Goal: Task Accomplishment & Management: Manage account settings

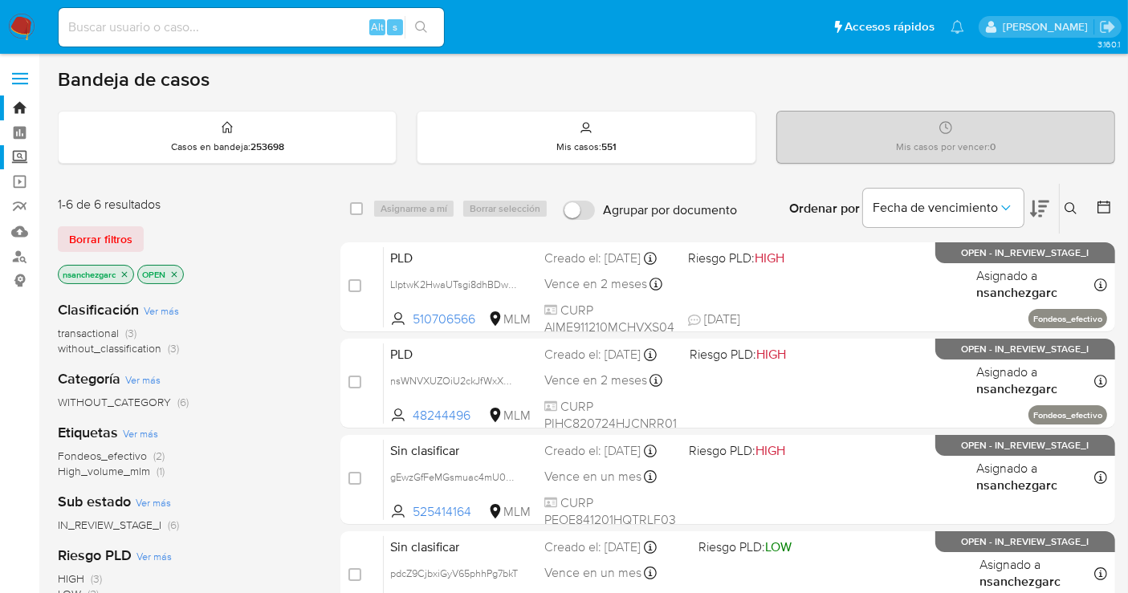
click at [22, 154] on label "Screening" at bounding box center [95, 157] width 191 height 25
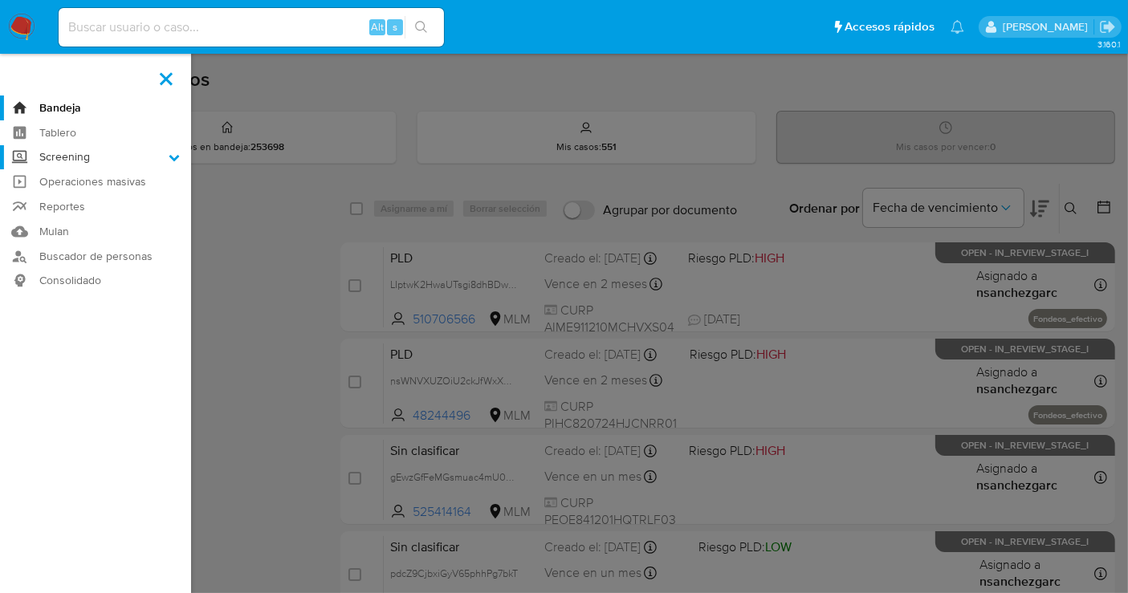
click at [0, 0] on input "Screening" at bounding box center [0, 0] width 0 height 0
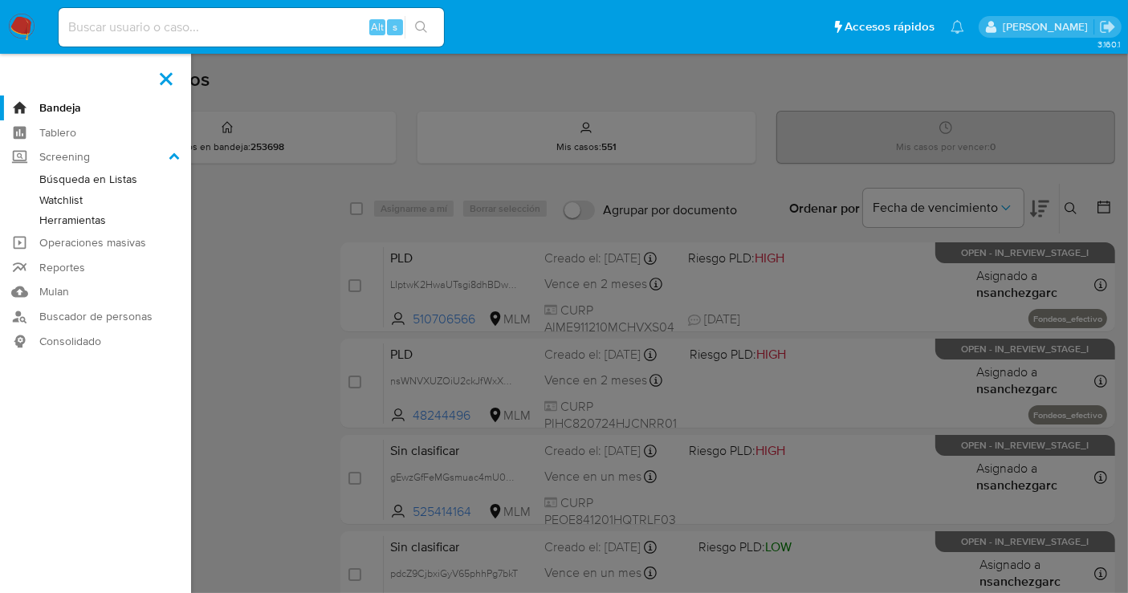
click at [56, 222] on link "Herramientas" at bounding box center [95, 220] width 191 height 20
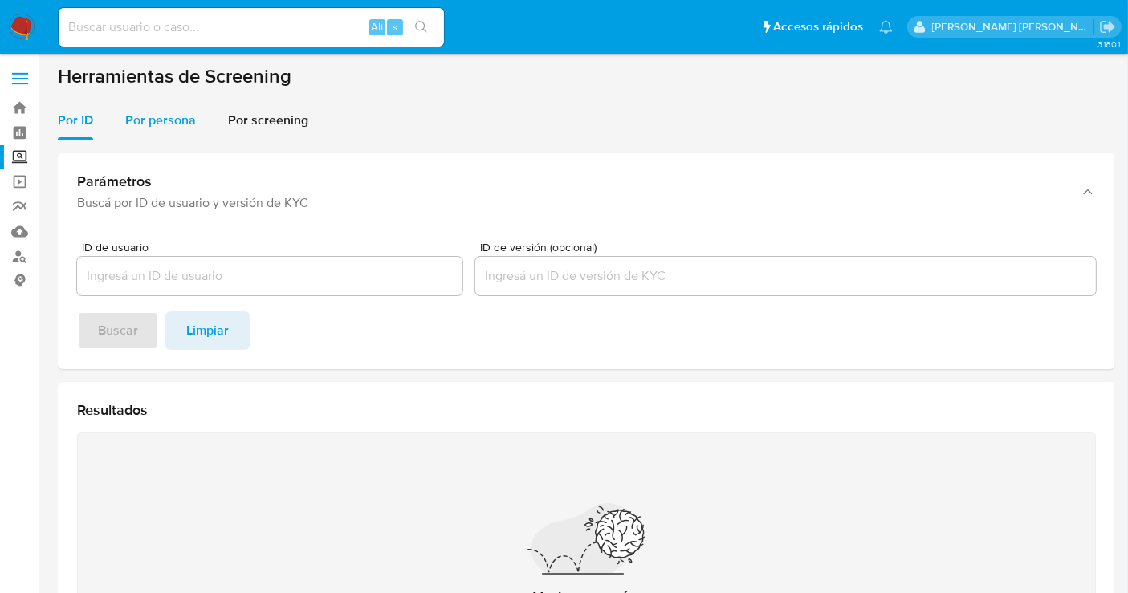
click at [161, 122] on span "Por persona" at bounding box center [160, 120] width 71 height 18
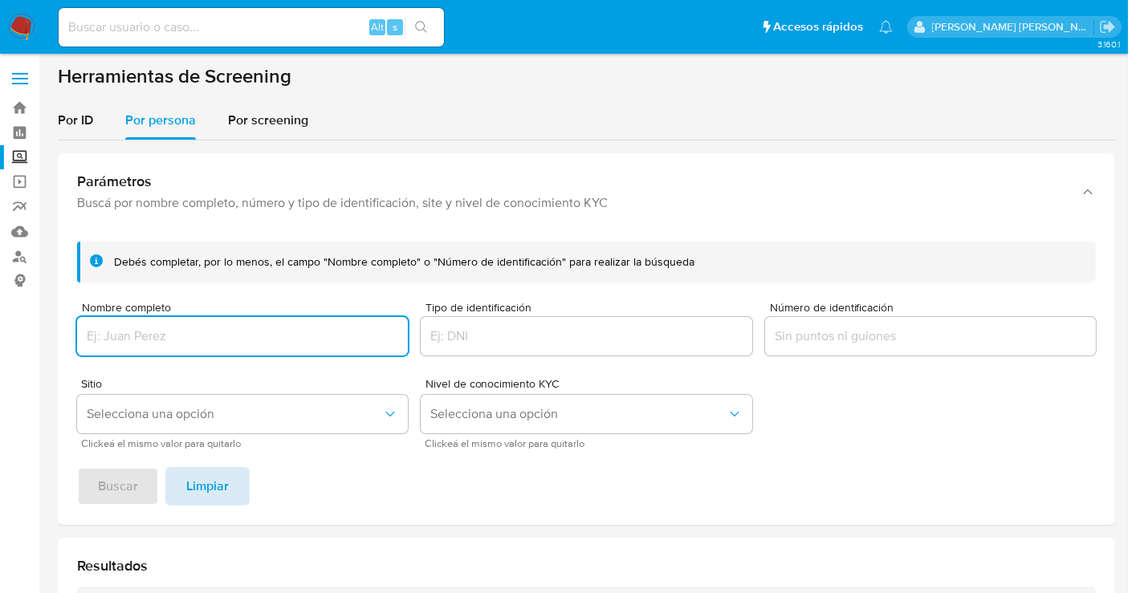
paste input "MARIA TERESA VILLEDA GARCIA"
type input "MARIA TERESA VILLEDA GARCIA"
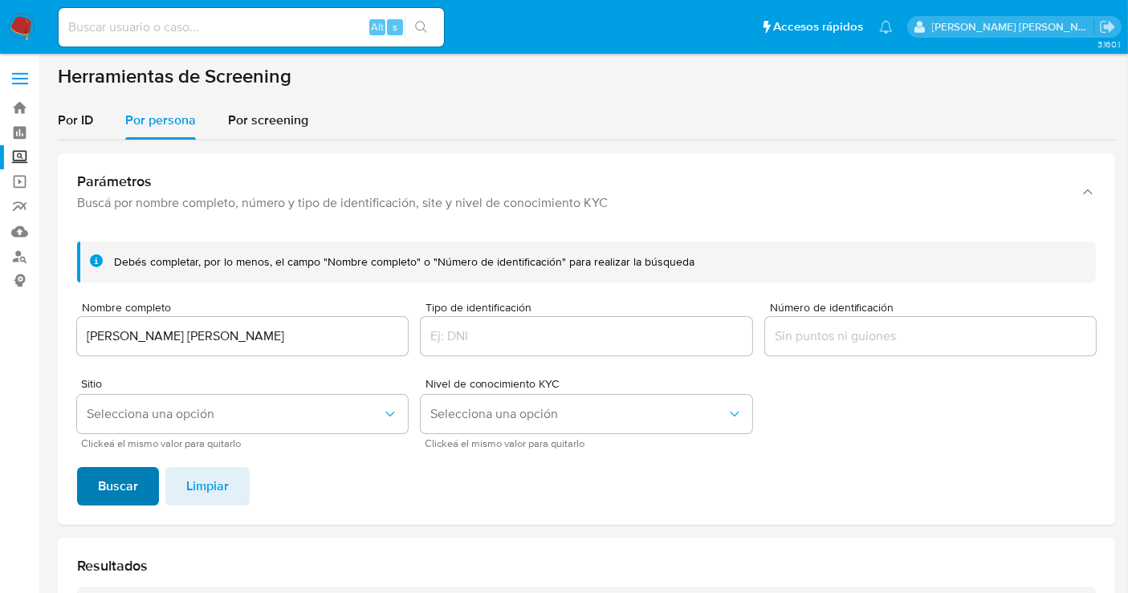
click at [135, 490] on span "Buscar" at bounding box center [118, 486] width 40 height 35
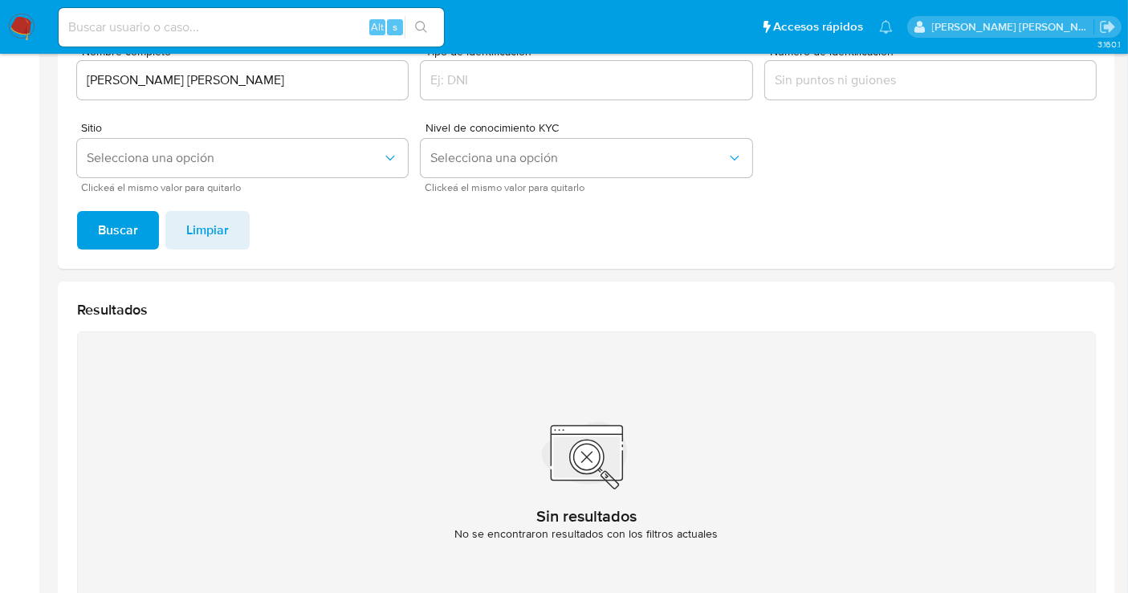
scroll to position [197, 0]
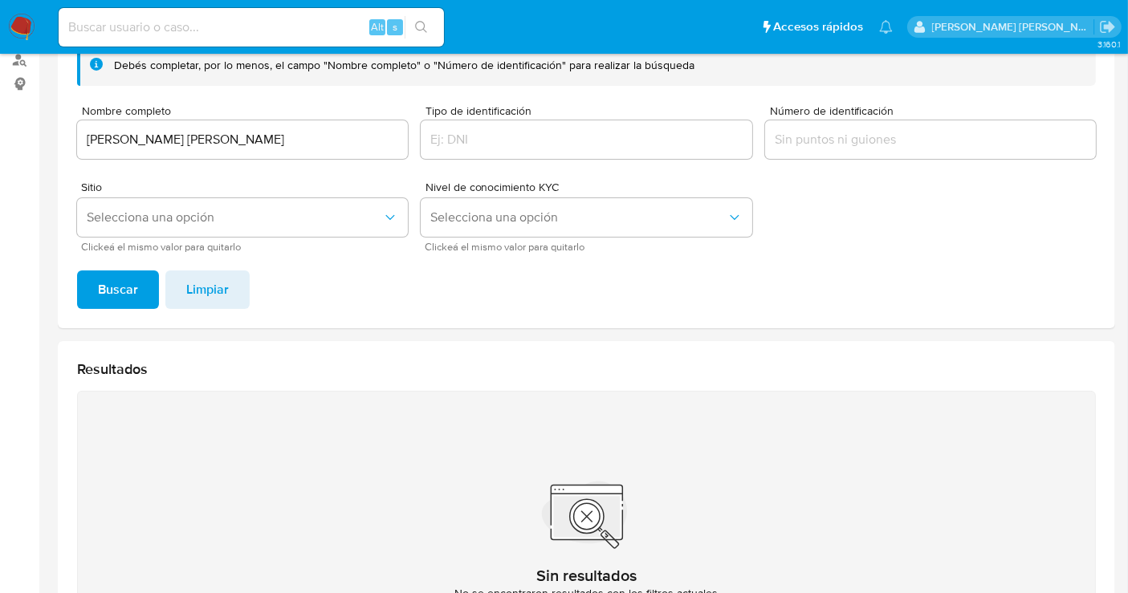
click at [135, 132] on input "MARIA TERESA VILLEDA GARCIA" at bounding box center [242, 139] width 331 height 21
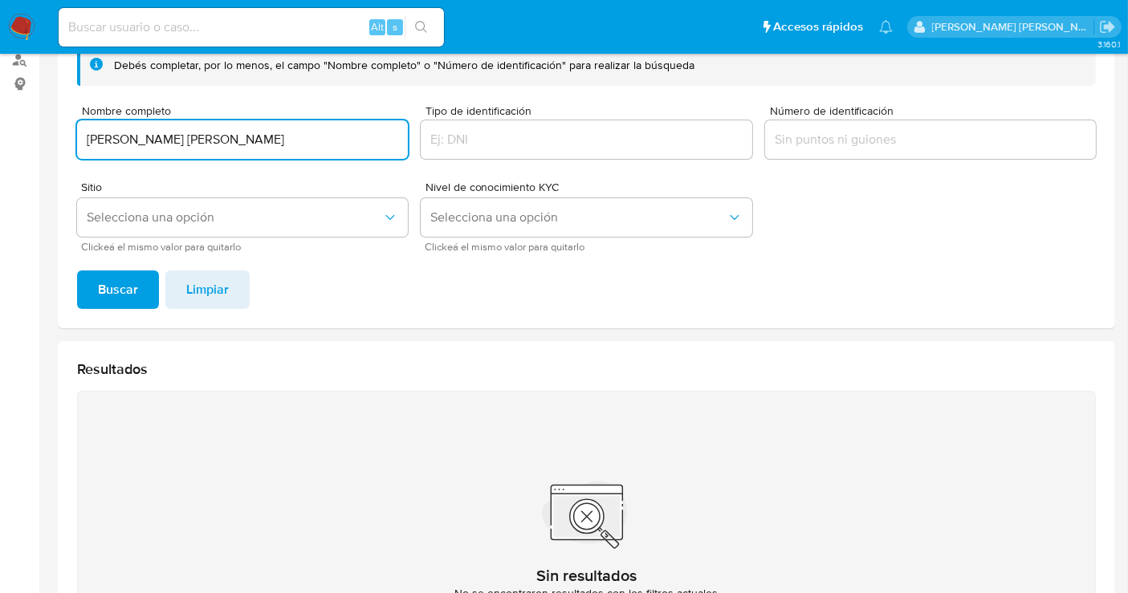
click at [135, 132] on input "MARIA TERESA VILLEDA GARCIA" at bounding box center [242, 139] width 331 height 21
click at [130, 291] on span "Buscar" at bounding box center [118, 289] width 40 height 35
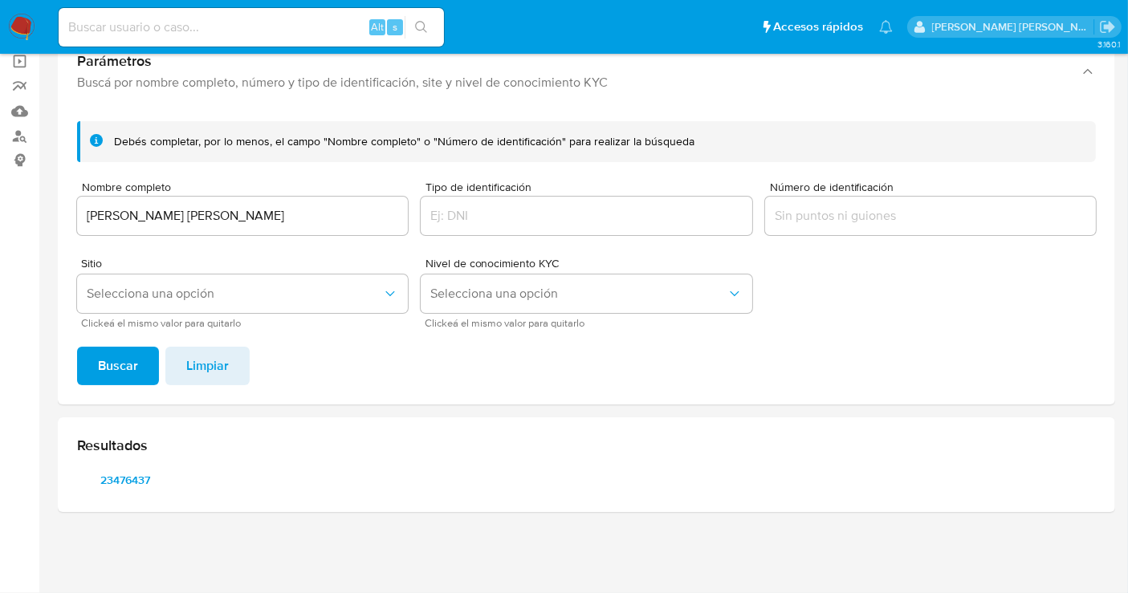
scroll to position [119, 0]
click at [128, 486] on span "23476437" at bounding box center [125, 481] width 74 height 22
click at [209, 207] on input "GILBERTO ELEAZAR SOLIS MARIN" at bounding box center [242, 217] width 331 height 21
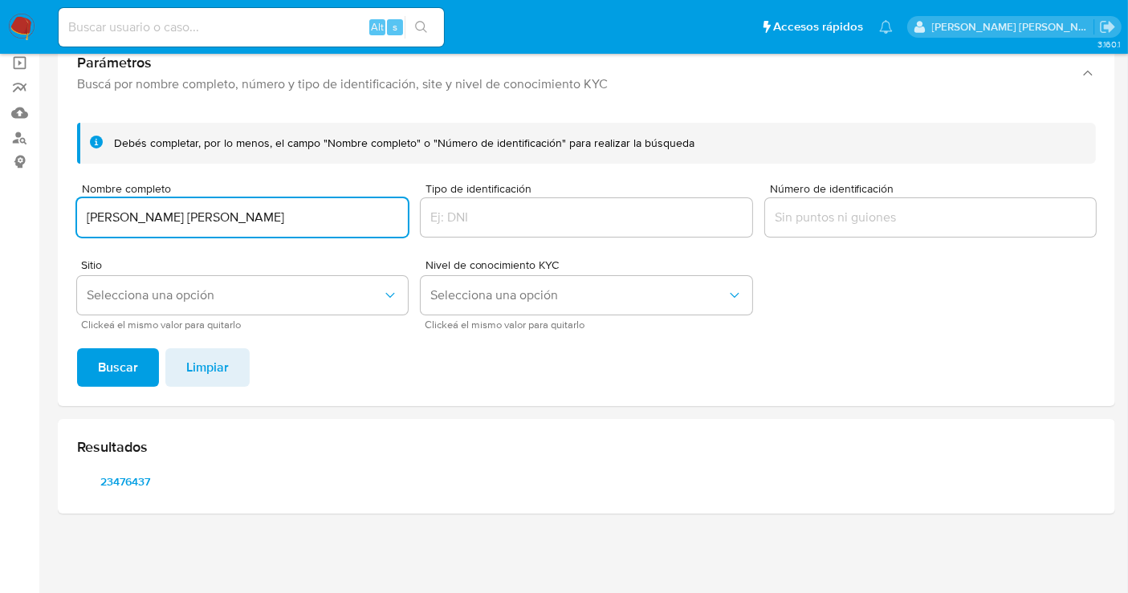
click at [209, 207] on input "GILBERTO ELEAZAR SOLIS MARIN" at bounding box center [242, 217] width 331 height 21
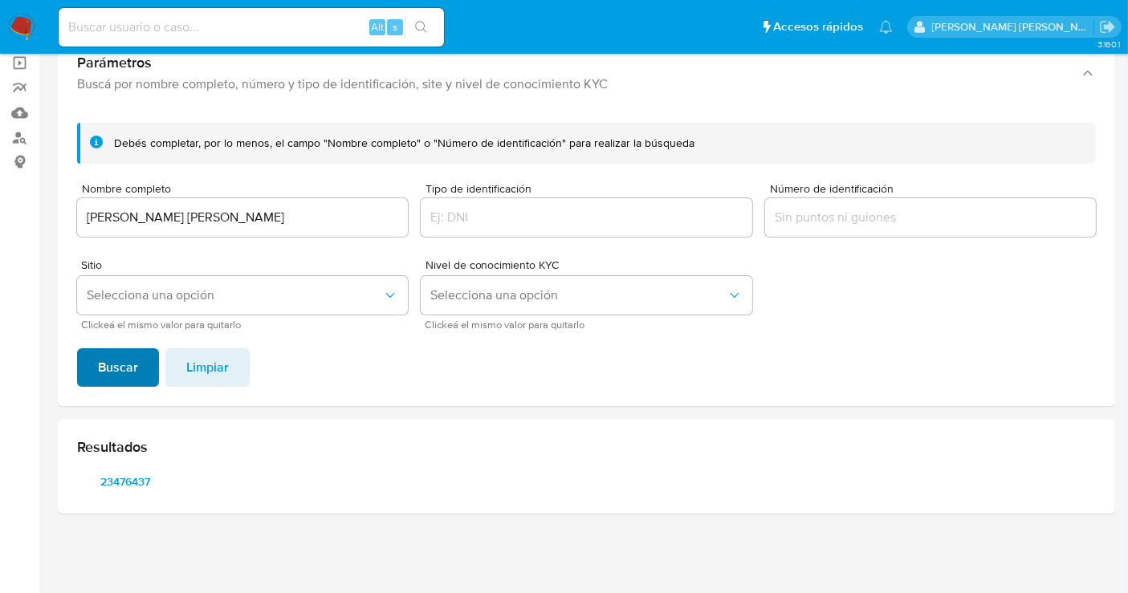
click at [137, 362] on button "Buscar" at bounding box center [118, 367] width 82 height 39
click at [132, 479] on span "23476437" at bounding box center [125, 481] width 74 height 22
click at [258, 221] on input "GILBERTO ELEAZAR SOLIS MARIN" at bounding box center [242, 217] width 331 height 21
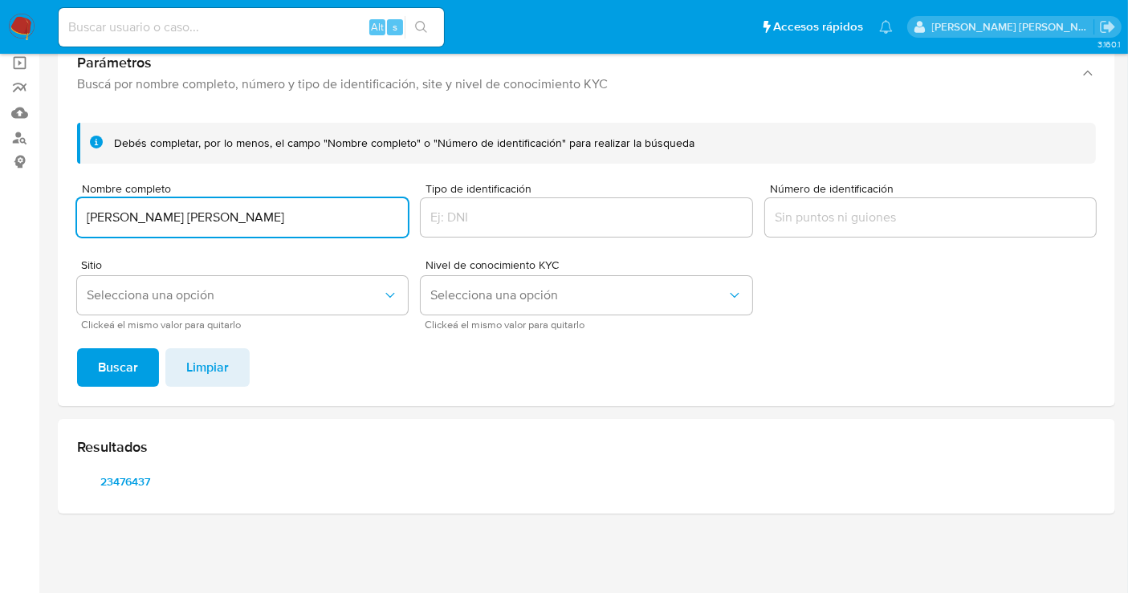
click at [258, 221] on input "GILBERTO ELEAZAR SOLIS MARIN" at bounding box center [242, 217] width 331 height 21
click at [153, 371] on button "Buscar" at bounding box center [118, 367] width 82 height 39
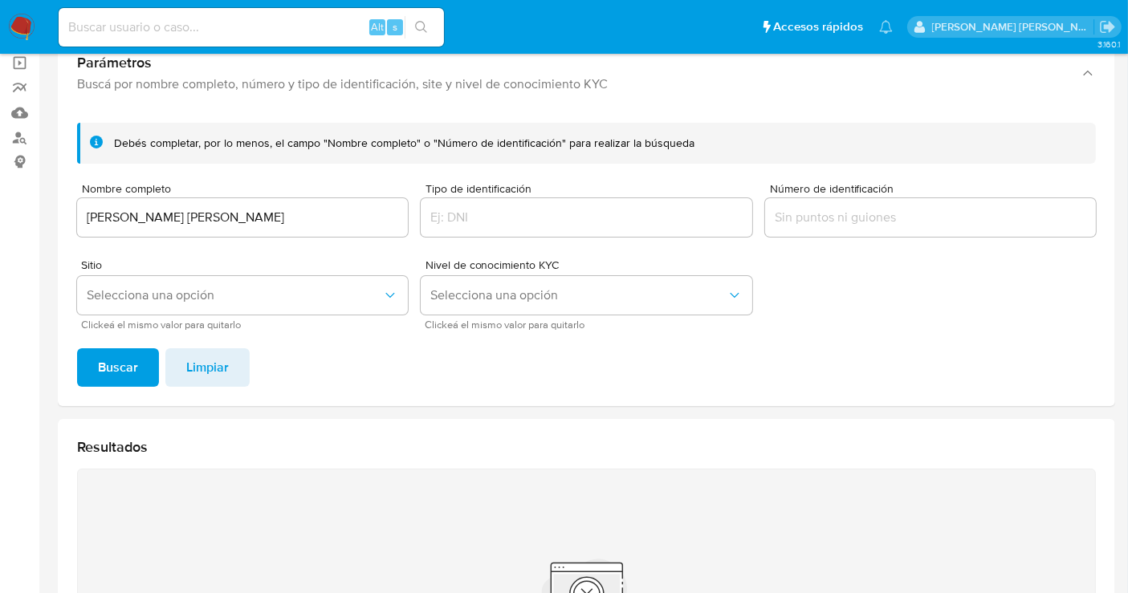
click at [194, 218] on input "MARIA TERESA VILLEDA GARCIA" at bounding box center [242, 217] width 331 height 21
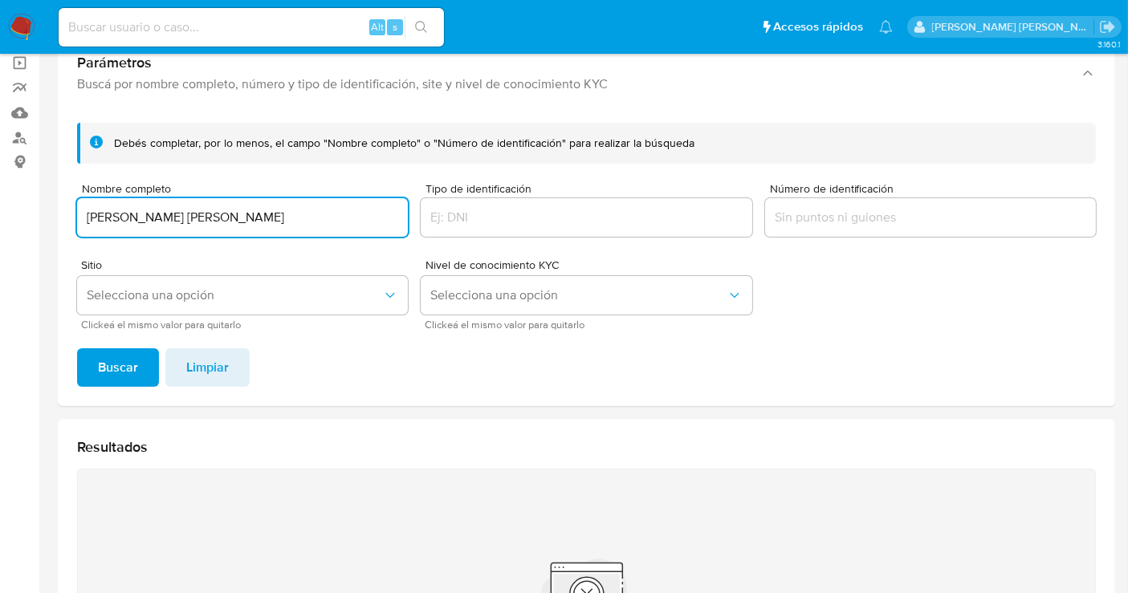
click at [194, 218] on input "MARIA TERESA VILLEDA GARCIA" at bounding box center [242, 217] width 331 height 21
type input "MARIA DEL CARMEN RAZO BEJA"
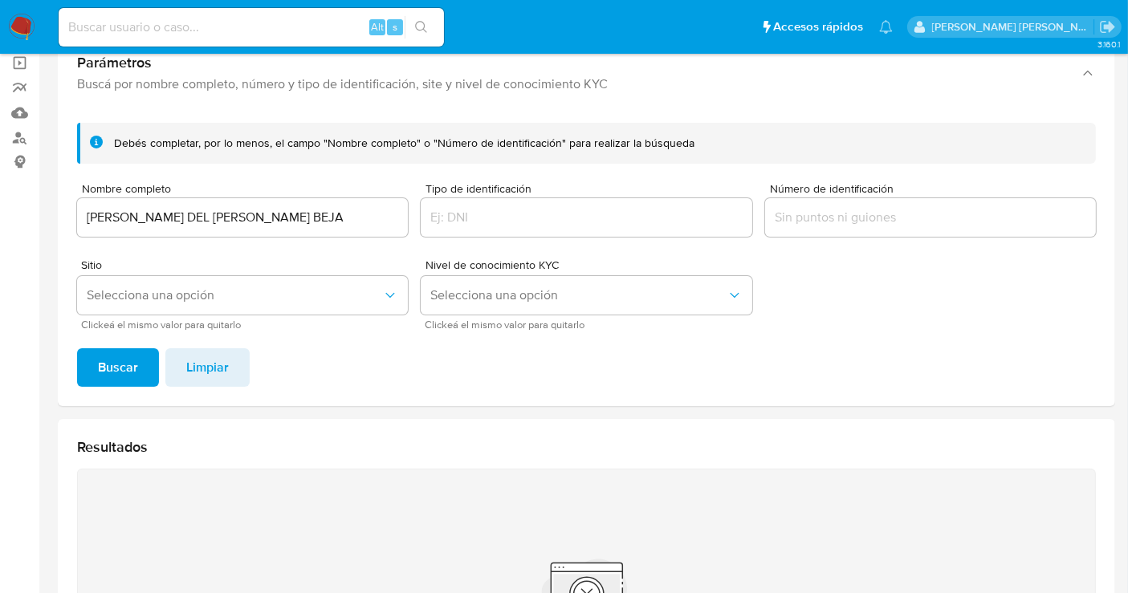
click at [132, 372] on span "Buscar" at bounding box center [118, 367] width 40 height 35
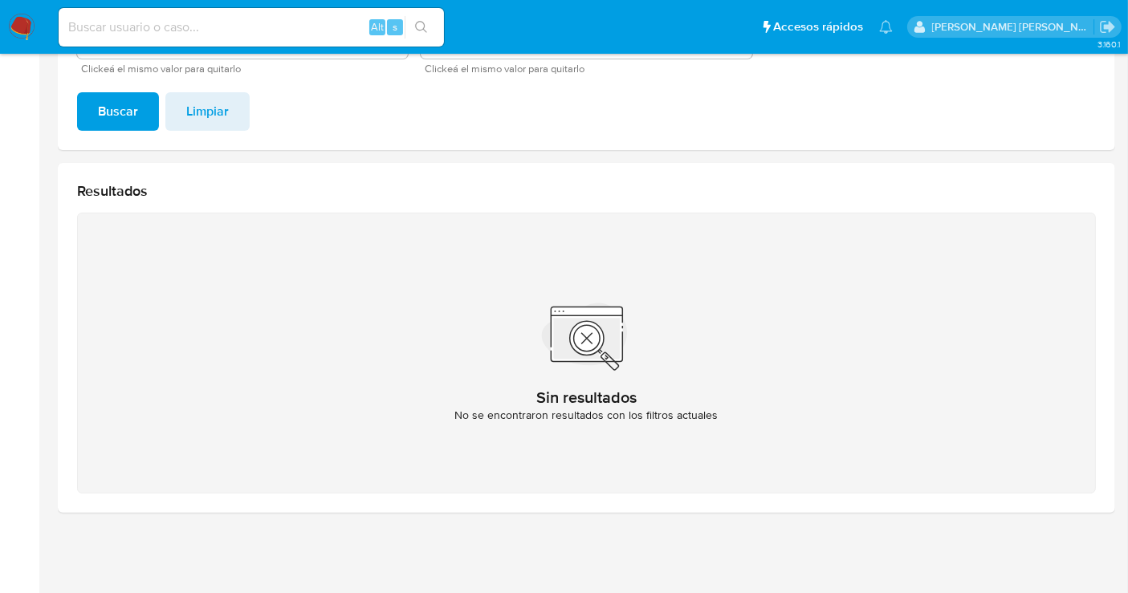
click at [25, 30] on img at bounding box center [21, 27] width 27 height 27
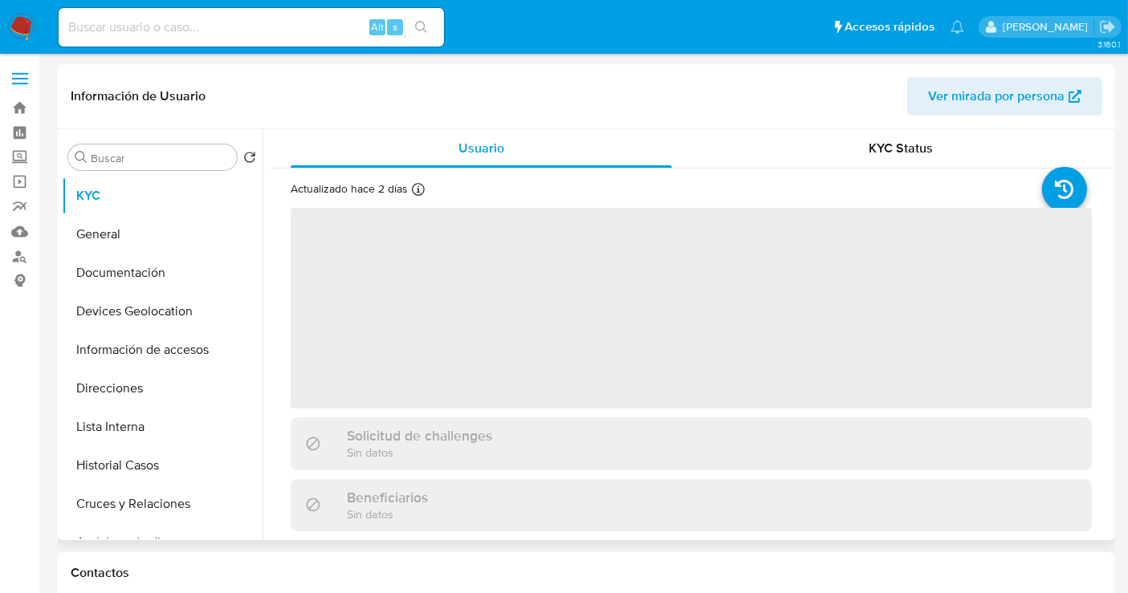
select select "10"
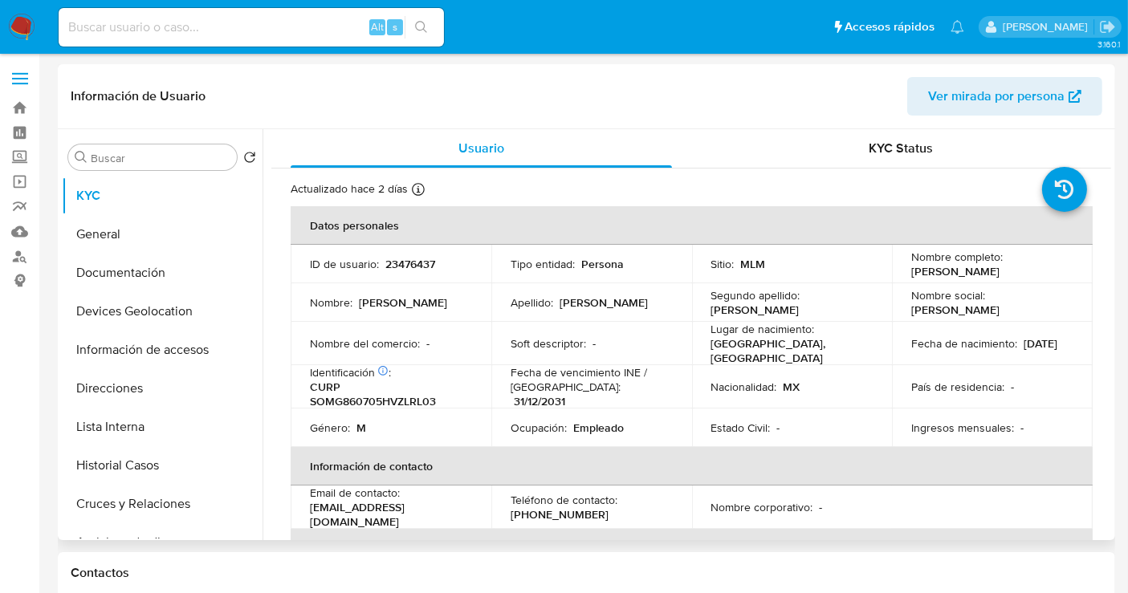
click at [423, 260] on p "23476437" at bounding box center [410, 264] width 50 height 14
copy p "23476437"
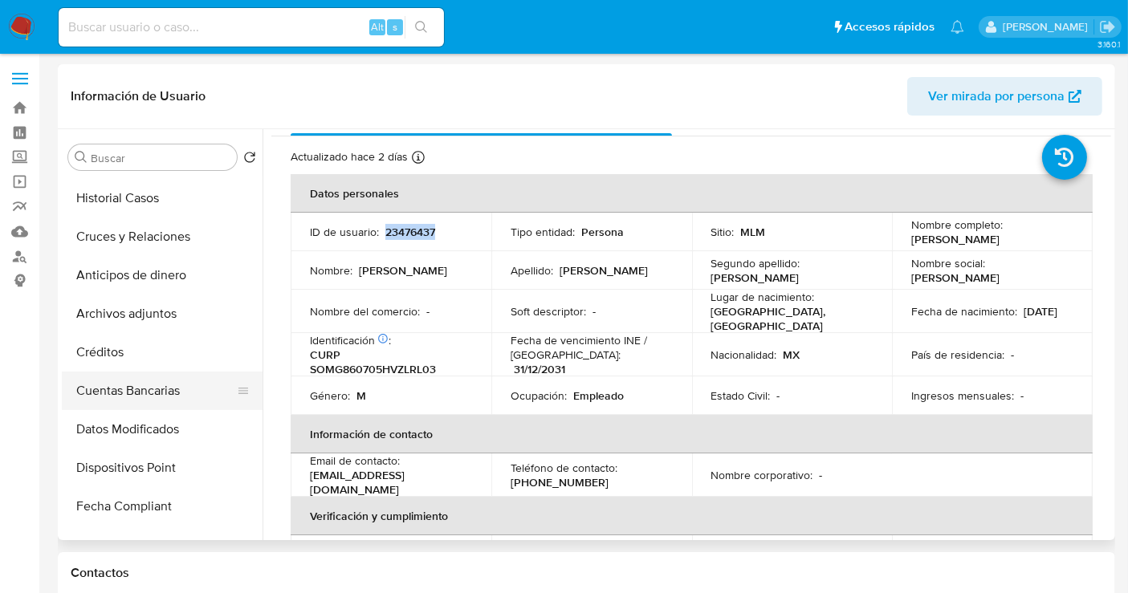
scroll to position [178, 0]
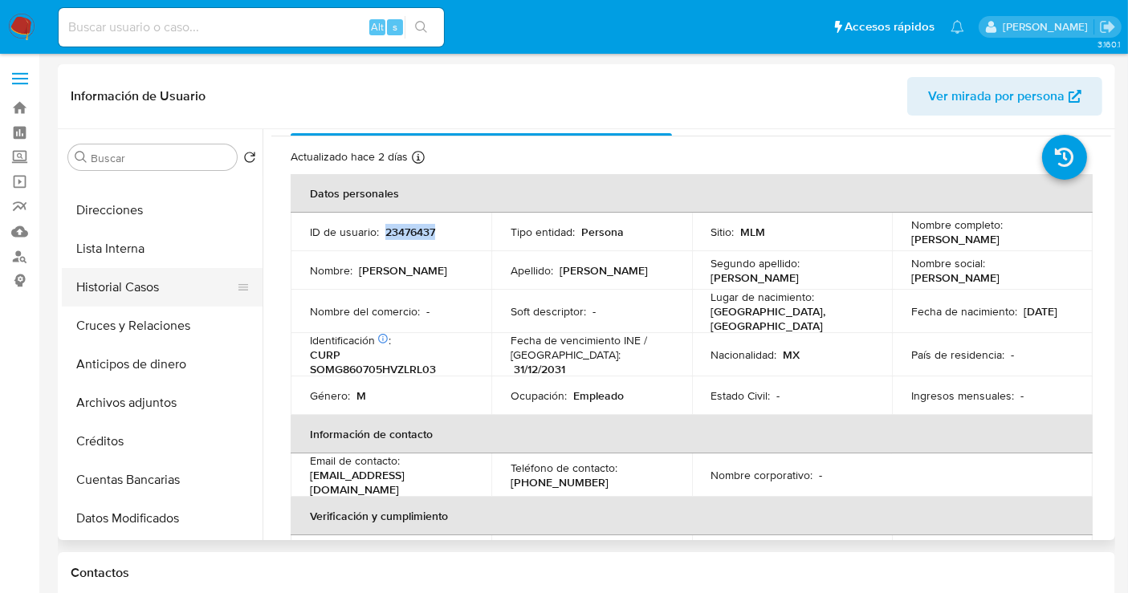
click at [122, 285] on button "Historial Casos" at bounding box center [156, 287] width 188 height 39
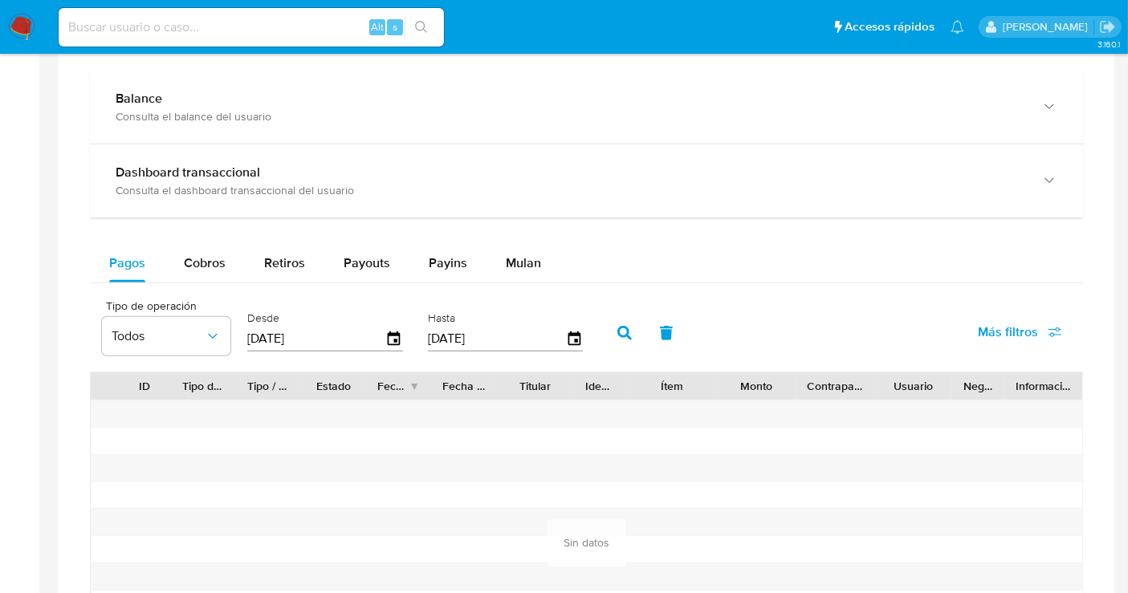
scroll to position [892, 0]
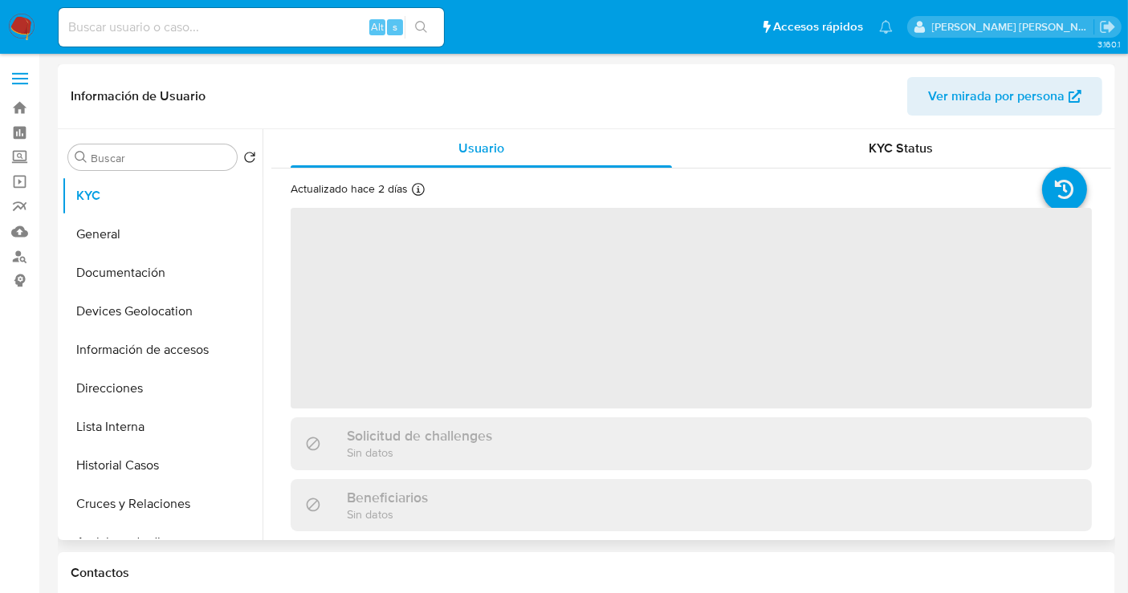
select select "10"
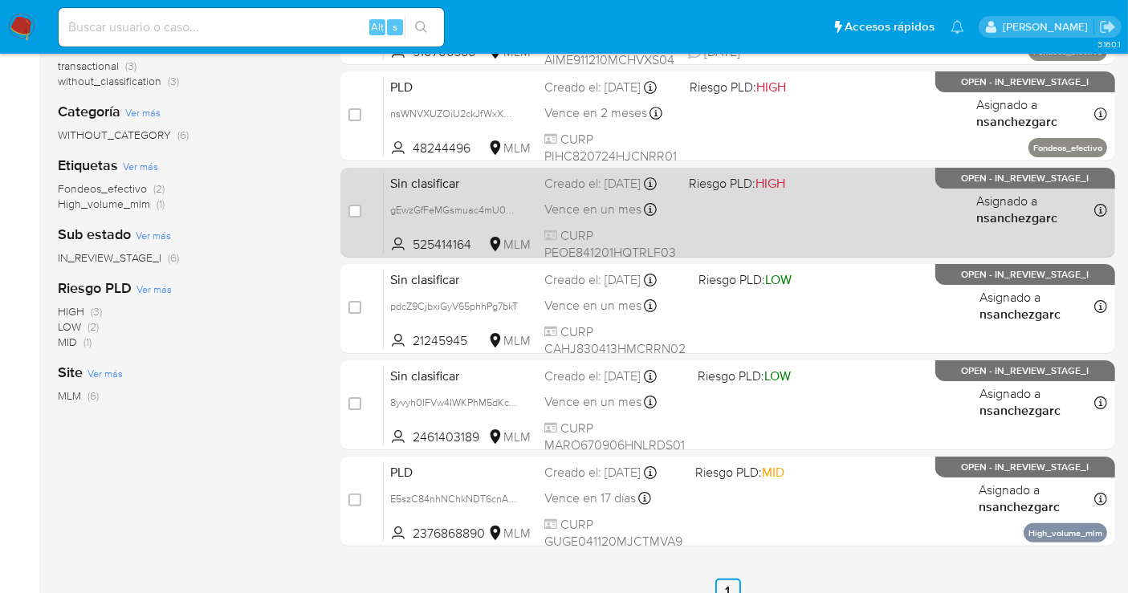
scroll to position [356, 0]
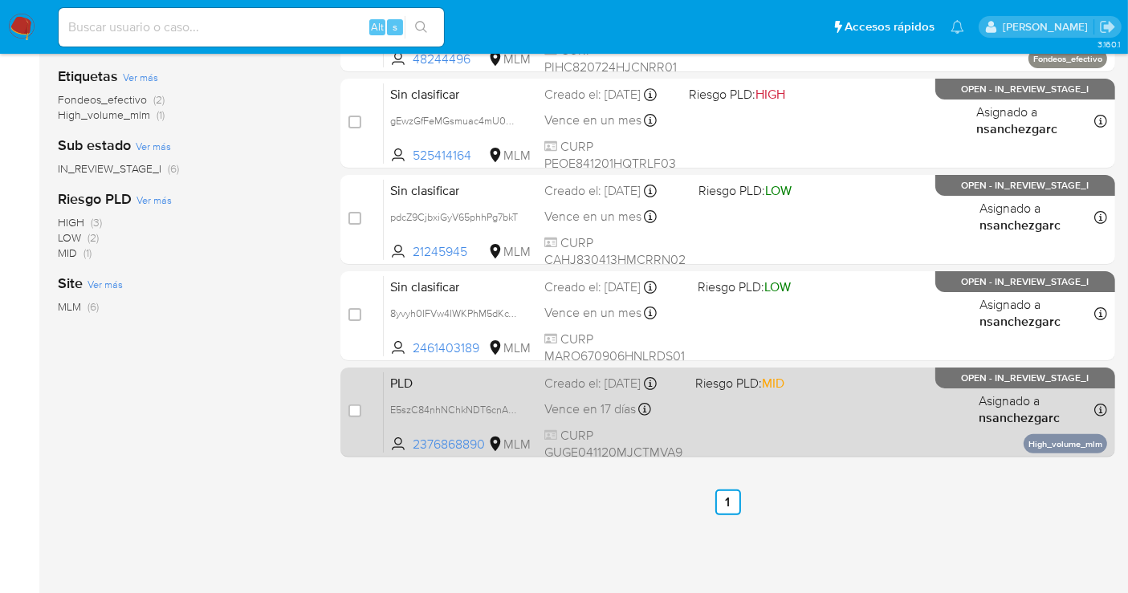
click at [595, 392] on div "Creado el: 12/08/2025 Creado el: 12/08/2025 02:12:42" at bounding box center [613, 384] width 138 height 18
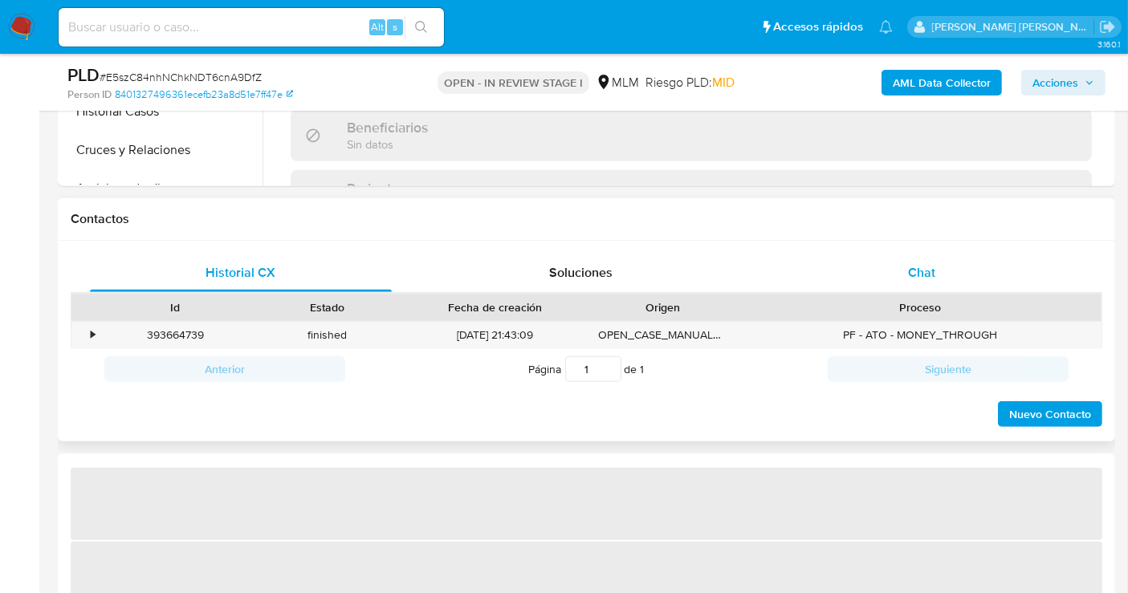
select select "10"
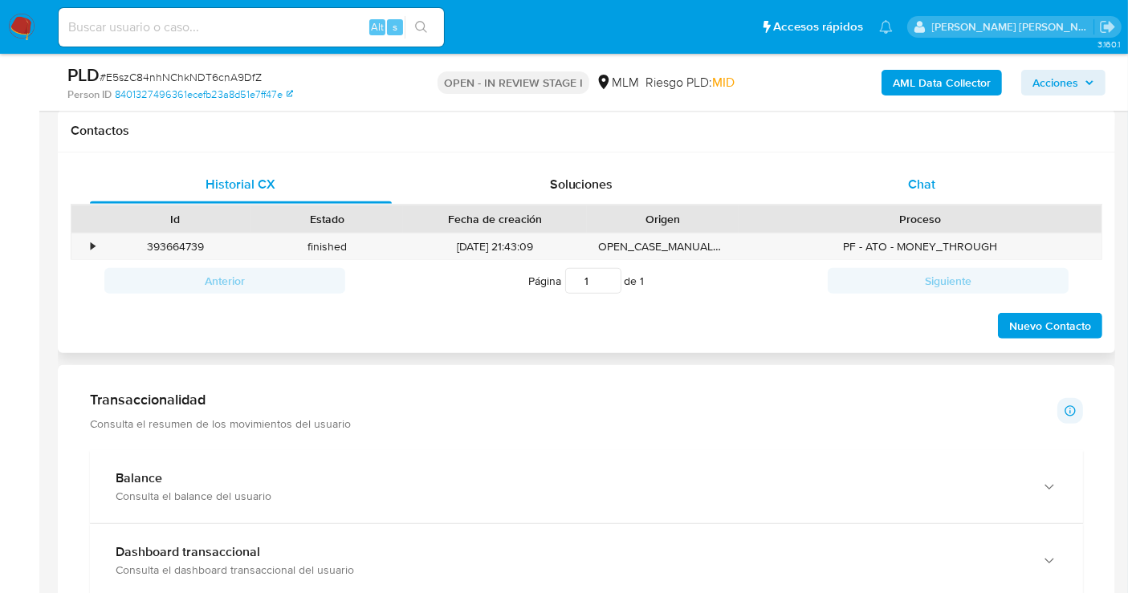
scroll to position [713, 0]
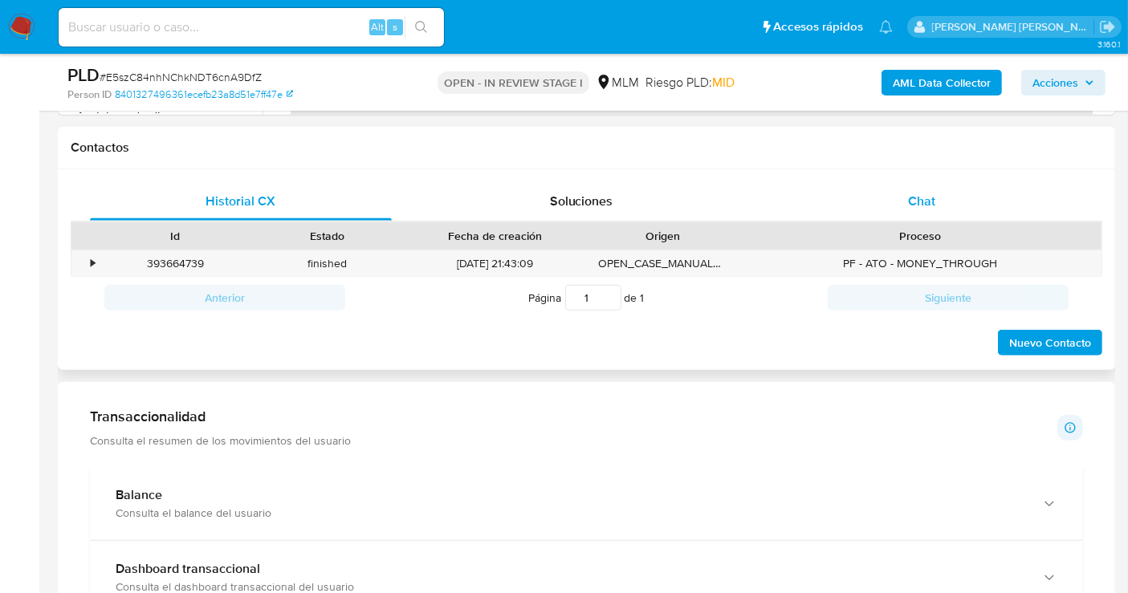
click at [911, 207] on span "Chat" at bounding box center [921, 201] width 27 height 18
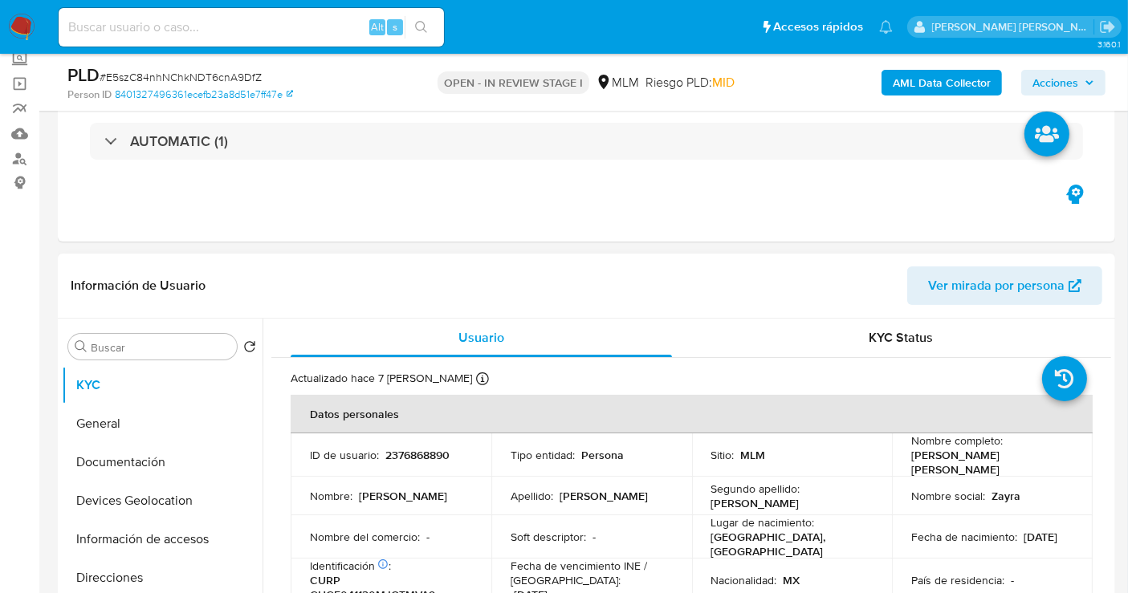
scroll to position [267, 0]
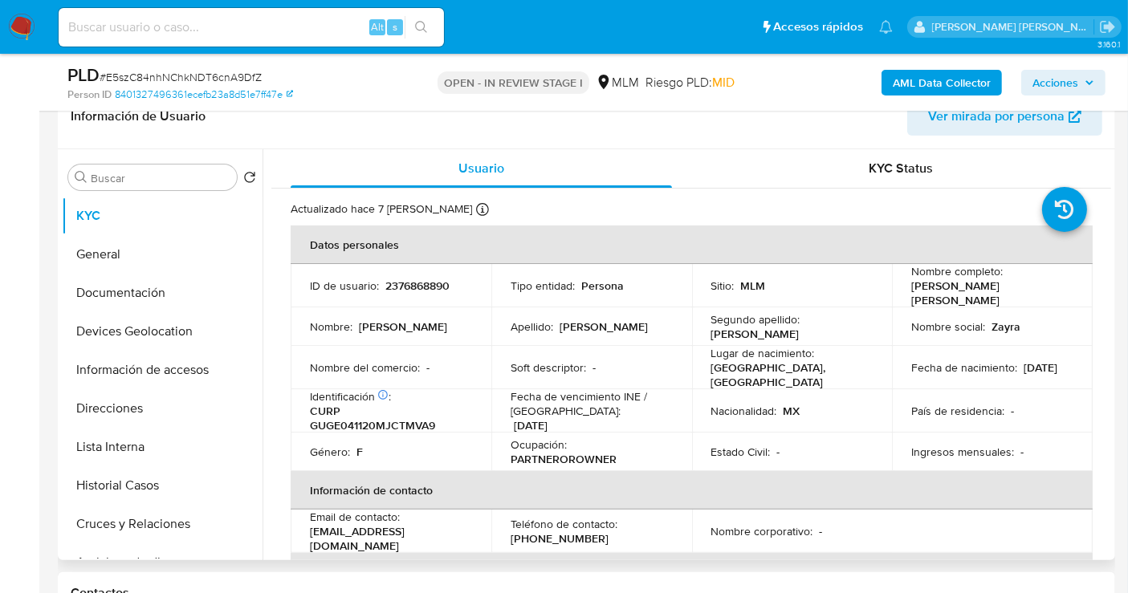
click at [958, 122] on span "Ver mirada por persona" at bounding box center [996, 116] width 136 height 39
click at [111, 415] on button "Direcciones" at bounding box center [156, 408] width 188 height 39
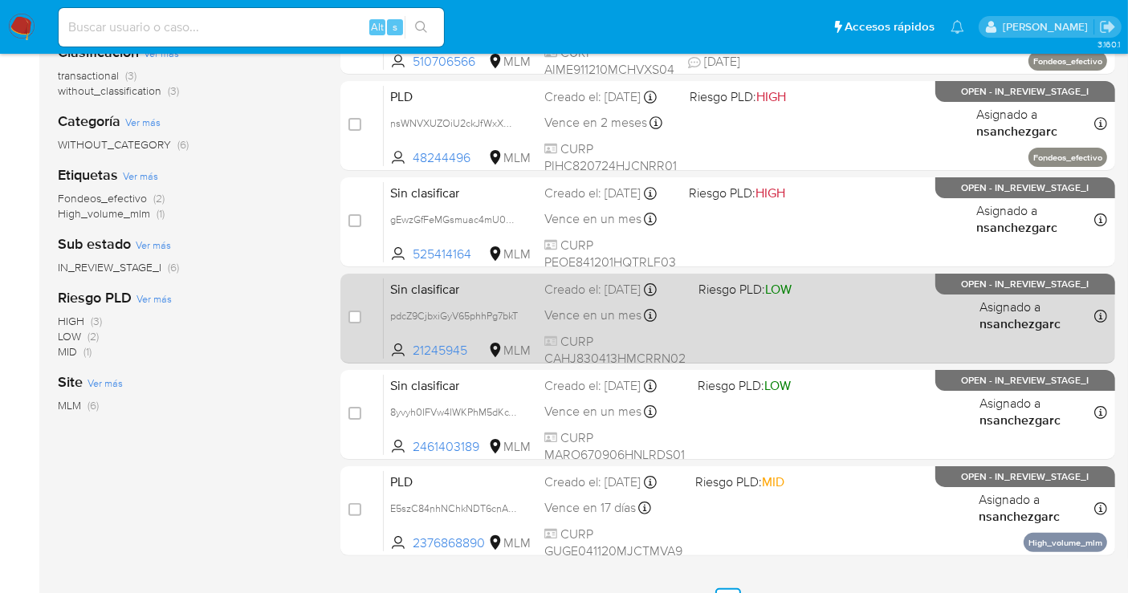
scroll to position [356, 0]
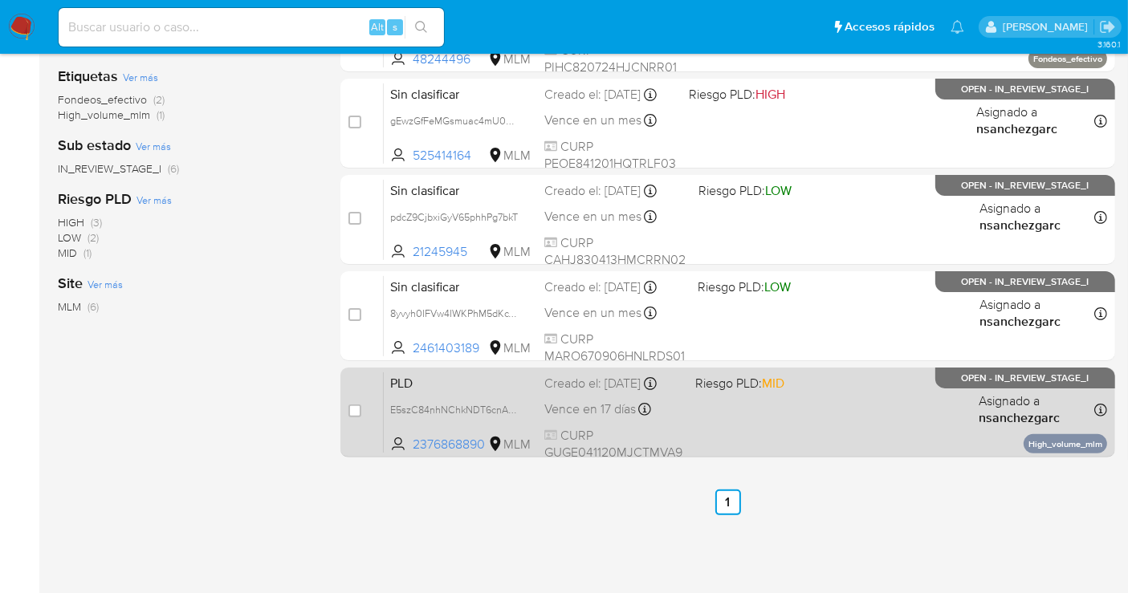
click at [606, 418] on span "Vence en 17 días" at bounding box center [589, 409] width 91 height 18
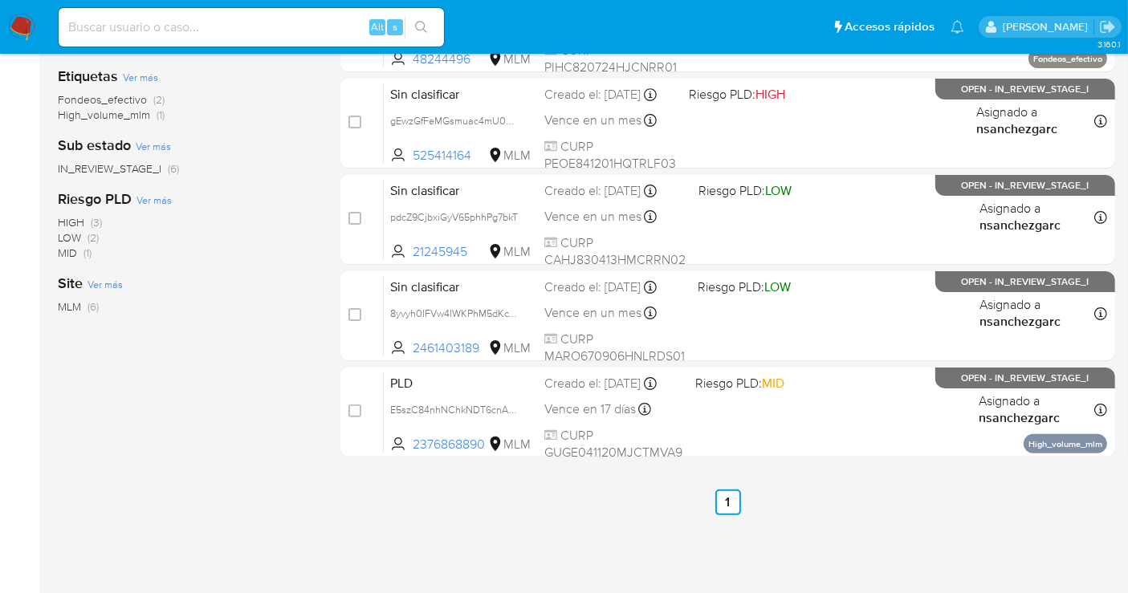
click at [26, 26] on img at bounding box center [21, 27] width 27 height 27
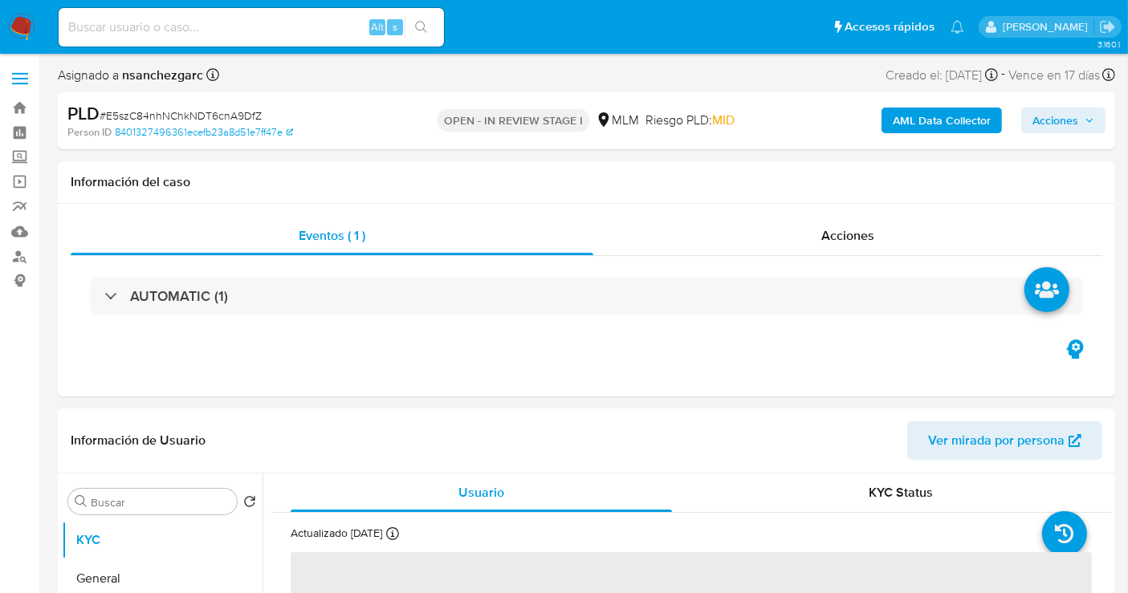
select select "10"
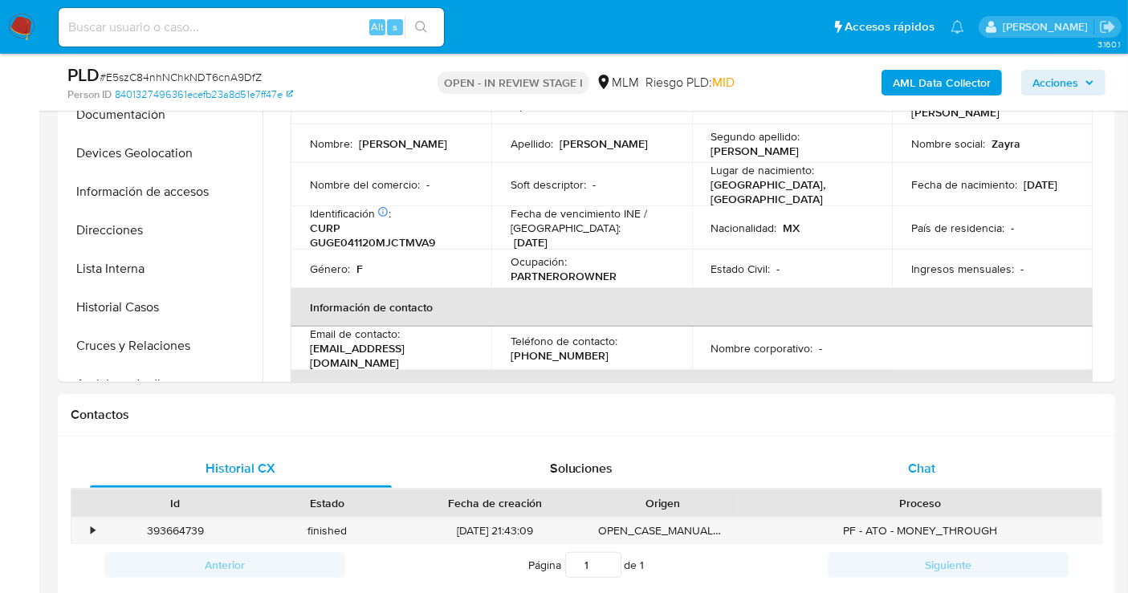
click at [929, 466] on span "Chat" at bounding box center [921, 468] width 27 height 18
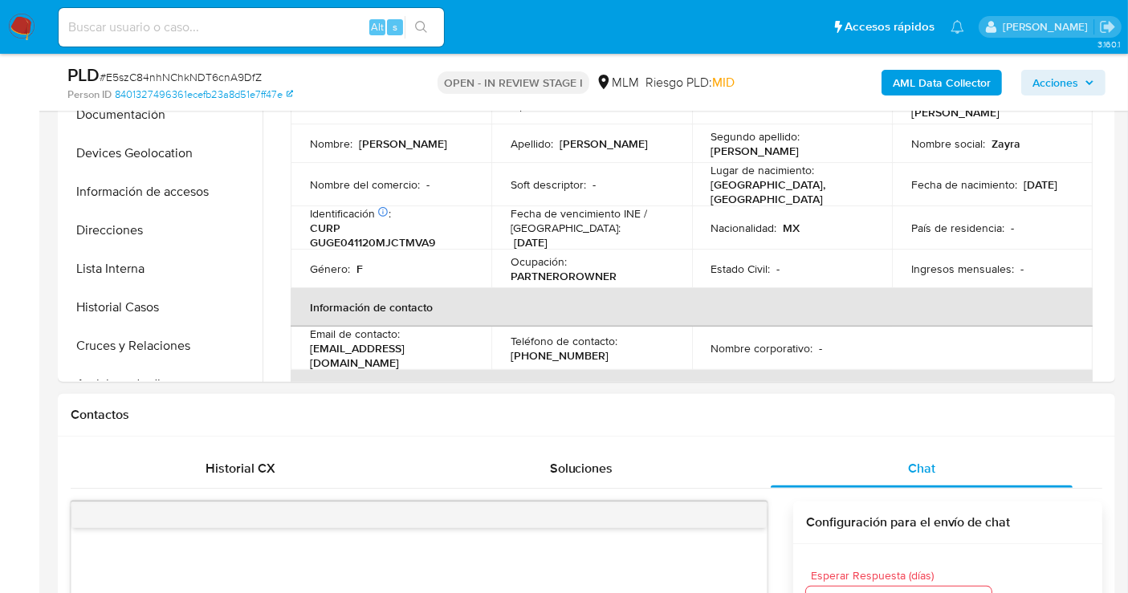
scroll to position [803, 0]
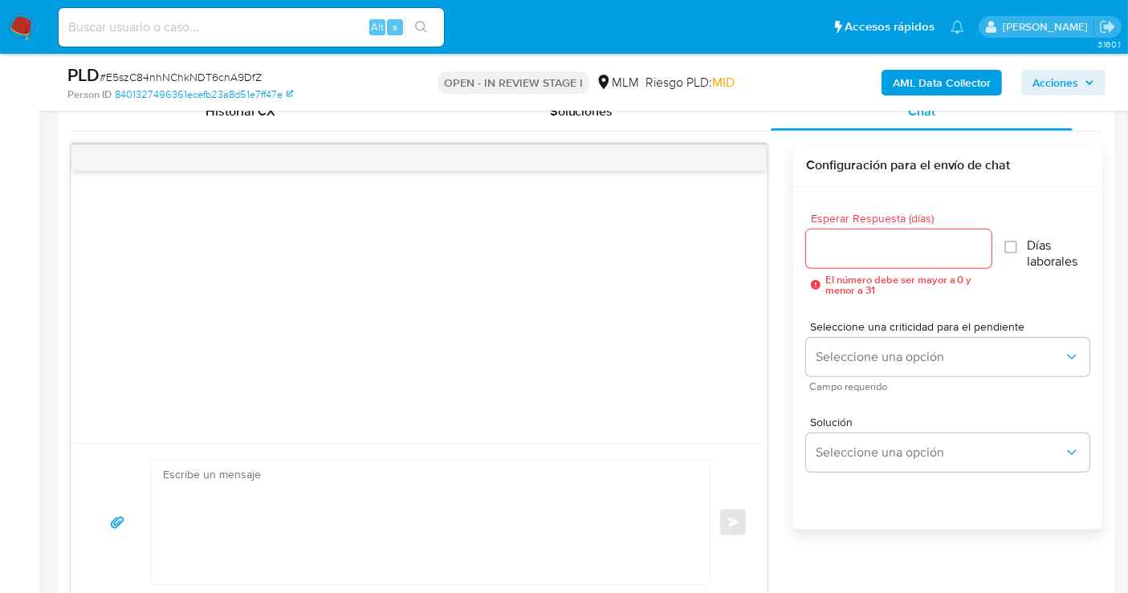
click at [830, 244] on input "Esperar Respuesta (días)" at bounding box center [898, 248] width 185 height 21
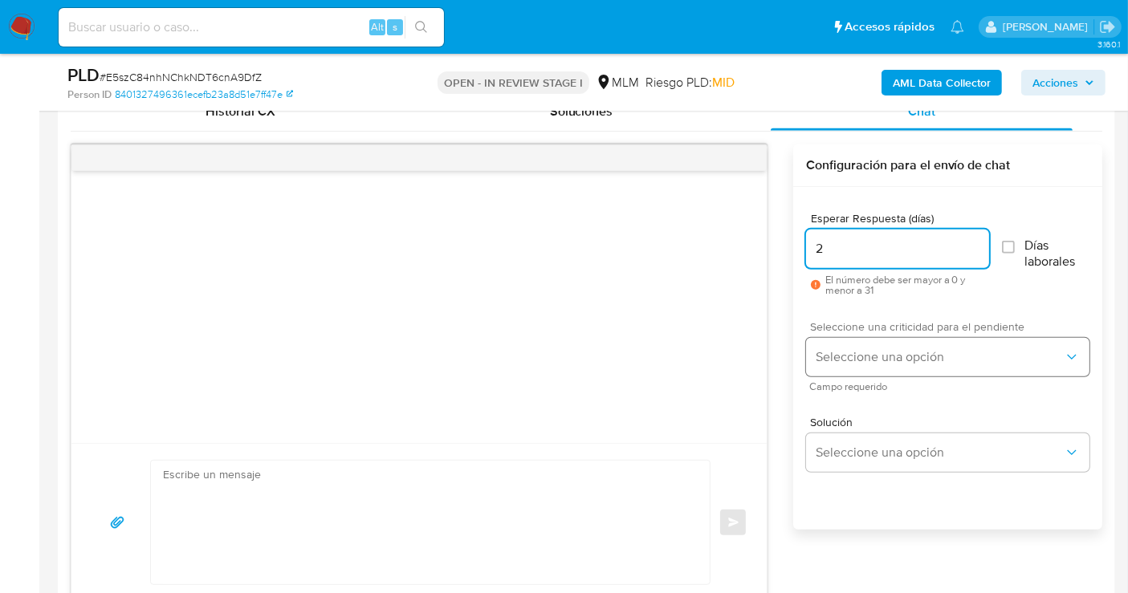
type input "2"
click at [865, 368] on button "Seleccione una opción" at bounding box center [947, 357] width 283 height 39
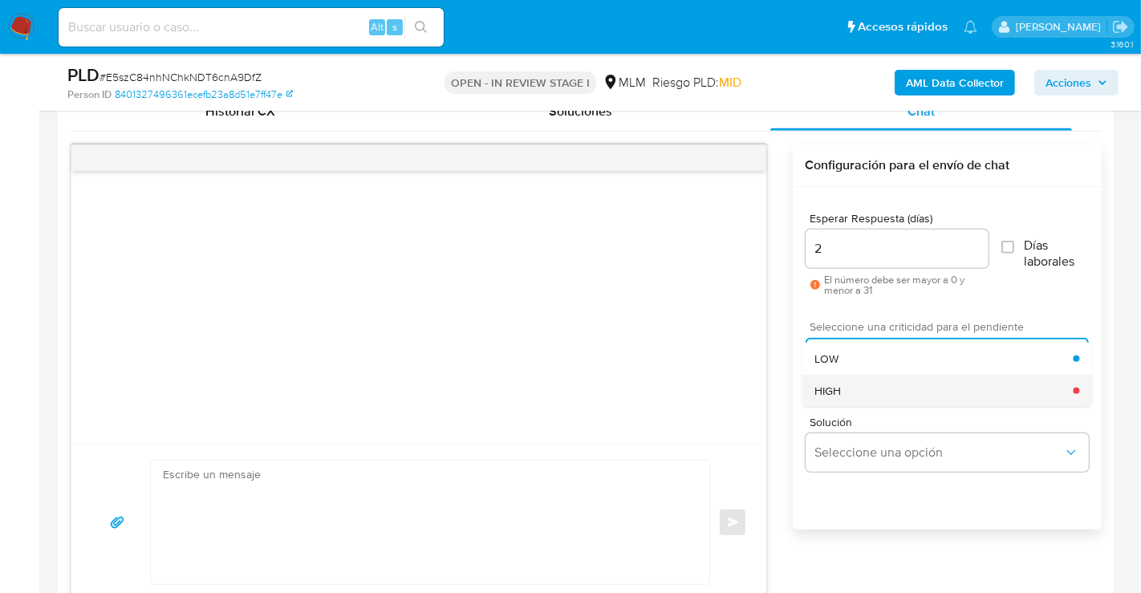
click at [849, 394] on div "HIGH" at bounding box center [944, 391] width 258 height 32
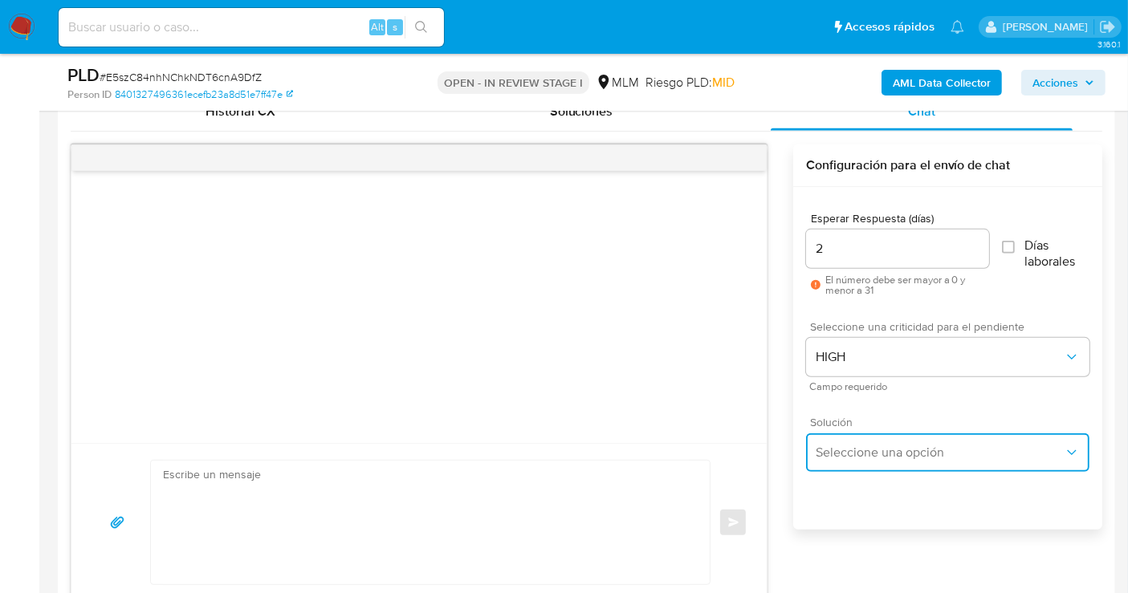
click at [849, 451] on span "Seleccione una opción" at bounding box center [939, 453] width 248 height 16
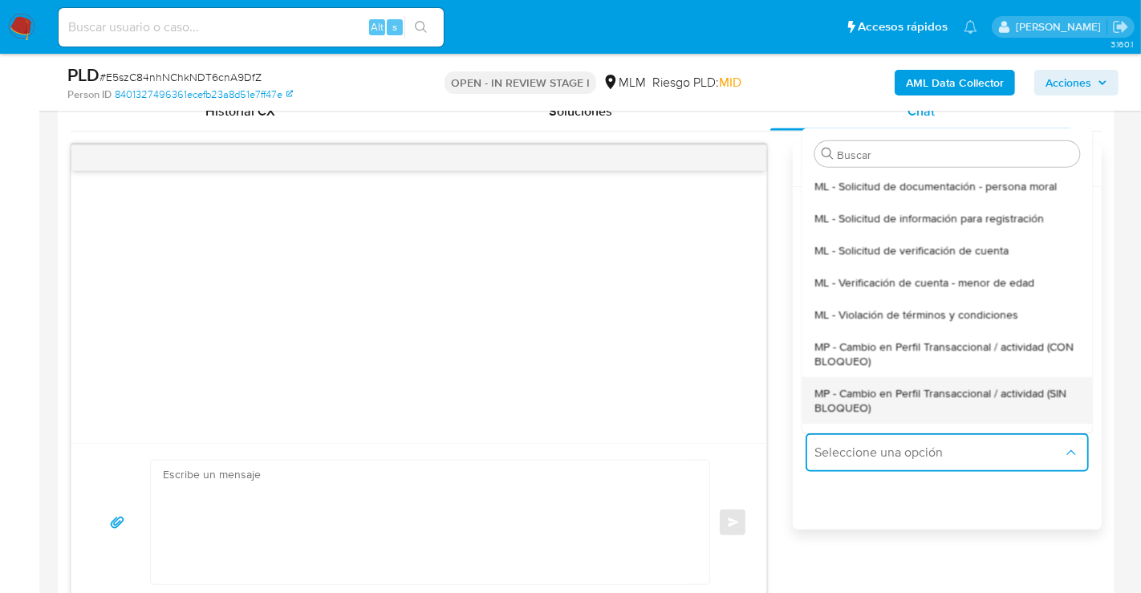
click at [830, 392] on span "MP - Cambio en Perfil Transaccional / actividad (SIN BLOQUEO)" at bounding box center [947, 399] width 265 height 29
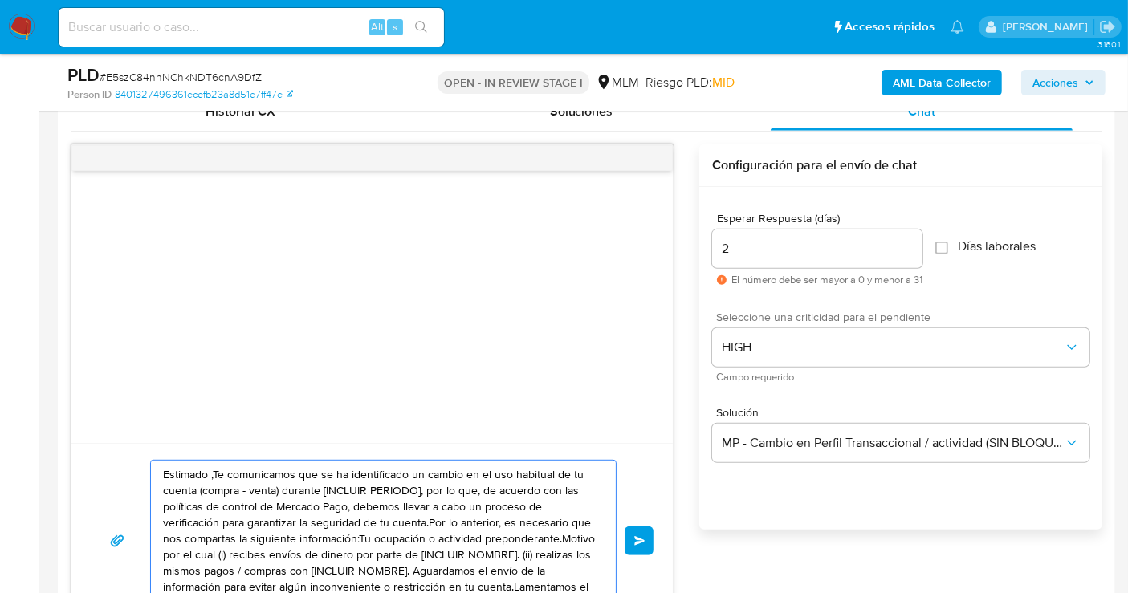
click at [412, 495] on textarea "Estimado ,Te comunicamos que se ha identificado un cambio en el uso habitual de…" at bounding box center [379, 541] width 433 height 161
paste textarea "cliente se ha identificado un cambio en el uso habitual de tu cuenta para garan…"
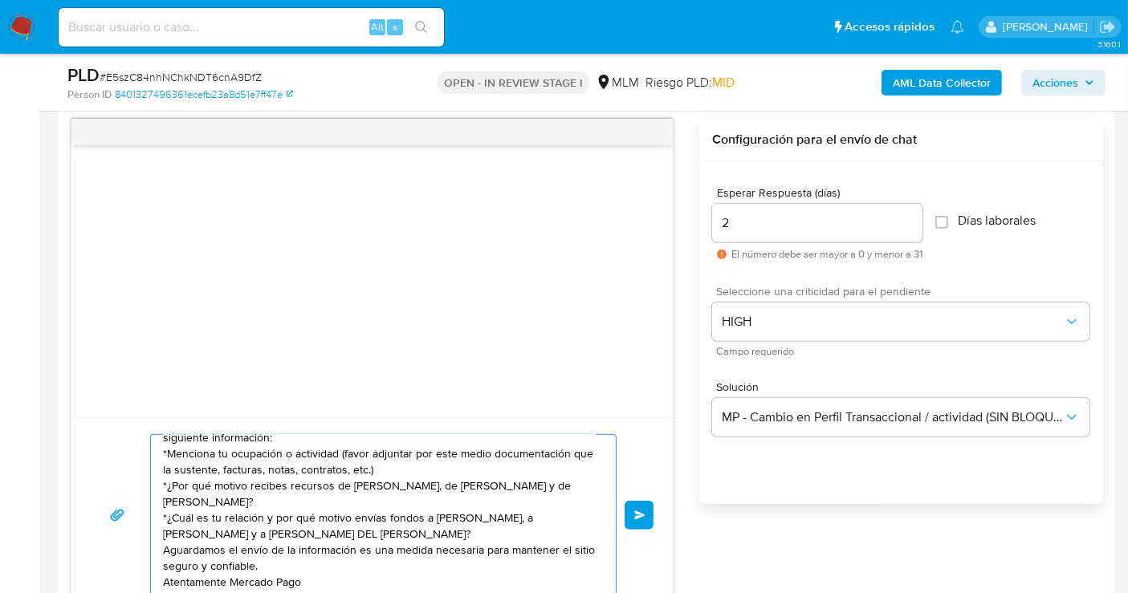
scroll to position [0, 0]
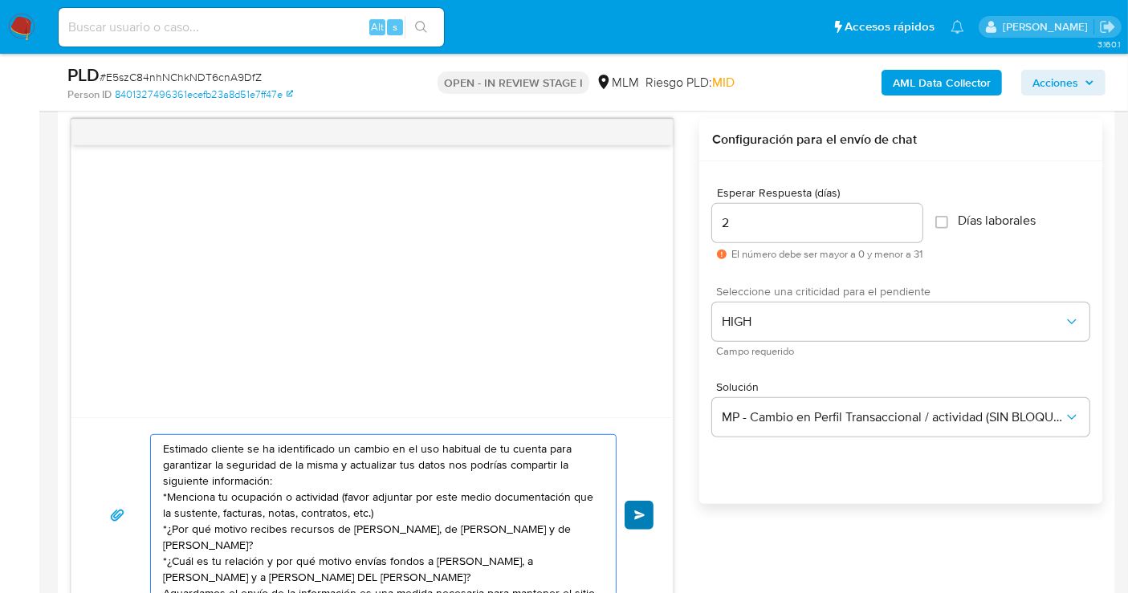
type textarea "Estimado cliente se ha identificado un cambio en el uso habitual de tu cuenta p…"
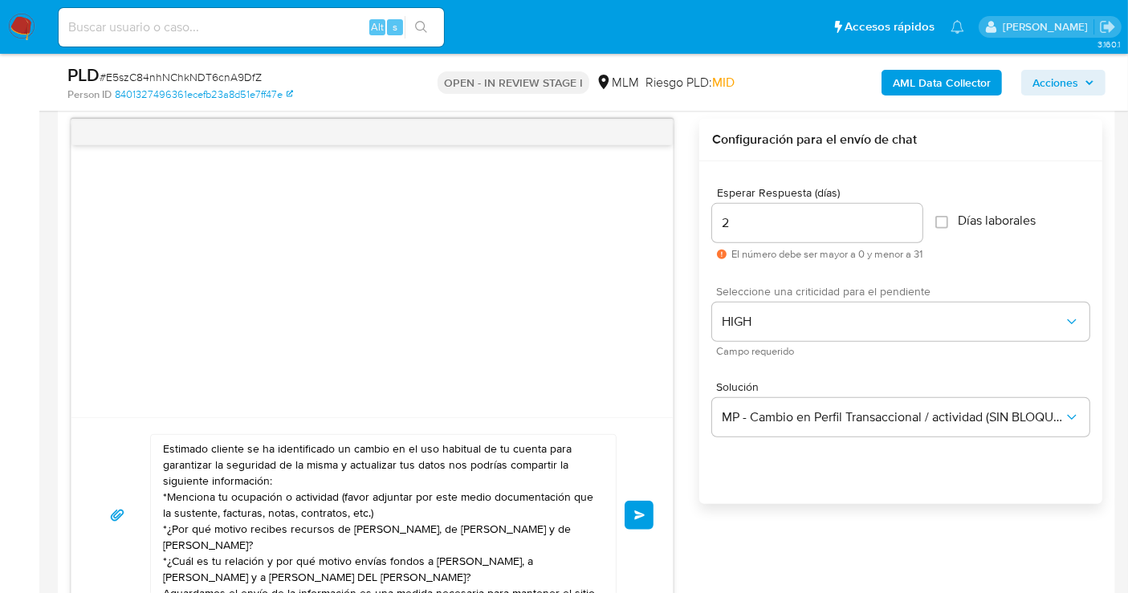
click at [632, 503] on button "Enviar" at bounding box center [638, 515] width 29 height 29
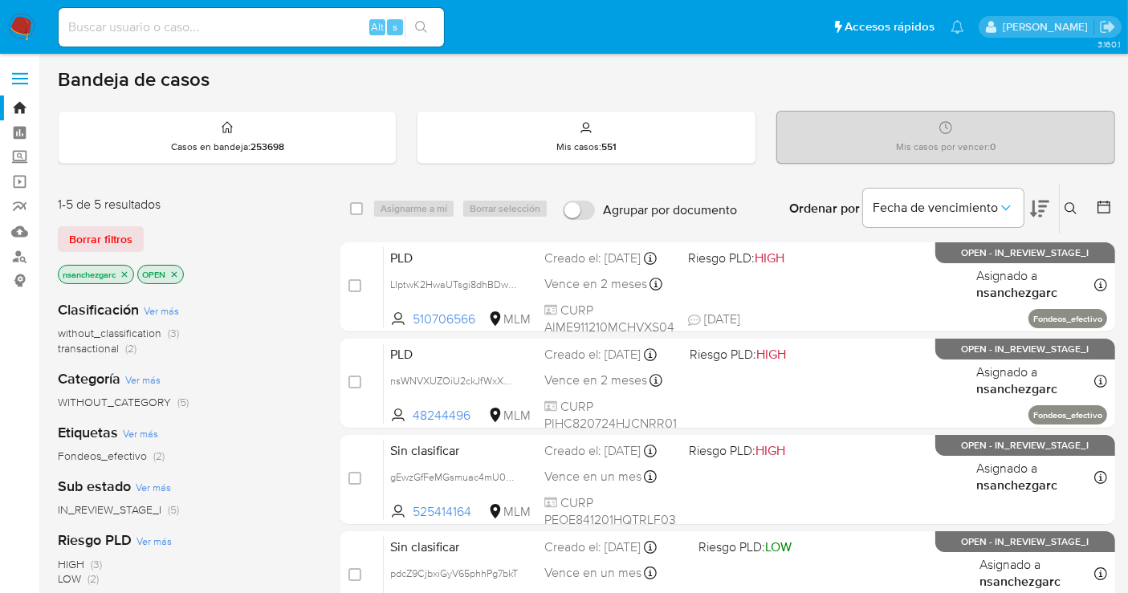
click at [1071, 202] on icon at bounding box center [1070, 208] width 13 height 13
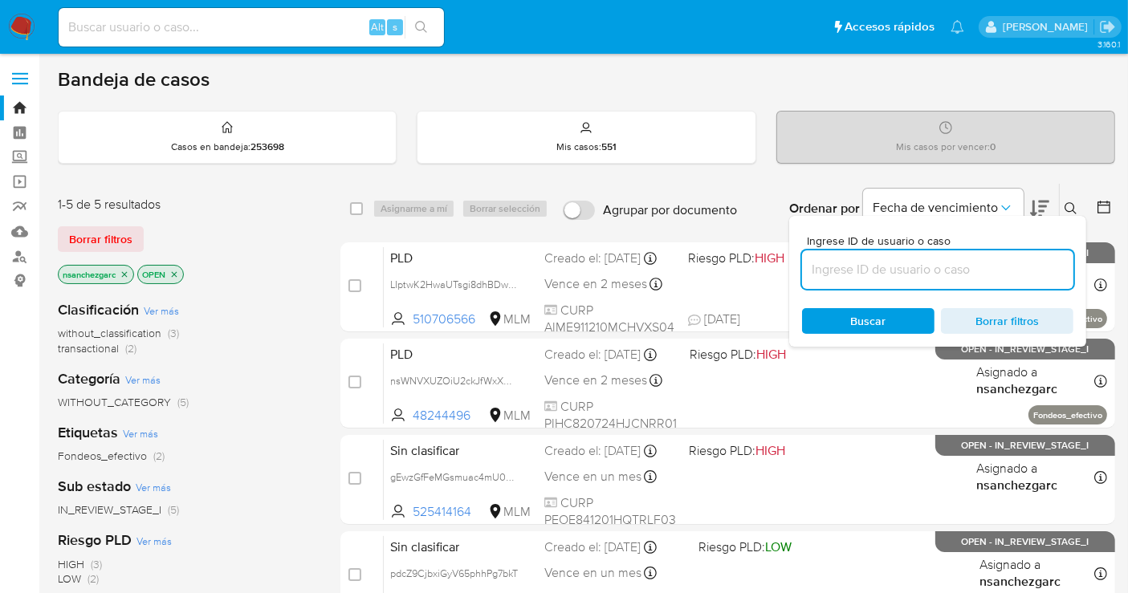
click at [864, 268] on input at bounding box center [937, 269] width 271 height 21
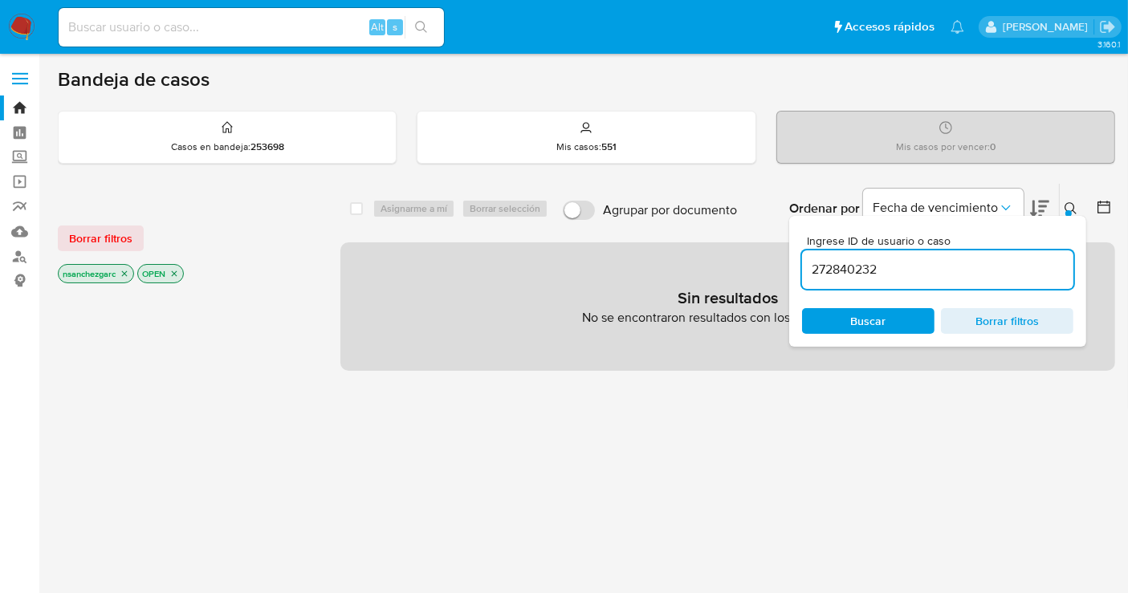
click at [128, 274] on icon "close-filter" at bounding box center [125, 274] width 6 height 6
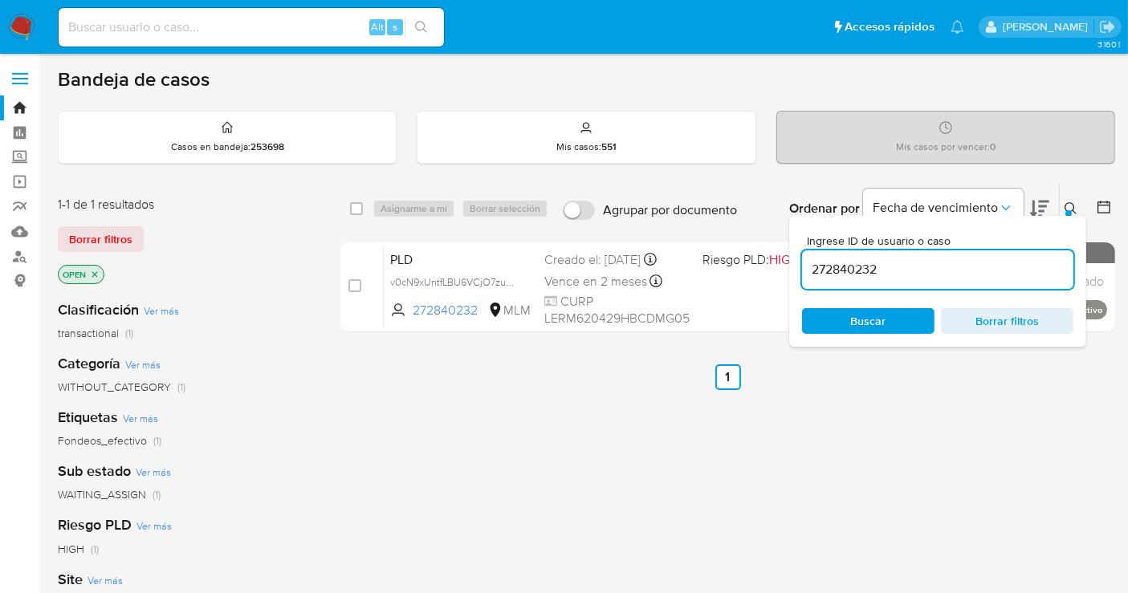
click at [1069, 202] on icon at bounding box center [1070, 208] width 13 height 13
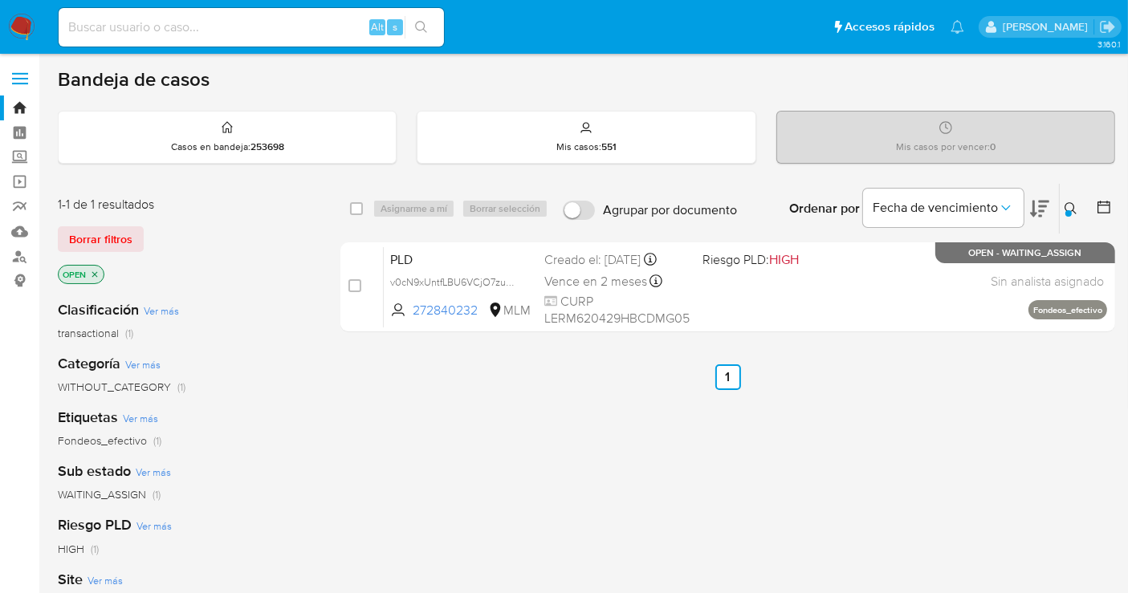
click at [1061, 202] on button at bounding box center [1072, 208] width 26 height 19
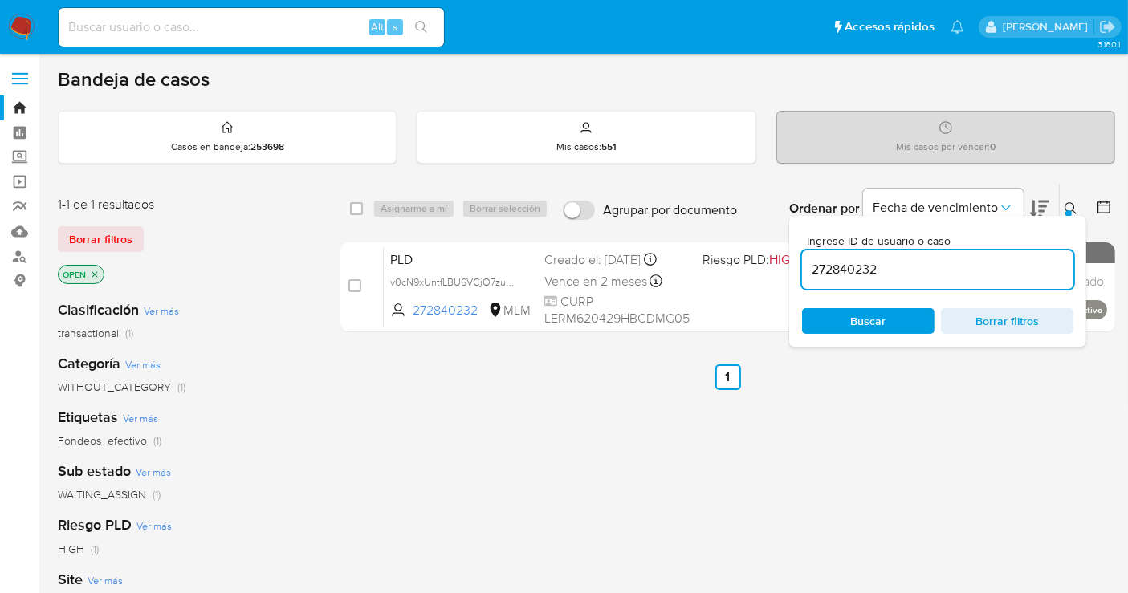
click at [934, 262] on input "272840232" at bounding box center [937, 269] width 271 height 21
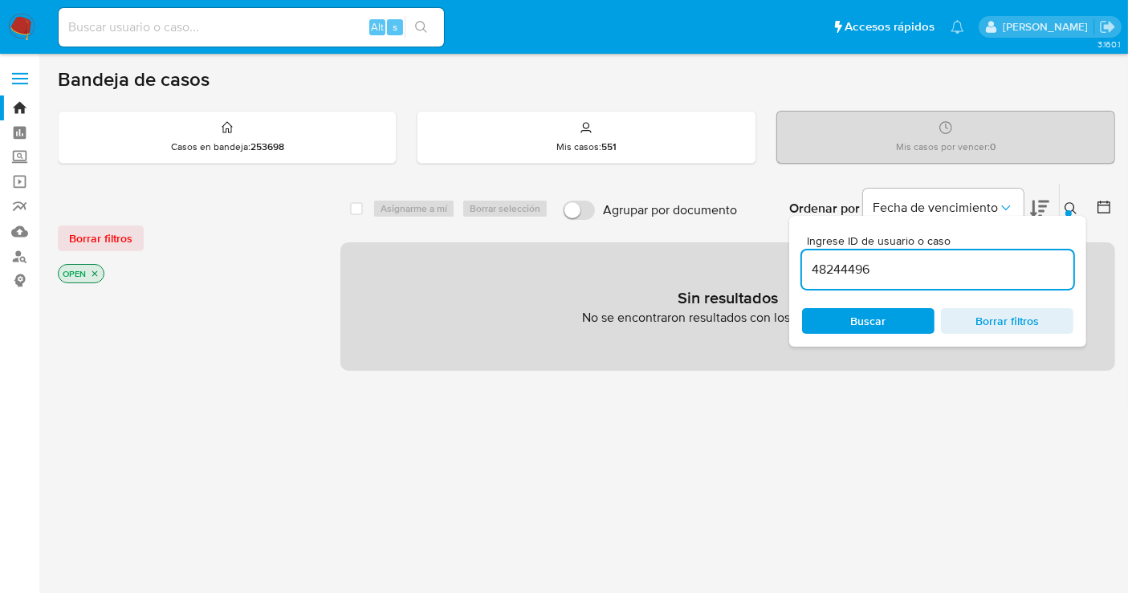
click at [896, 280] on div "48244496" at bounding box center [937, 269] width 271 height 39
click at [892, 266] on input "48244496" at bounding box center [937, 269] width 271 height 21
type input "48244496"
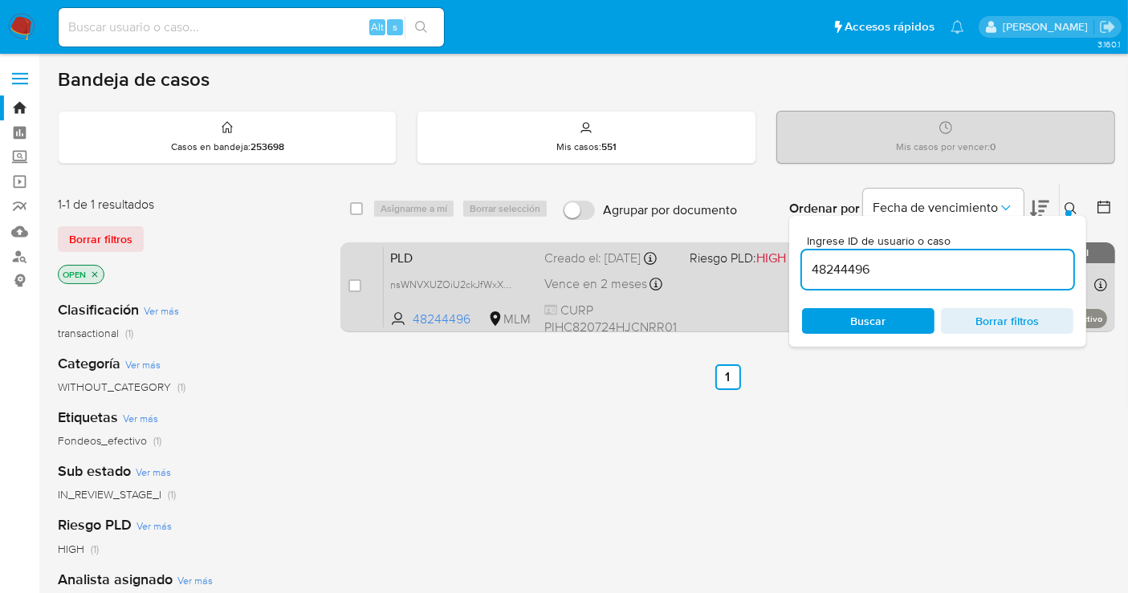
click at [610, 267] on div "Creado el: 12/09/2025 Creado el: 12/09/2025 02:16:15" at bounding box center [610, 259] width 132 height 18
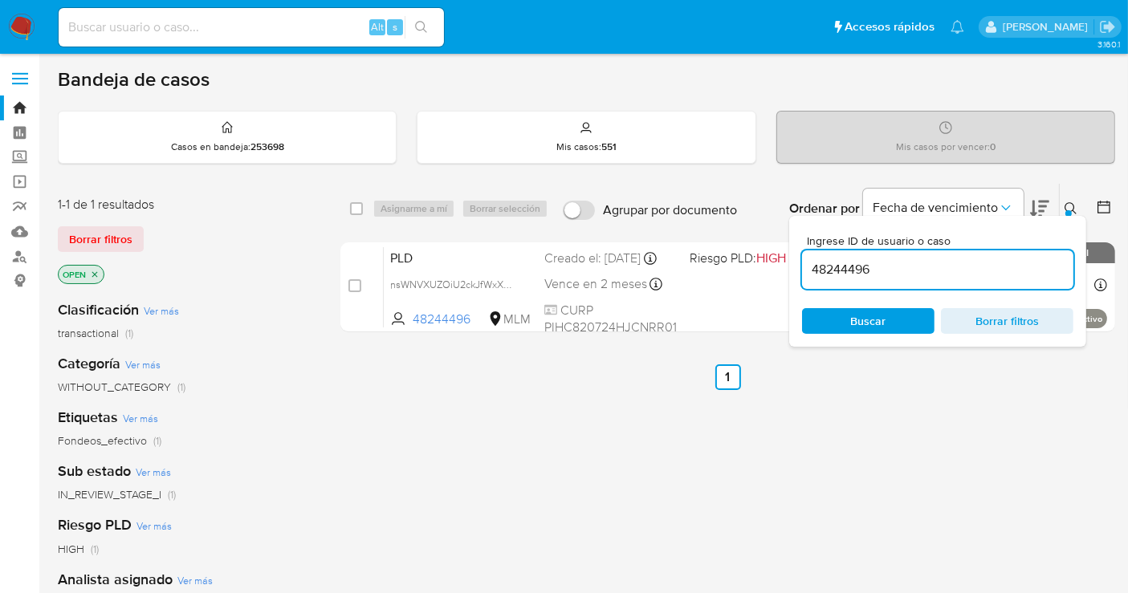
click at [32, 24] on img at bounding box center [21, 27] width 27 height 27
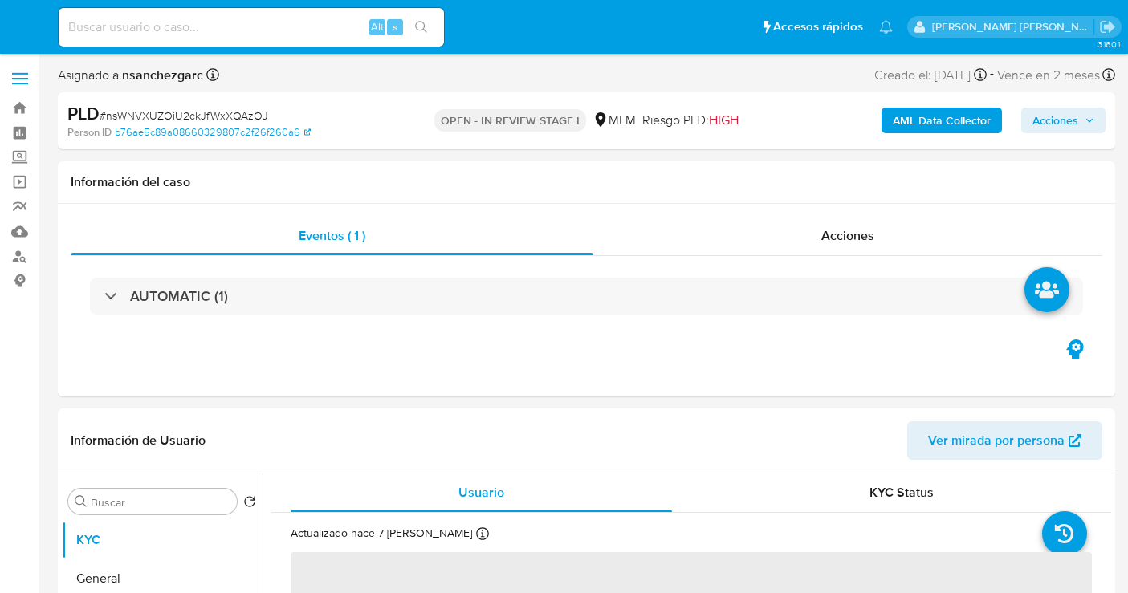
select select "10"
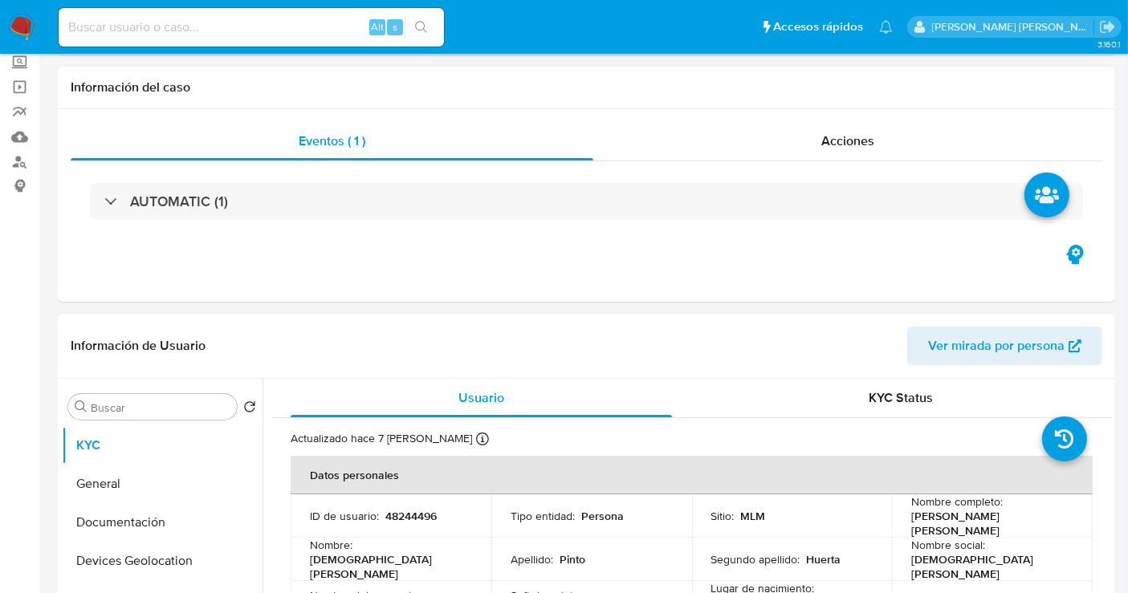
scroll to position [267, 0]
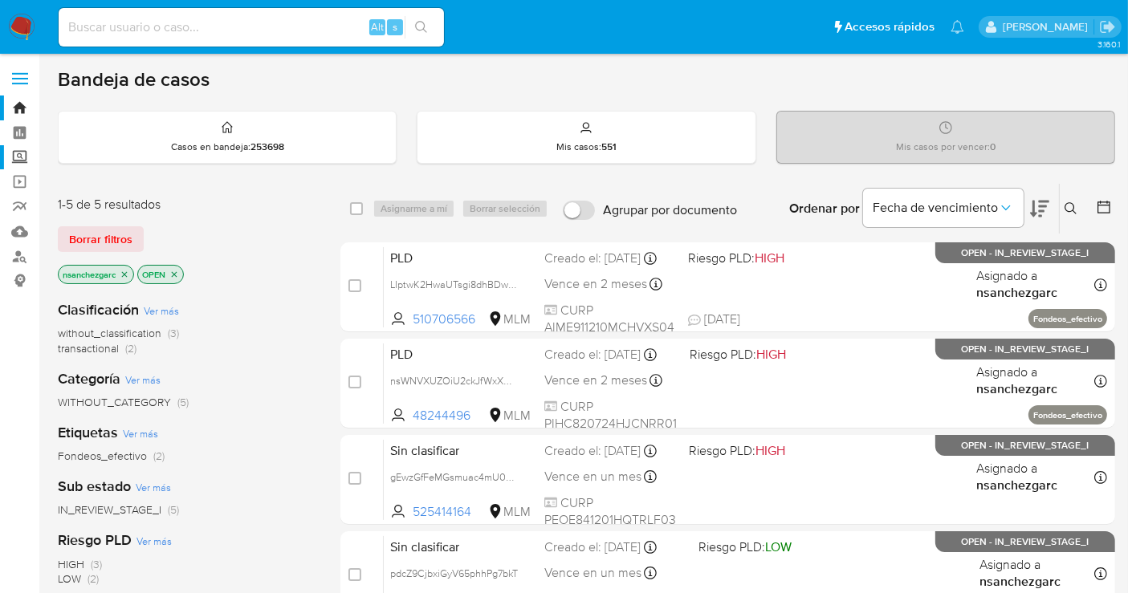
click at [19, 157] on label "Screening" at bounding box center [95, 157] width 191 height 25
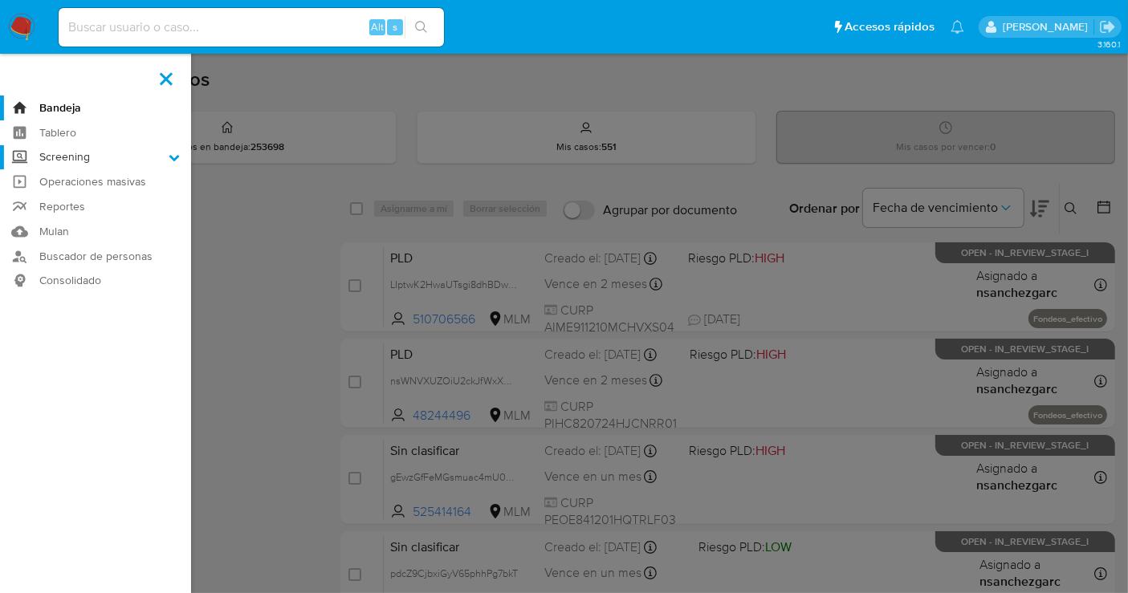
click at [0, 0] on input "Screening" at bounding box center [0, 0] width 0 height 0
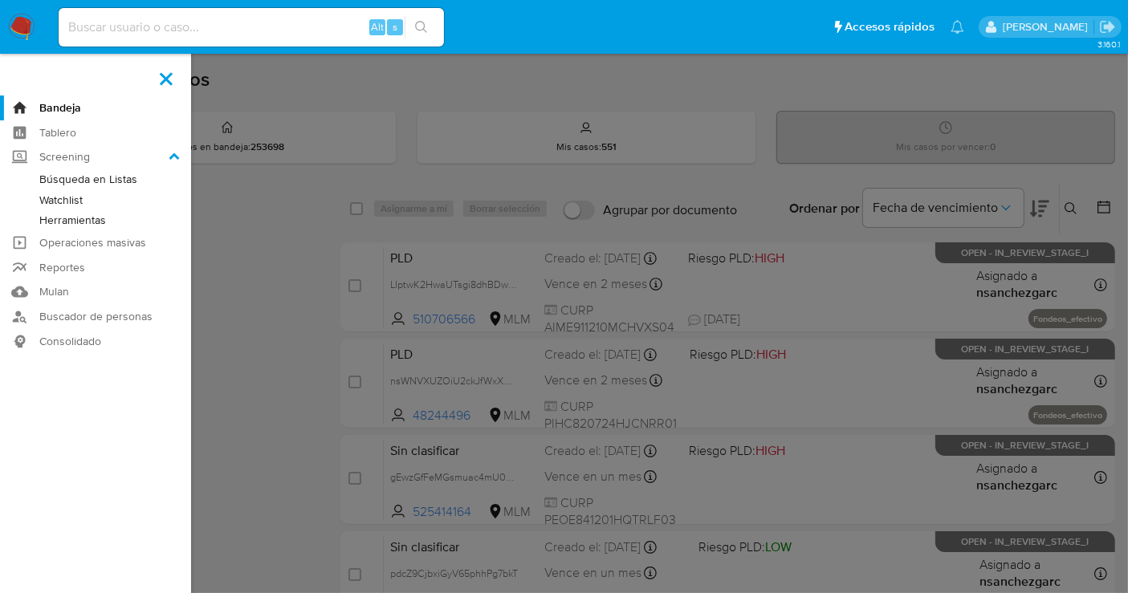
click at [52, 221] on link "Herramientas" at bounding box center [95, 220] width 191 height 20
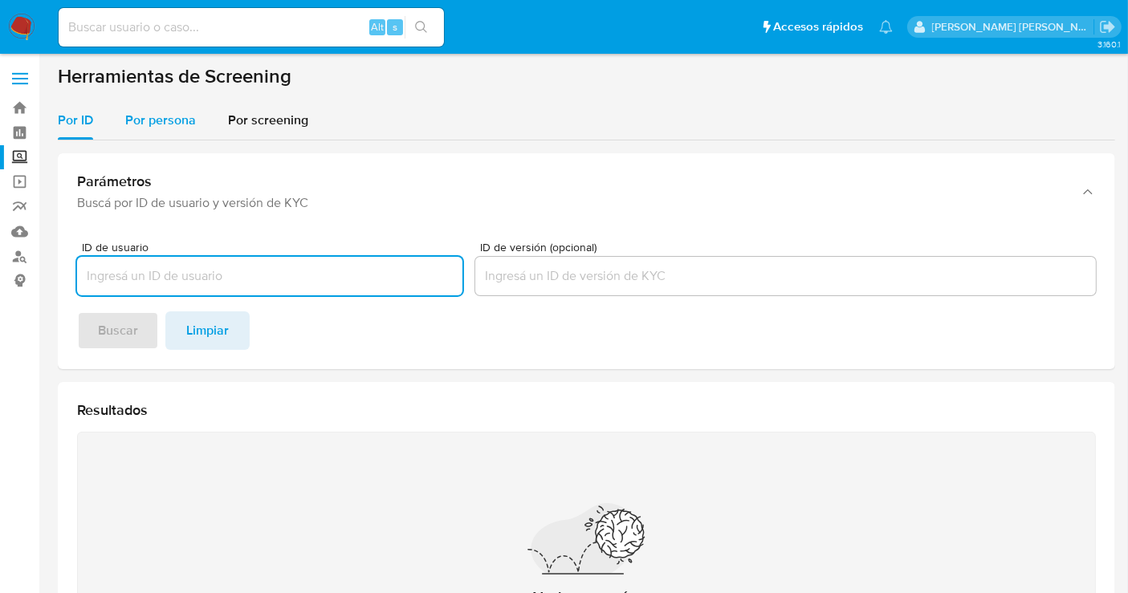
click at [173, 125] on span "Por persona" at bounding box center [160, 120] width 71 height 18
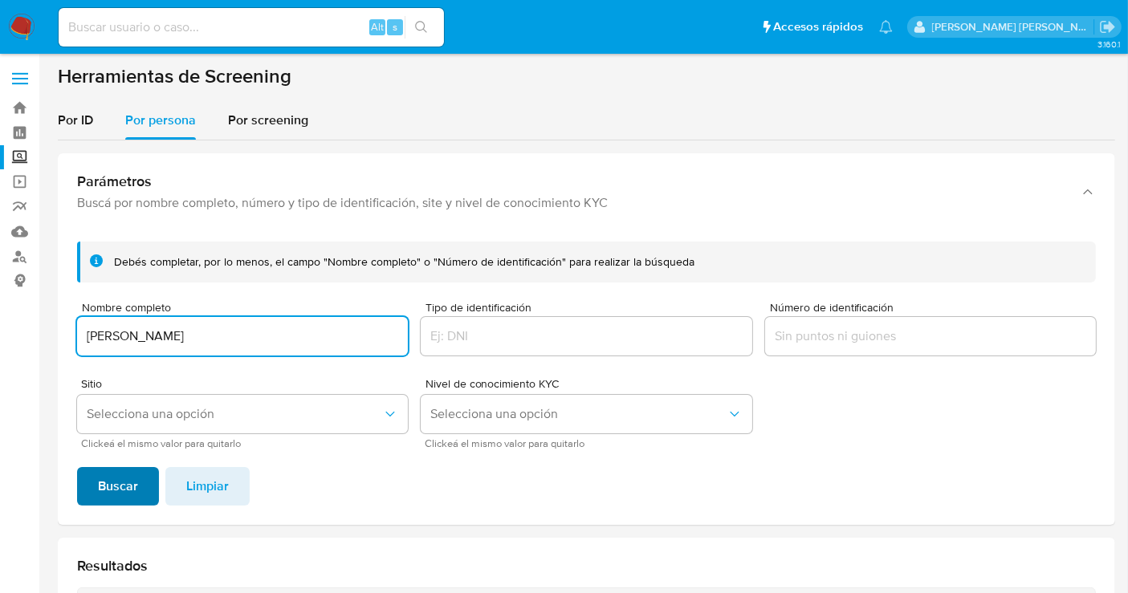
click at [124, 486] on span "Buscar" at bounding box center [118, 486] width 40 height 35
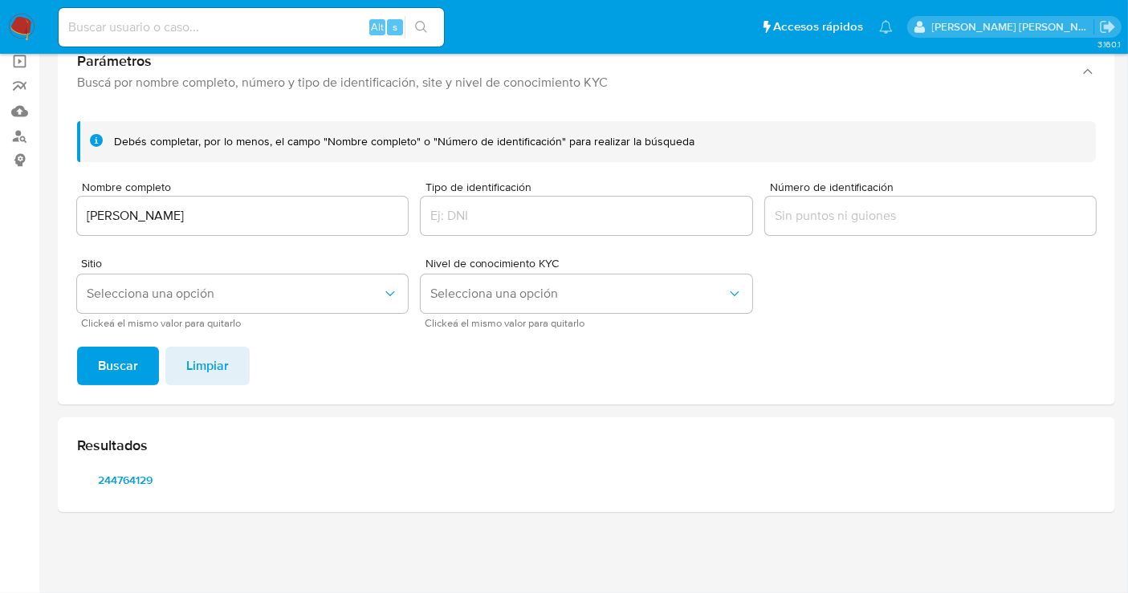
scroll to position [119, 0]
click at [114, 480] on span "244764129" at bounding box center [125, 481] width 74 height 22
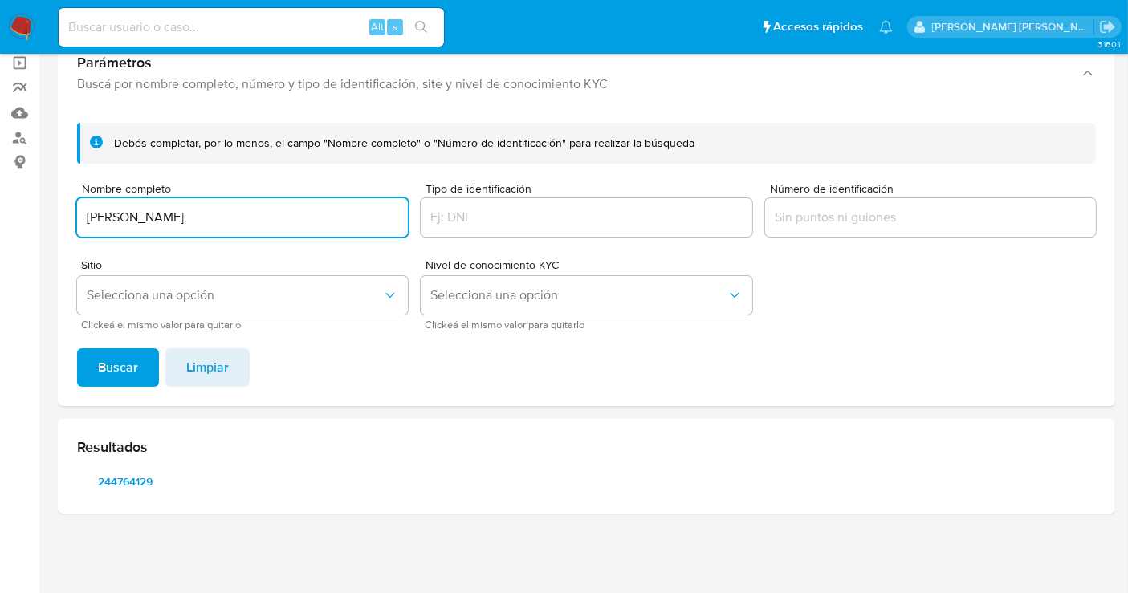
click at [194, 224] on input "JAIME MELCHOR MONTAÑO" at bounding box center [242, 217] width 331 height 21
click at [129, 368] on span "Buscar" at bounding box center [118, 367] width 40 height 35
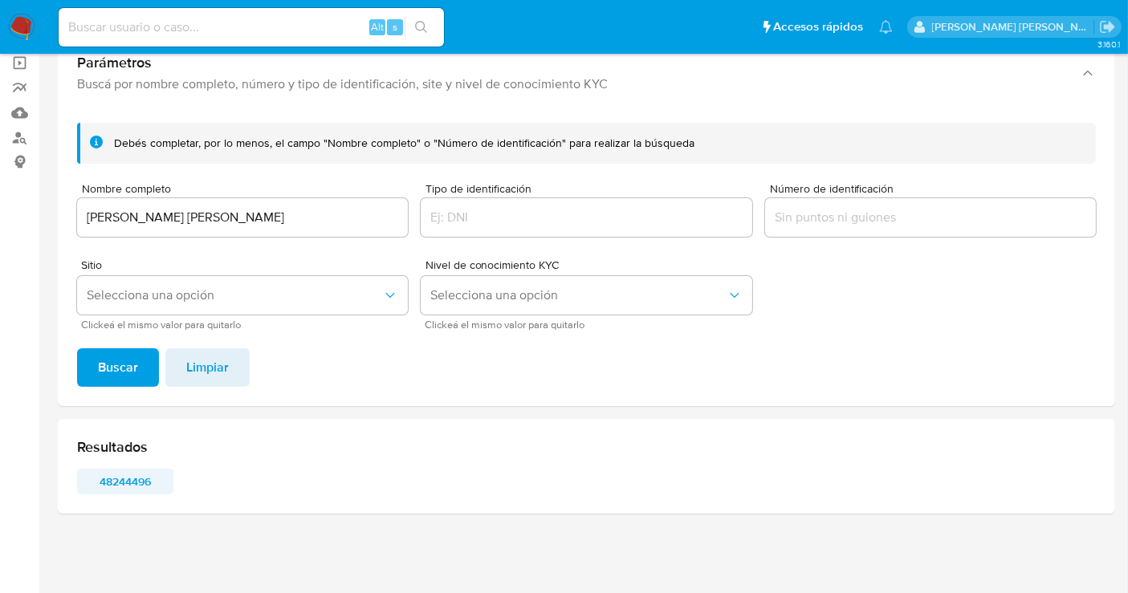
click at [128, 478] on span "48244496" at bounding box center [125, 481] width 74 height 22
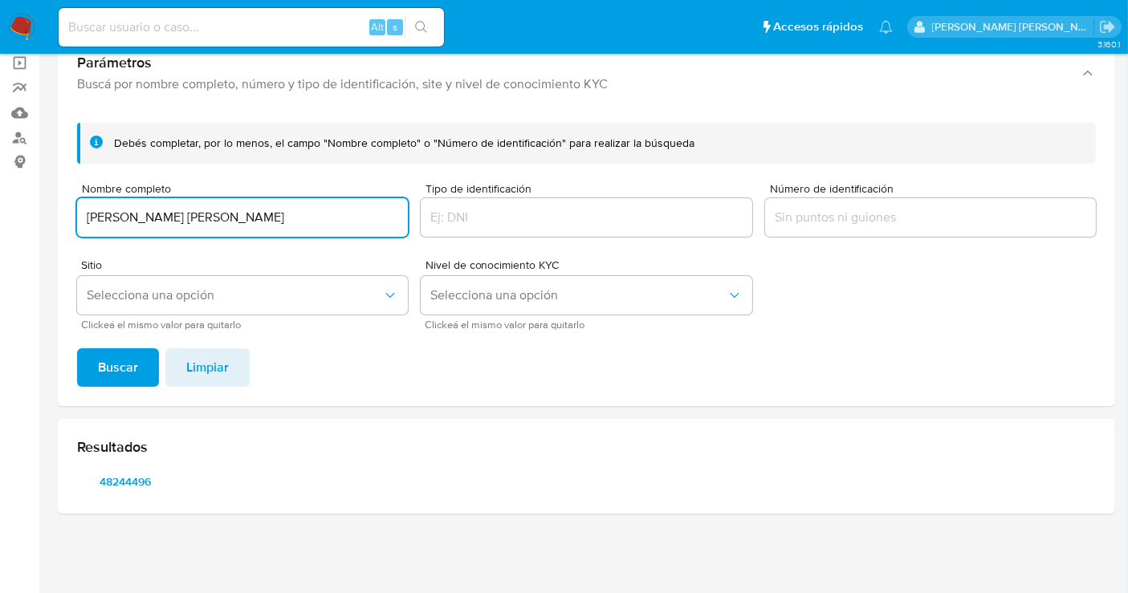
click at [206, 207] on input "CRISTIAN ALONSO PINTO HUERTA" at bounding box center [242, 217] width 331 height 21
type input "JOVITA IRMA ELIZABET GARCIA LICEA"
click at [116, 363] on span "Buscar" at bounding box center [118, 367] width 40 height 35
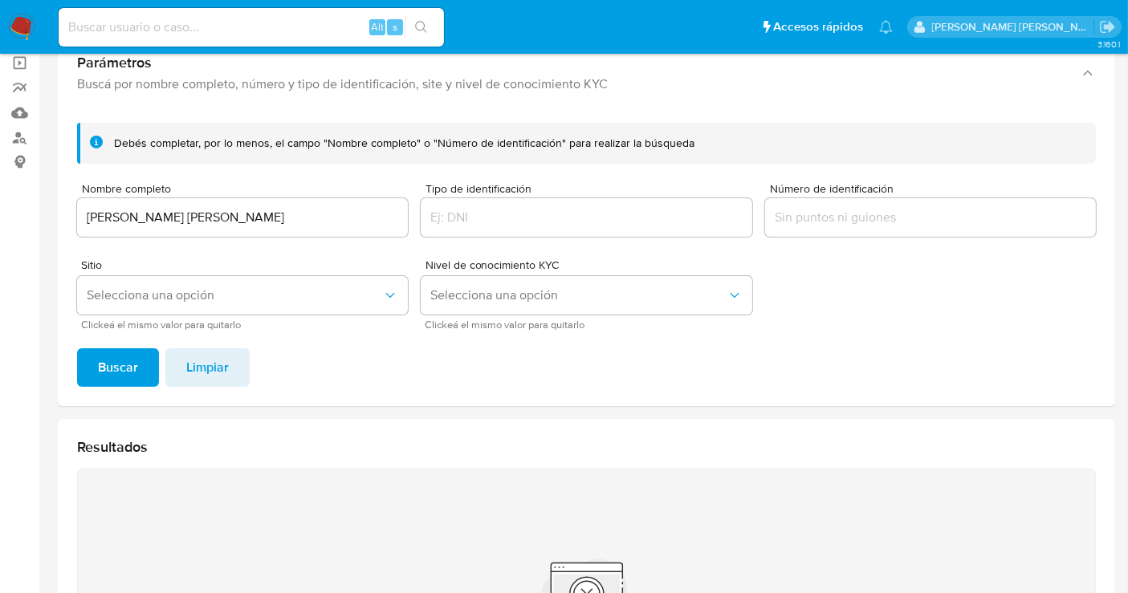
click at [18, 33] on img at bounding box center [21, 27] width 27 height 27
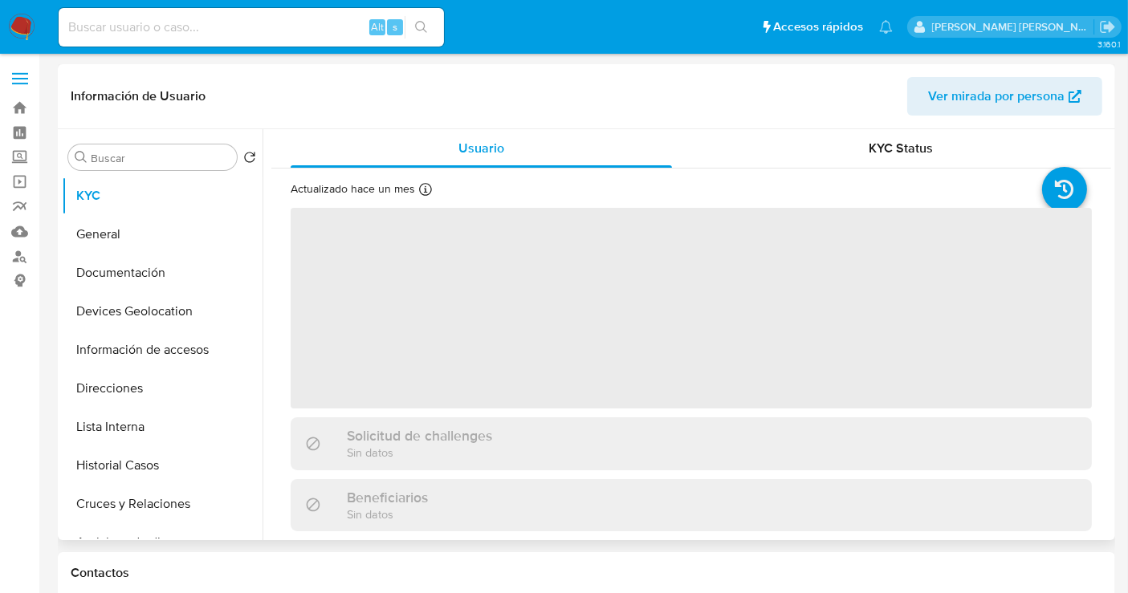
select select "10"
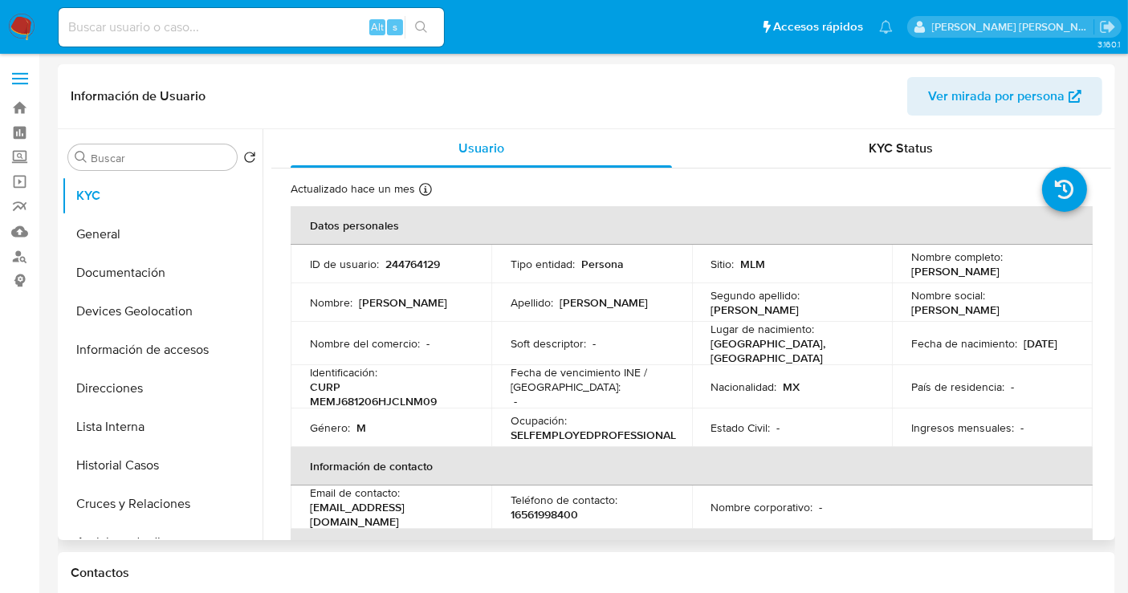
click at [429, 267] on p "244764129" at bounding box center [412, 264] width 55 height 14
copy p "244764129"
click at [144, 465] on button "Historial Casos" at bounding box center [156, 465] width 188 height 39
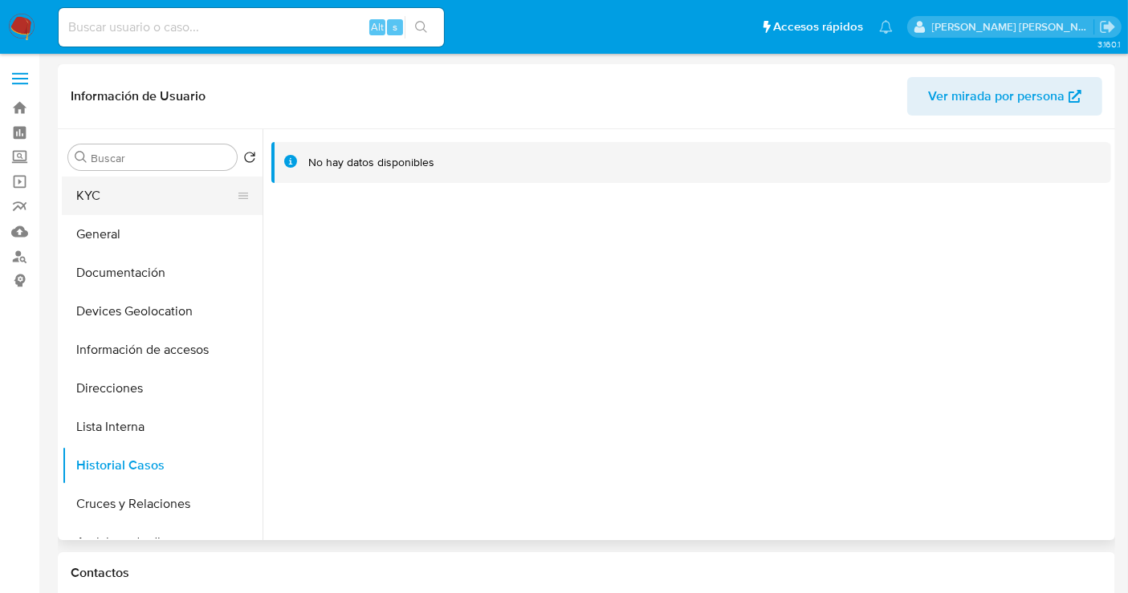
click at [68, 183] on button "KYC" at bounding box center [156, 196] width 188 height 39
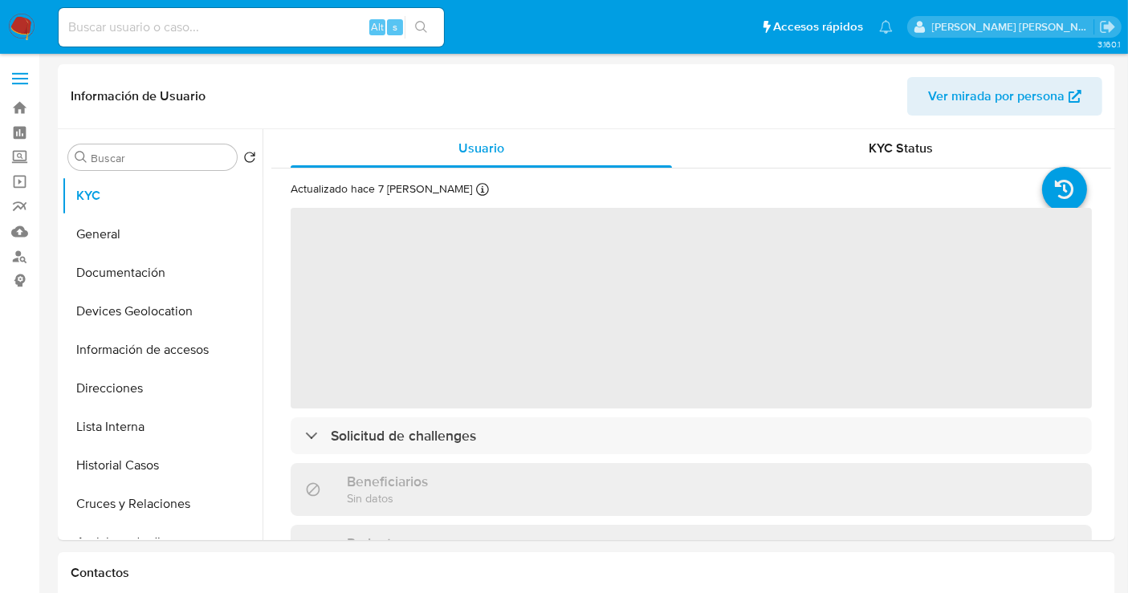
select select "10"
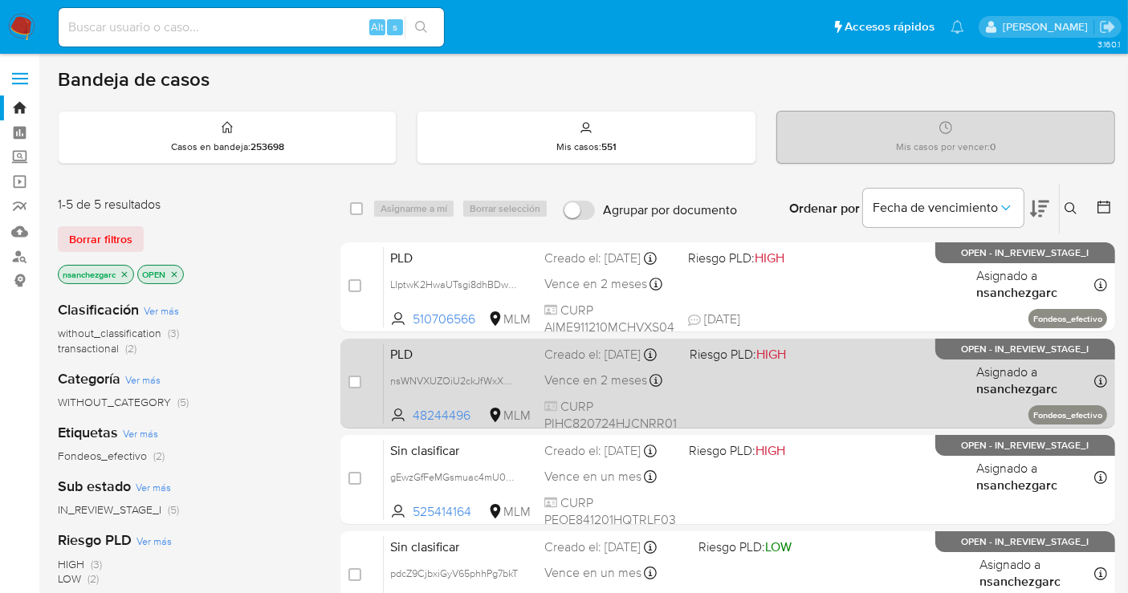
click at [577, 358] on div "Creado el: 12/09/2025 Creado el: 12/09/2025 02:16:15" at bounding box center [610, 355] width 132 height 18
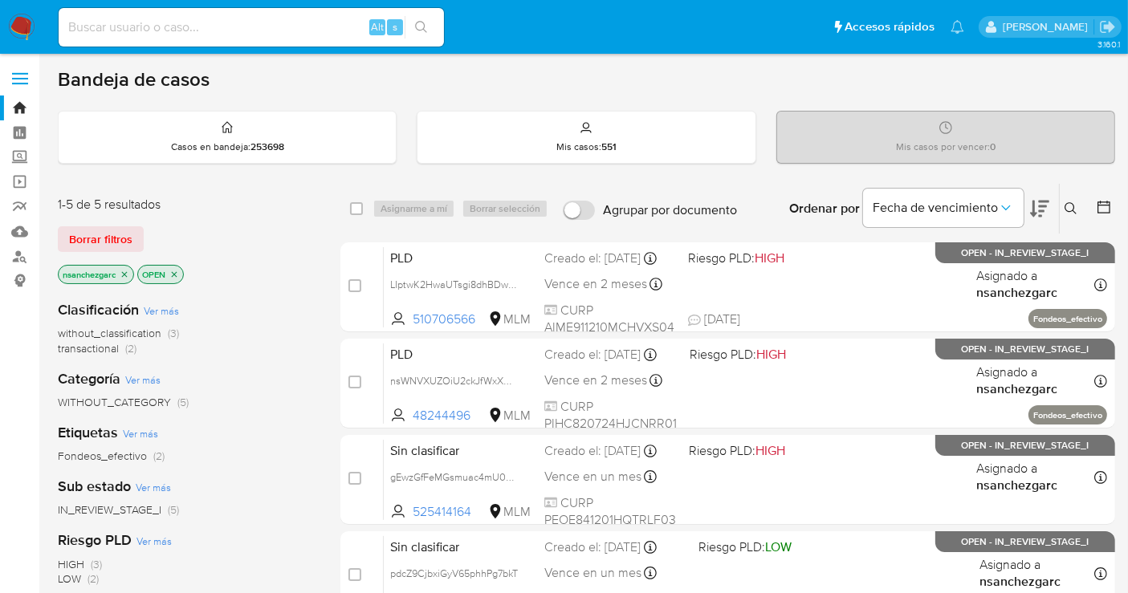
click at [20, 30] on img at bounding box center [21, 27] width 27 height 27
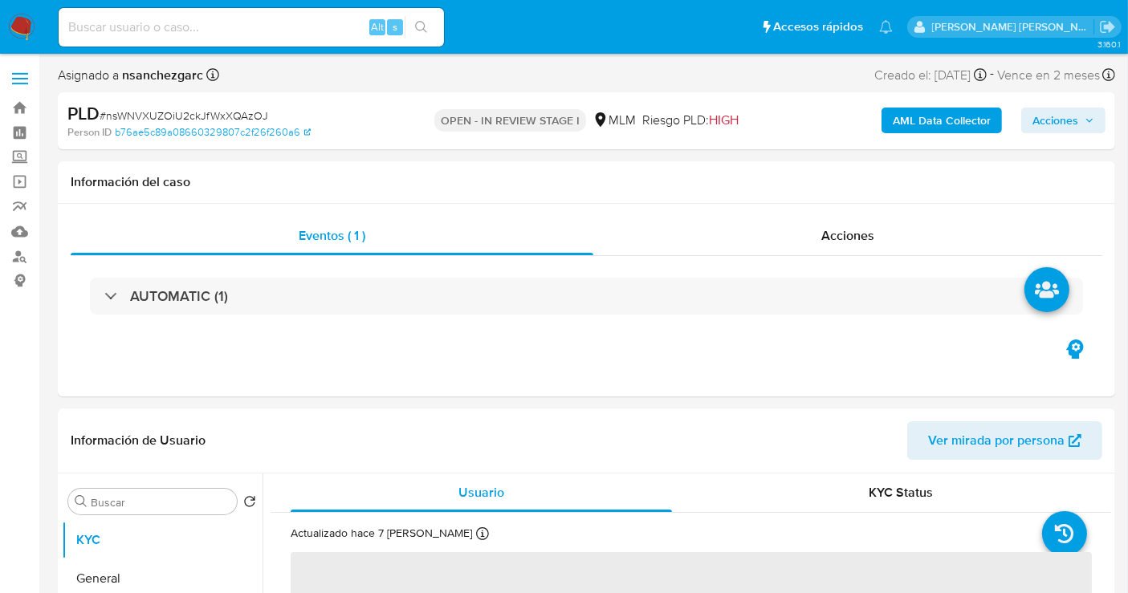
select select "10"
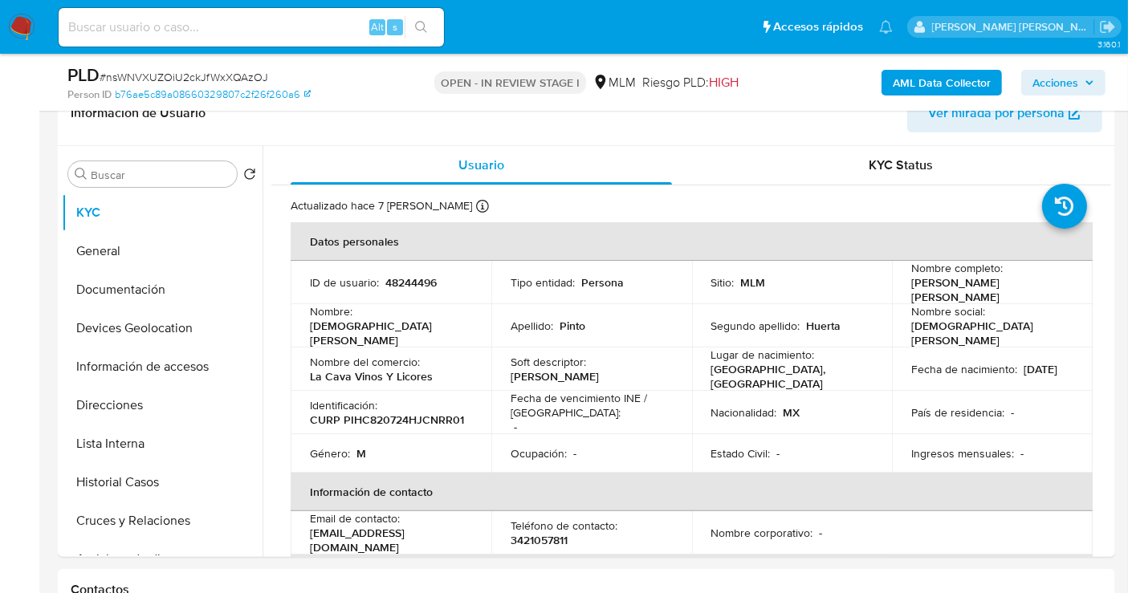
scroll to position [356, 0]
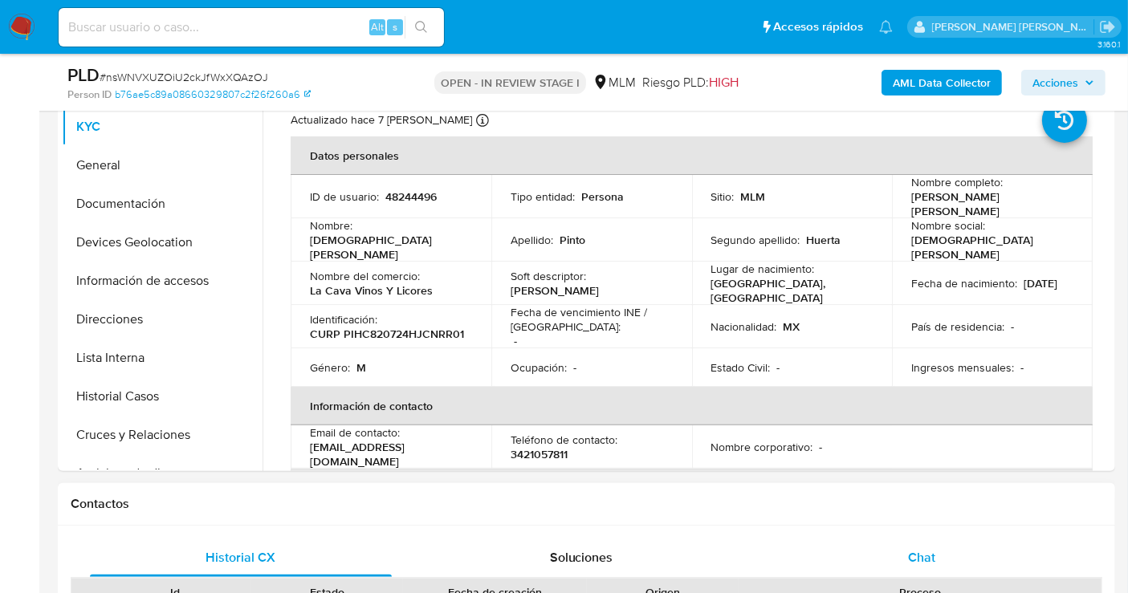
click at [938, 556] on div "Chat" at bounding box center [921, 558] width 302 height 39
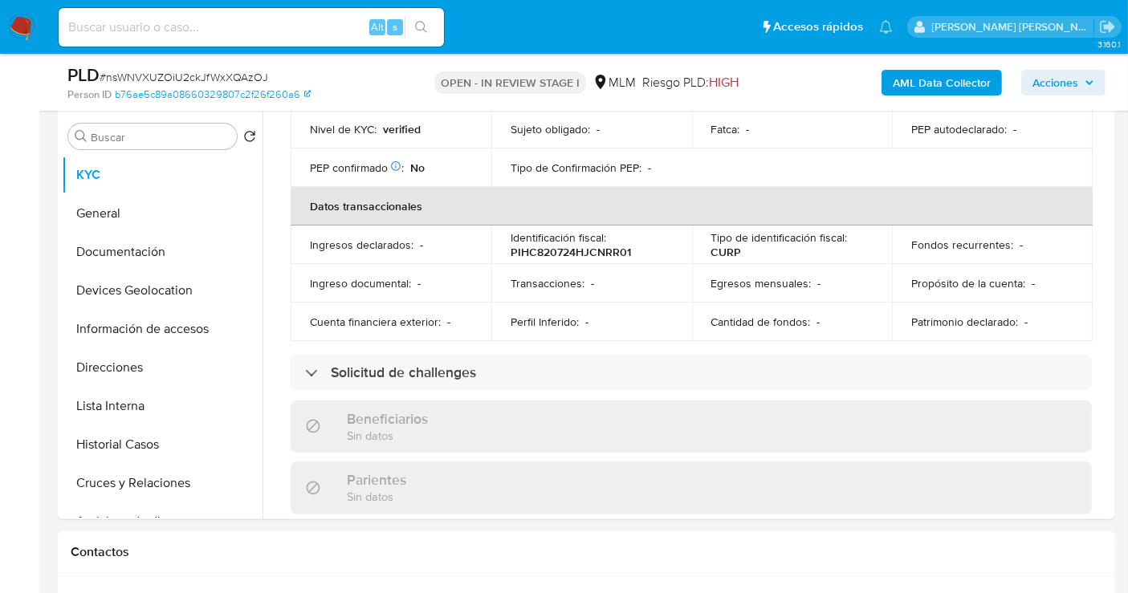
scroll to position [178, 0]
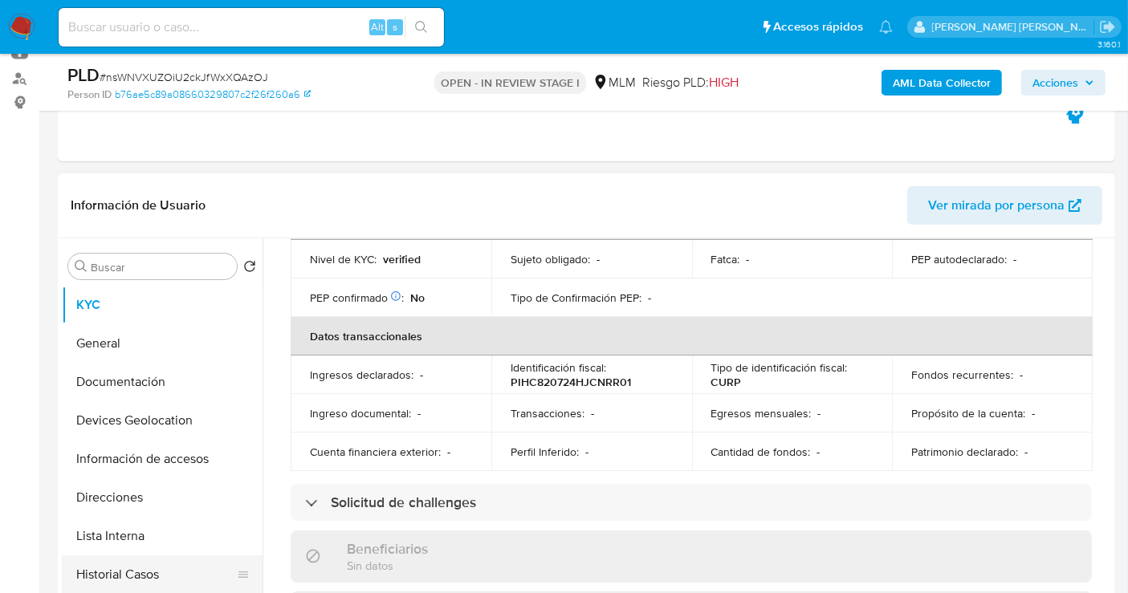
click at [118, 563] on button "Historial Casos" at bounding box center [156, 574] width 188 height 39
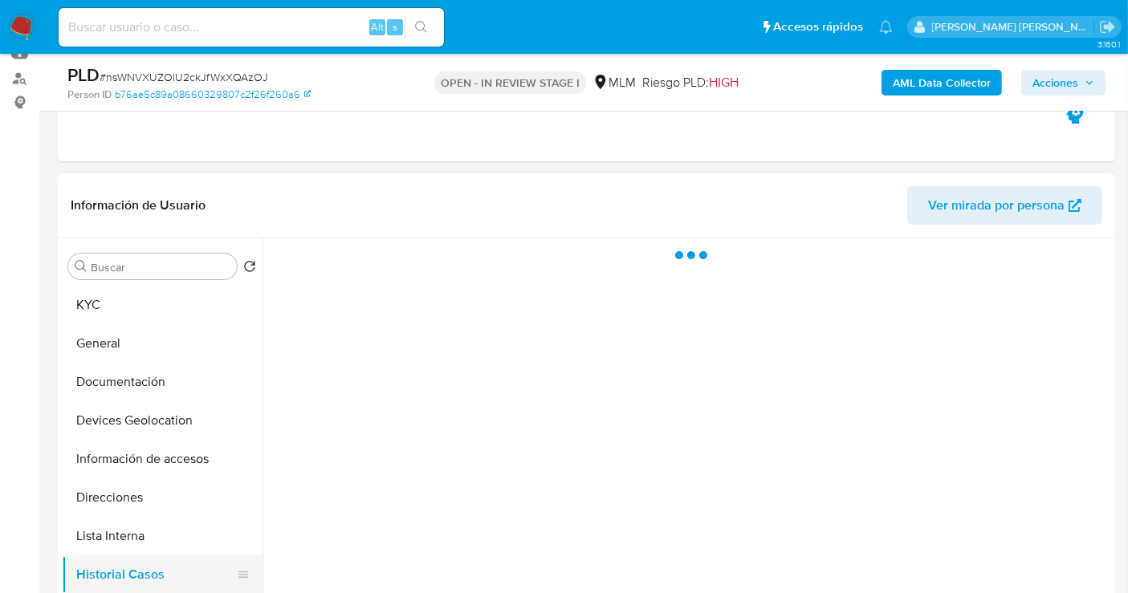
scroll to position [0, 0]
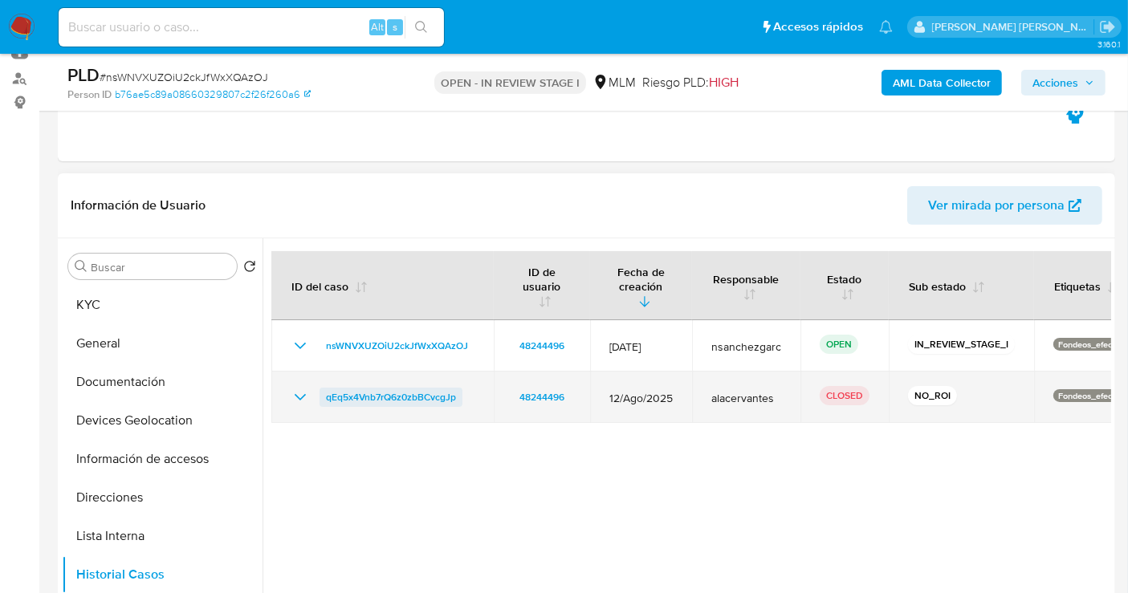
click at [426, 388] on span "qEq5x4Vnb7rQ6z0zbBCvcgJp" at bounding box center [391, 397] width 130 height 19
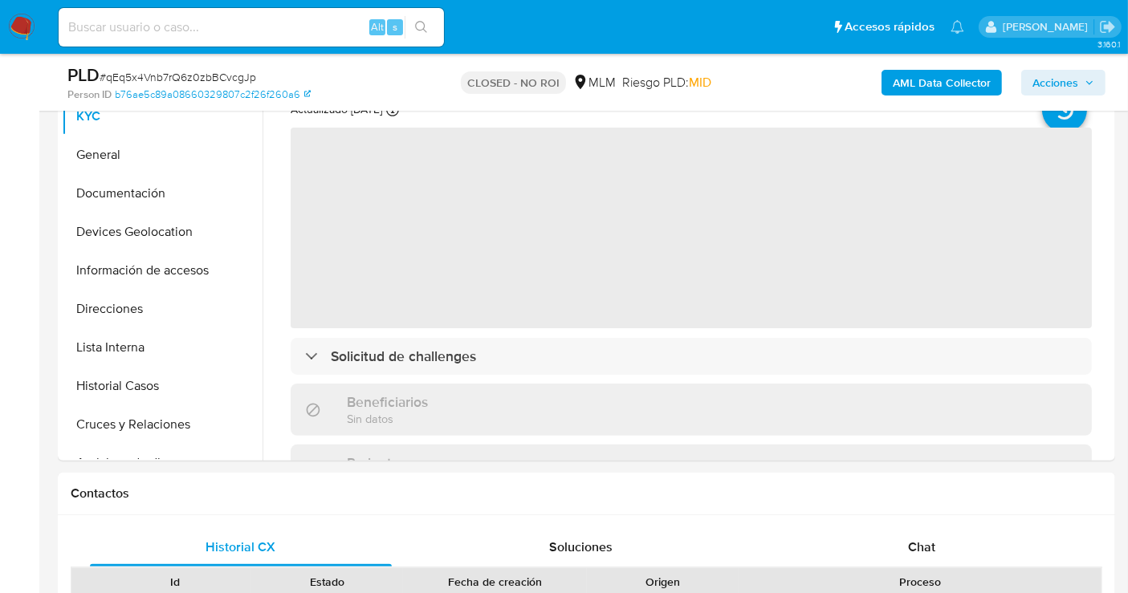
scroll to position [445, 0]
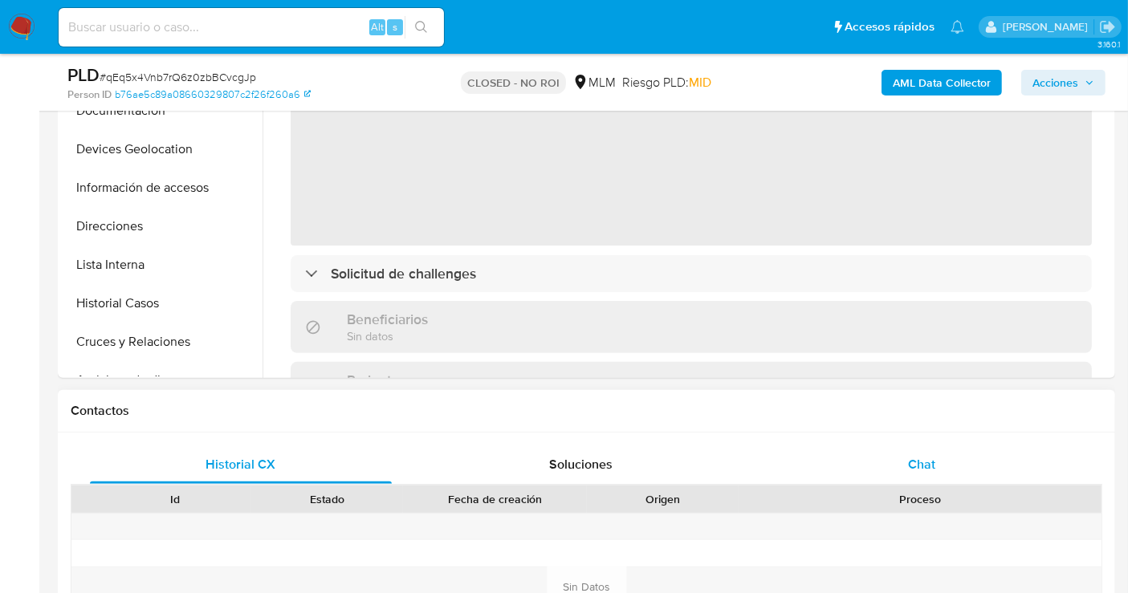
select select "10"
click at [910, 471] on span "Chat" at bounding box center [921, 464] width 27 height 18
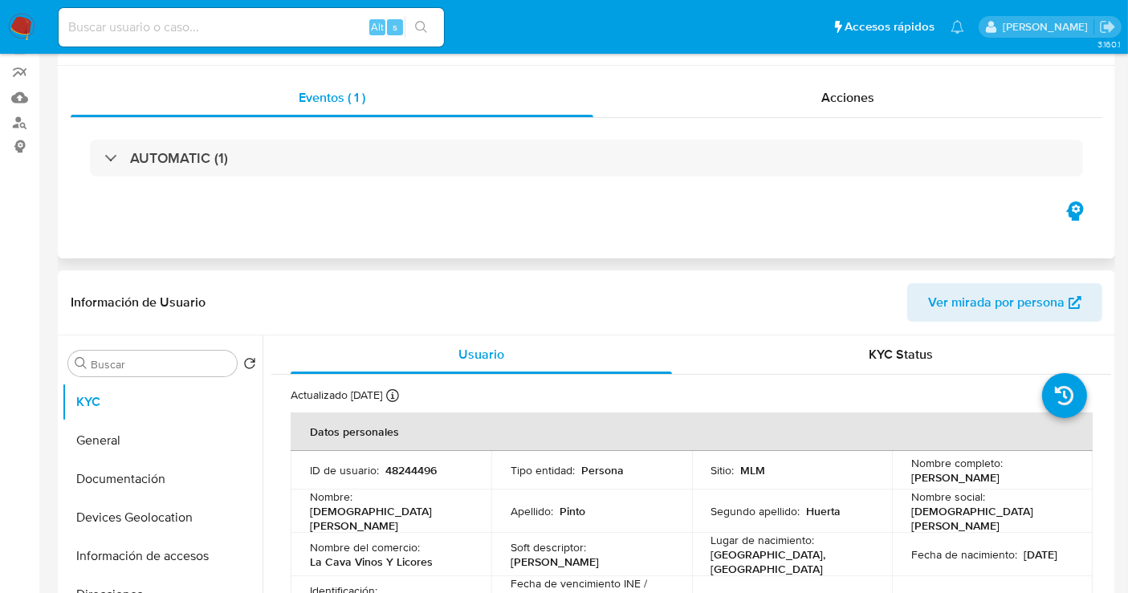
scroll to position [0, 0]
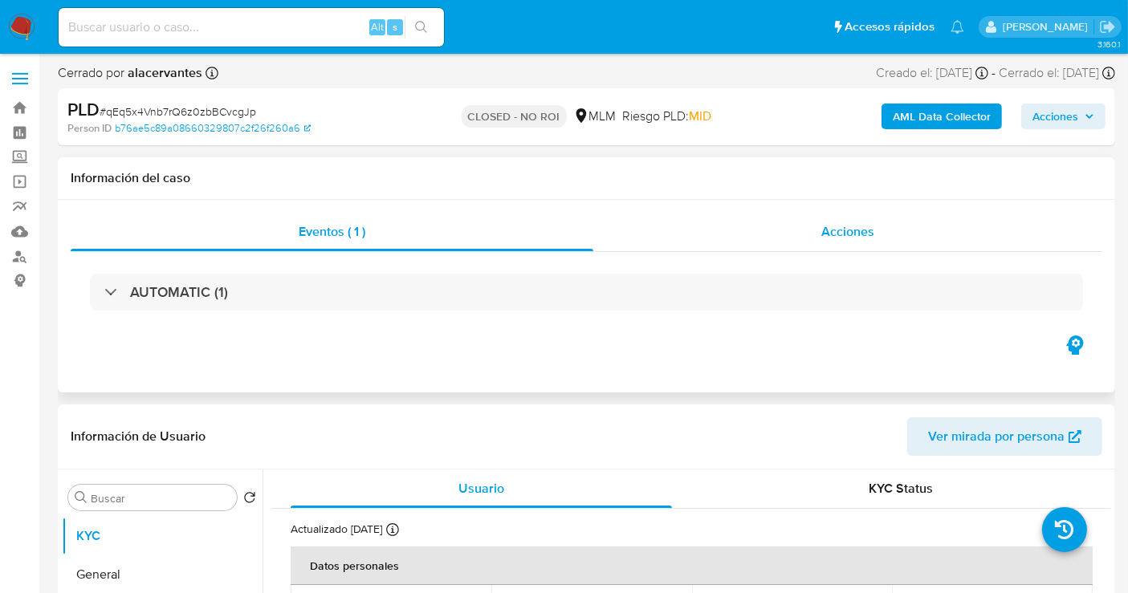
click at [858, 233] on span "Acciones" at bounding box center [847, 231] width 53 height 18
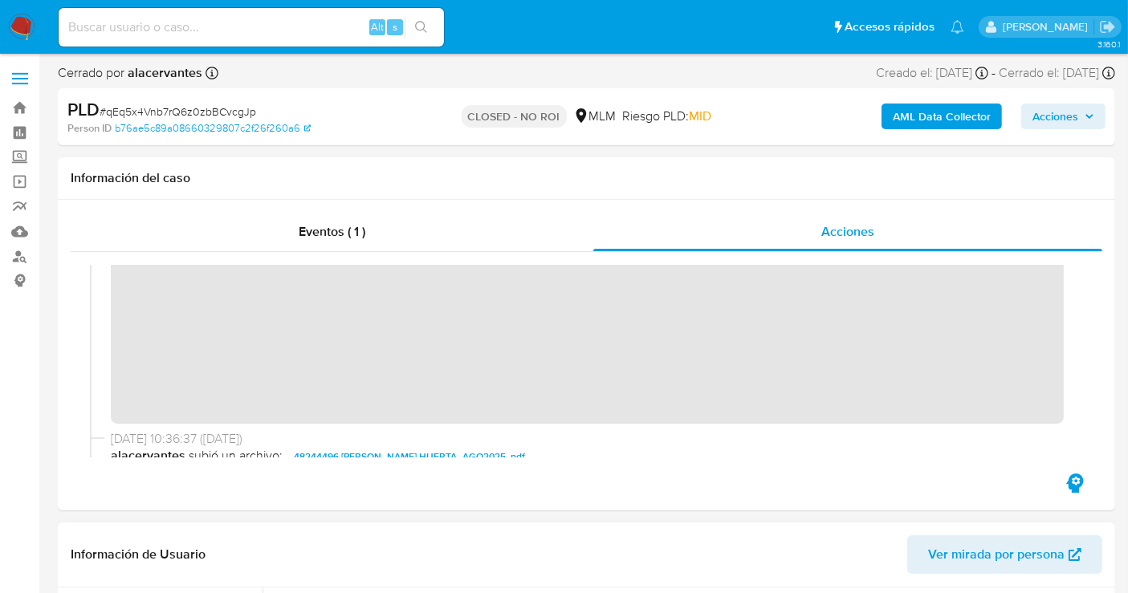
scroll to position [178, 0]
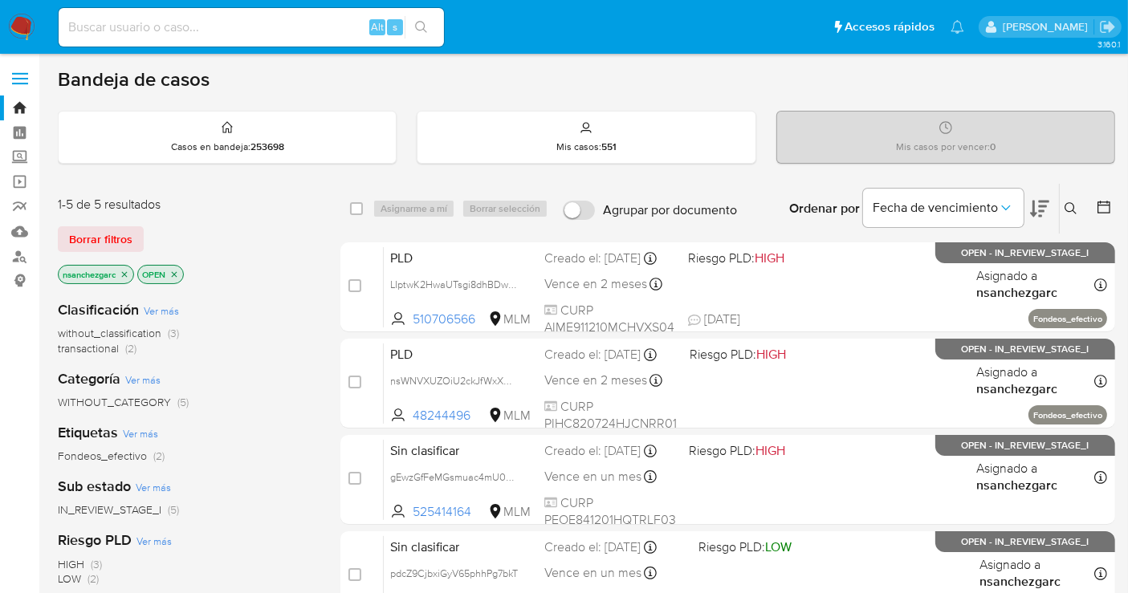
click at [1077, 207] on button at bounding box center [1072, 208] width 26 height 19
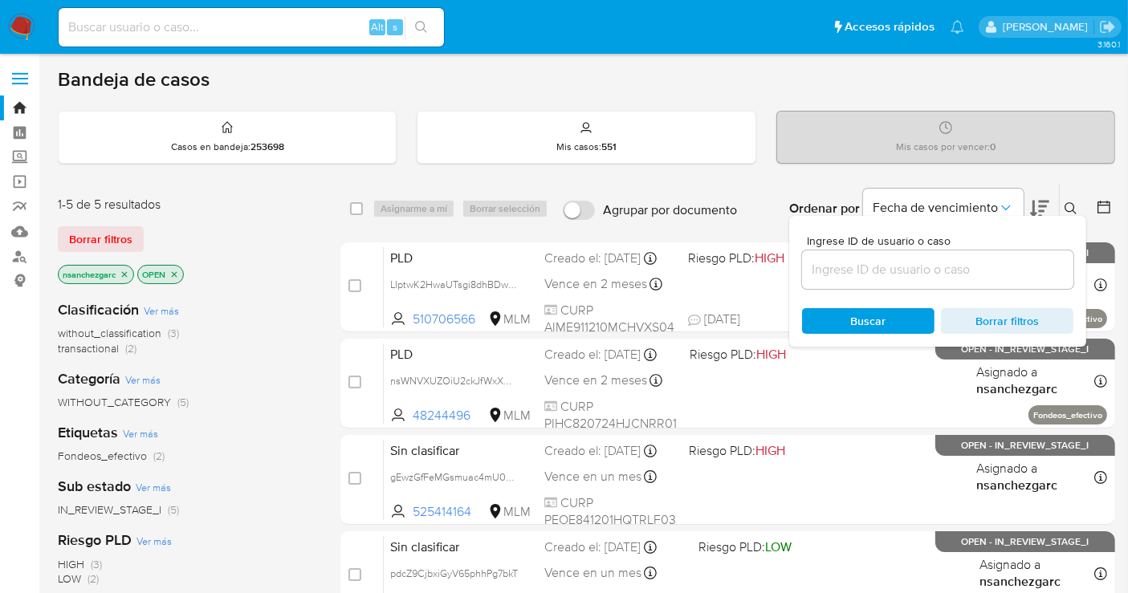
click at [872, 265] on input at bounding box center [937, 269] width 271 height 21
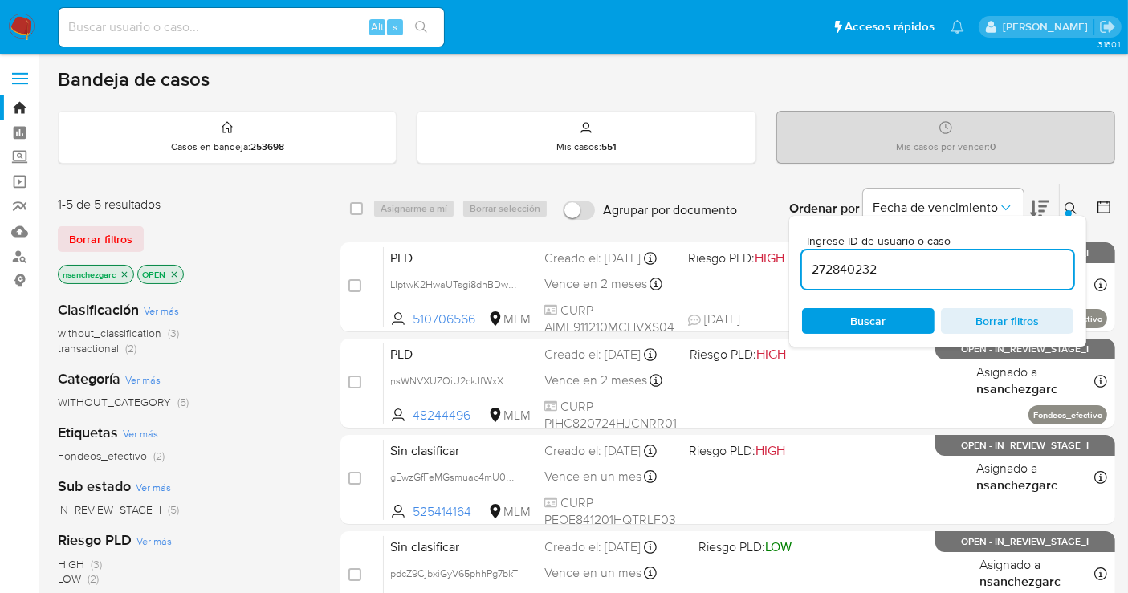
type input "272840232"
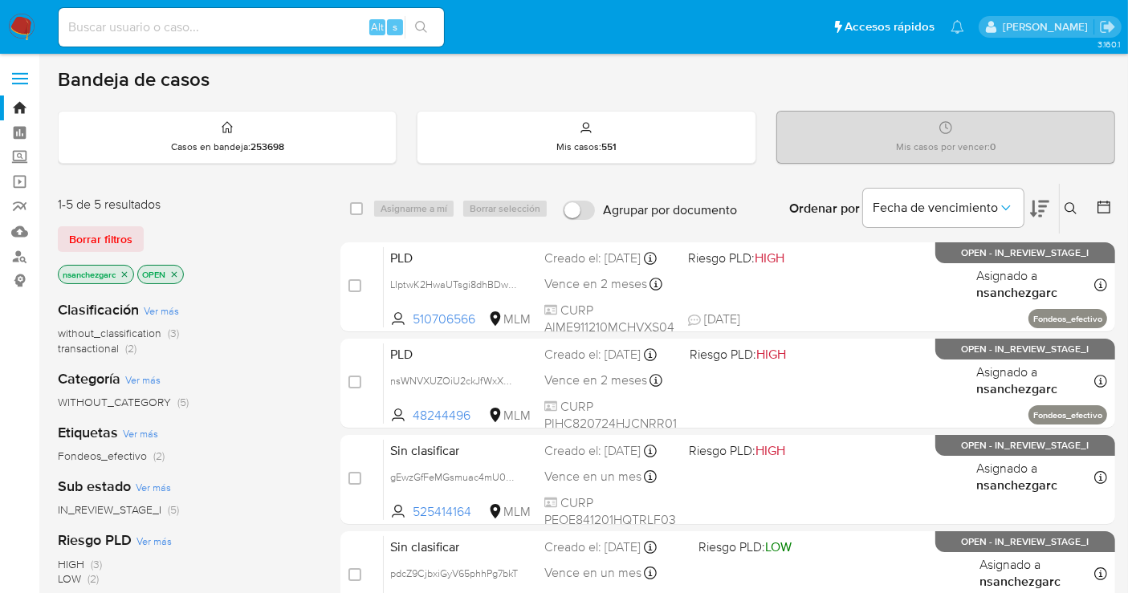
click at [1067, 208] on icon at bounding box center [1070, 208] width 13 height 13
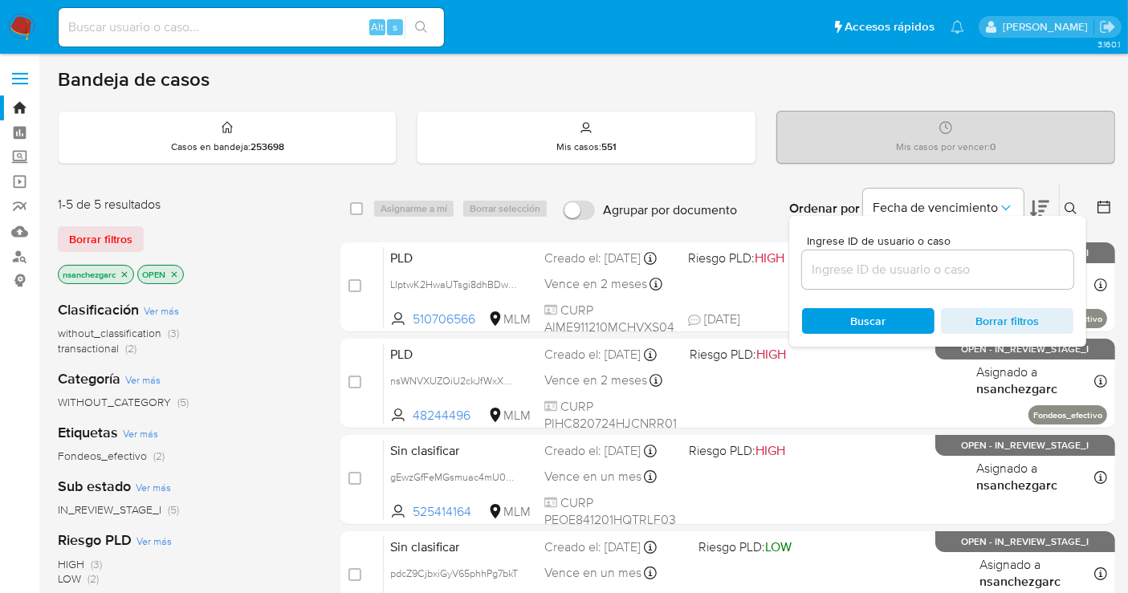
click at [857, 265] on input at bounding box center [937, 269] width 271 height 21
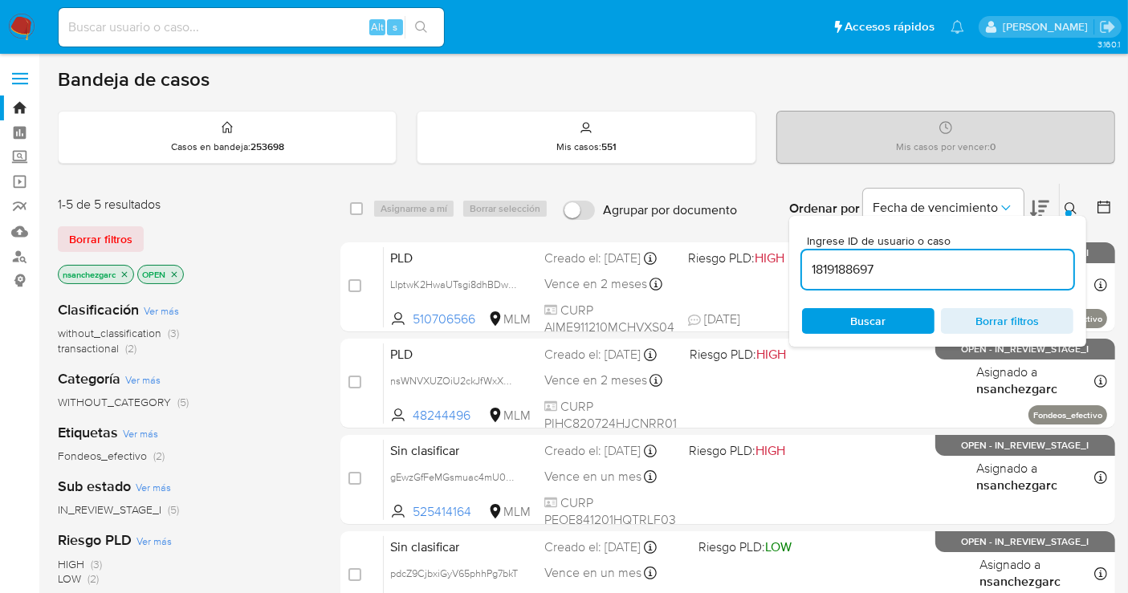
type input "1819188697"
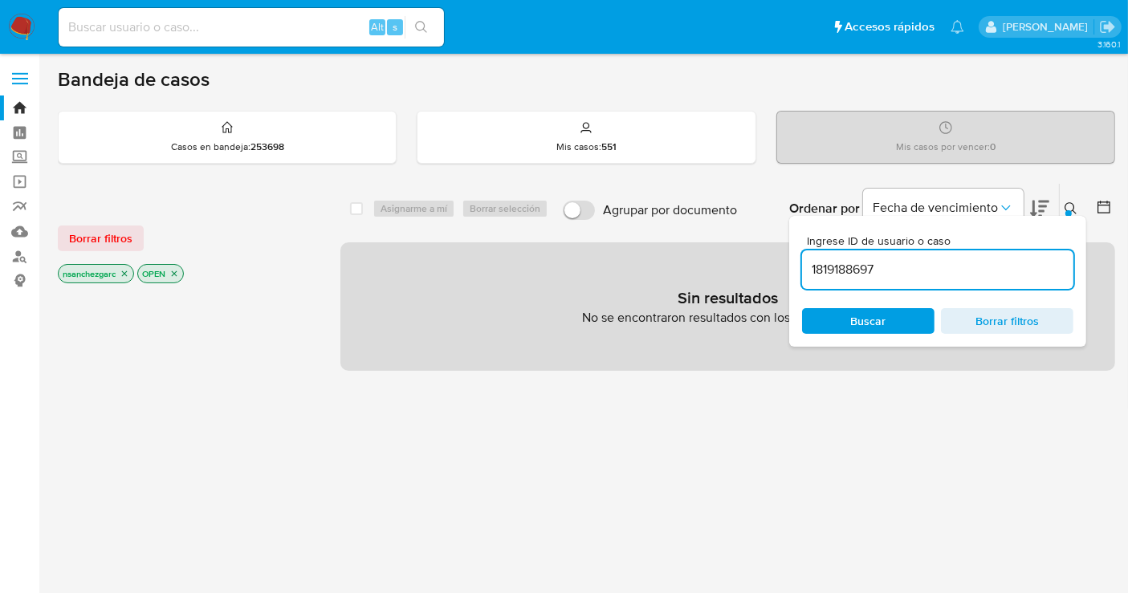
click at [126, 270] on icon "close-filter" at bounding box center [125, 274] width 10 height 10
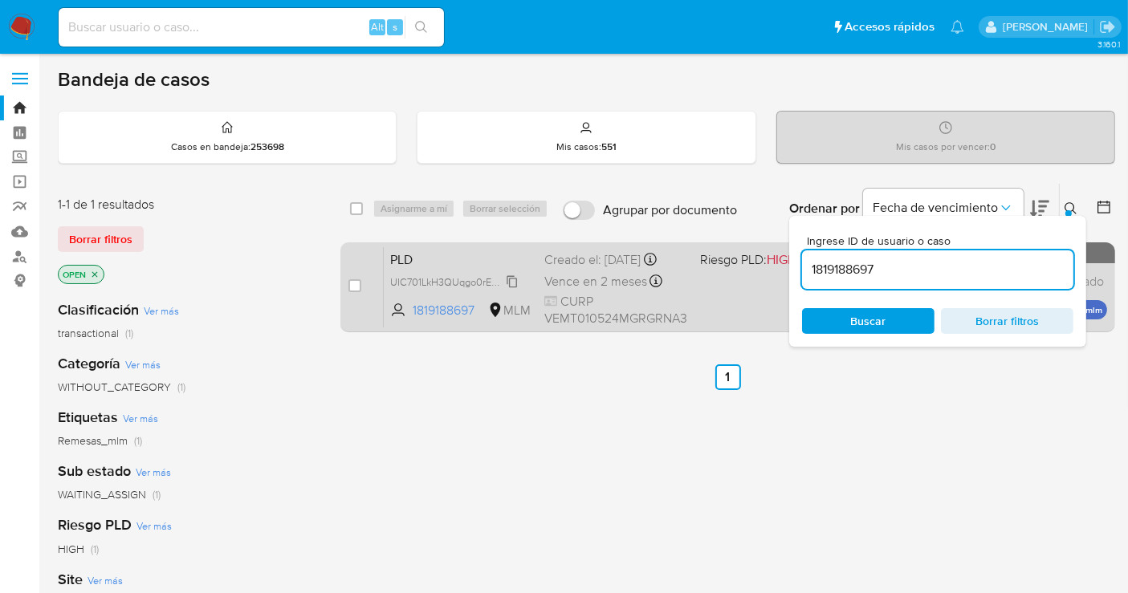
click at [515, 283] on span "UIC701LkH3QUqgo0rECWnh7h" at bounding box center [459, 281] width 139 height 18
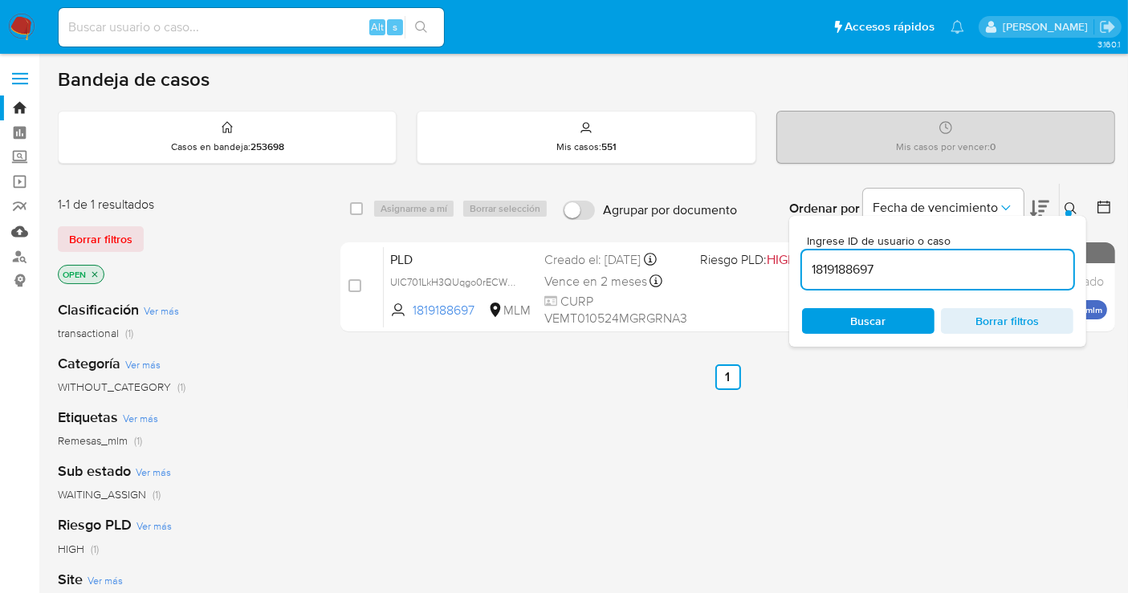
click at [18, 231] on link "Mulan" at bounding box center [95, 231] width 191 height 25
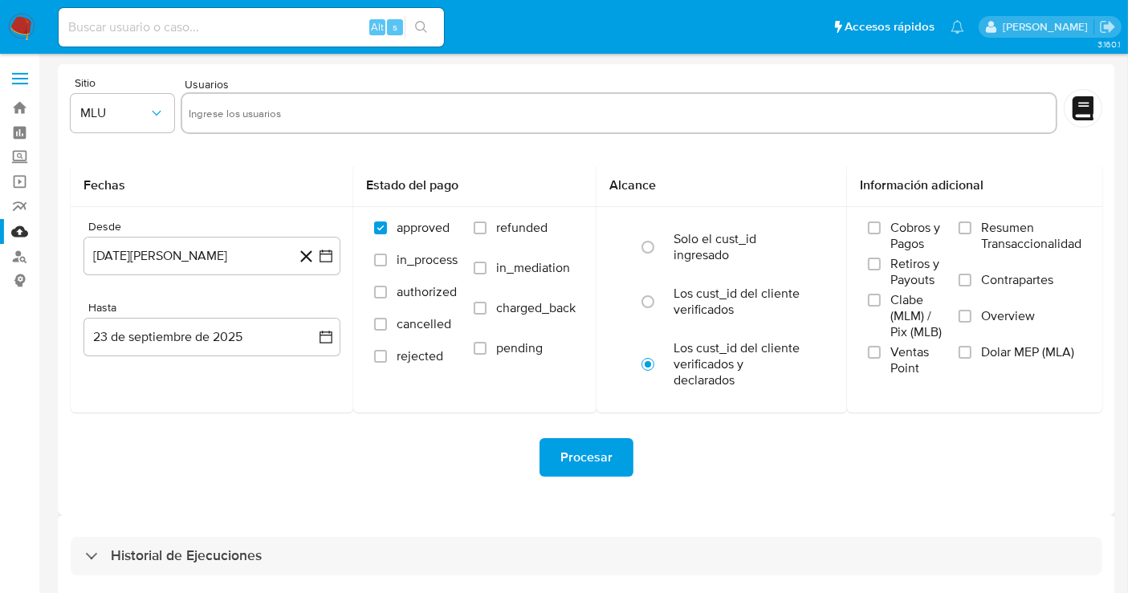
click at [239, 115] on input "text" at bounding box center [619, 113] width 860 height 26
paste input "UIC701LkH3QUqgo0rECWnh7h"
type input "UIC701LkH3QUqgo0rECWnh7h"
paste input "1819188697"
type input "1819188697"
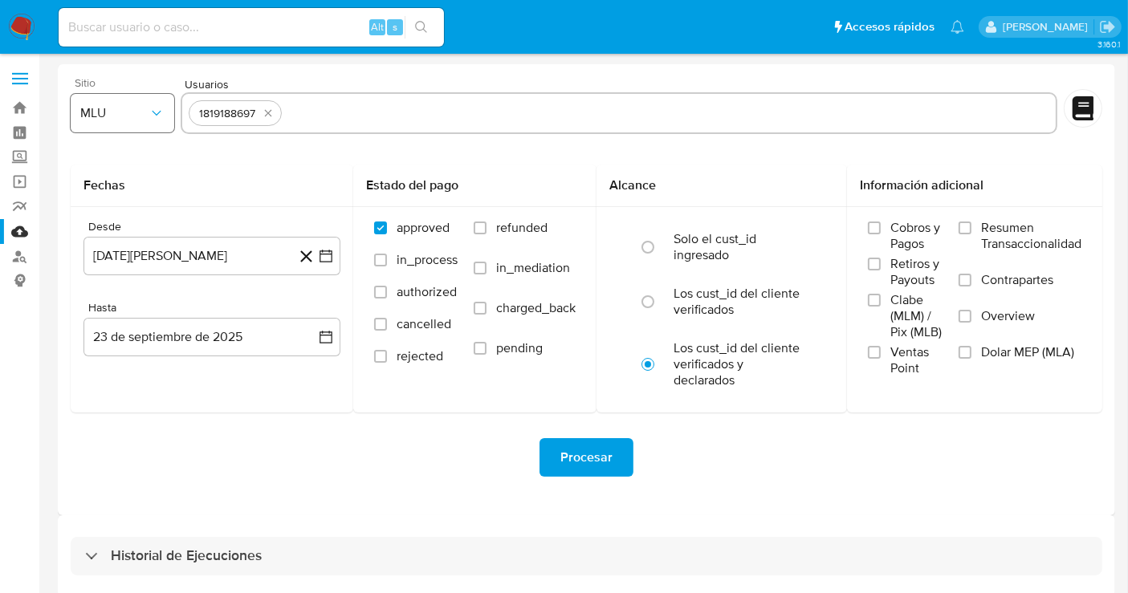
click at [130, 116] on span "MLU" at bounding box center [114, 113] width 68 height 16
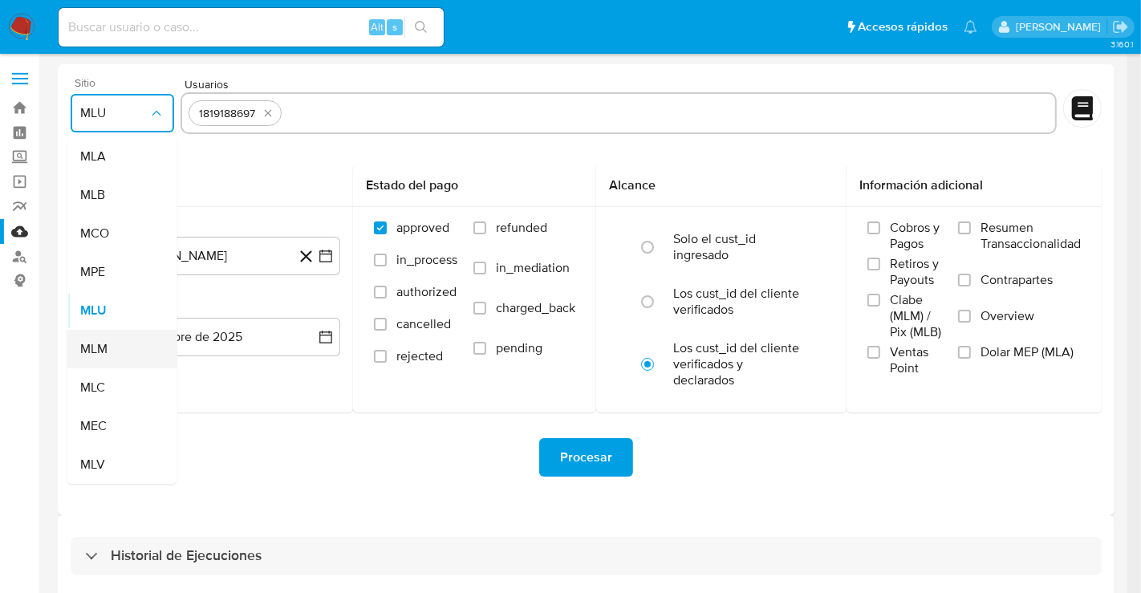
click at [108, 343] on div "MLM" at bounding box center [117, 349] width 75 height 39
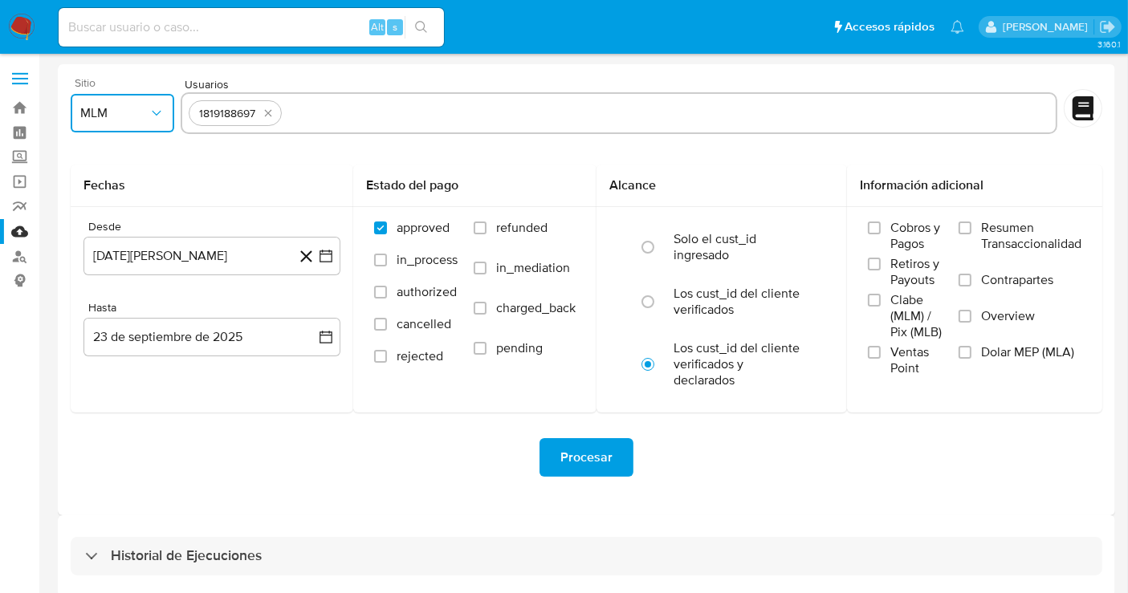
click at [330, 115] on input "text" at bounding box center [668, 113] width 761 height 26
type input "1736660915"
paste input "1748914553"
type input "1748914553"
paste input "2220147661"
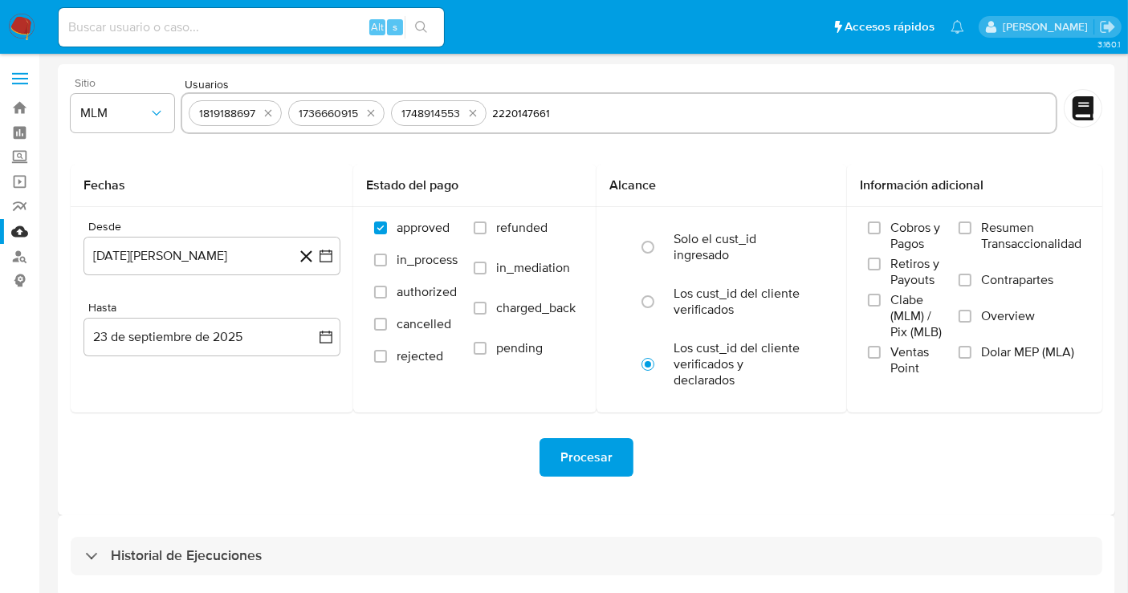
type input "2220147661"
paste input "1134780133"
type input "1134780133"
paste input "2346724351"
type input "2346724351"
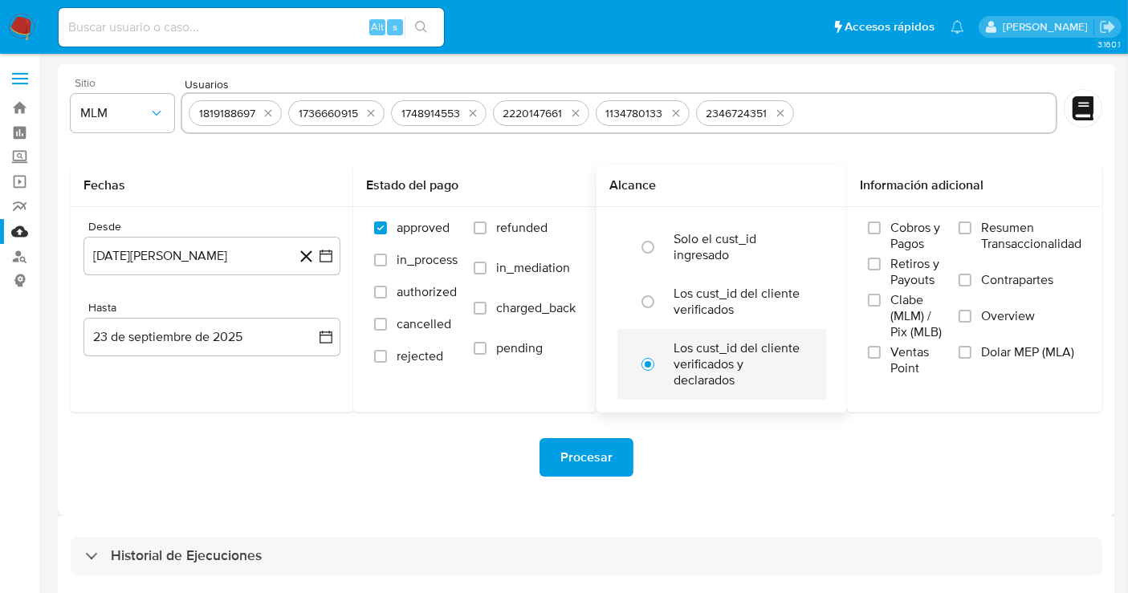
paste input "2243565729"
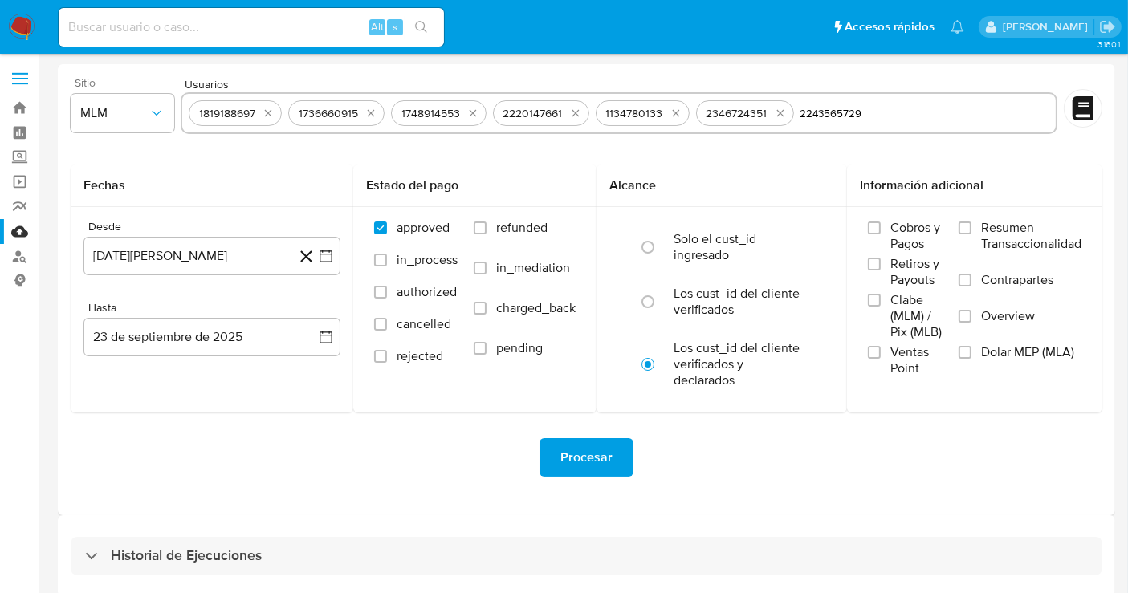
type input "2243565729"
paste input "689151438"
type input "689151438"
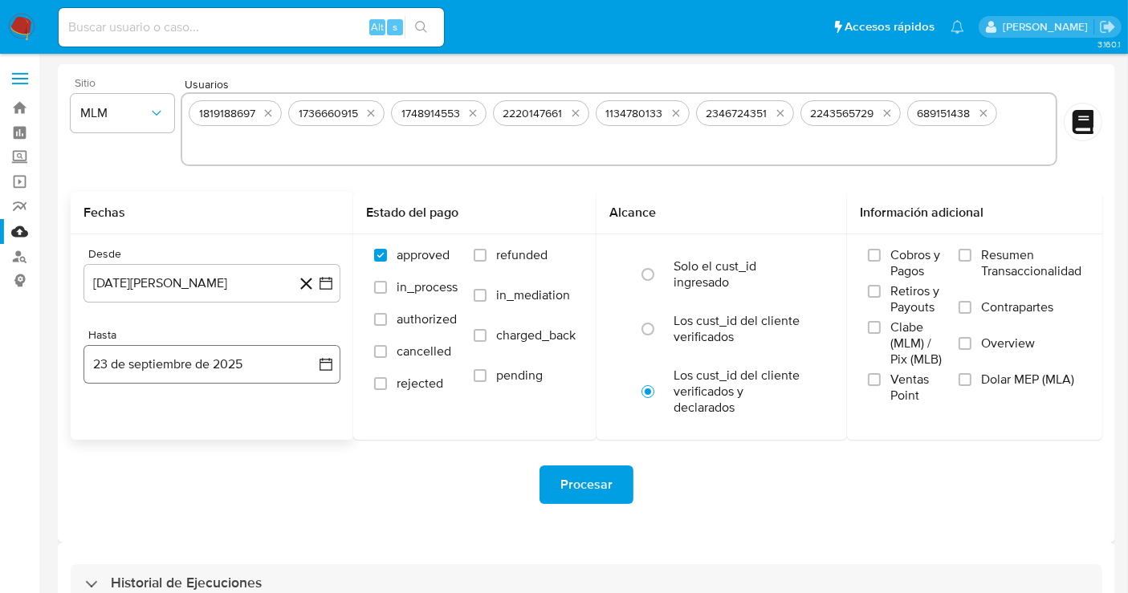
paste input "1941284251"
type input "1941284251"
paste input "723616098"
type input "723616098"
paste input "2558244161"
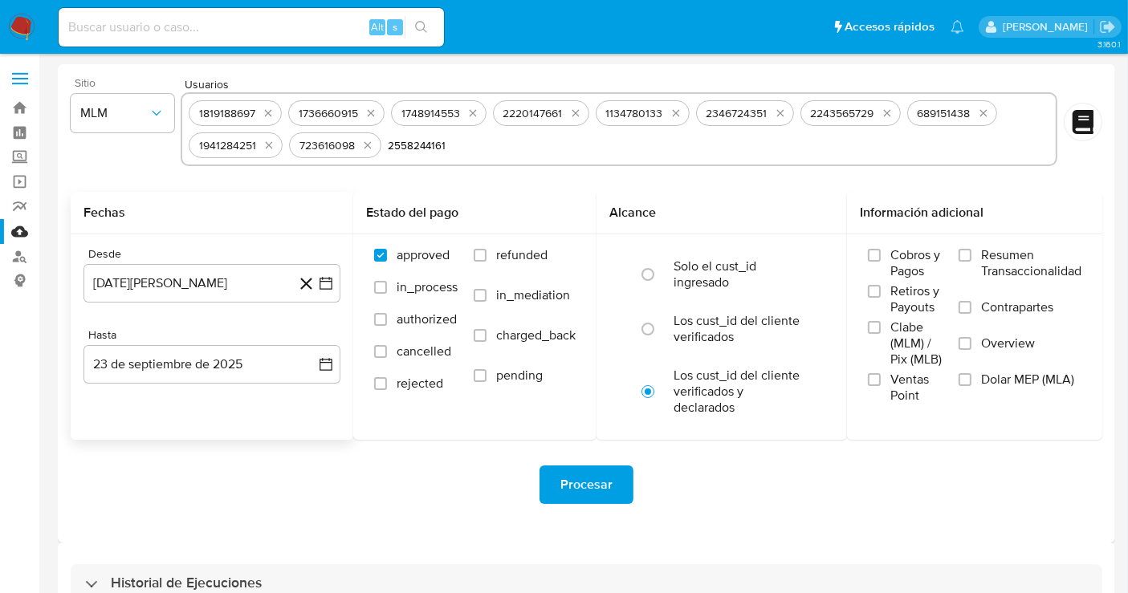
type input "2558244161"
click at [285, 397] on div "Desde 23 de agosto de 2024 23-08-2024 Hasta 23 de septiembre de 2025 23-09-2025" at bounding box center [212, 328] width 283 height 188
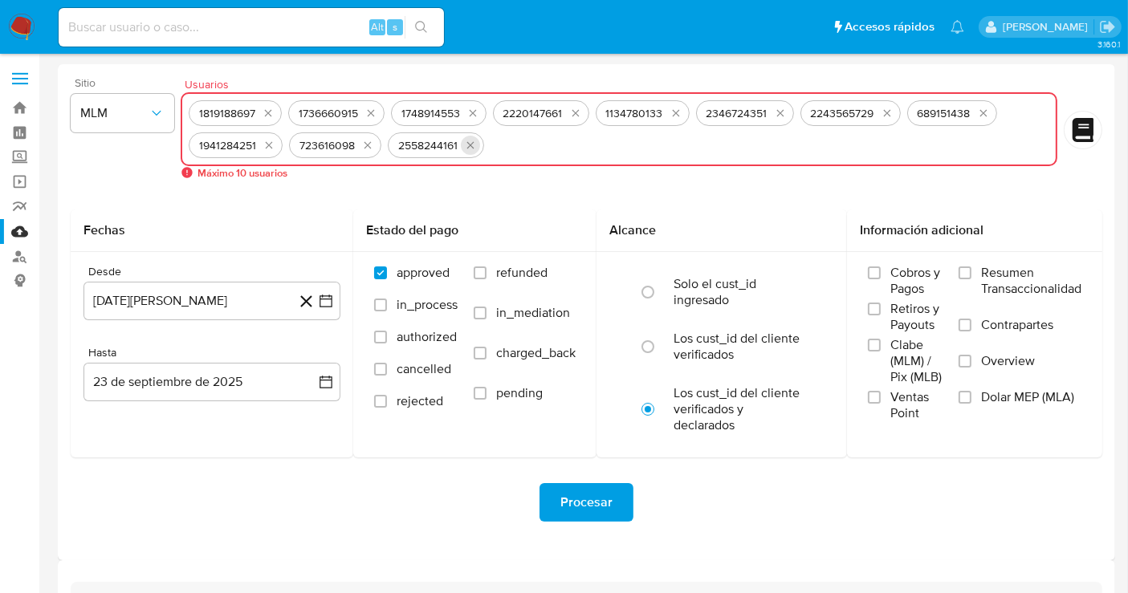
click at [472, 145] on icon "quitar 2558244161" at bounding box center [470, 145] width 13 height 13
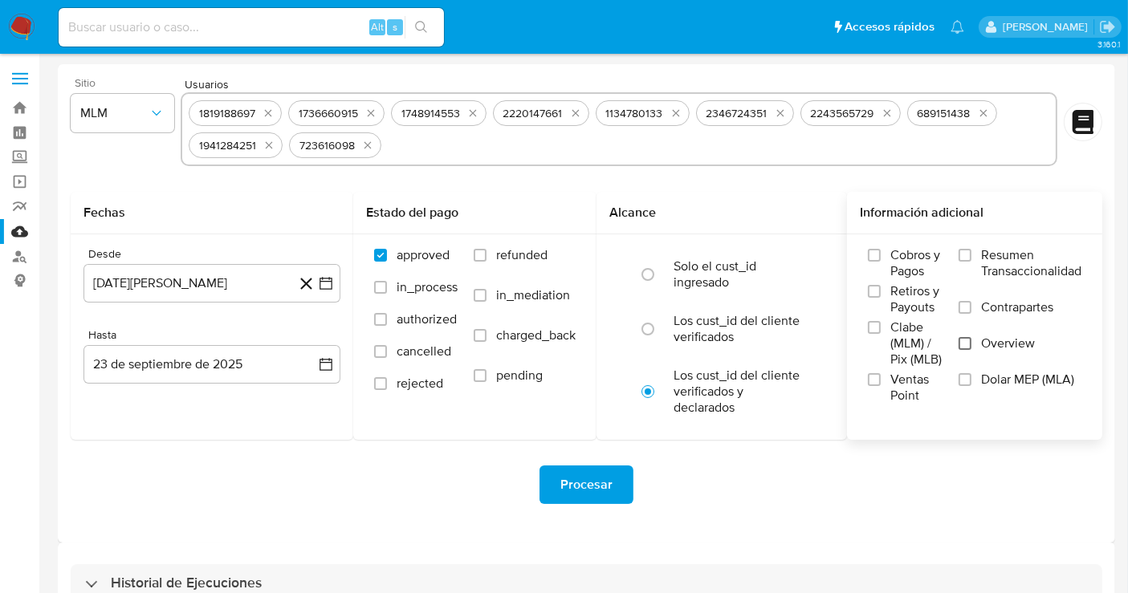
click at [961, 345] on input "Overview" at bounding box center [964, 343] width 13 height 13
click at [246, 291] on button "23 de agosto de 2024" at bounding box center [211, 283] width 257 height 39
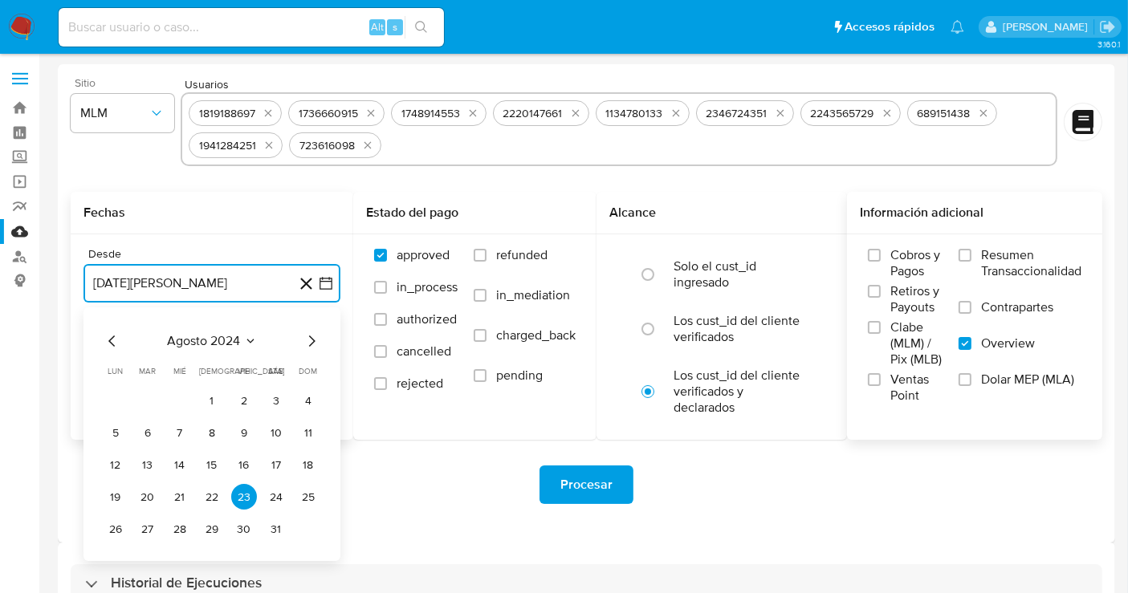
click at [313, 338] on icon "Mes siguiente" at bounding box center [311, 340] width 19 height 19
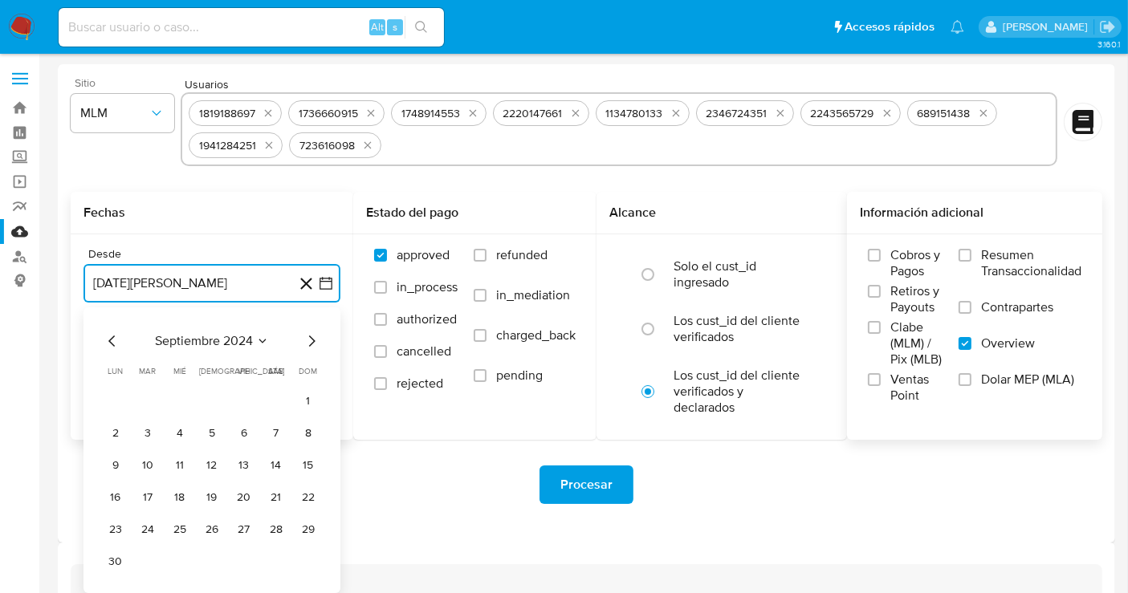
click at [313, 338] on icon "Mes siguiente" at bounding box center [311, 340] width 19 height 19
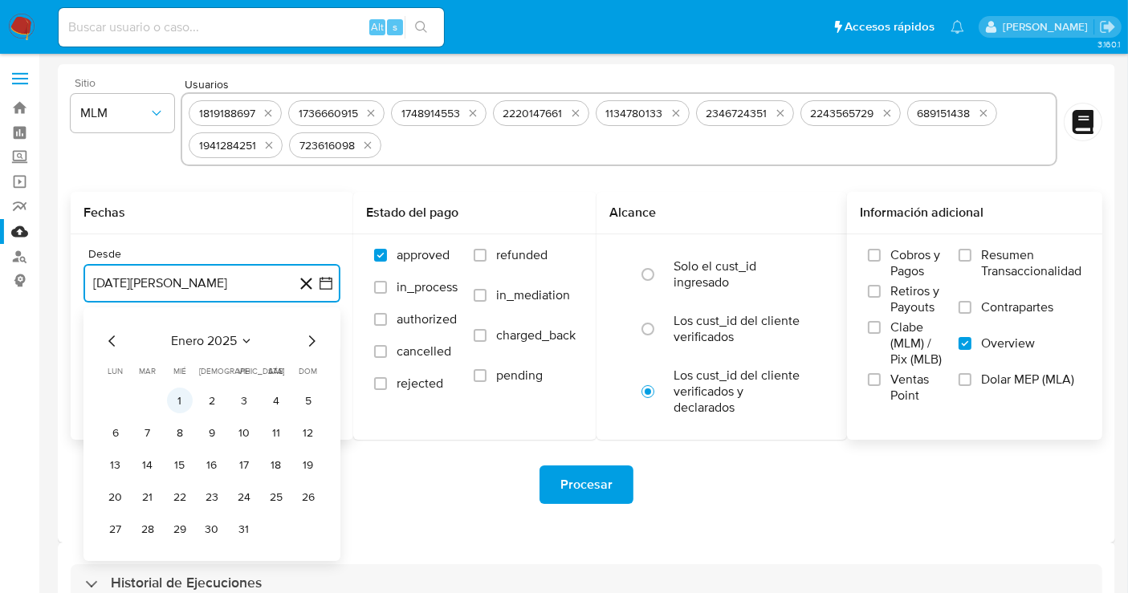
click at [177, 393] on button "1" at bounding box center [180, 401] width 26 height 26
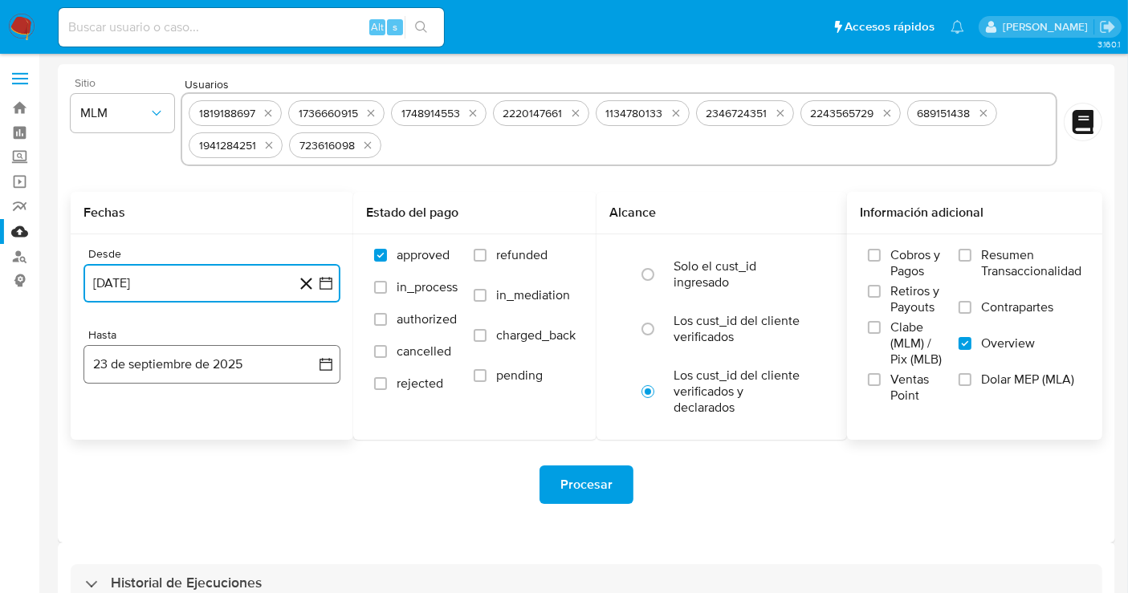
click at [227, 364] on button "23 de septiembre de 2025" at bounding box center [211, 364] width 257 height 39
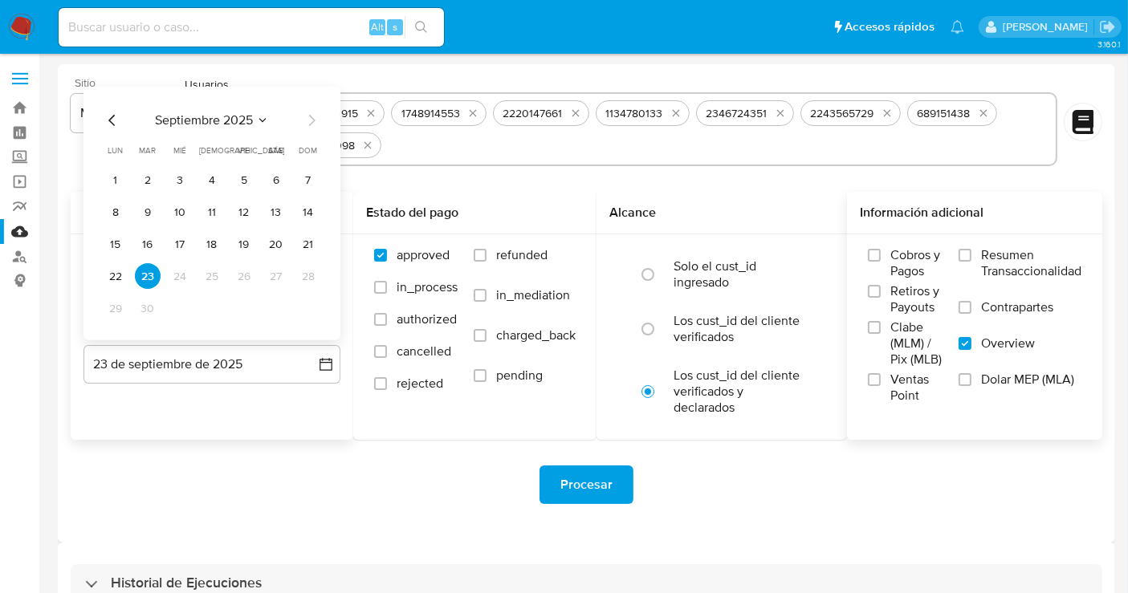
click at [113, 118] on icon "Mes anterior" at bounding box center [112, 120] width 19 height 19
click at [303, 303] on button "31" at bounding box center [308, 308] width 26 height 26
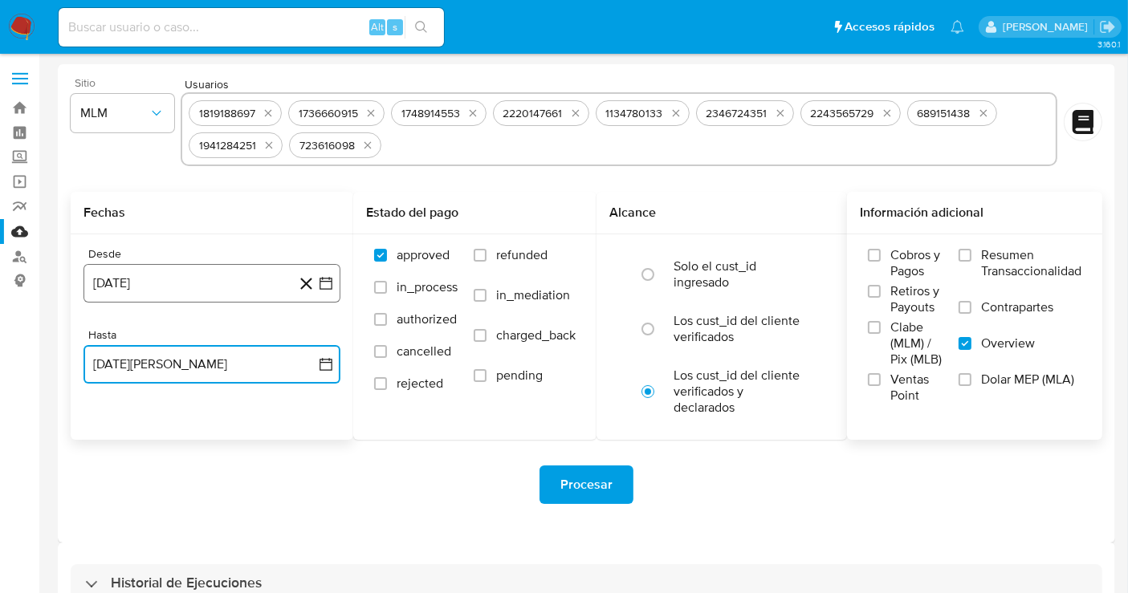
click at [229, 282] on button "1 de enero de 2025" at bounding box center [211, 283] width 257 height 39
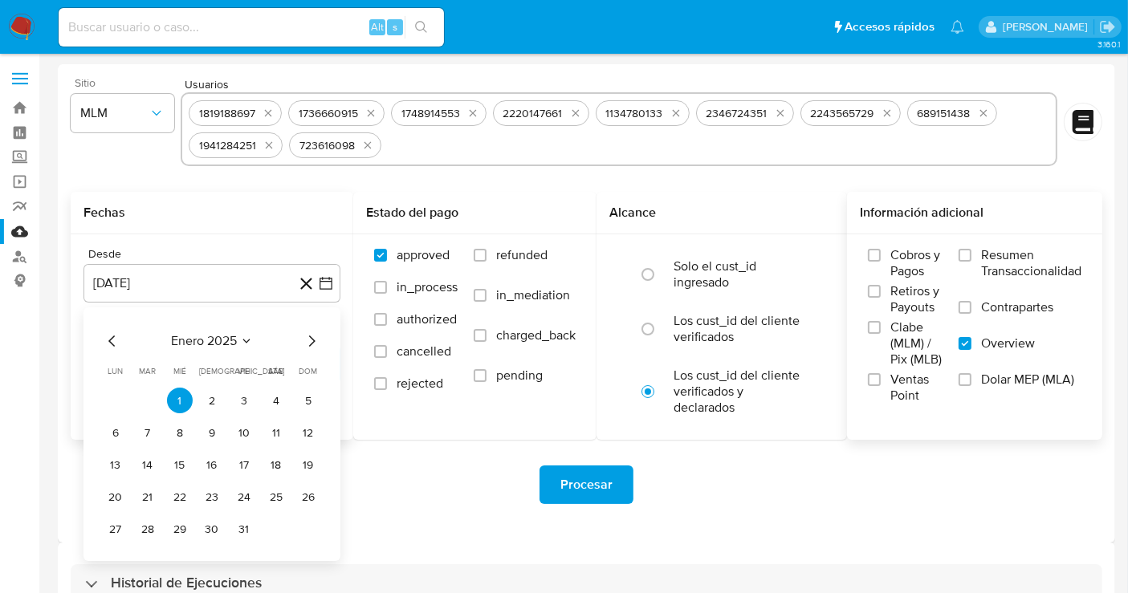
click at [309, 340] on icon "Mes siguiente" at bounding box center [311, 340] width 19 height 19
click at [218, 395] on button "1" at bounding box center [212, 401] width 26 height 26
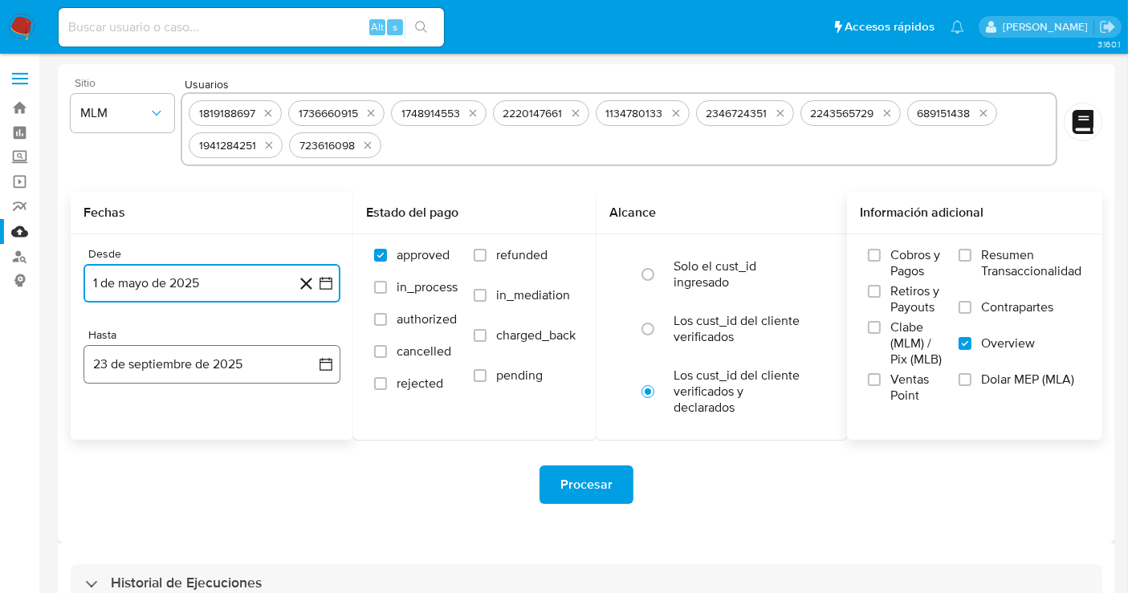
click at [258, 366] on button "23 de septiembre de 2025" at bounding box center [211, 364] width 257 height 39
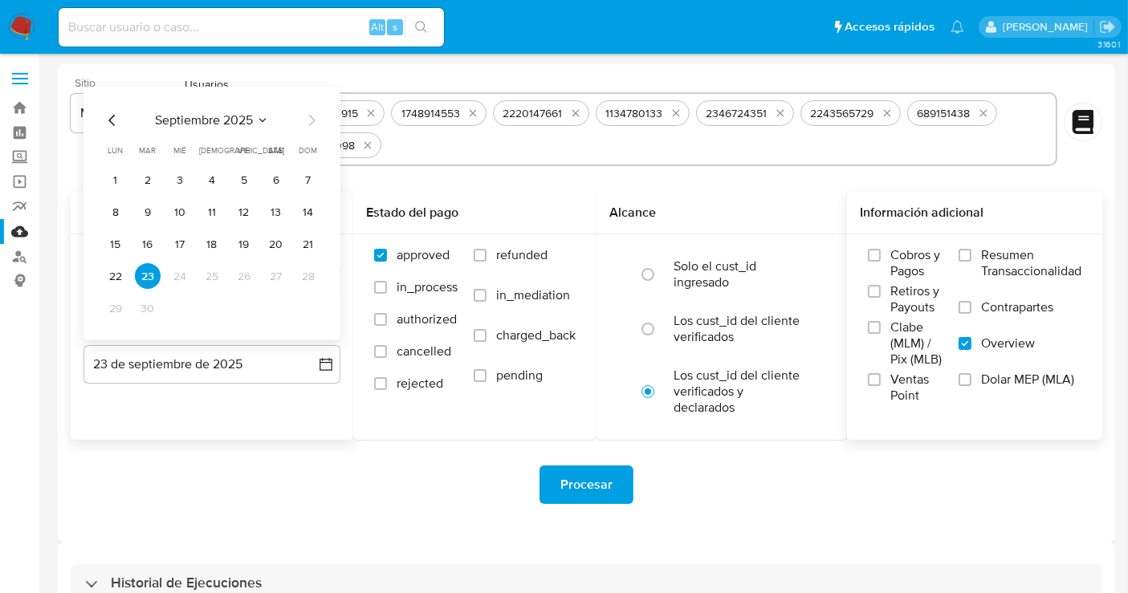
click at [110, 118] on icon "Mes anterior" at bounding box center [111, 120] width 6 height 11
click at [300, 311] on button "31" at bounding box center [308, 308] width 26 height 26
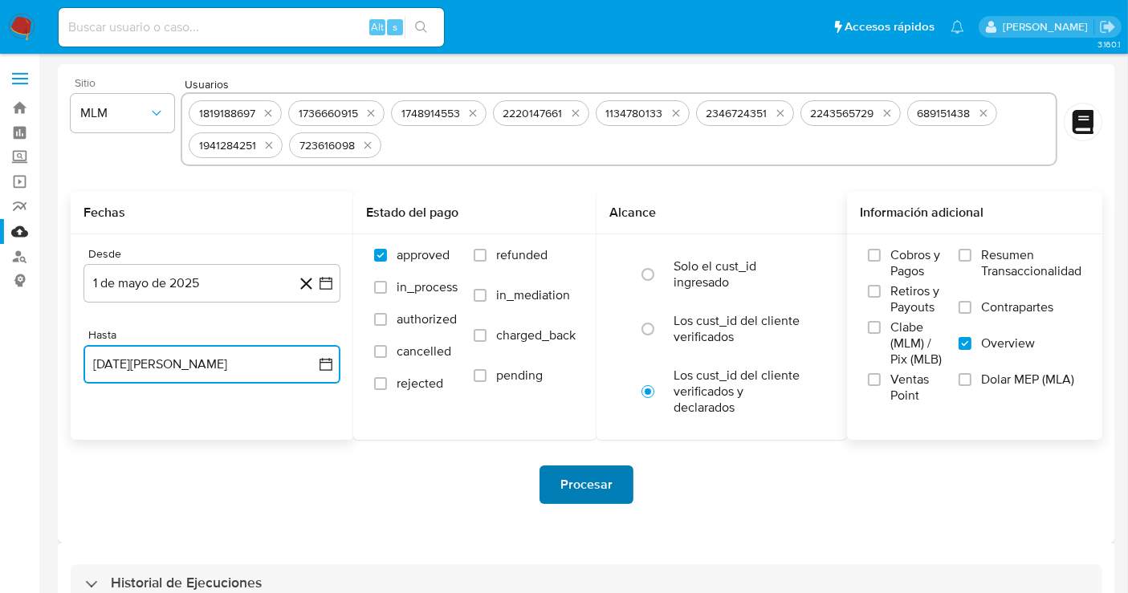
click at [584, 487] on span "Procesar" at bounding box center [586, 484] width 52 height 35
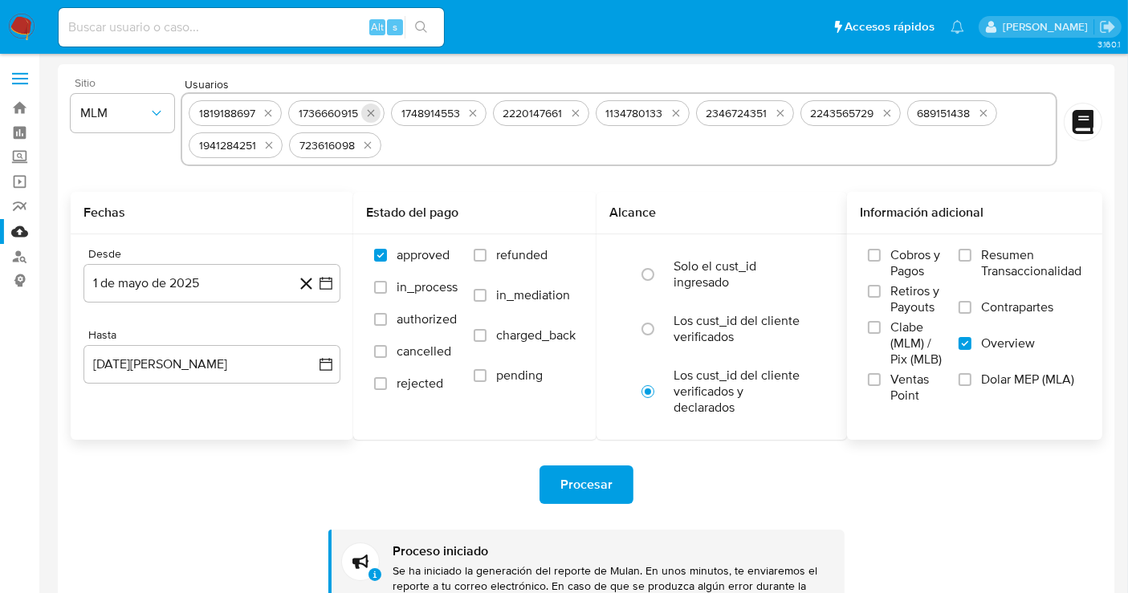
click at [365, 116] on icon "quitar 1736660915" at bounding box center [370, 113] width 13 height 13
click at [365, 116] on icon "quitar 1748914553" at bounding box center [370, 113] width 13 height 13
click at [466, 116] on icon "quitar 2220147661" at bounding box center [472, 113] width 13 height 13
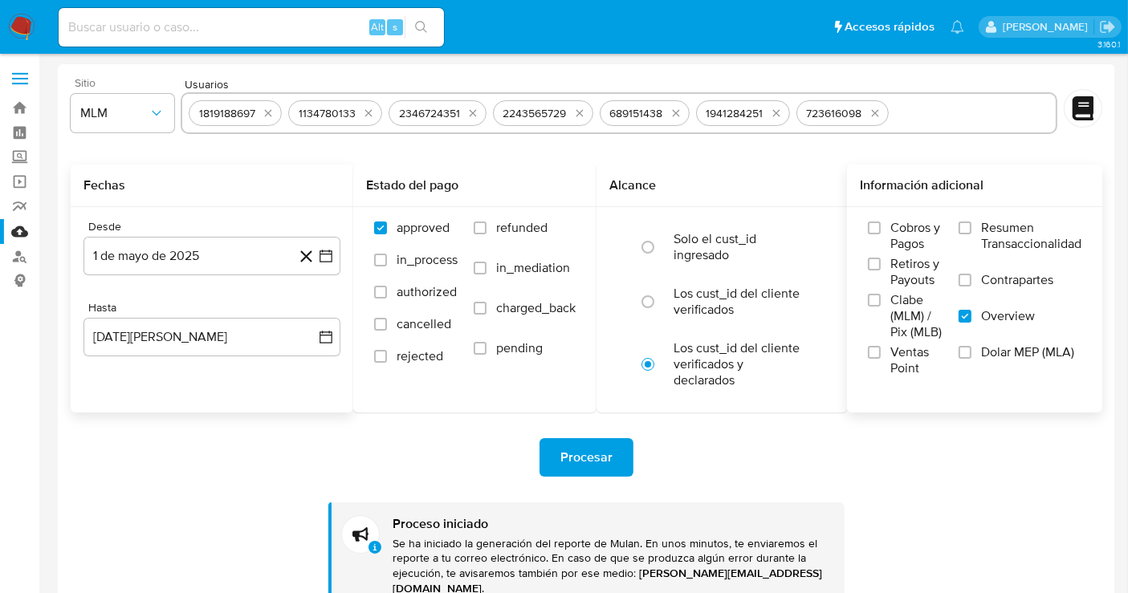
click at [365, 116] on icon "quitar 1134780133" at bounding box center [368, 113] width 13 height 13
click at [466, 116] on icon "quitar 2346724351" at bounding box center [472, 113] width 13 height 13
click at [365, 116] on div "2243565729" at bounding box center [330, 113] width 76 height 15
click at [373, 115] on icon "quitar 2243565729" at bounding box center [374, 113] width 7 height 7
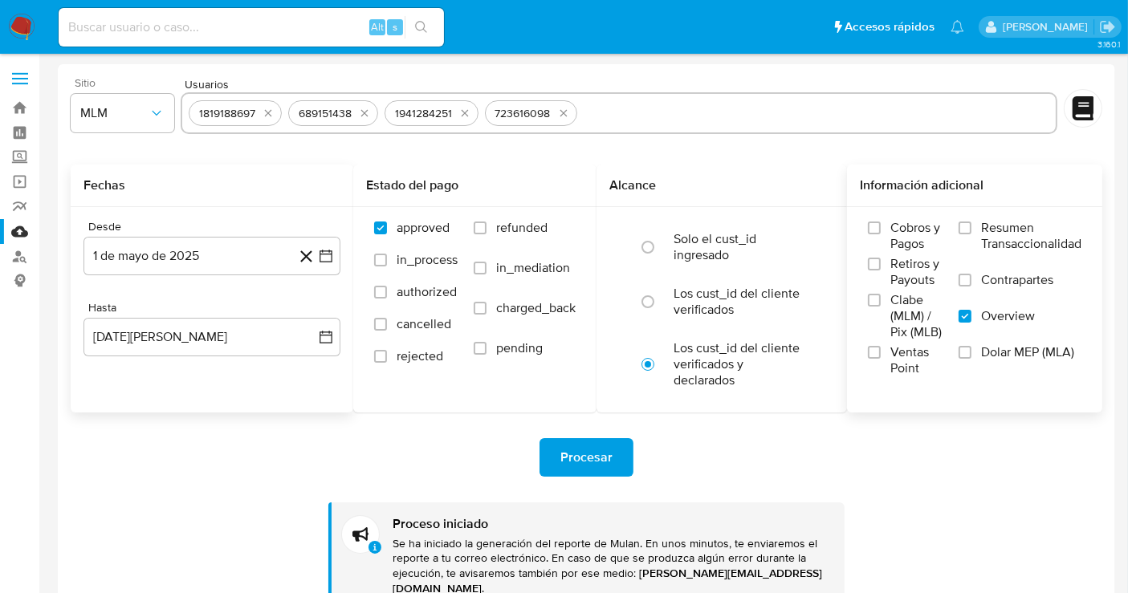
click at [373, 115] on div "689151438" at bounding box center [333, 113] width 90 height 26
click at [367, 114] on icon "quitar 689151438" at bounding box center [364, 113] width 13 height 13
click at [367, 114] on icon "quitar 1941284251" at bounding box center [368, 113] width 13 height 13
click at [367, 114] on icon "quitar 723616098" at bounding box center [366, 113] width 13 height 13
click at [268, 114] on icon "quitar 1819188697" at bounding box center [268, 113] width 13 height 13
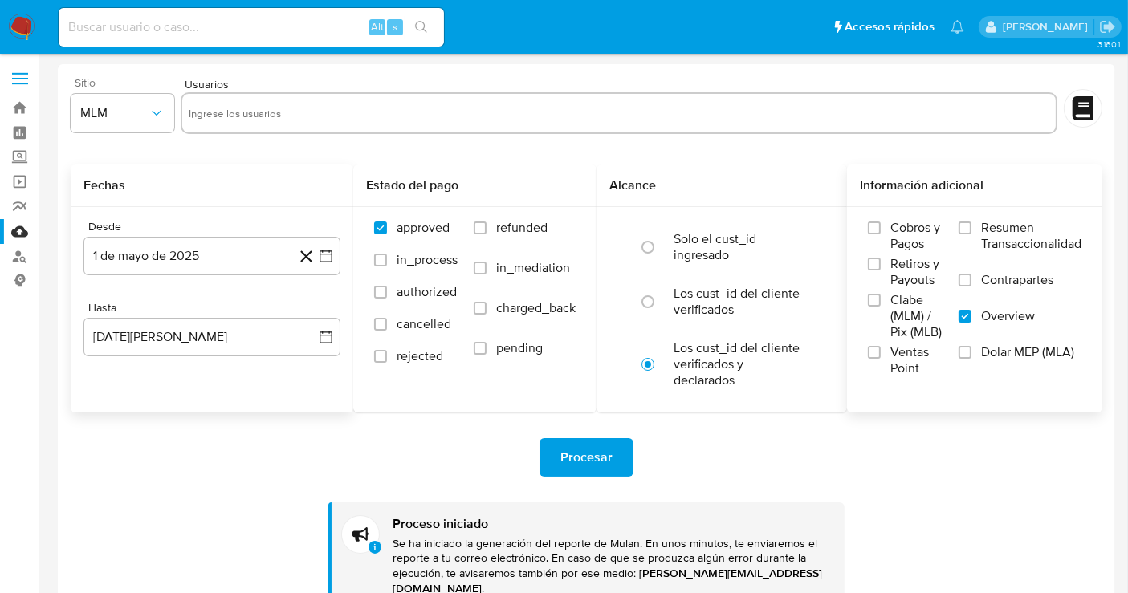
click at [276, 105] on input "text" at bounding box center [619, 113] width 860 height 26
paste input "2558244161"
type input "2558244161"
paste input "194267571"
type input "194267571"
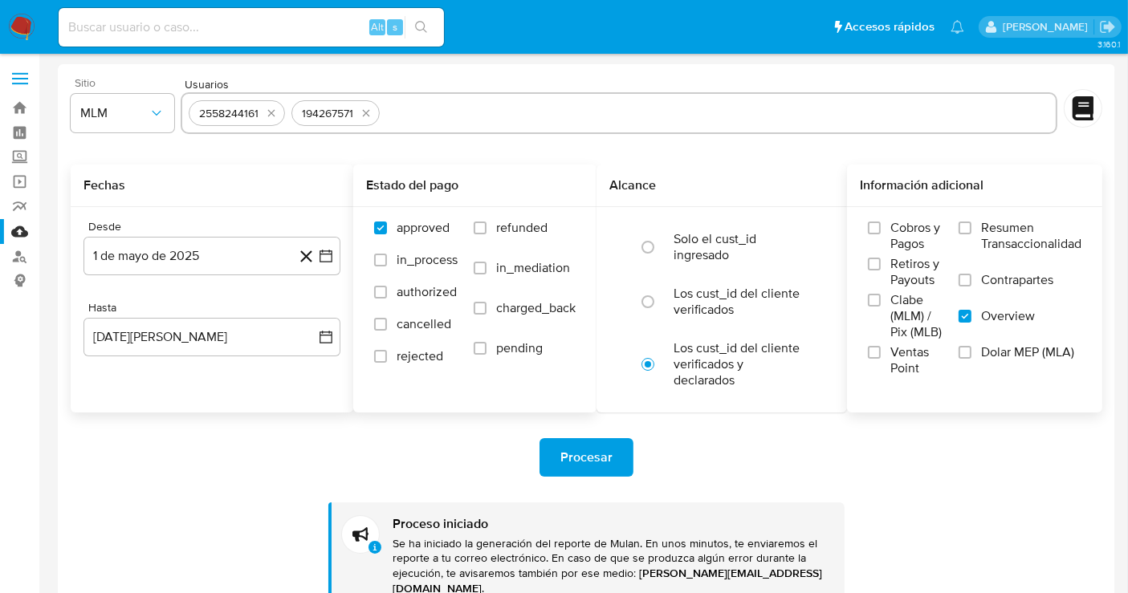
paste input "823892145"
type input "823892145"
paste input "2446749097"
type input "2446749097"
paste input "1905724783"
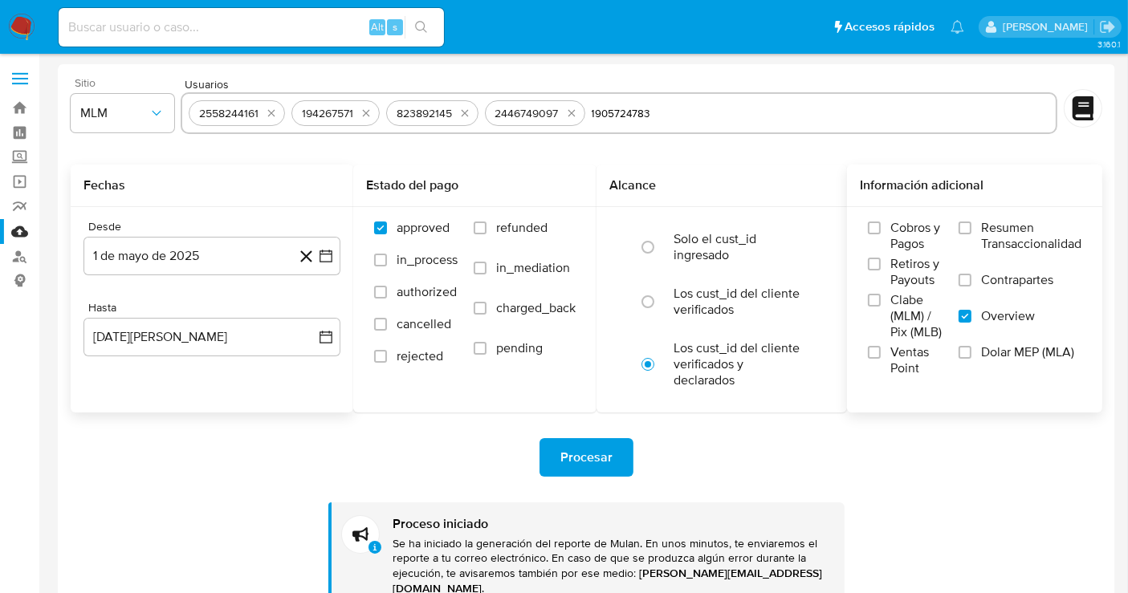
type input "1905724783"
paste input "1992934594"
type input "1992934594"
paste input "1961139156"
type input "1961139156"
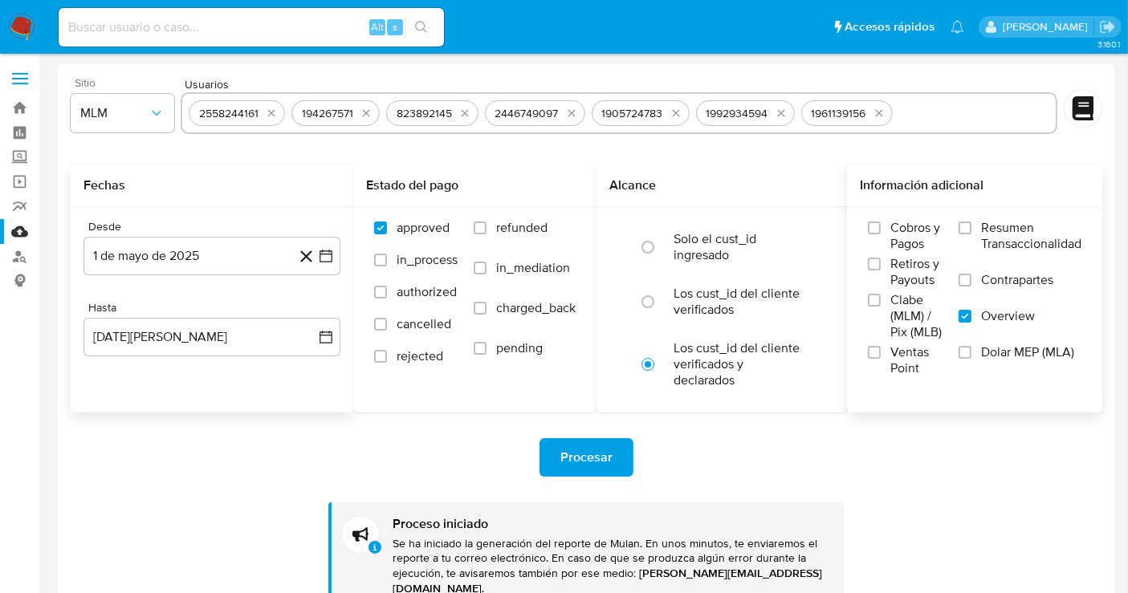
paste input "476172675"
type input "476172675"
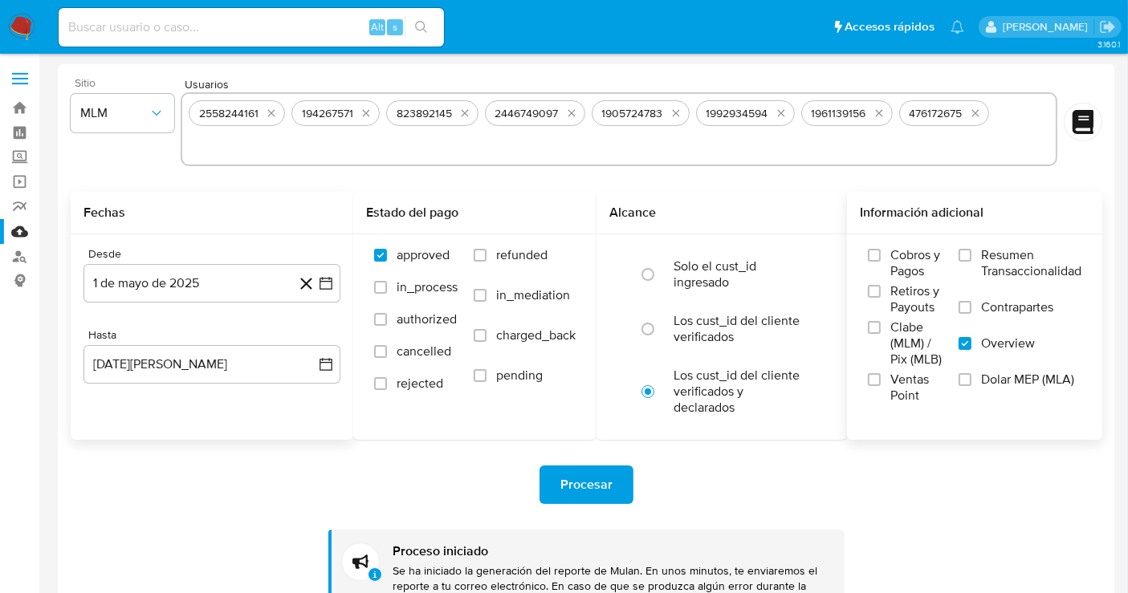
paste input "607861505"
type input "607861505"
paste input "1272291717"
type input "1272291717"
paste input "1594730524"
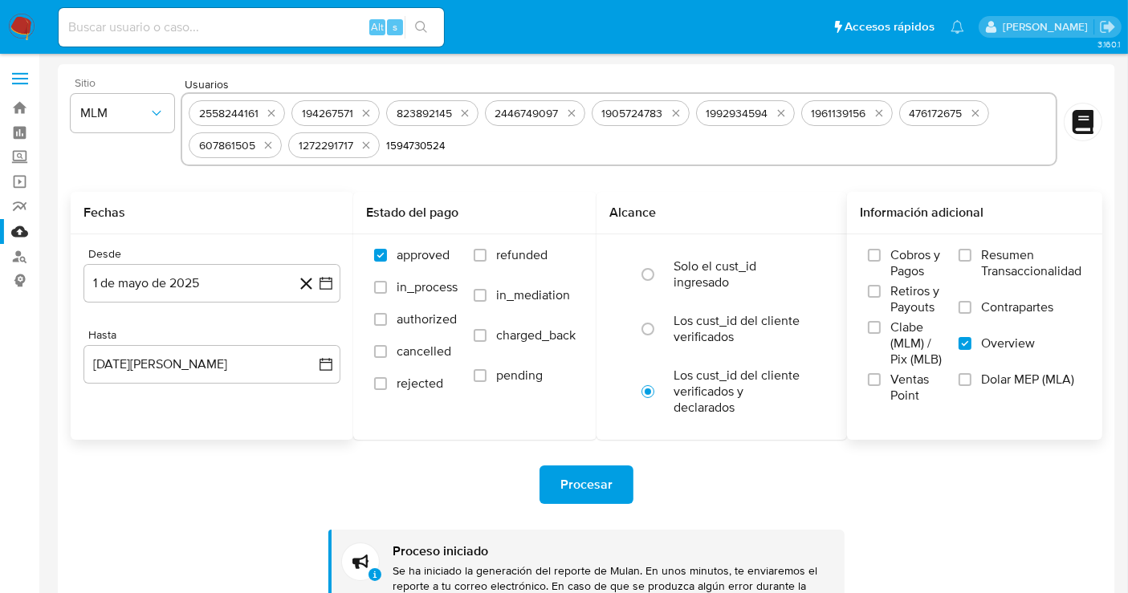
type input "1594730524"
drag, startPoint x: 270, startPoint y: 428, endPoint x: 408, endPoint y: 301, distance: 187.4
click at [278, 416] on div "Fechas Desde 1 de mayo de 2025 1-05-2025 Hasta 31 de agosto de 2025 31-08-2025" at bounding box center [212, 316] width 283 height 248
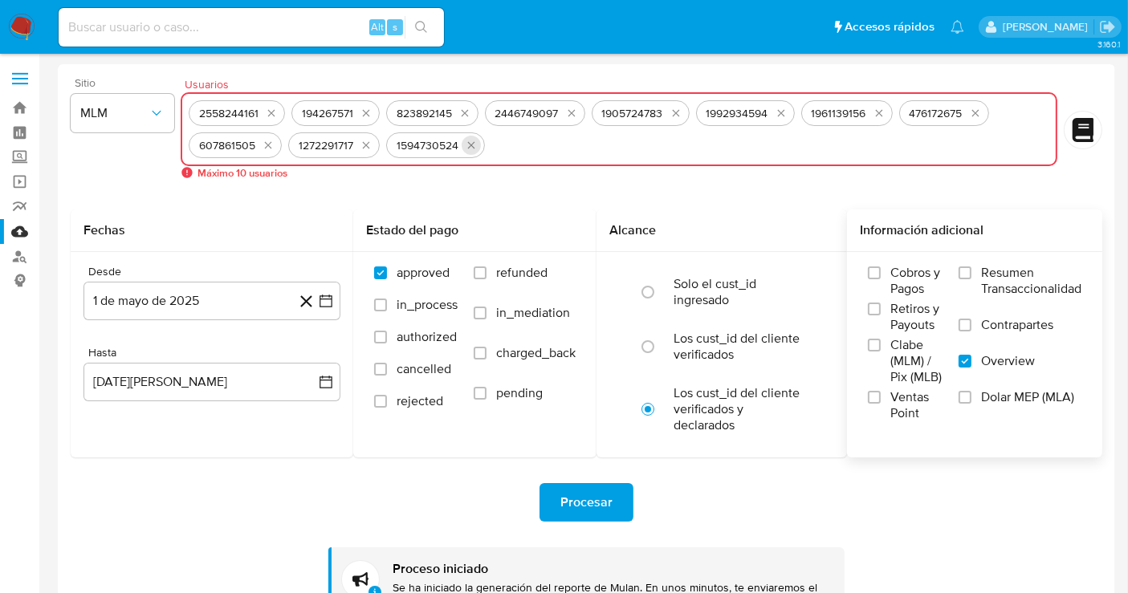
click at [468, 146] on icon "quitar 1594730524" at bounding box center [470, 145] width 7 height 7
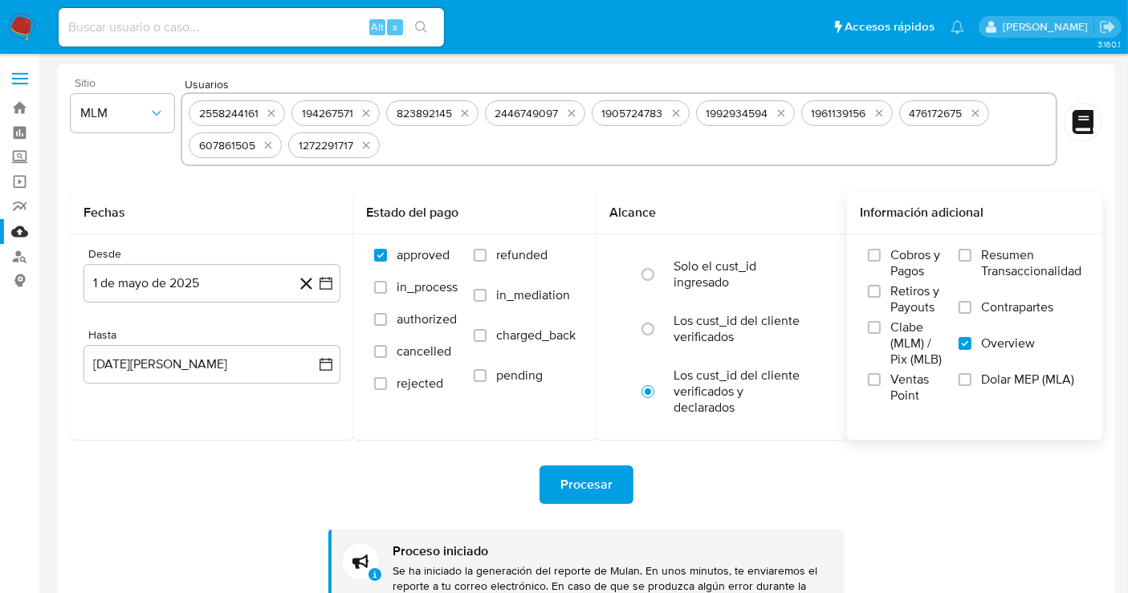
click at [579, 488] on span "Procesar" at bounding box center [586, 484] width 52 height 35
click at [25, 22] on img at bounding box center [21, 27] width 27 height 27
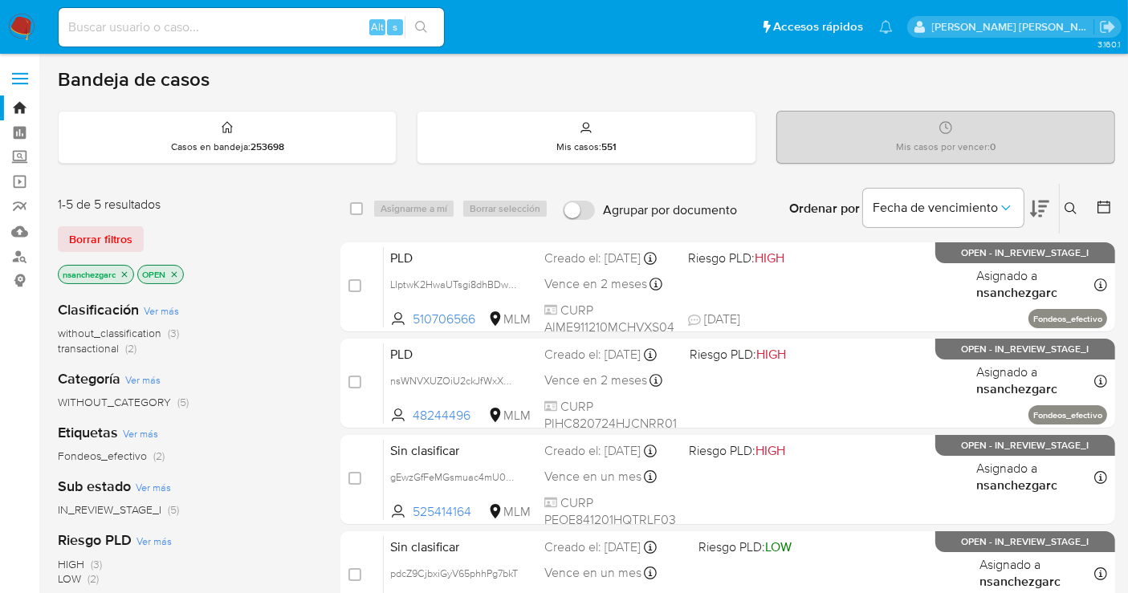
click at [1065, 204] on icon at bounding box center [1070, 208] width 12 height 12
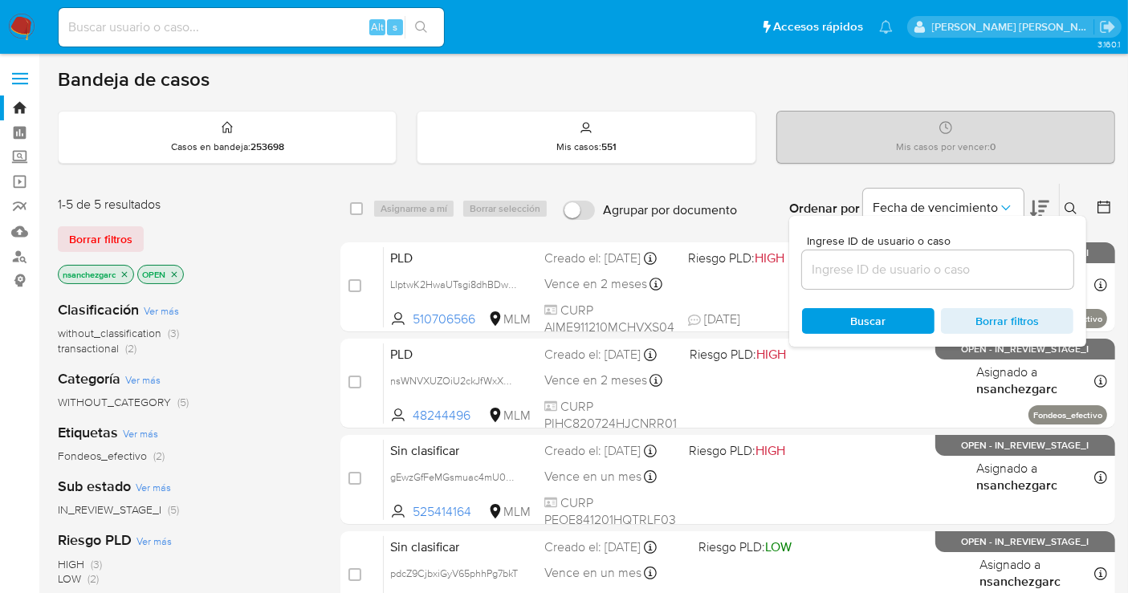
click at [868, 269] on input at bounding box center [937, 269] width 271 height 21
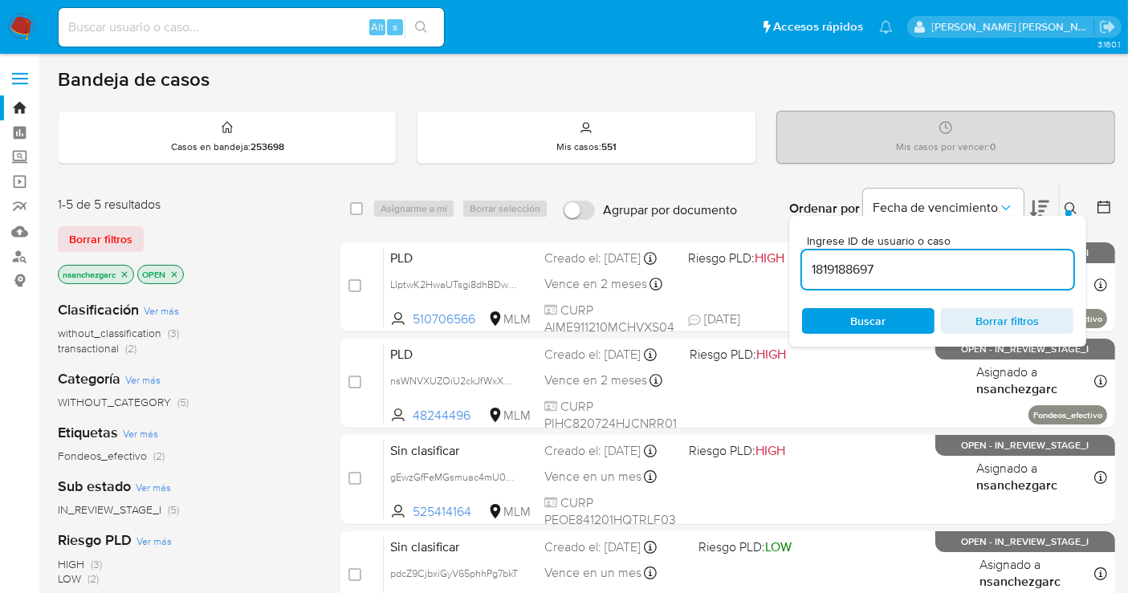
type input "1819188697"
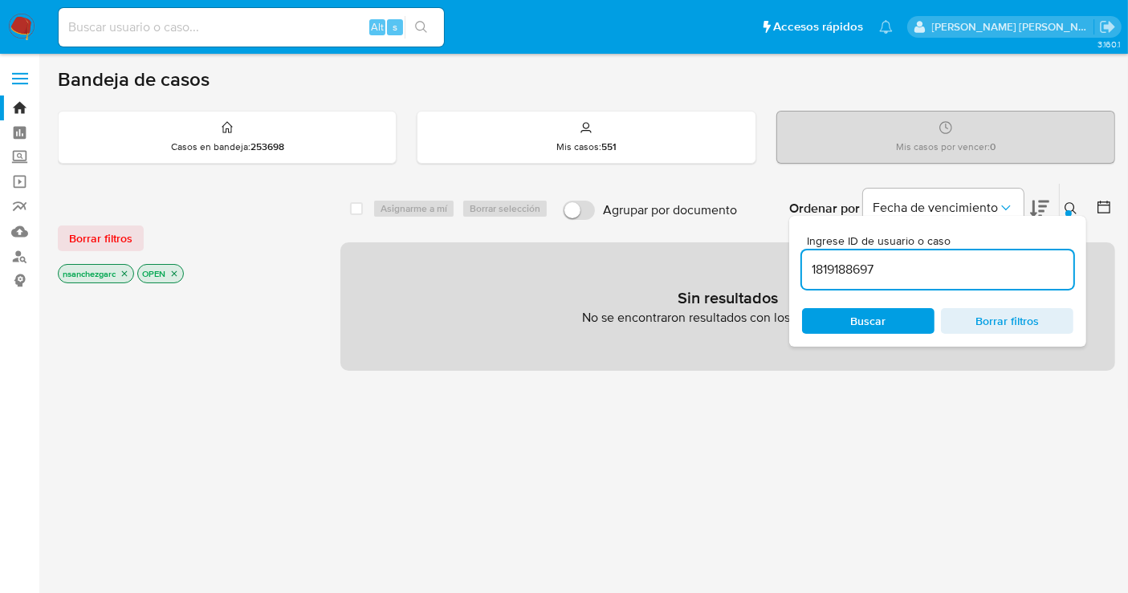
click at [124, 270] on icon "close-filter" at bounding box center [125, 274] width 10 height 10
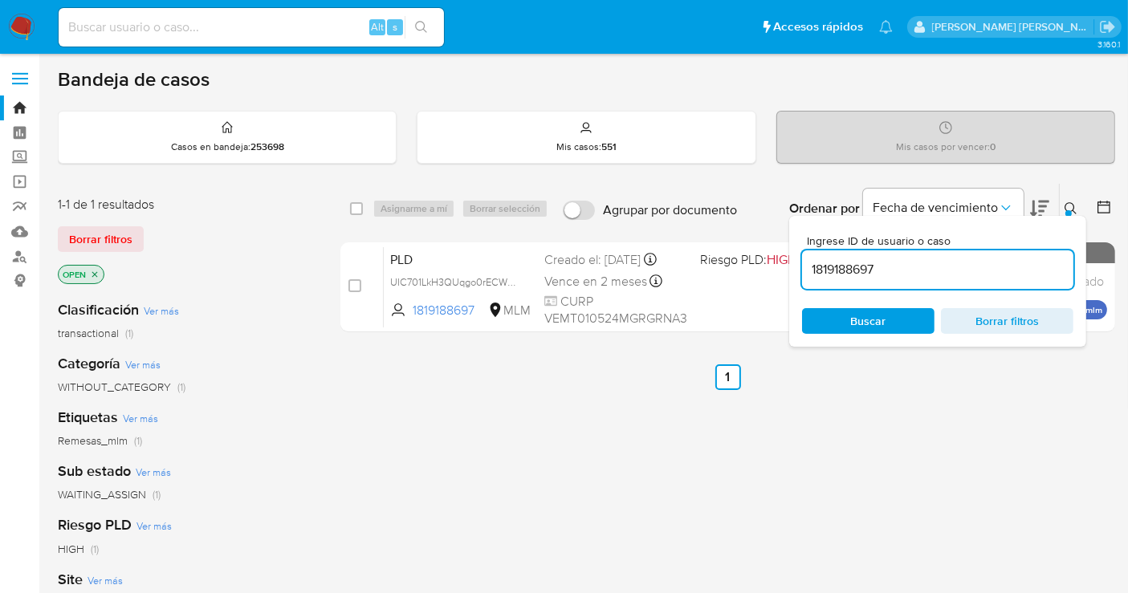
click at [762, 509] on div "select-all-cases-checkbox Asignarme a mí Borrar selección Agrupar por documento…" at bounding box center [727, 546] width 774 height 727
click at [1059, 204] on button at bounding box center [1072, 208] width 26 height 19
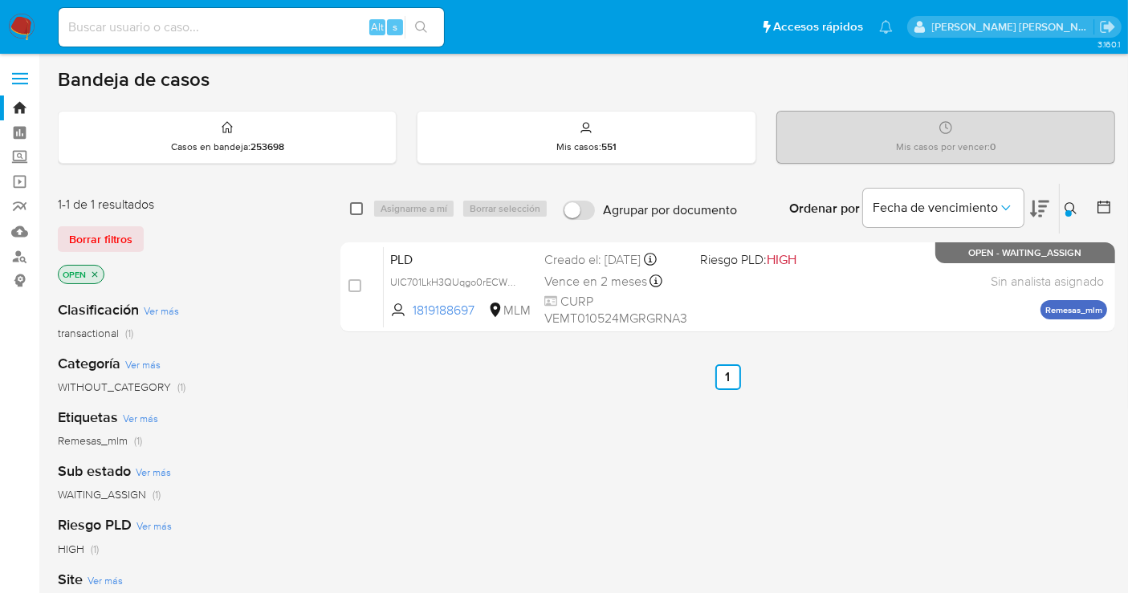
click at [354, 209] on input "checkbox" at bounding box center [356, 208] width 13 height 13
checkbox input "true"
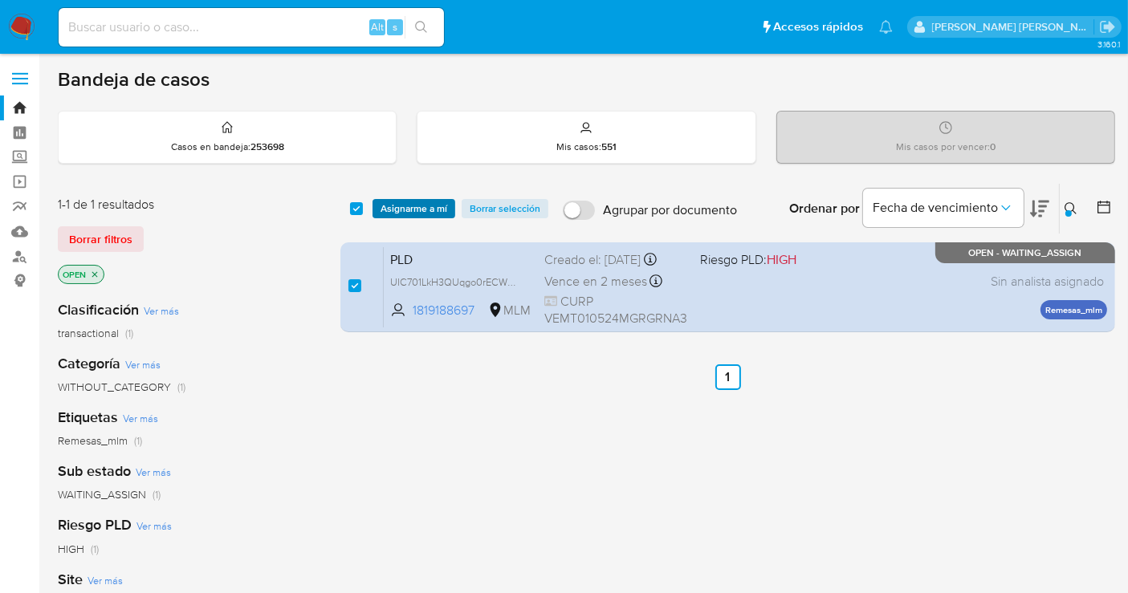
click at [413, 216] on span "Asignarme a mí" at bounding box center [413, 209] width 67 height 16
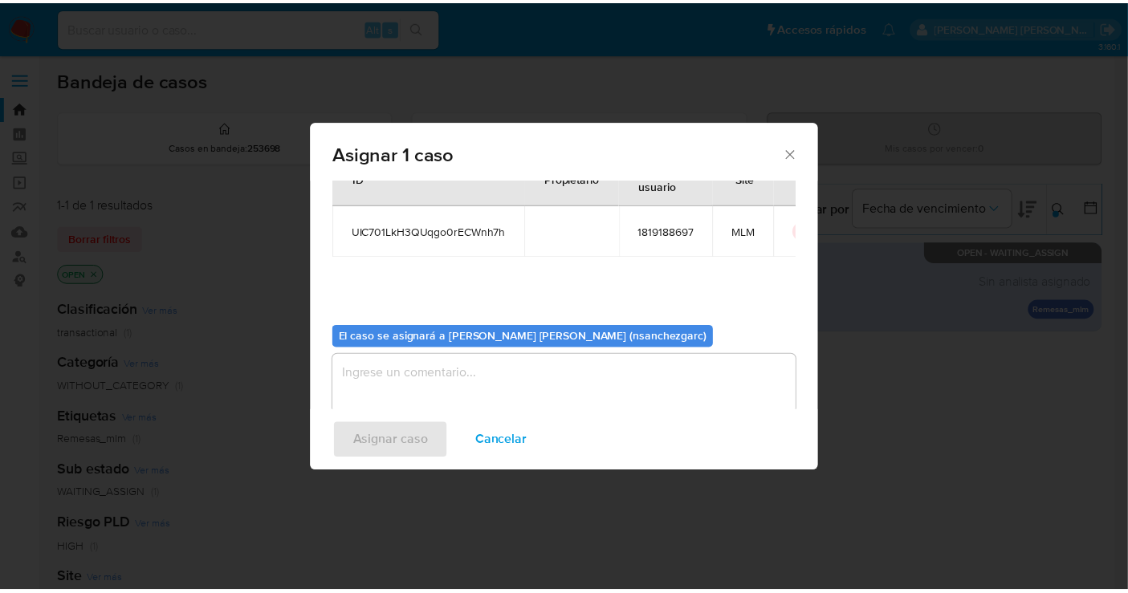
scroll to position [82, 0]
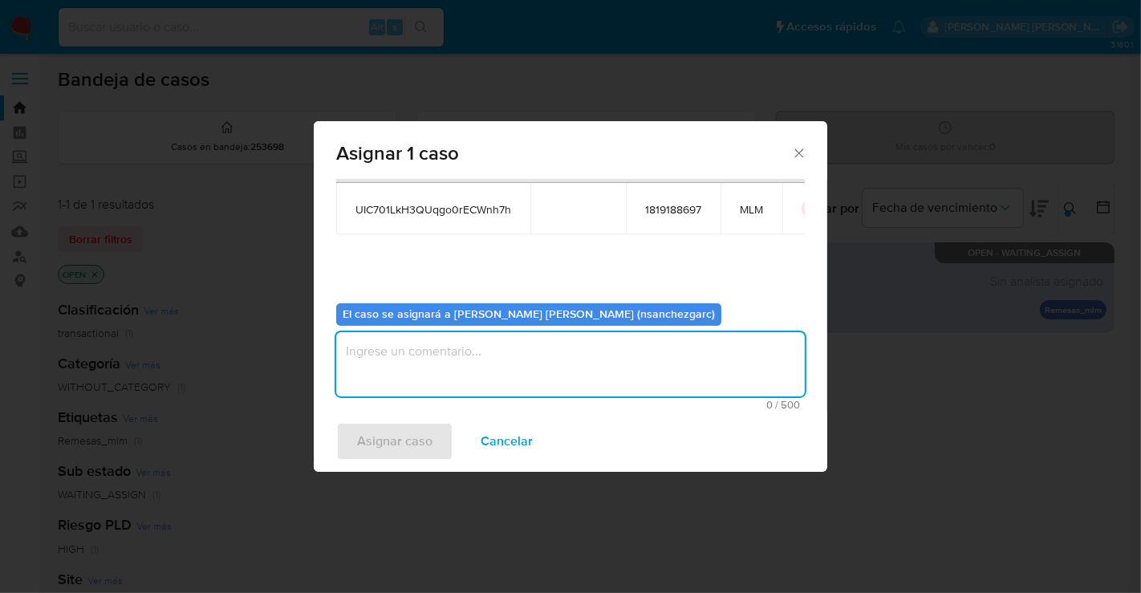
click at [410, 347] on textarea "assign-modal" at bounding box center [570, 364] width 469 height 64
type textarea "nesg"
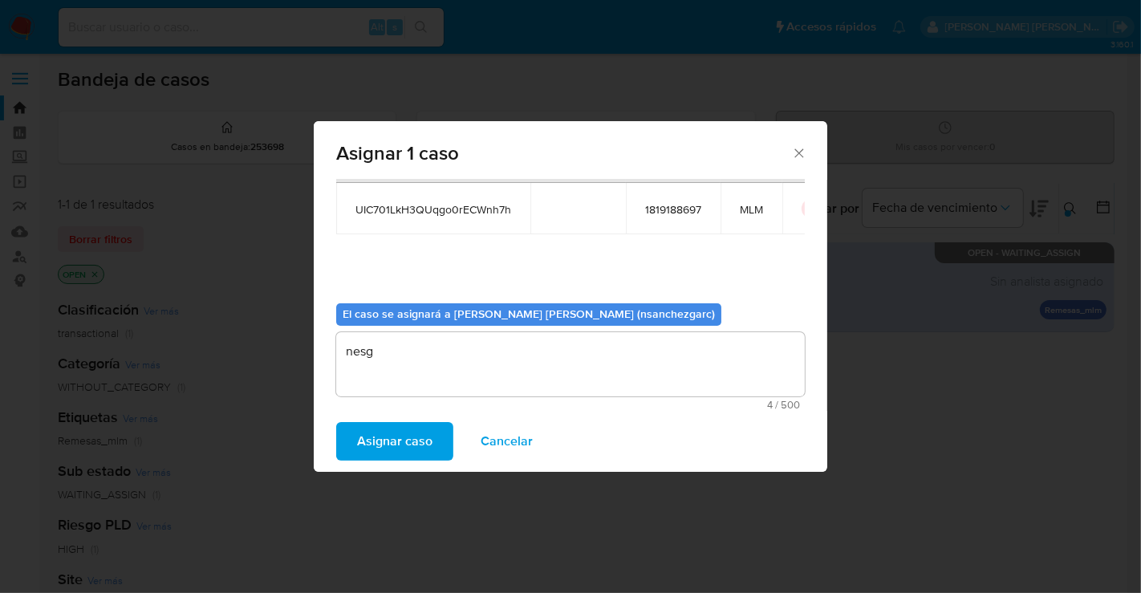
click at [368, 432] on span "Asignar caso" at bounding box center [394, 441] width 75 height 35
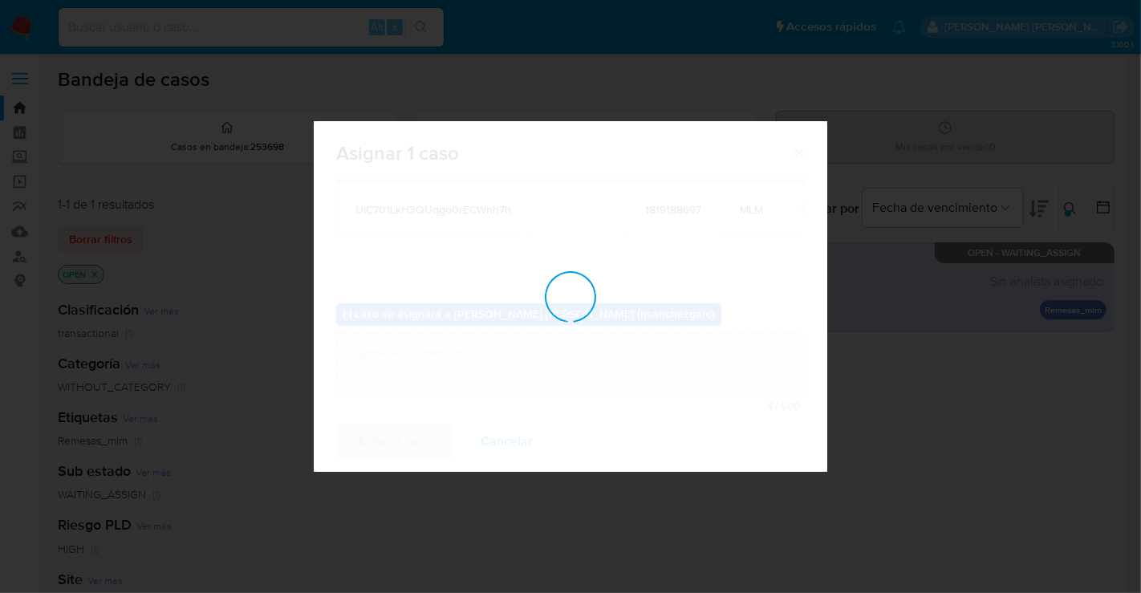
checkbox input "false"
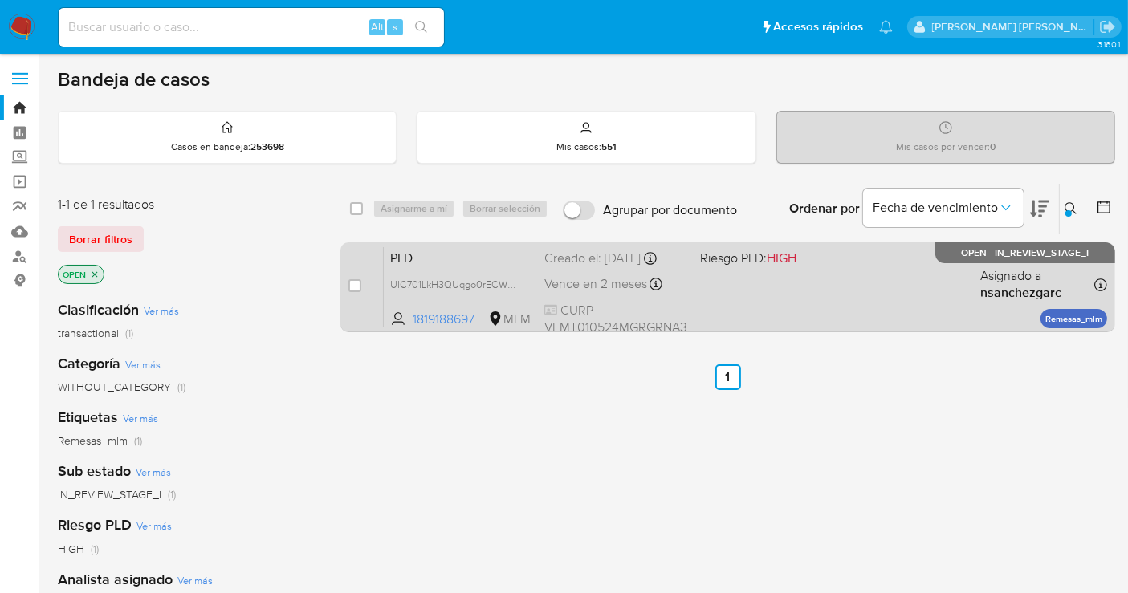
click at [605, 283] on span "Vence en 2 meses" at bounding box center [595, 284] width 103 height 18
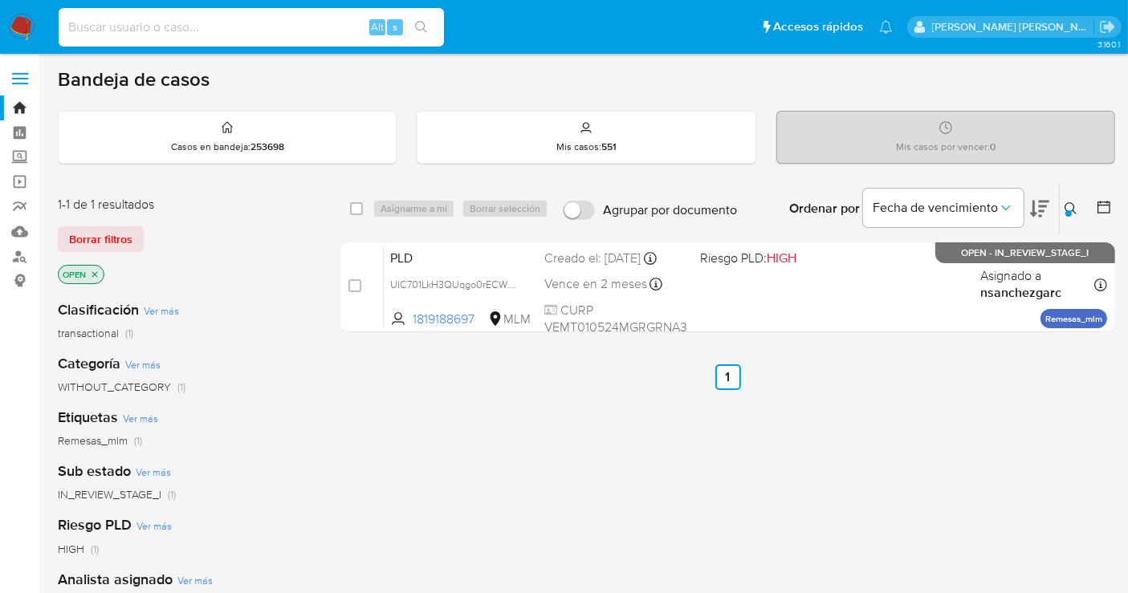
click at [213, 31] on input at bounding box center [251, 27] width 385 height 21
paste input "nsWNVXUZOiU2ckJfWxXQAzOJ"
type input "nsWNVXUZOiU2ckJfWxXQAzOJ"
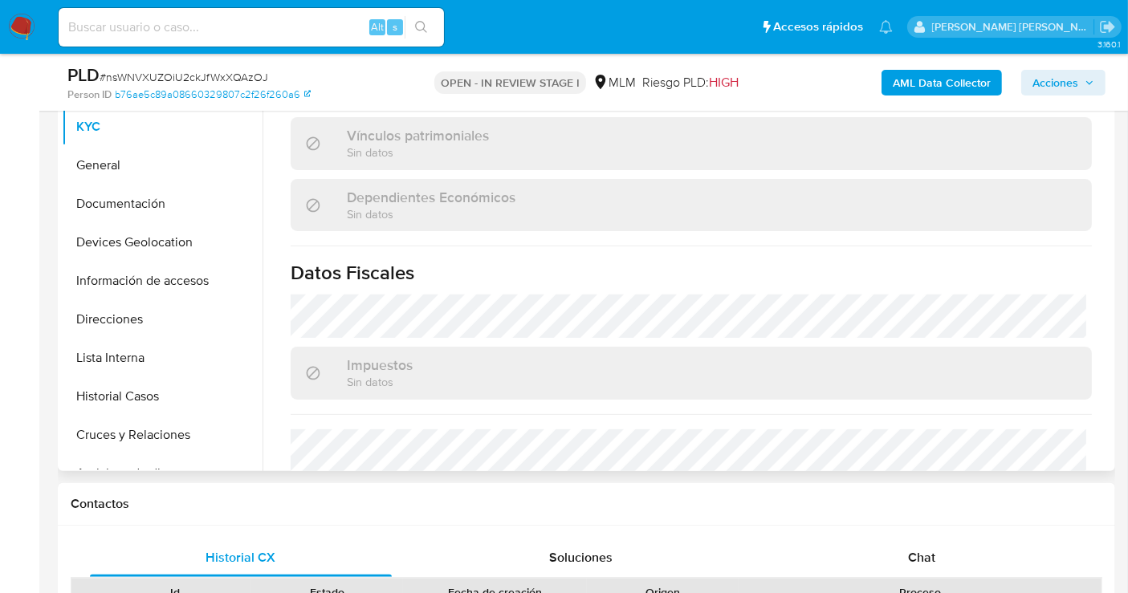
scroll to position [445, 0]
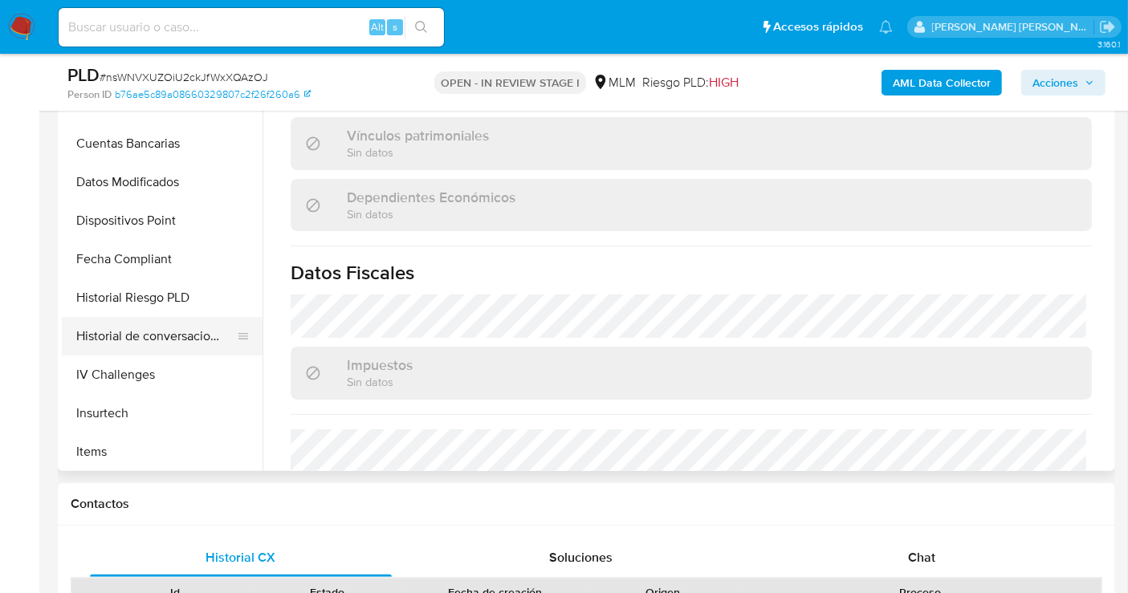
select select "10"
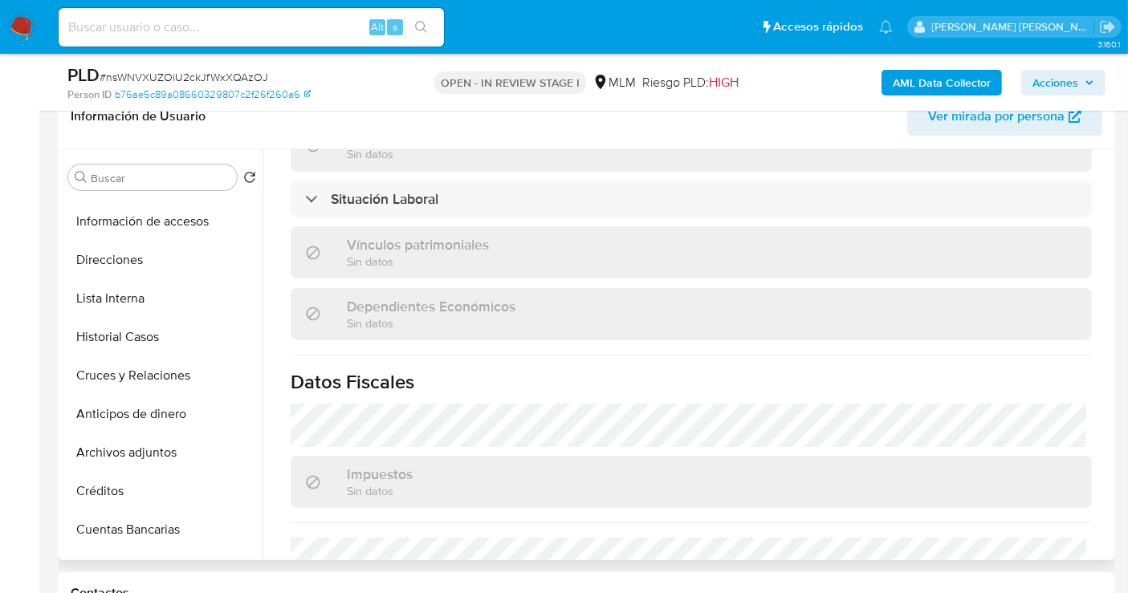
scroll to position [89, 0]
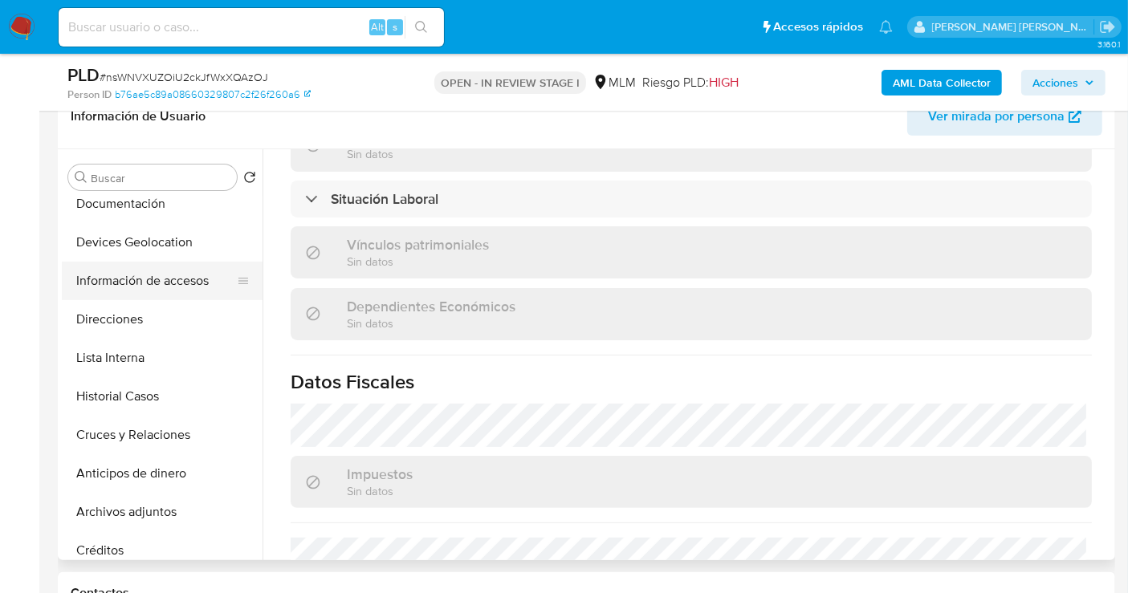
click at [154, 269] on button "Información de accesos" at bounding box center [156, 281] width 188 height 39
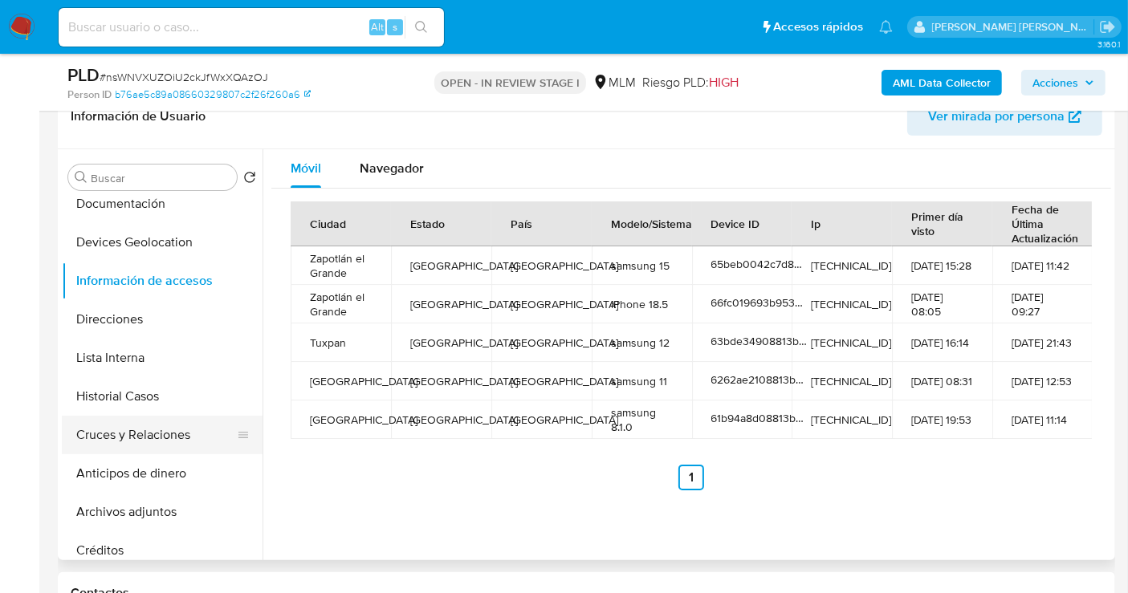
click at [137, 433] on button "Cruces y Relaciones" at bounding box center [156, 435] width 188 height 39
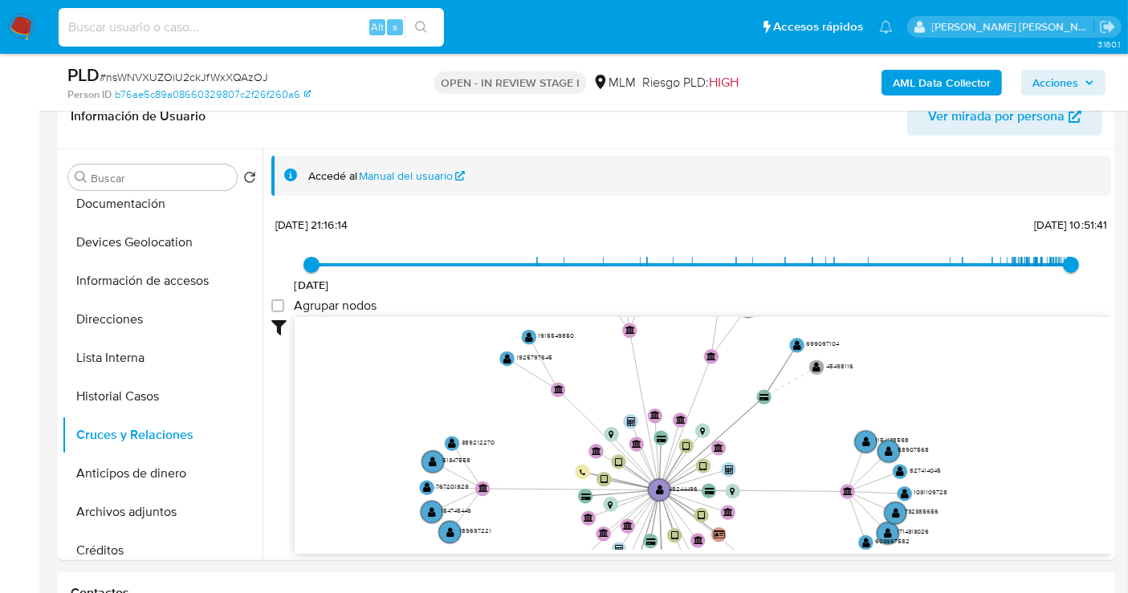
click at [115, 34] on input at bounding box center [251, 27] width 385 height 21
paste input "BiVrZvbzevoraYlxNvScVYmC"
type input "BiVrZvbzevoraYlxNvScVYmC"
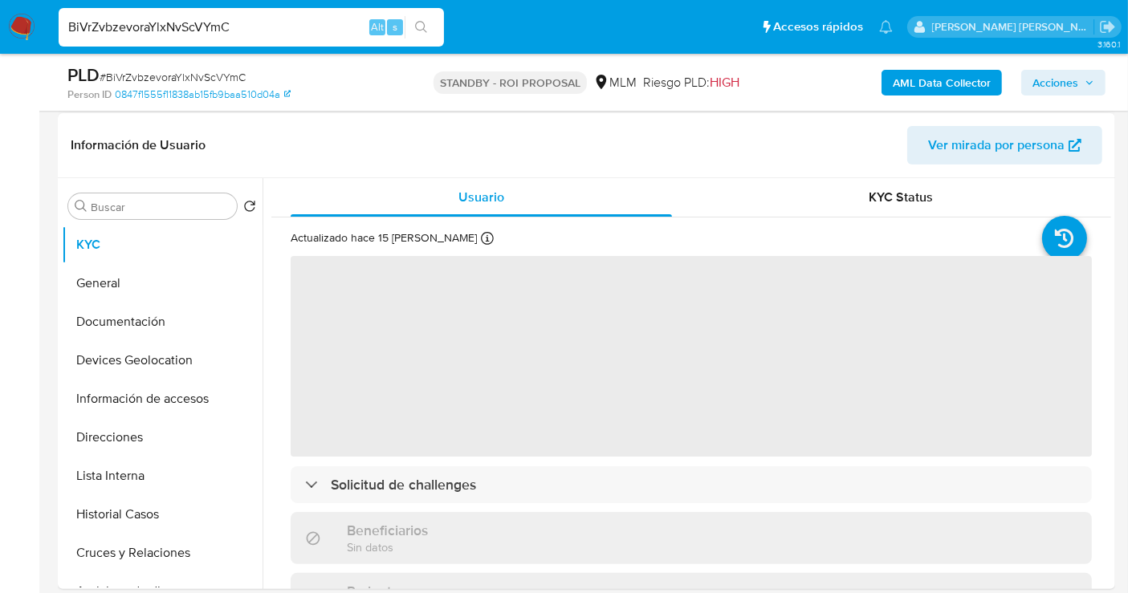
scroll to position [445, 0]
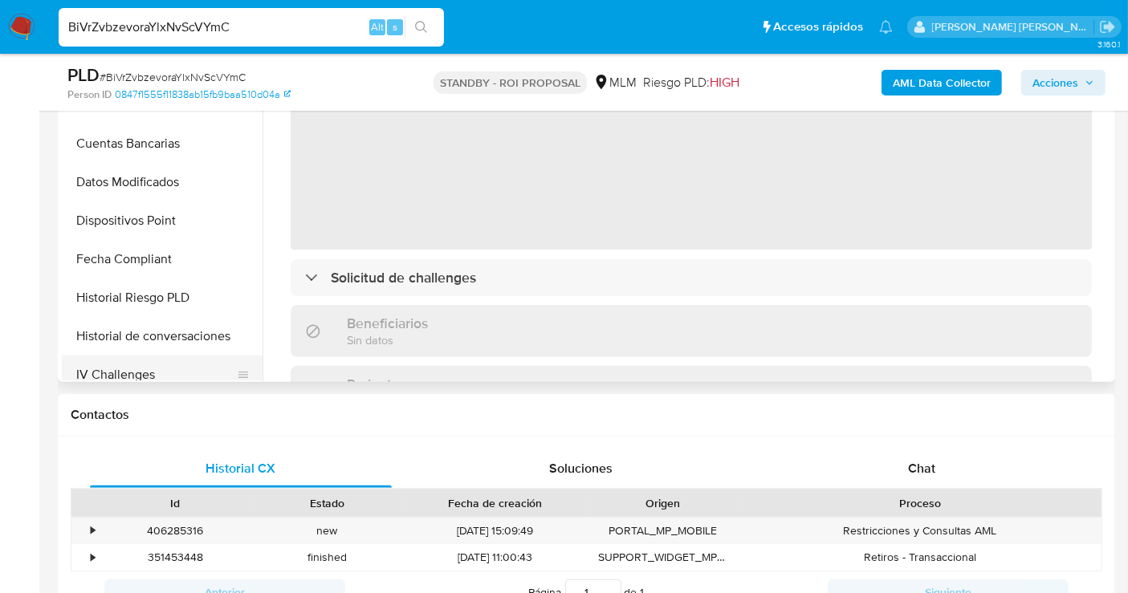
select select "10"
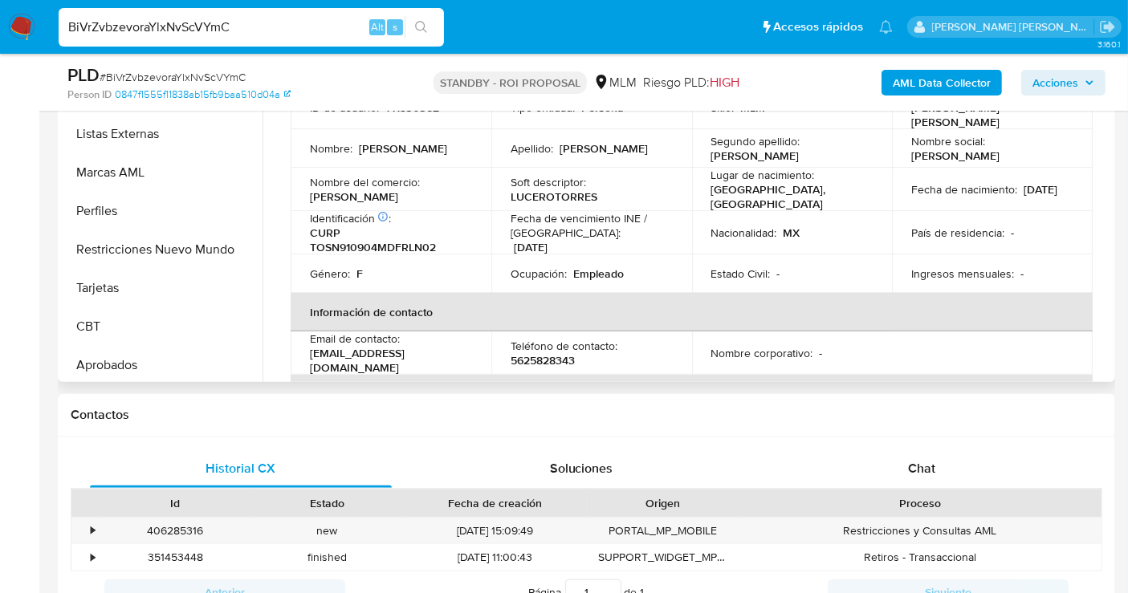
scroll to position [754, 0]
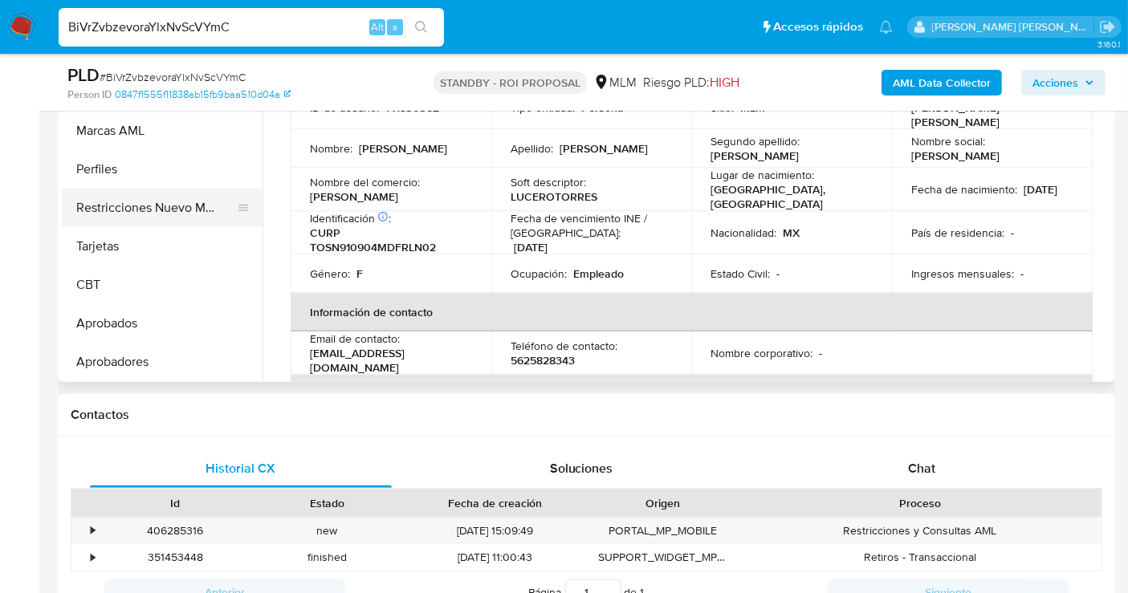
click at [145, 213] on button "Restricciones Nuevo Mundo" at bounding box center [156, 208] width 188 height 39
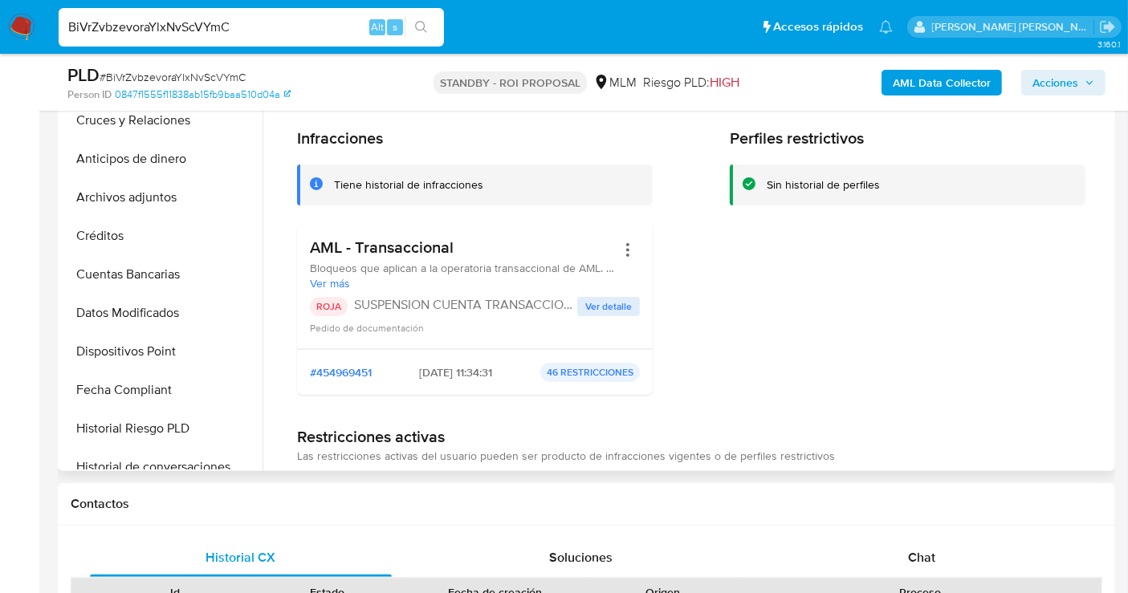
scroll to position [309, 0]
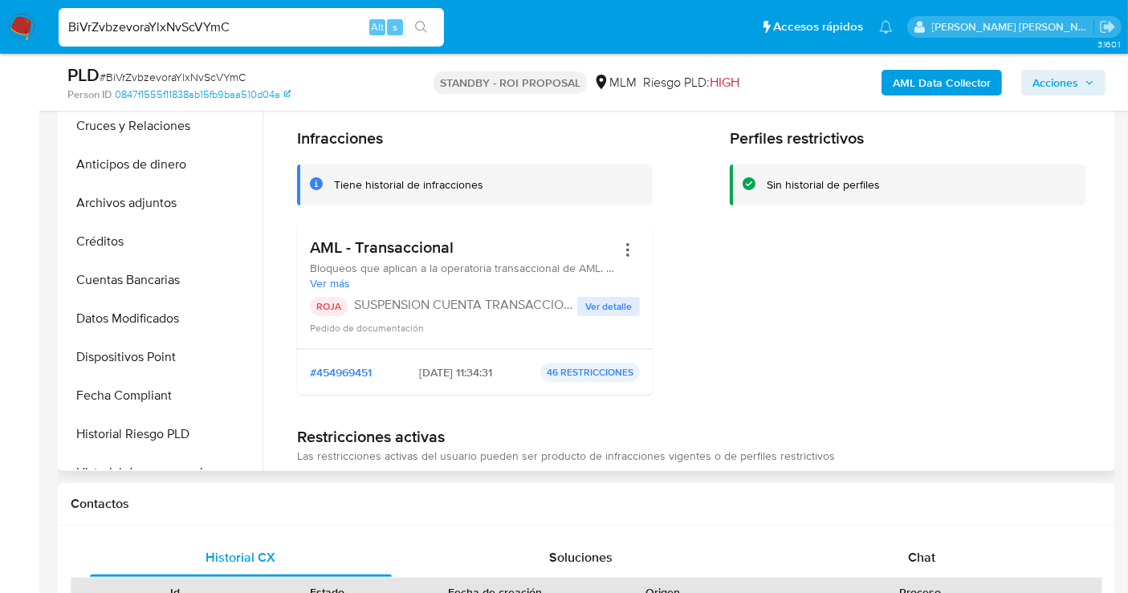
click at [600, 308] on span "Ver detalle" at bounding box center [608, 307] width 47 height 16
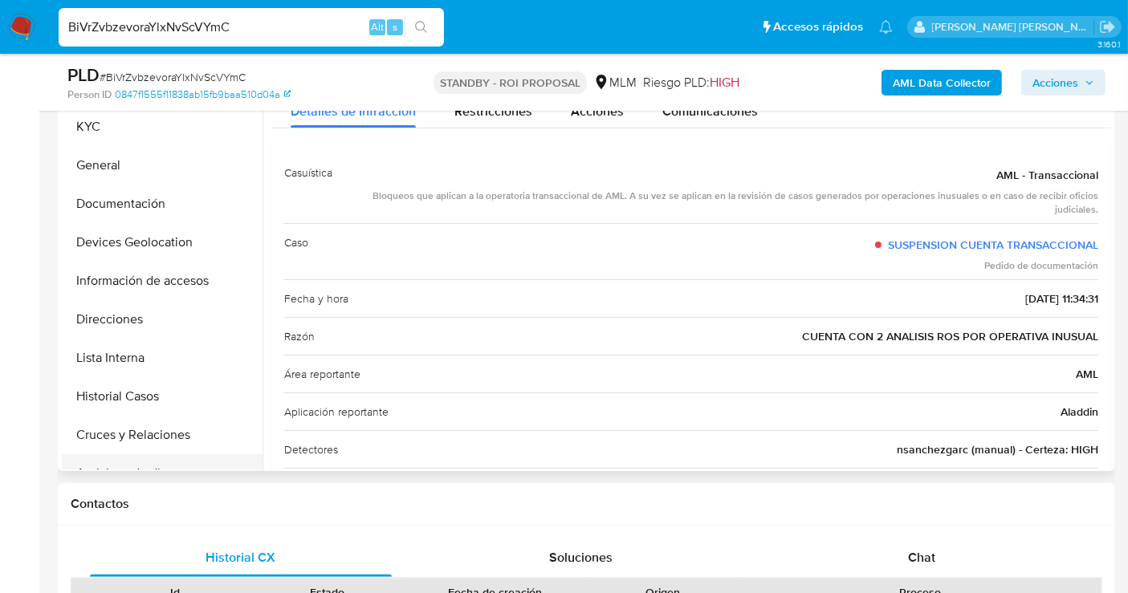
scroll to position [89, 0]
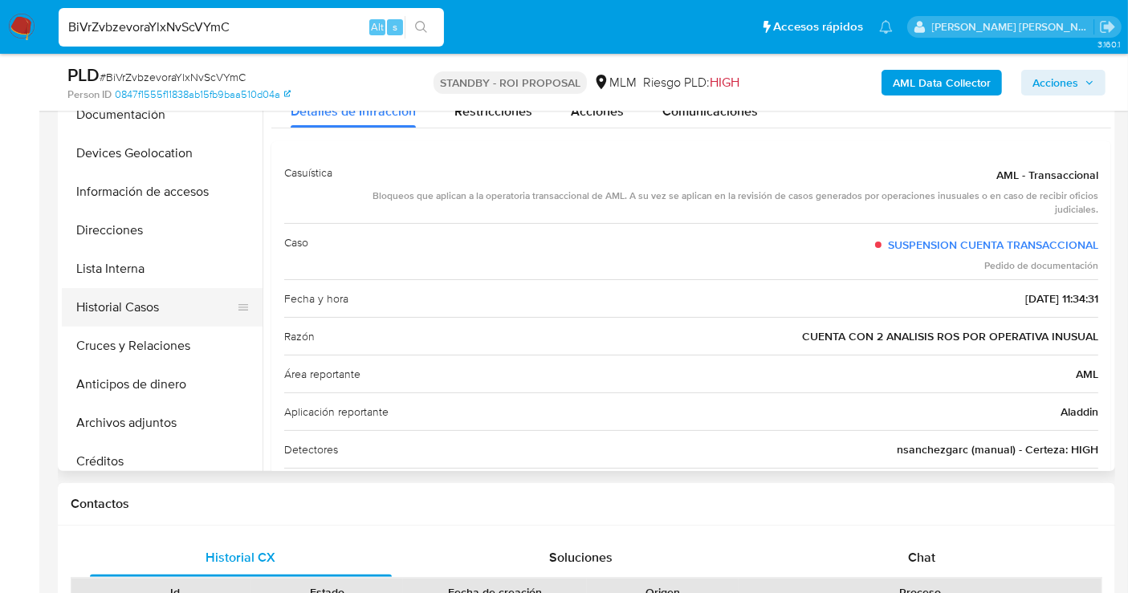
click at [158, 310] on button "Historial Casos" at bounding box center [156, 307] width 188 height 39
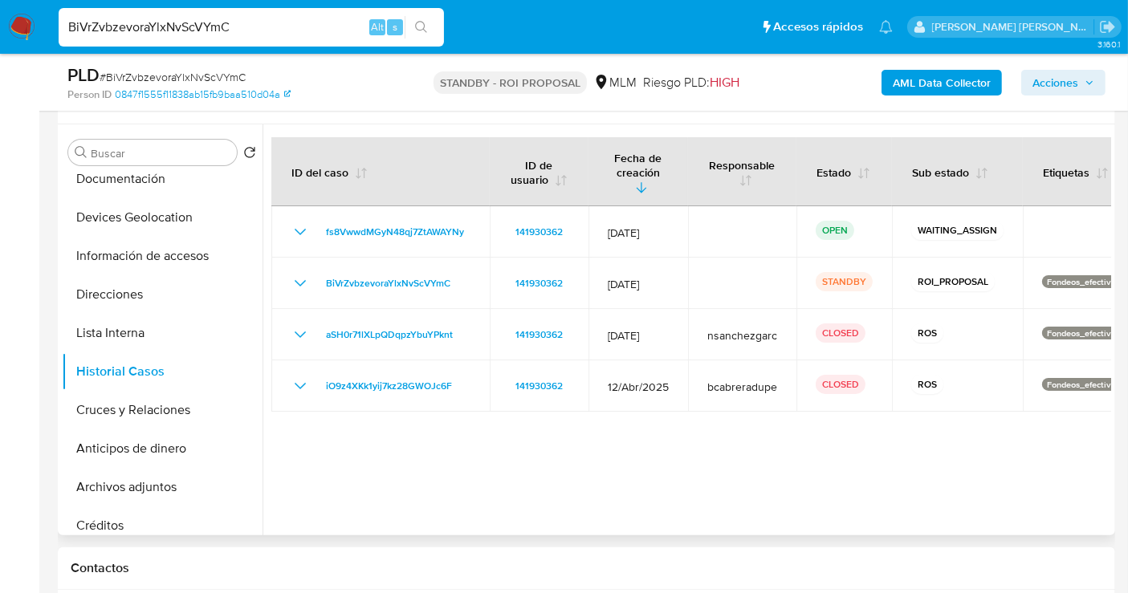
scroll to position [267, 0]
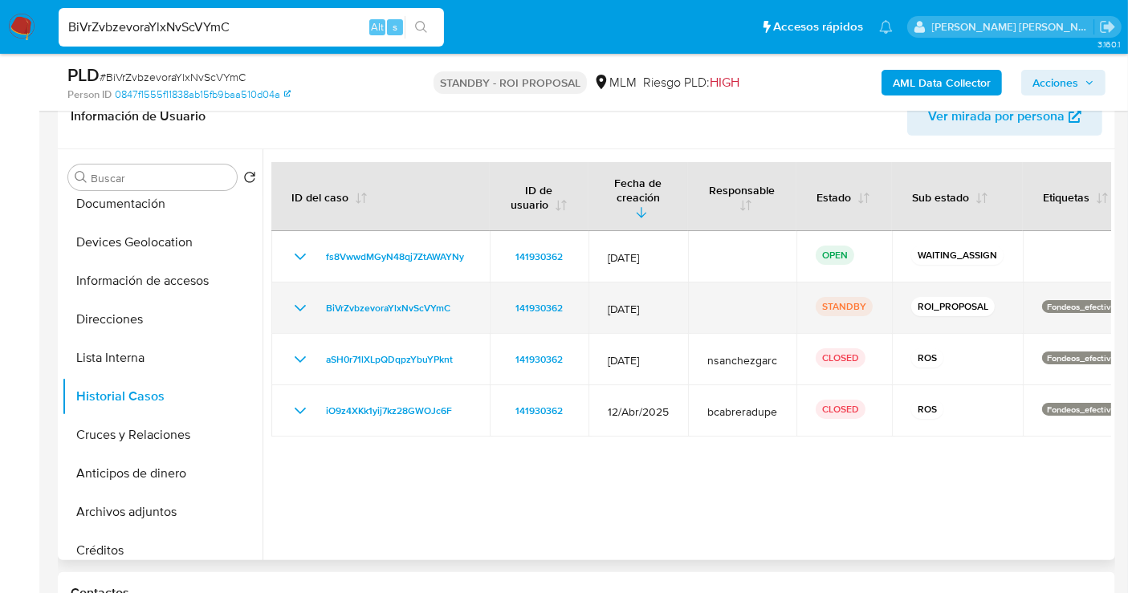
click at [303, 299] on icon "Mostrar/Ocultar" at bounding box center [300, 308] width 19 height 19
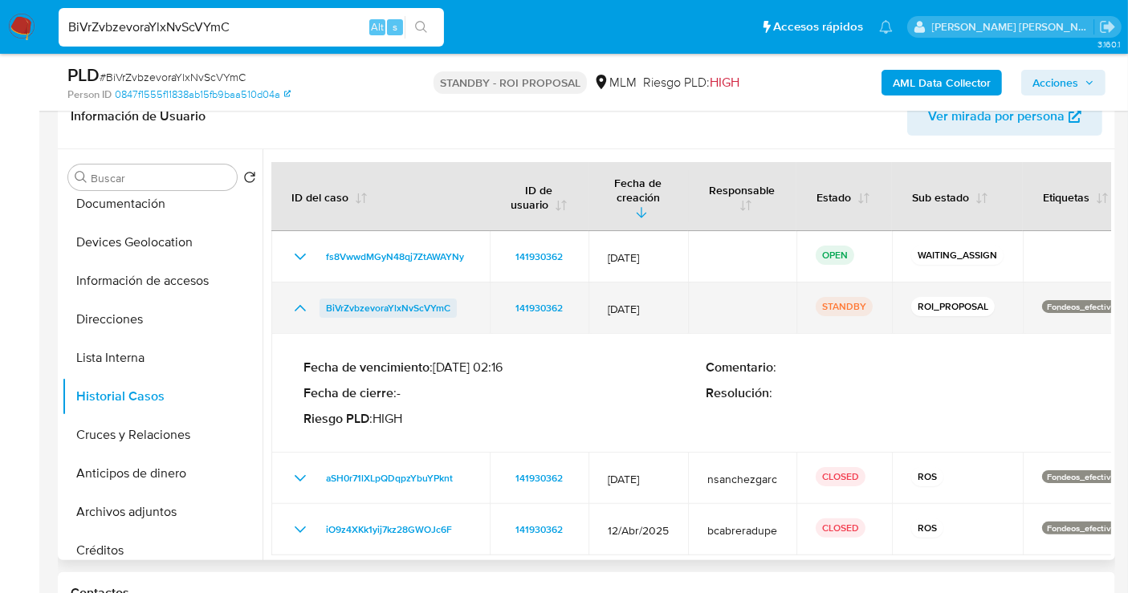
click at [372, 299] on span "BiVrZvbzevoraYlxNvScVYmC" at bounding box center [388, 308] width 124 height 19
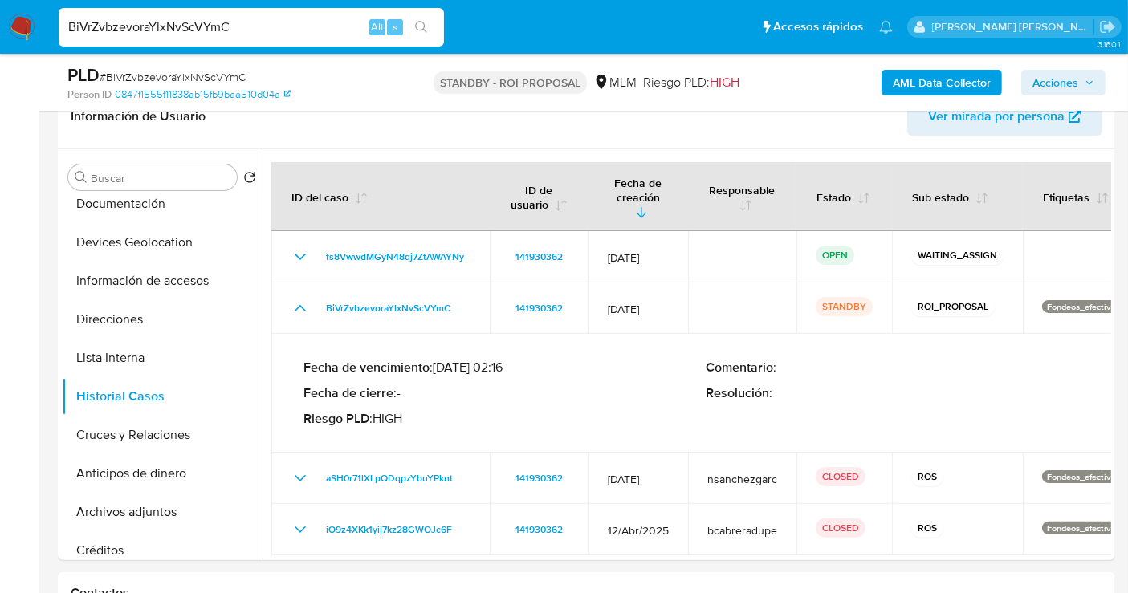
click at [187, 35] on input "BiVrZvbzevoraYlxNvScVYmC" at bounding box center [251, 27] width 385 height 21
paste input "xZZClAvKY4va51quu92RwJkr"
type input "xZZClAvKY4va51quu92RwJkr"
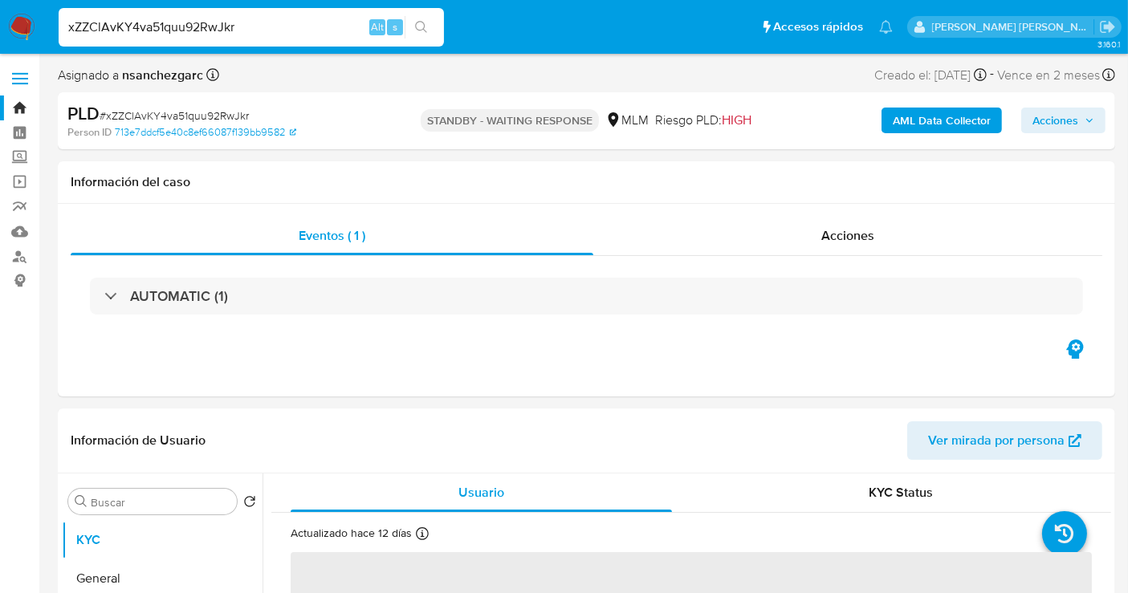
select select "10"
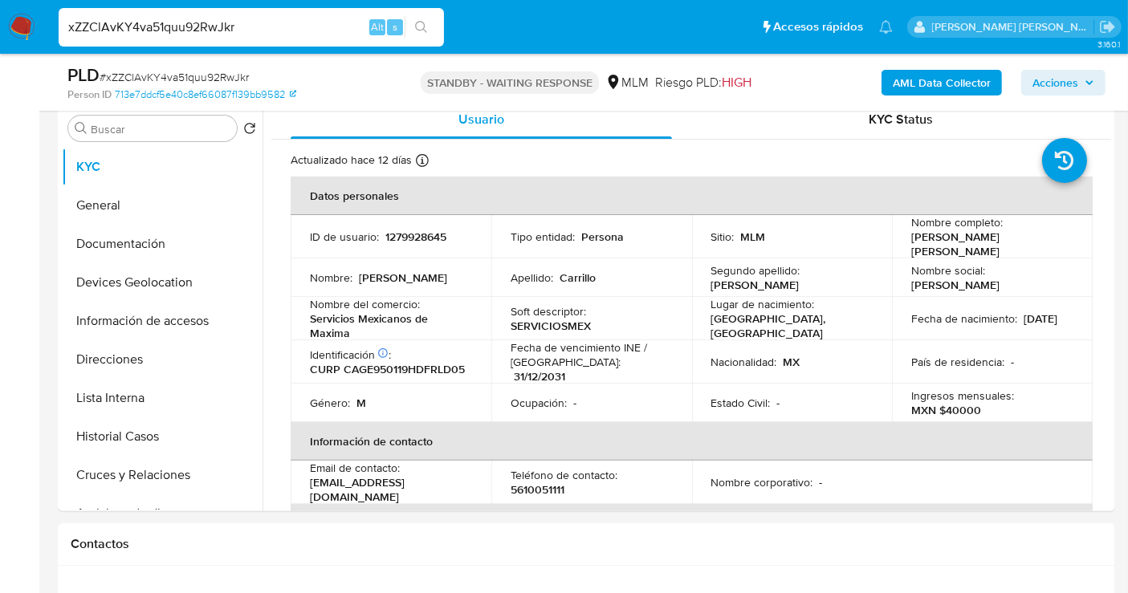
scroll to position [356, 0]
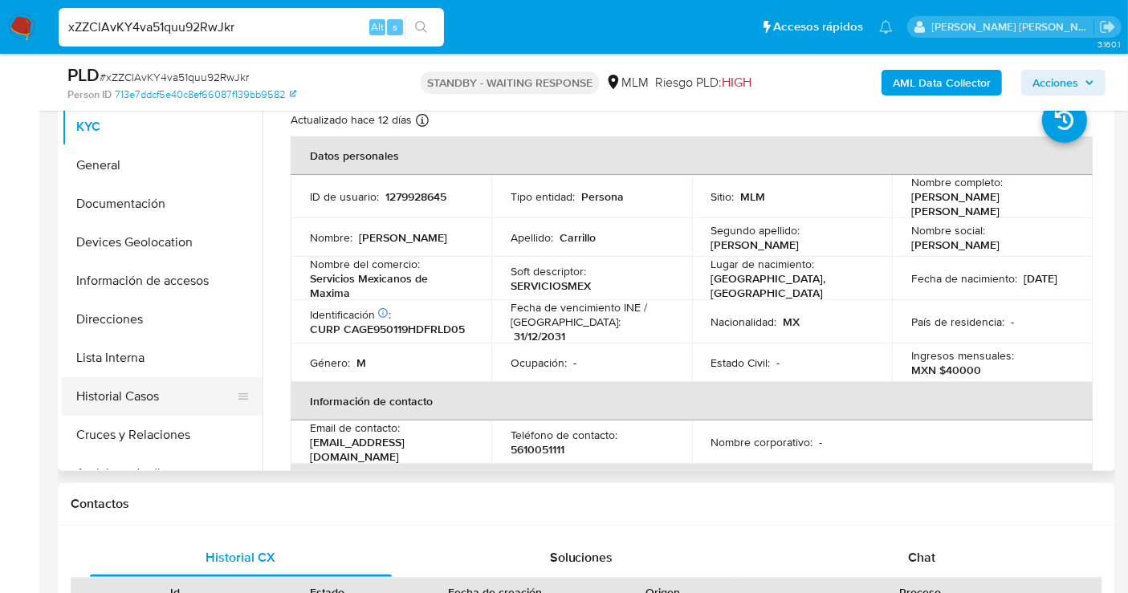
click at [127, 386] on button "Historial Casos" at bounding box center [156, 396] width 188 height 39
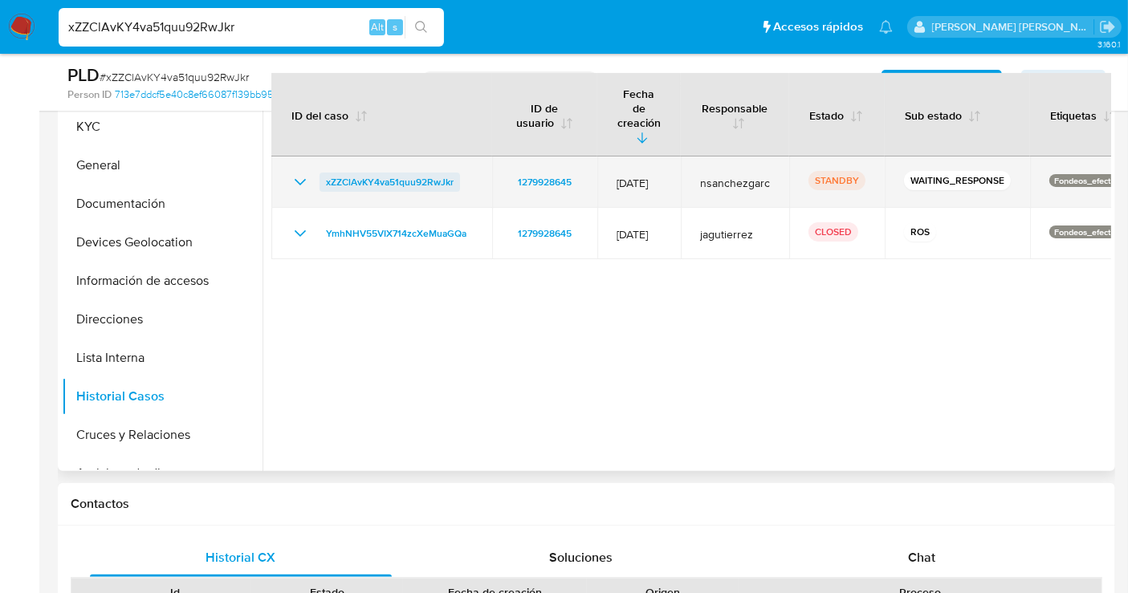
click at [323, 173] on link "xZZClAvKY4va51quu92RwJkr" at bounding box center [389, 182] width 140 height 19
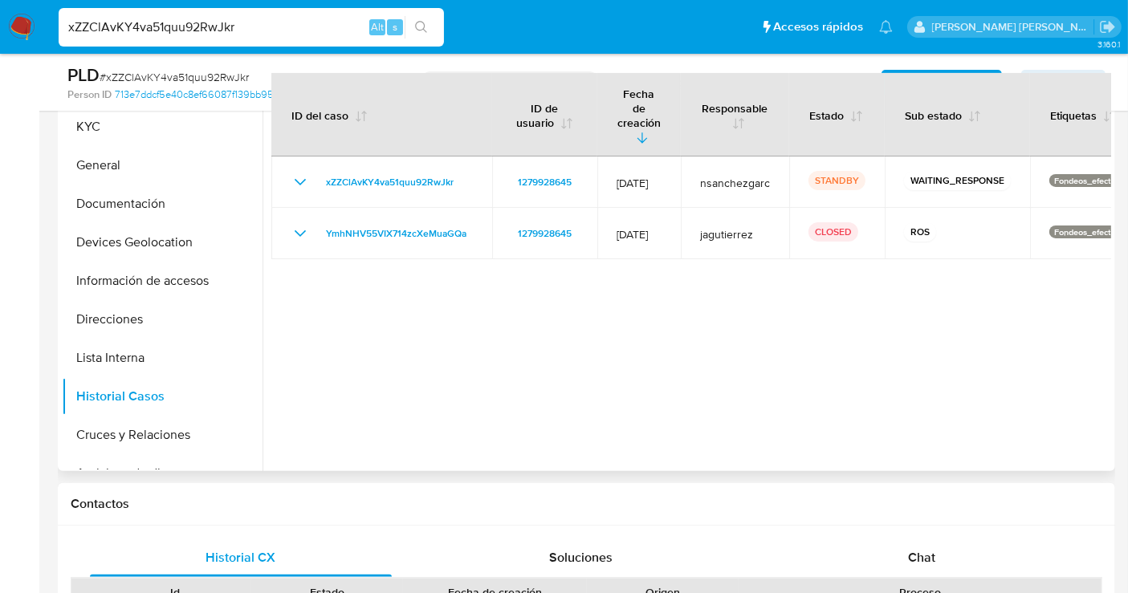
scroll to position [267, 0]
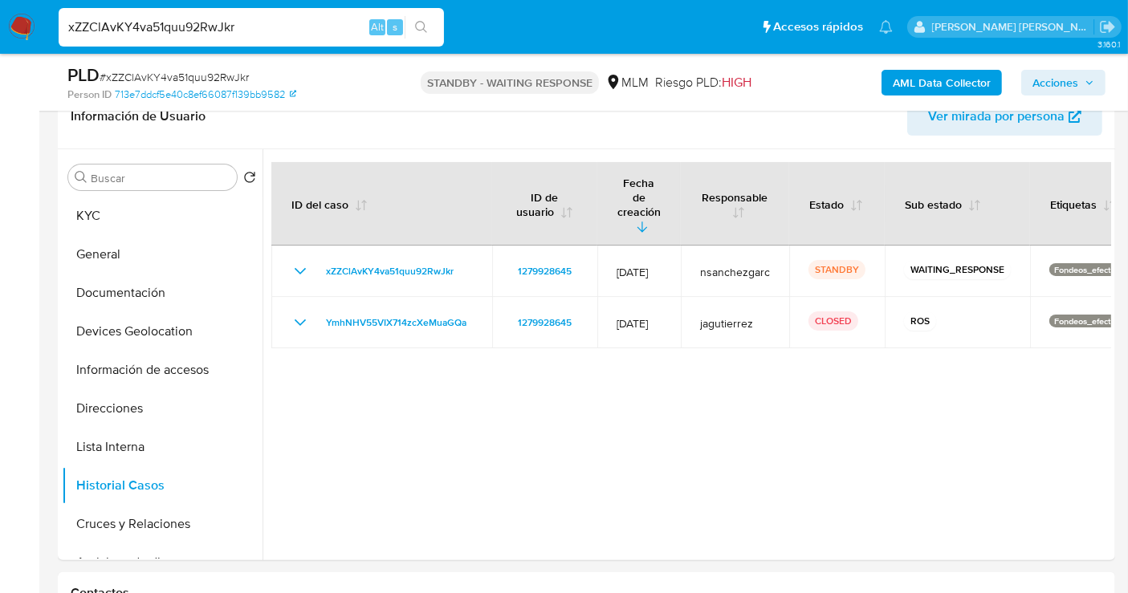
click at [224, 22] on input "xZZClAvKY4va51quu92RwJkr" at bounding box center [251, 27] width 385 height 21
paste input "pExHLS1uobIeqhaHUHwl2u7Q"
type input "pExHLS1uobIeqhaHUHwl2u7Q"
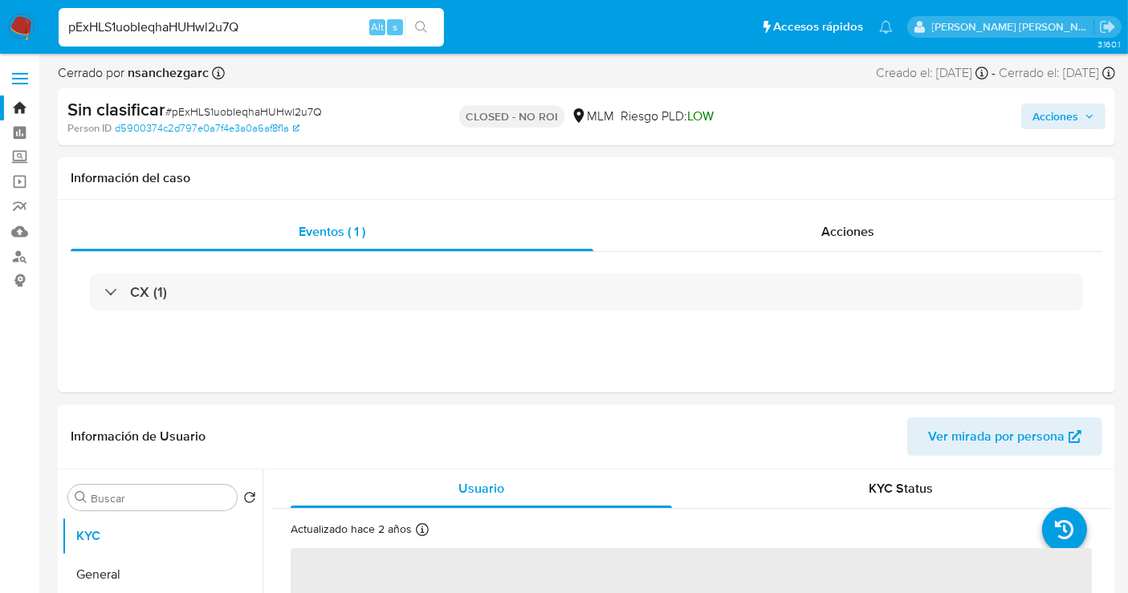
select select "10"
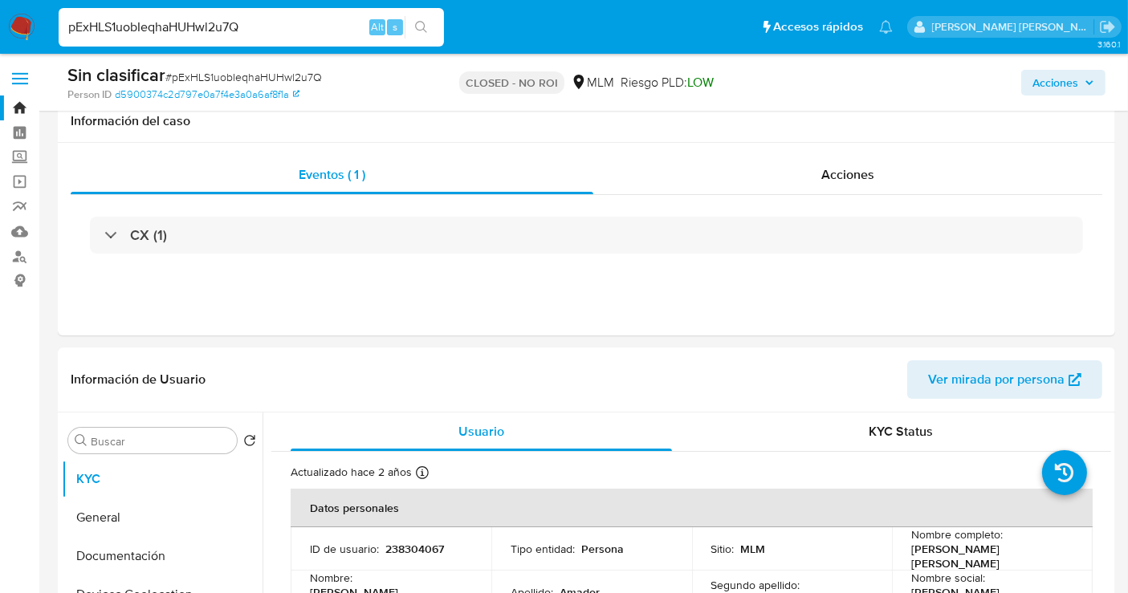
scroll to position [356, 0]
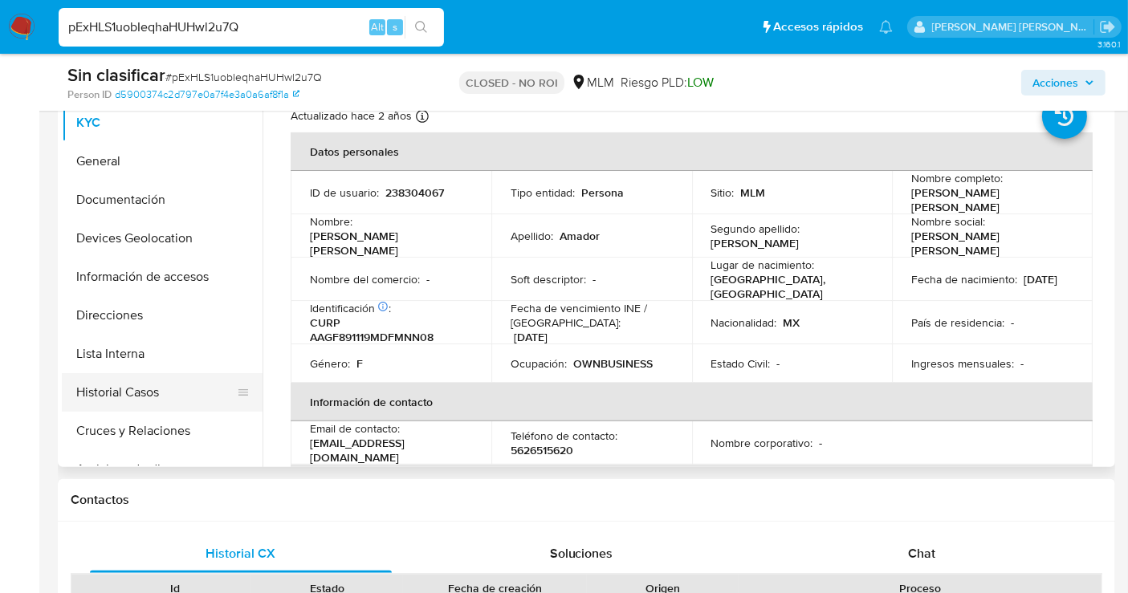
click at [151, 380] on button "Historial Casos" at bounding box center [156, 392] width 188 height 39
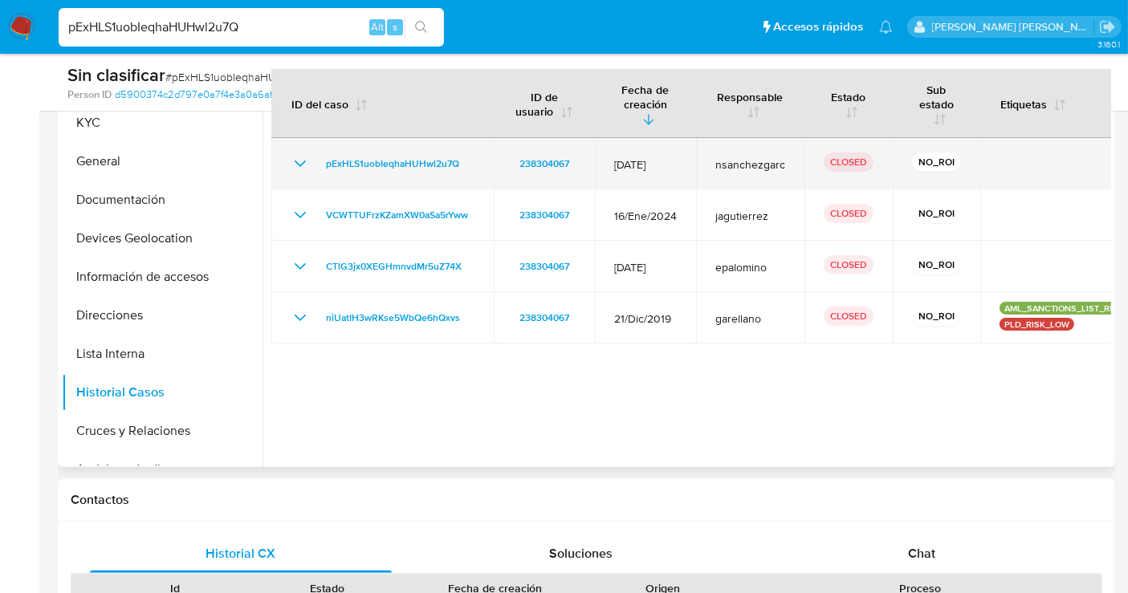
click at [305, 158] on icon "Mostrar/Ocultar" at bounding box center [300, 163] width 19 height 19
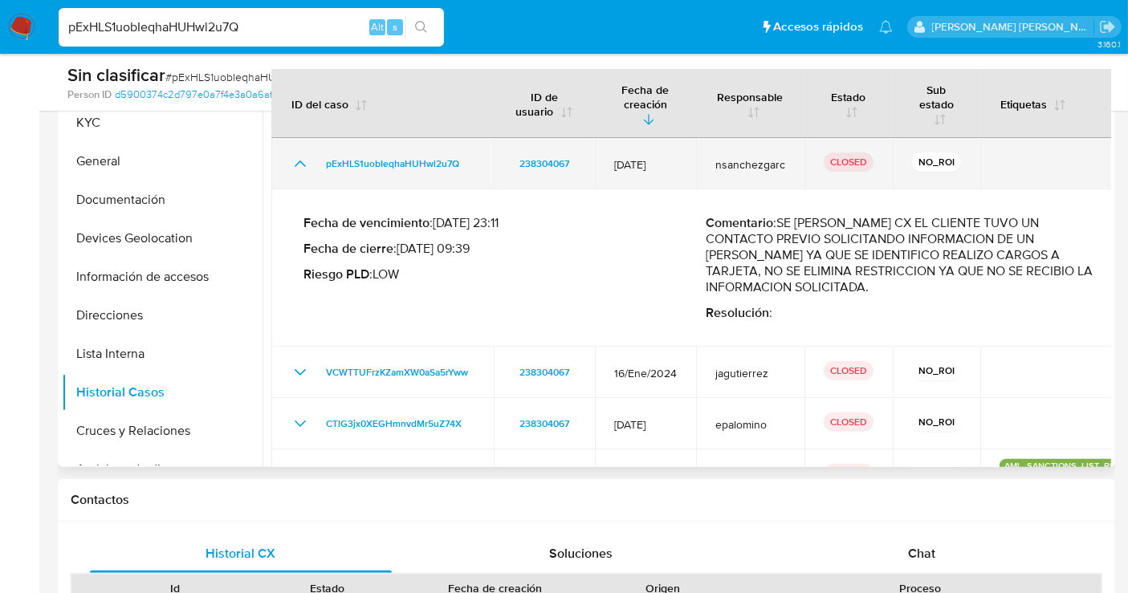
click at [305, 158] on icon "Mostrar/Ocultar" at bounding box center [300, 163] width 19 height 19
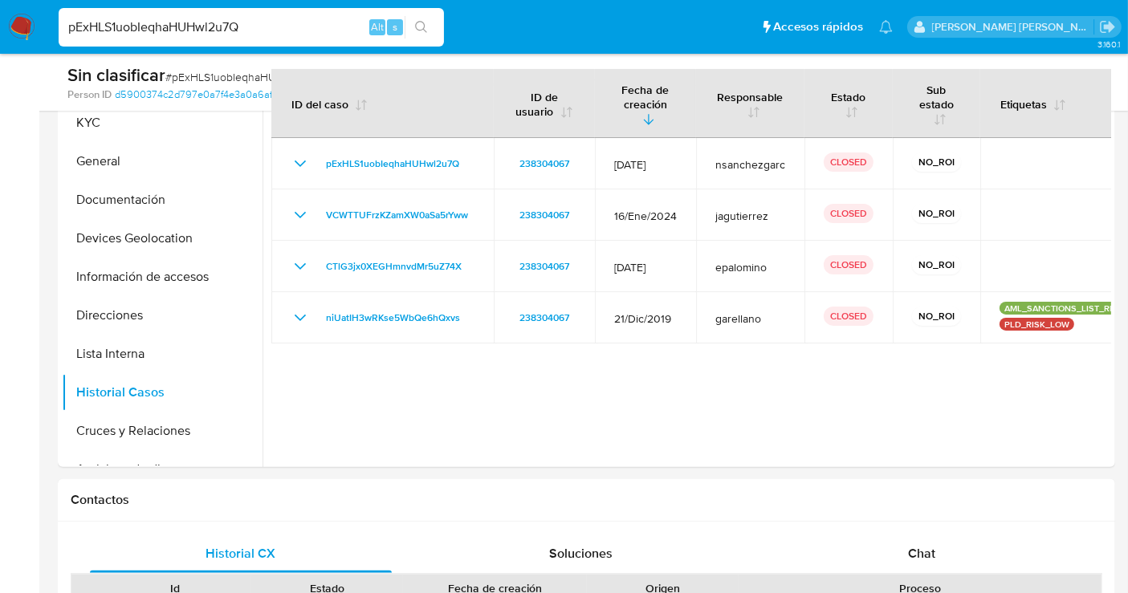
click at [186, 28] on input "pExHLS1uobIeqhaHUHwl2u7Q" at bounding box center [251, 27] width 385 height 21
paste input "E5szC84nhNChkNDT6cnA9DfZ"
type input "E5szC84nhNChkNDT6cnA9DfZ"
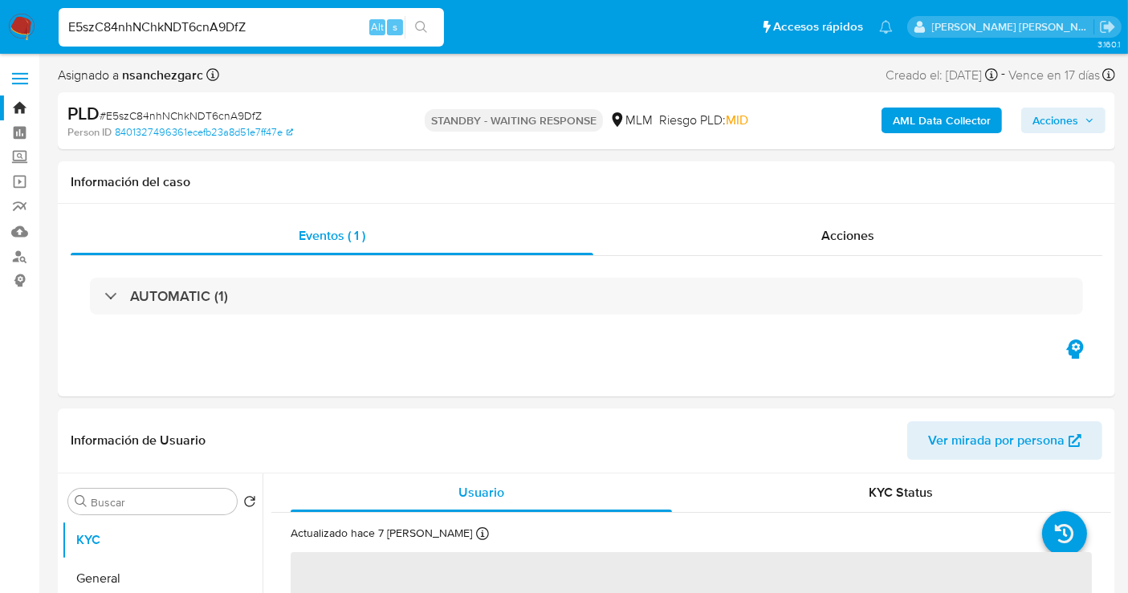
select select "10"
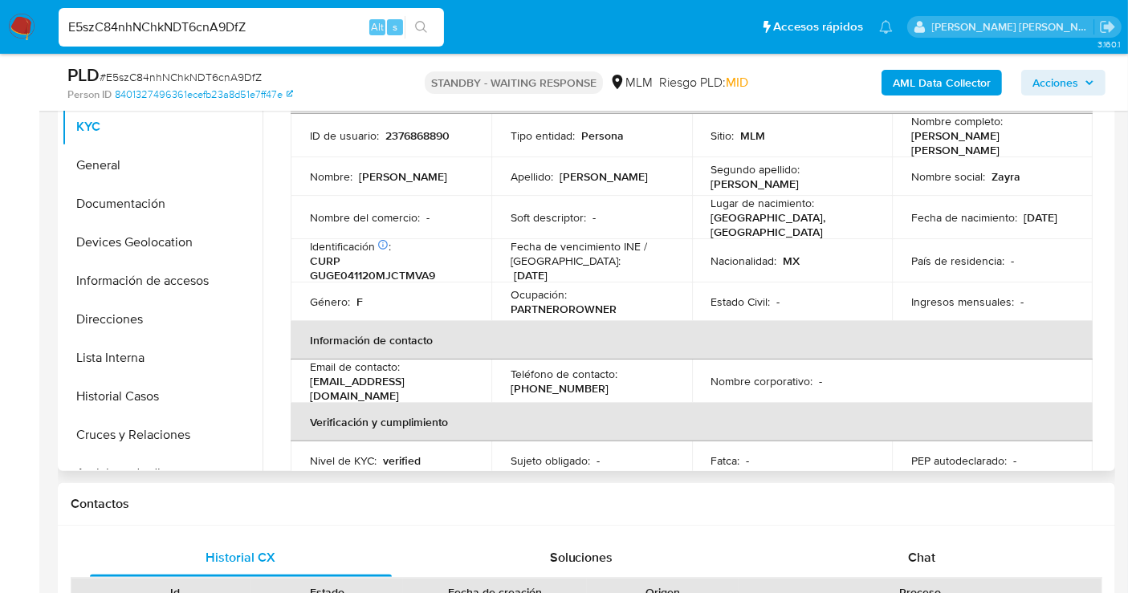
scroll to position [89, 0]
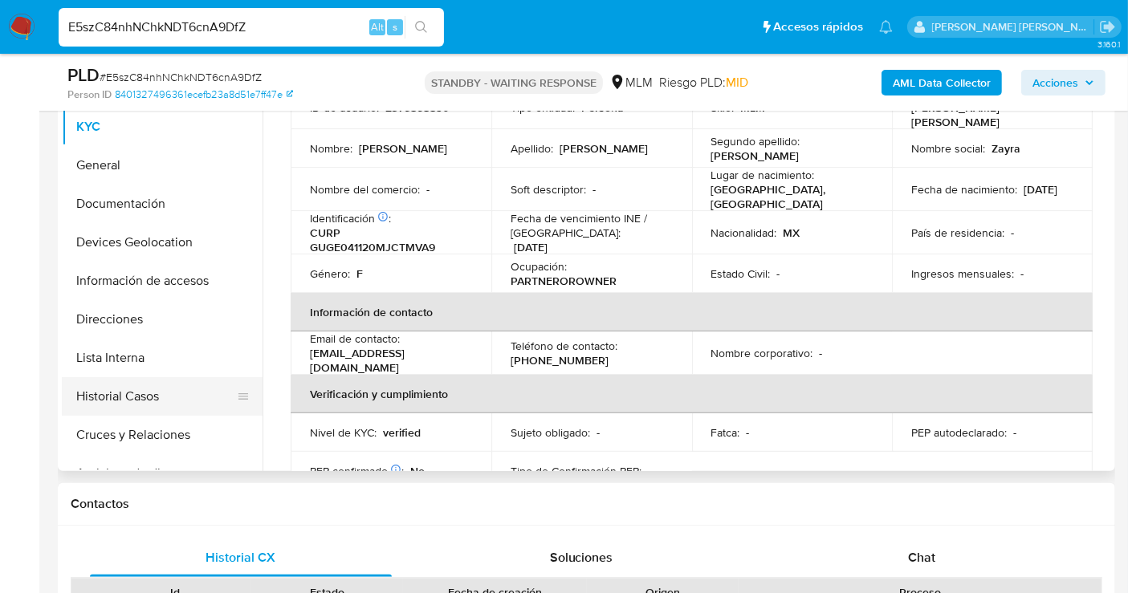
click at [118, 391] on button "Historial Casos" at bounding box center [156, 396] width 188 height 39
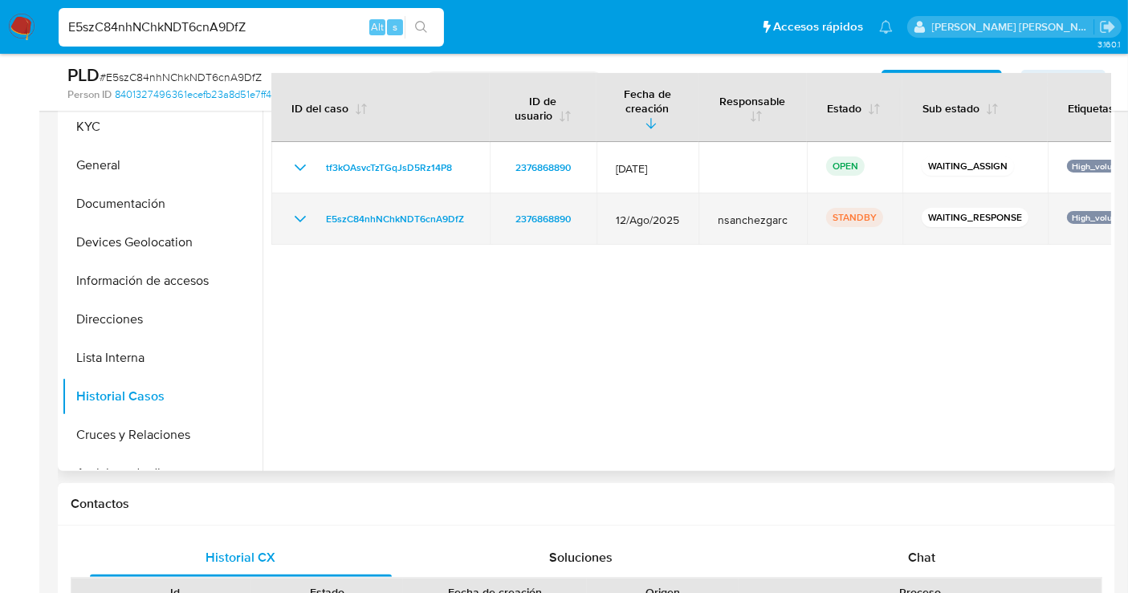
click at [299, 216] on icon "Mostrar/Ocultar" at bounding box center [300, 219] width 11 height 6
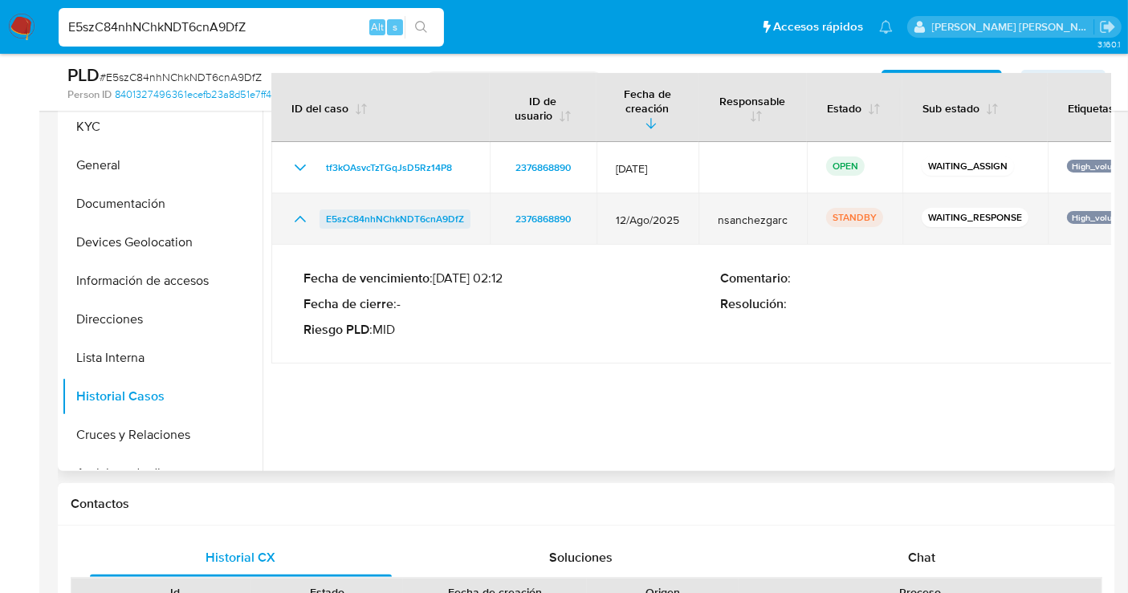
click at [403, 209] on span "E5szC84nhNChkNDT6cnA9DfZ" at bounding box center [395, 218] width 138 height 19
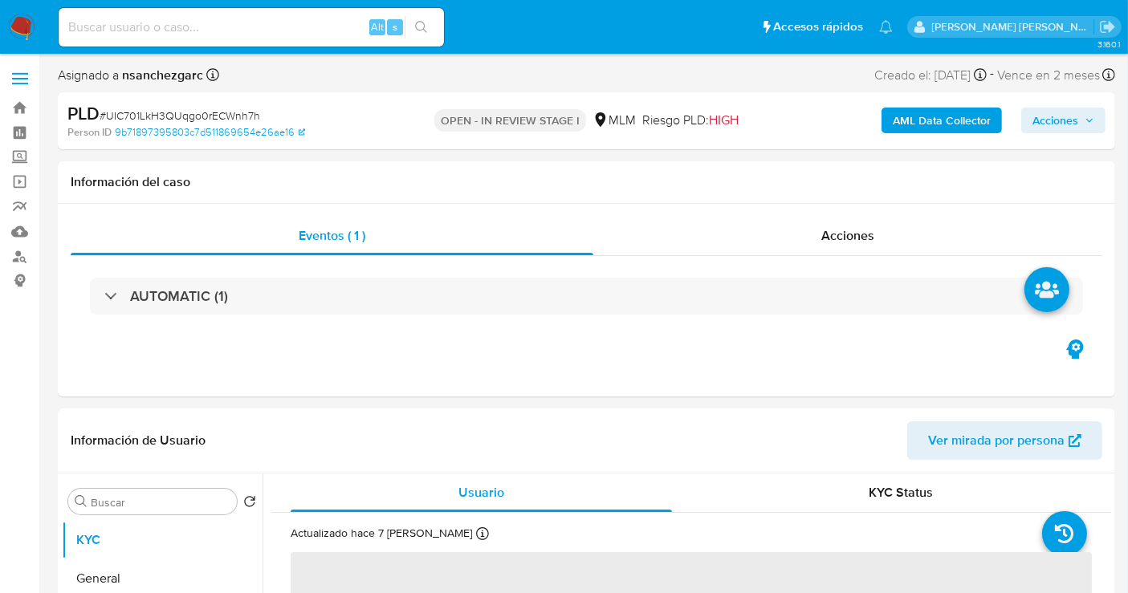
select select "10"
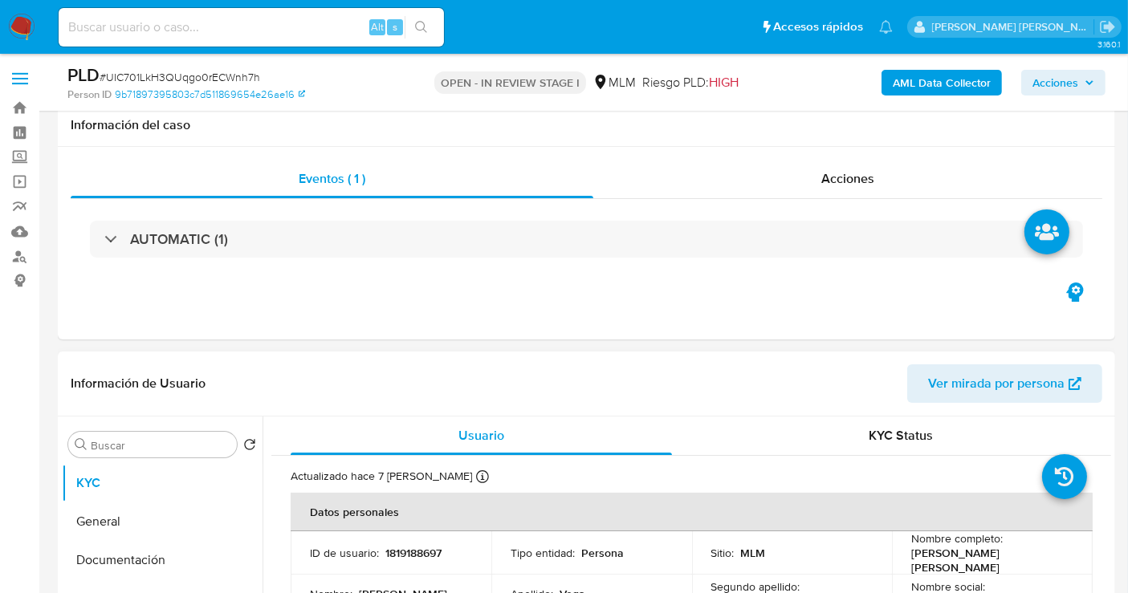
scroll to position [178, 0]
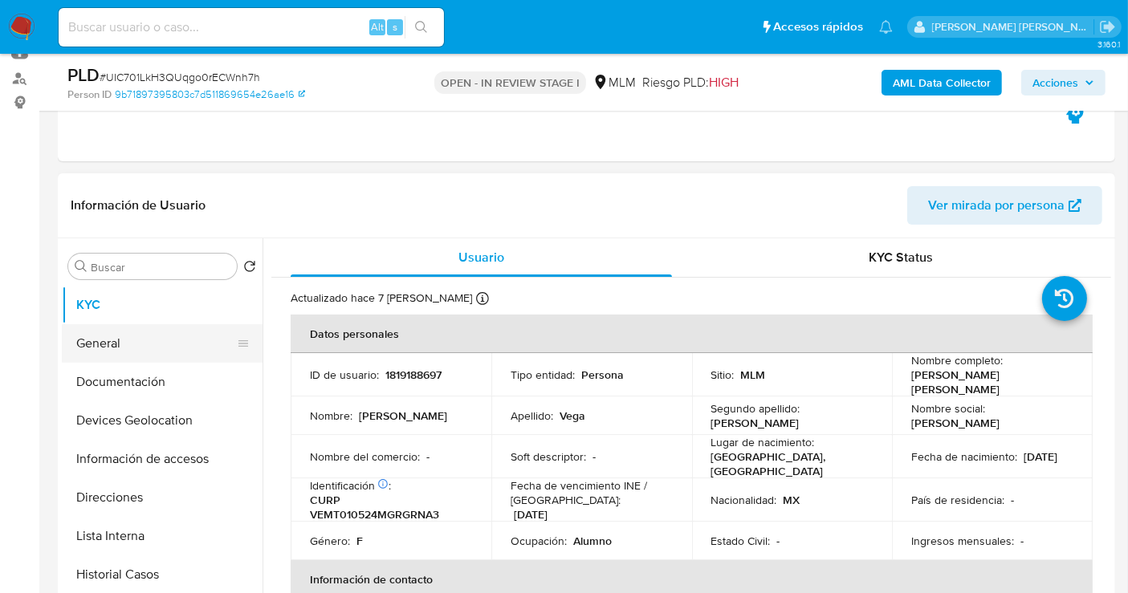
click at [115, 345] on button "General" at bounding box center [156, 343] width 188 height 39
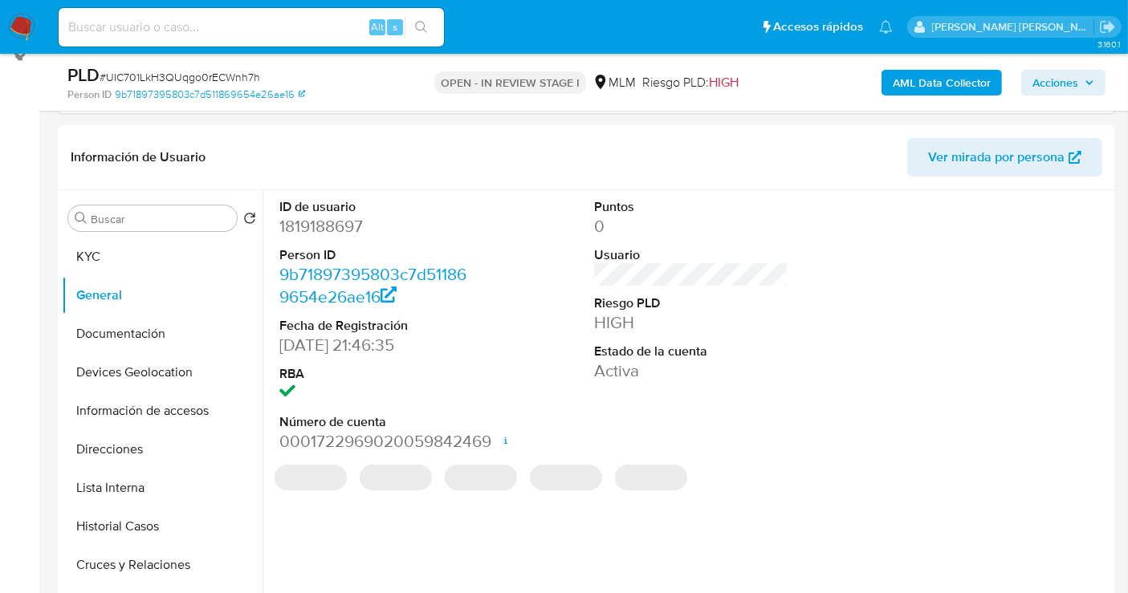
scroll to position [267, 0]
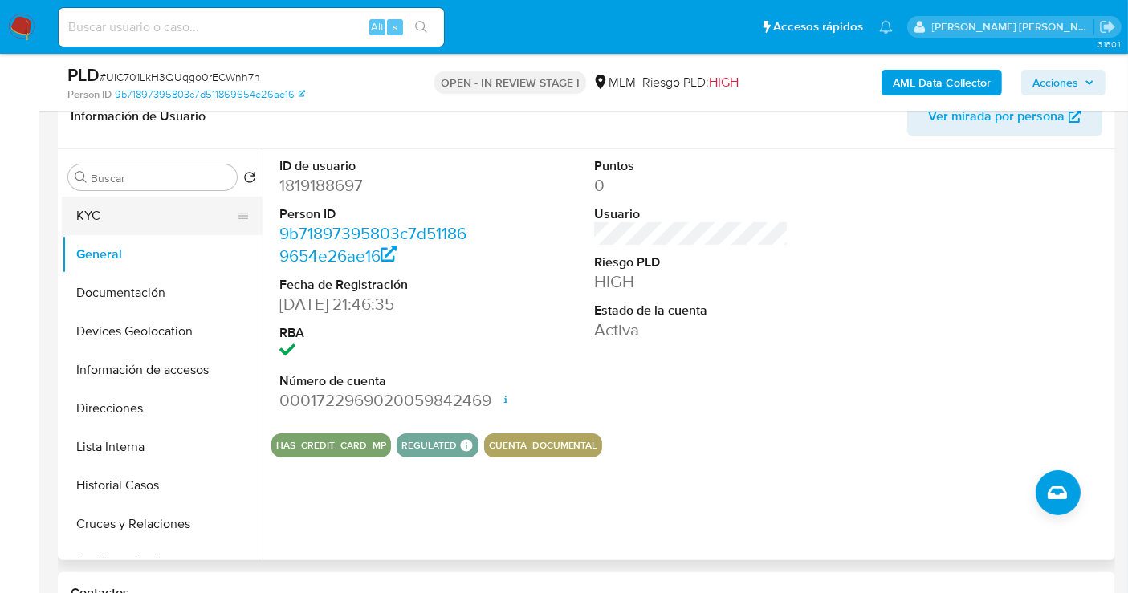
click at [116, 206] on button "KYC" at bounding box center [156, 216] width 188 height 39
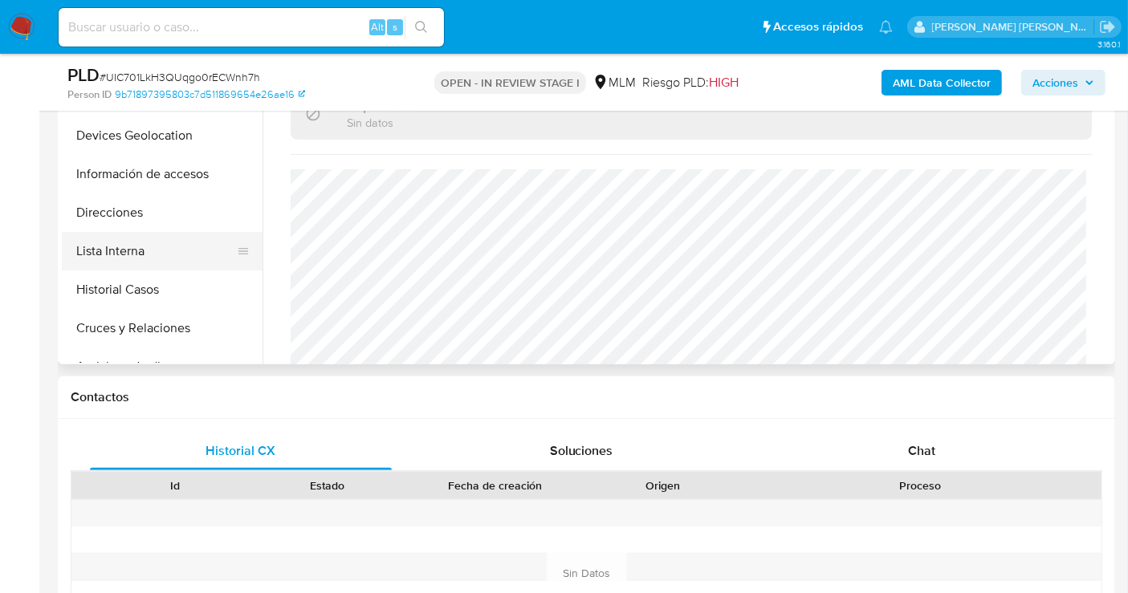
scroll to position [356, 0]
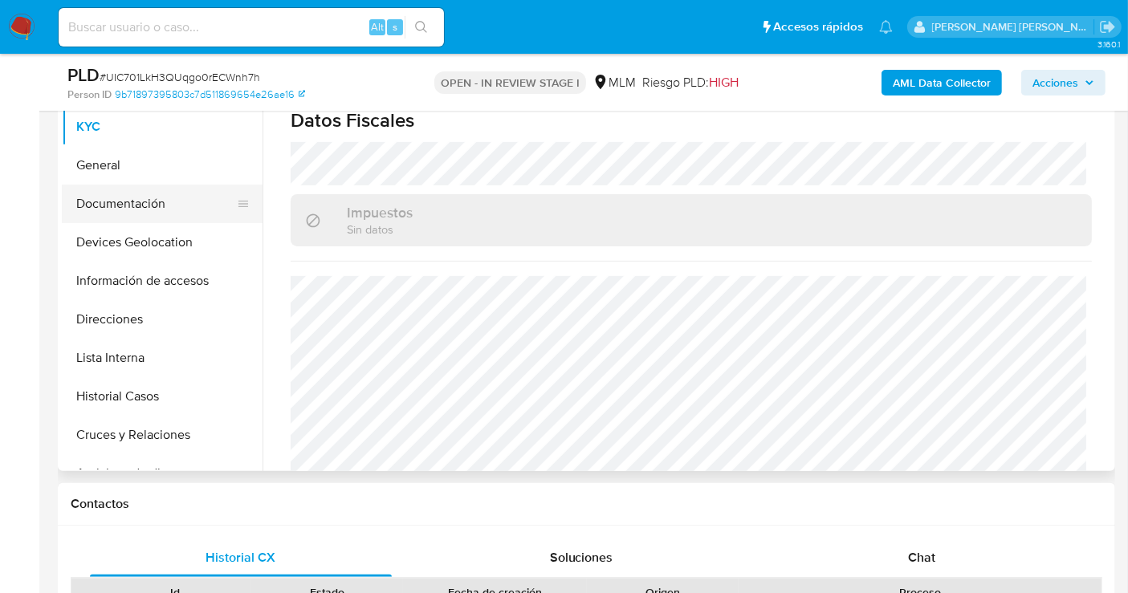
click at [149, 193] on button "Documentación" at bounding box center [156, 204] width 188 height 39
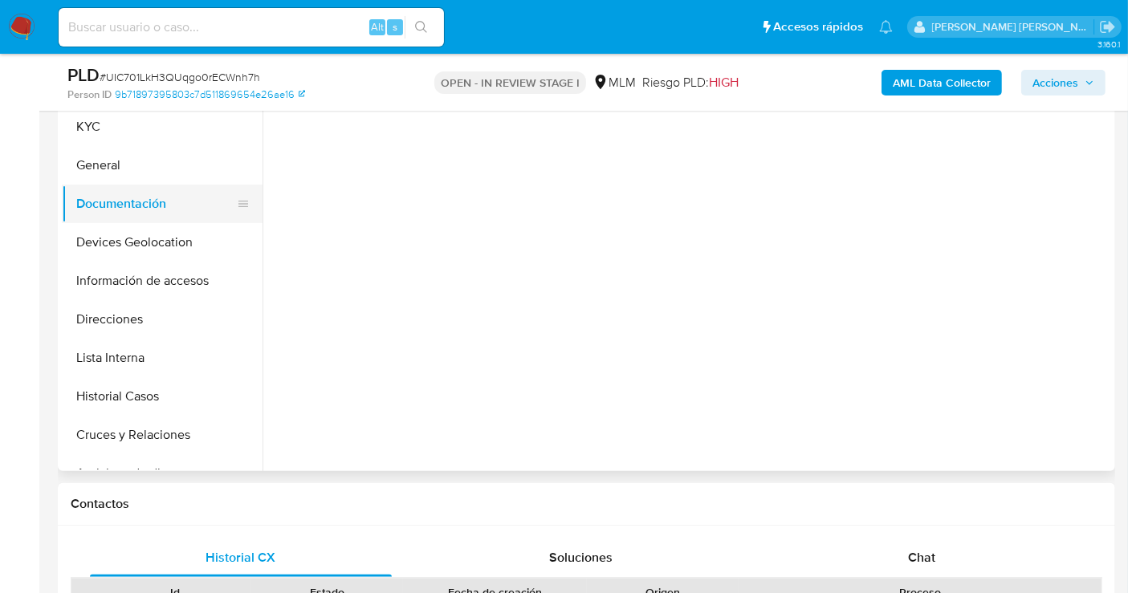
scroll to position [0, 0]
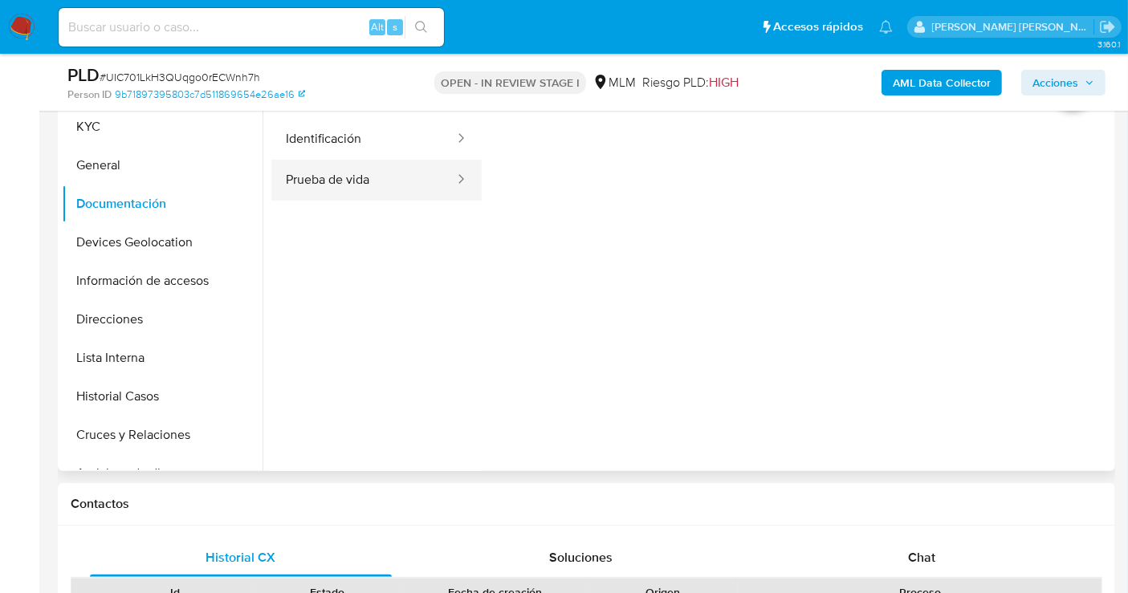
click at [356, 196] on button "Prueba de vida" at bounding box center [363, 180] width 185 height 41
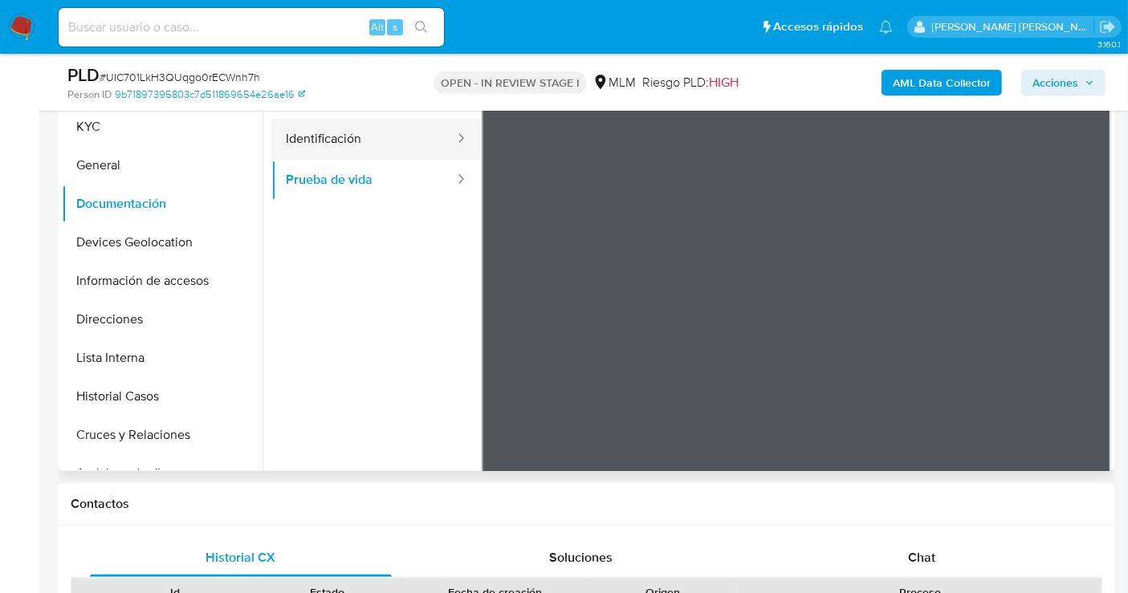
click at [322, 144] on button "Identificación" at bounding box center [363, 139] width 185 height 41
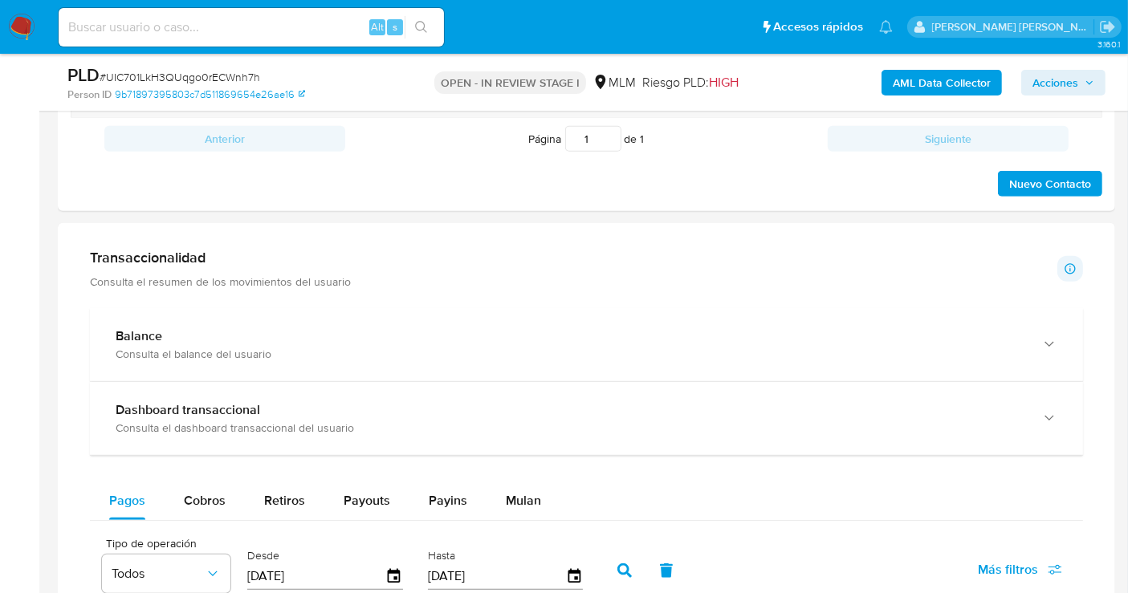
scroll to position [892, 0]
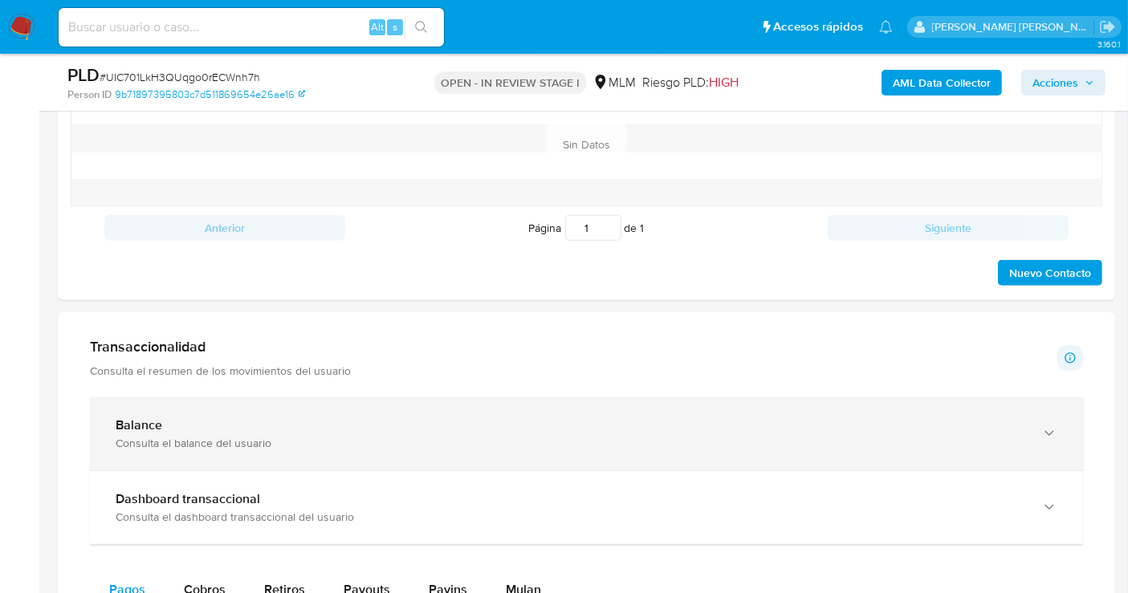
click at [337, 441] on div "Consulta el balance del usuario" at bounding box center [570, 443] width 909 height 14
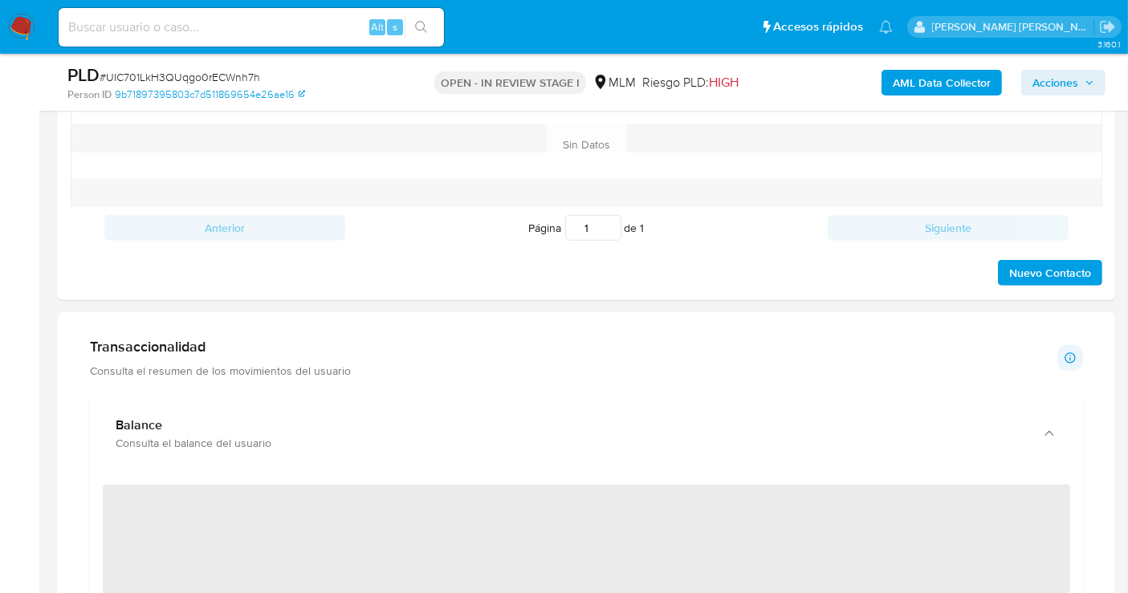
scroll to position [1070, 0]
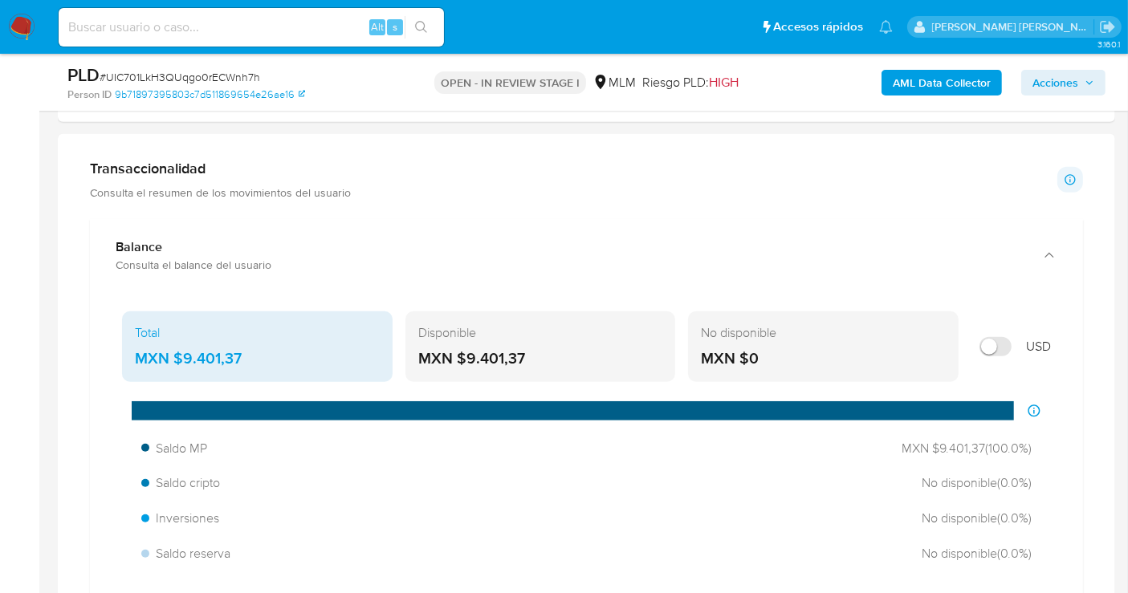
click at [200, 354] on div "MXN $9.401,37" at bounding box center [257, 358] width 245 height 21
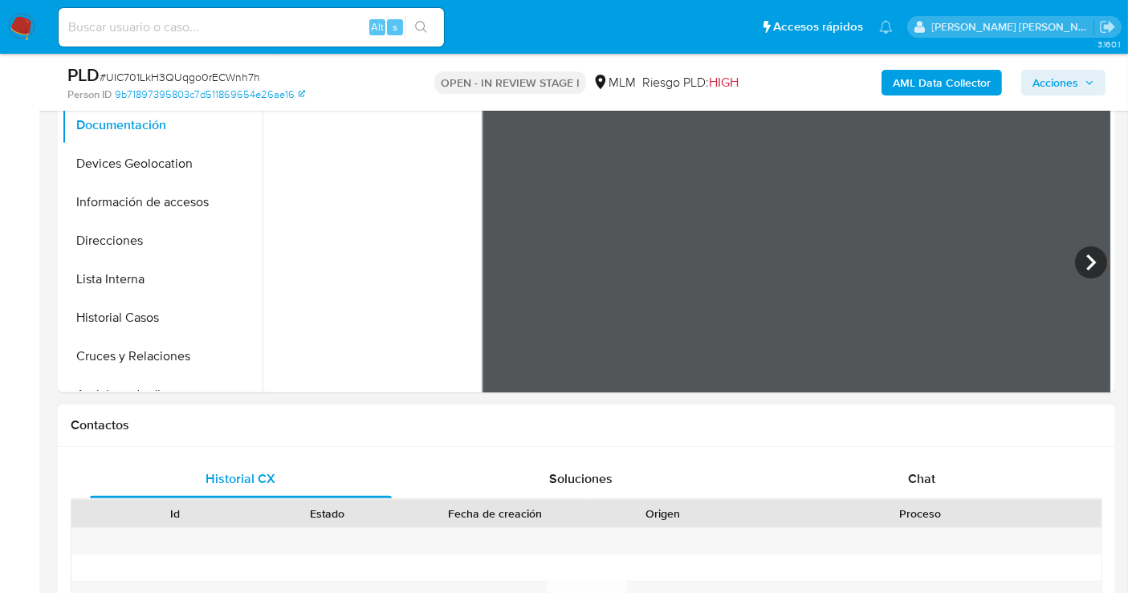
scroll to position [356, 0]
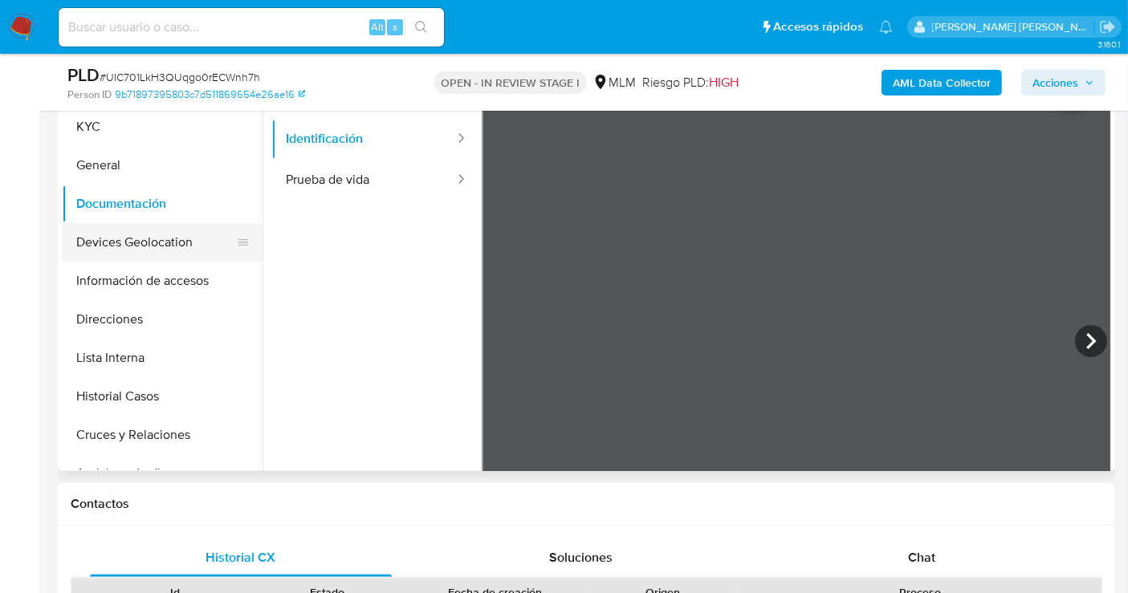
click at [128, 239] on button "Devices Geolocation" at bounding box center [156, 242] width 188 height 39
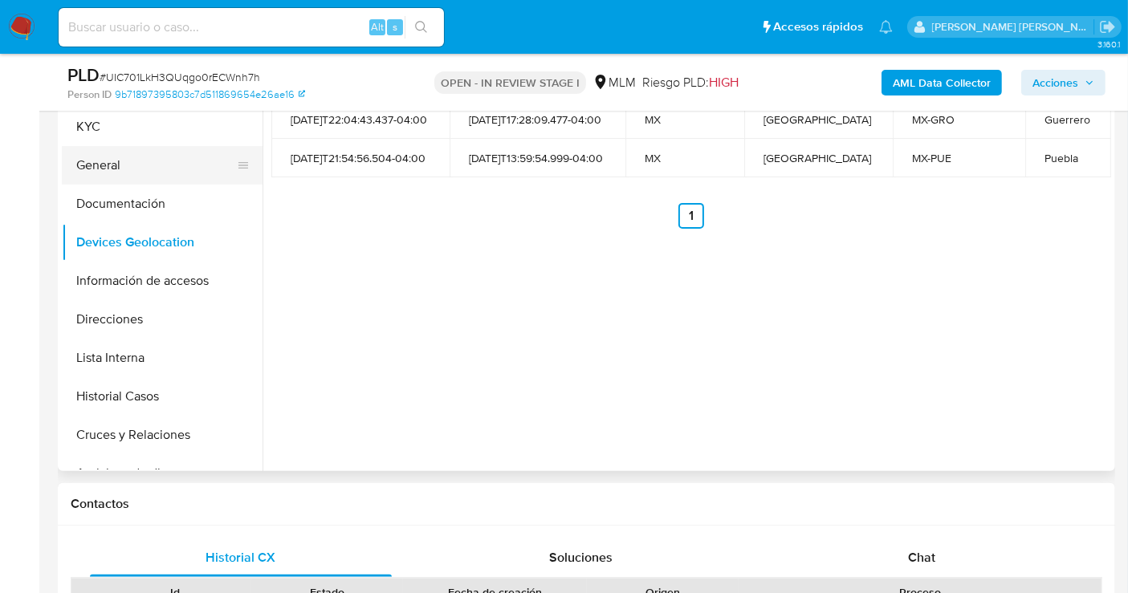
scroll to position [267, 0]
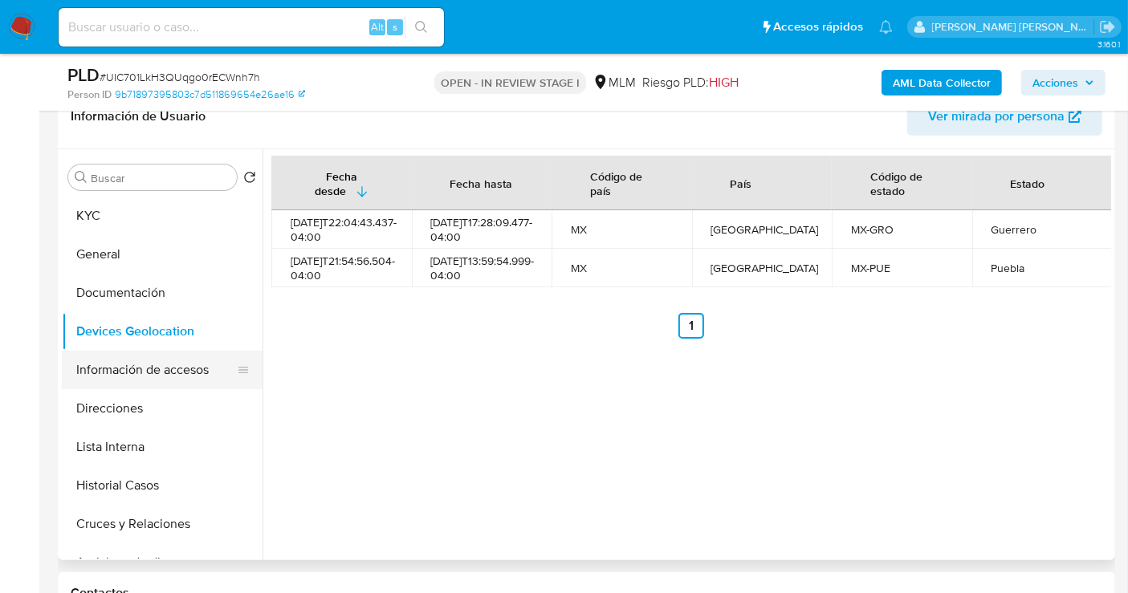
click at [124, 367] on button "Información de accesos" at bounding box center [156, 370] width 188 height 39
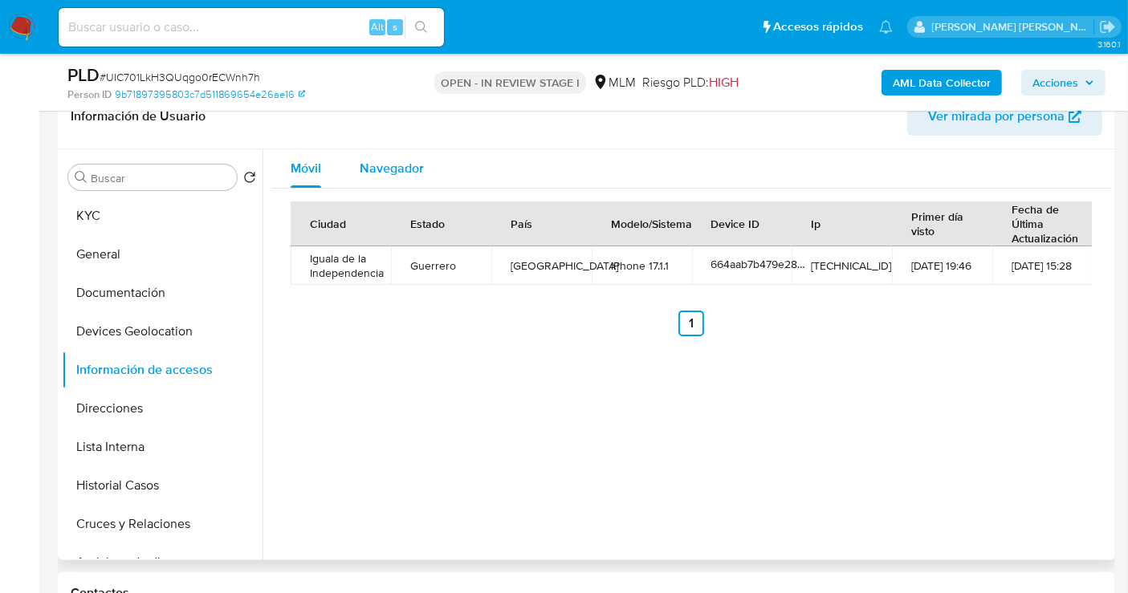
click at [400, 165] on span "Navegador" at bounding box center [392, 168] width 64 height 18
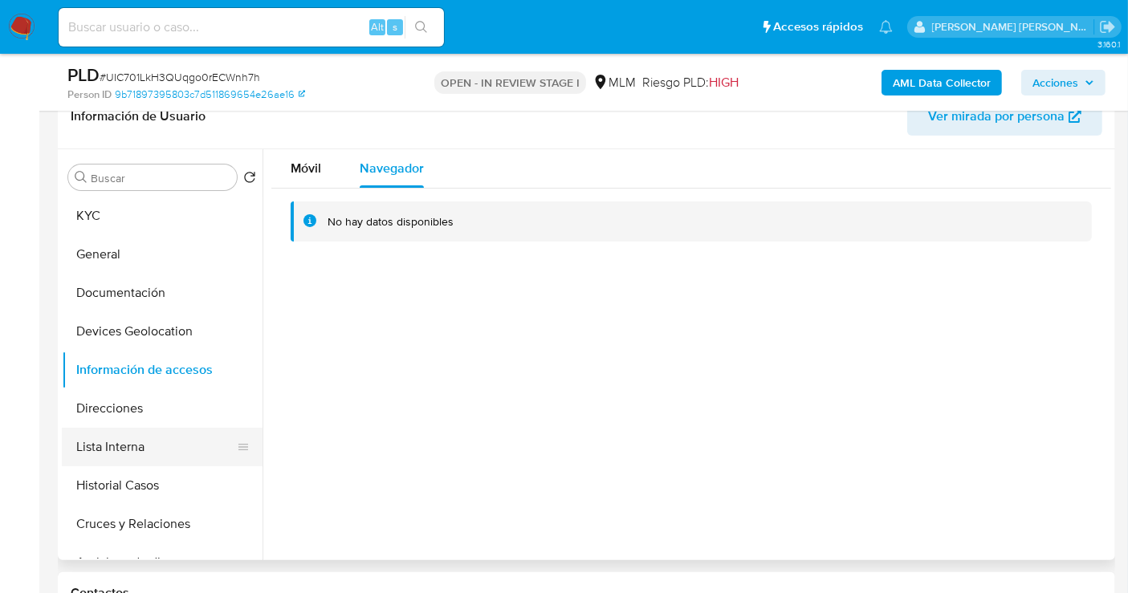
click at [96, 437] on button "Lista Interna" at bounding box center [156, 447] width 188 height 39
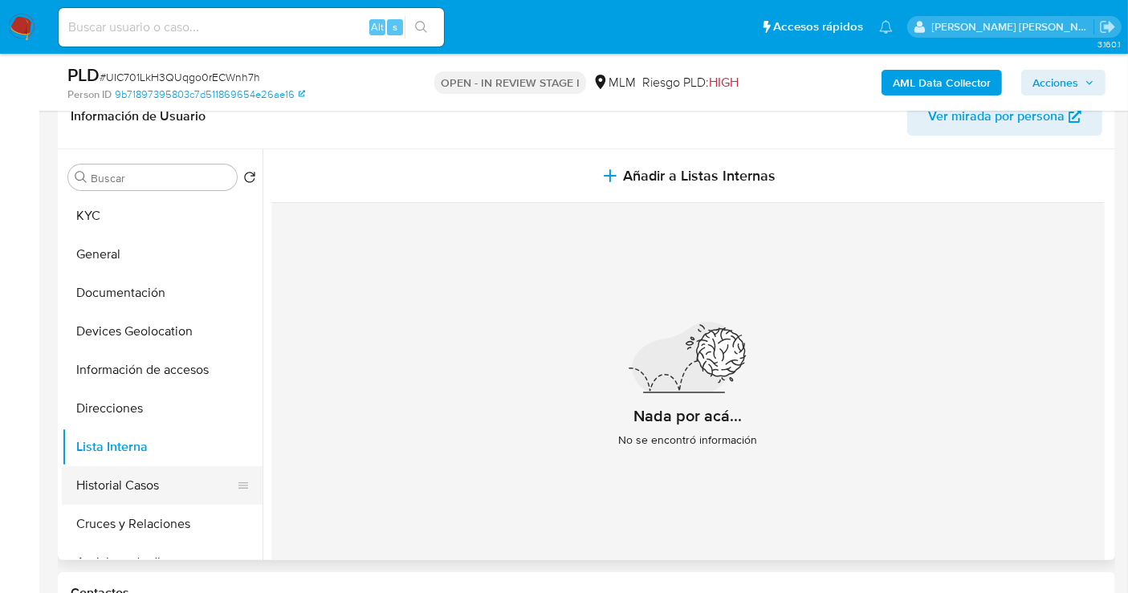
click at [155, 480] on button "Historial Casos" at bounding box center [156, 485] width 188 height 39
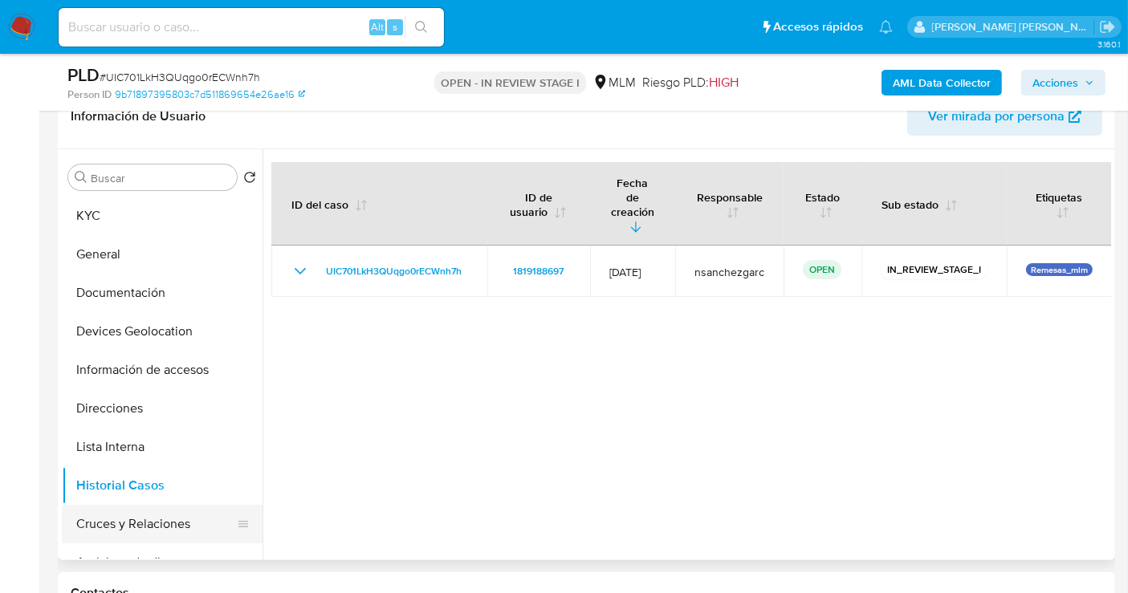
click at [146, 522] on button "Cruces y Relaciones" at bounding box center [156, 524] width 188 height 39
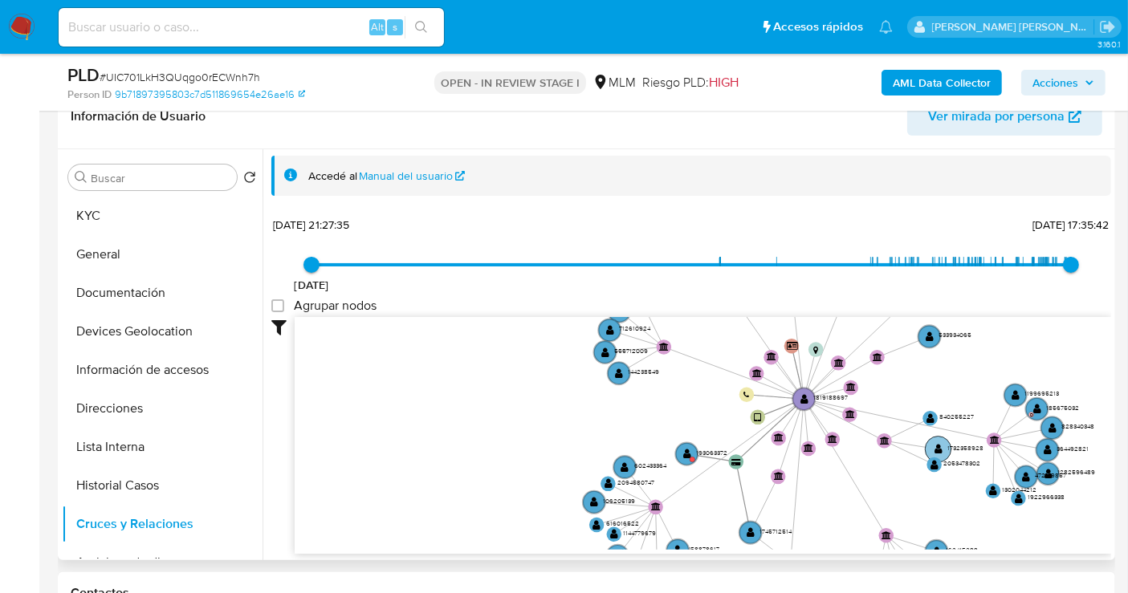
drag, startPoint x: 949, startPoint y: 402, endPoint x: 929, endPoint y: 447, distance: 49.6
click at [929, 447] on circle at bounding box center [938, 449] width 26 height 26
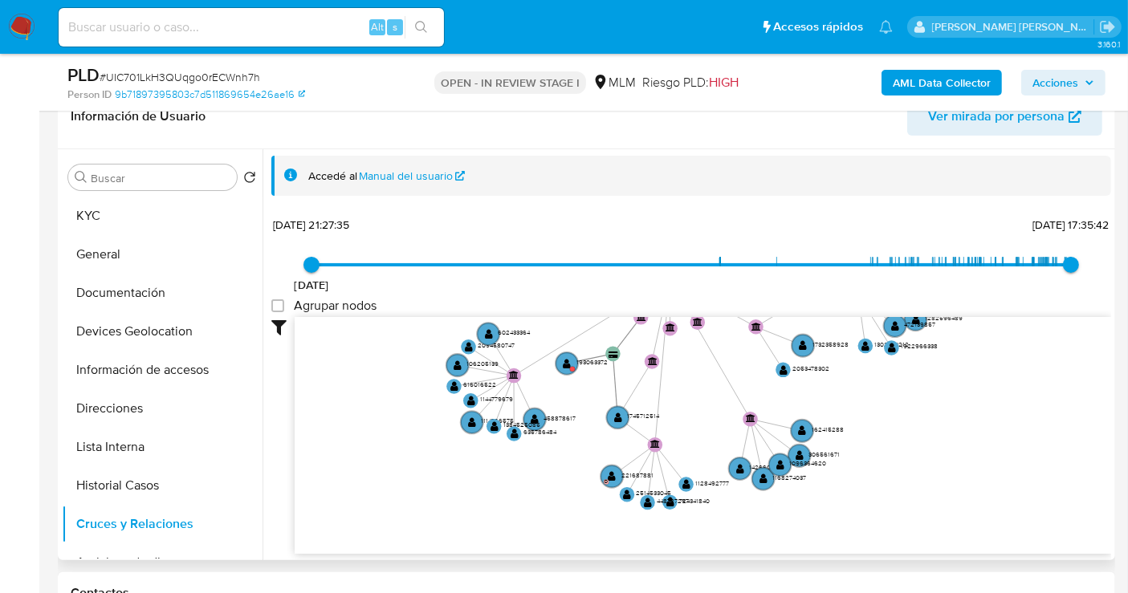
drag, startPoint x: 967, startPoint y: 367, endPoint x: 845, endPoint y: 230, distance: 183.6
click at [845, 230] on div "28/10/2022 28/10/2022, 21:27:35 19/9/2025, 17:35:42 Agrupar nodos Filtros Confi…" at bounding box center [690, 412] width 839 height 399
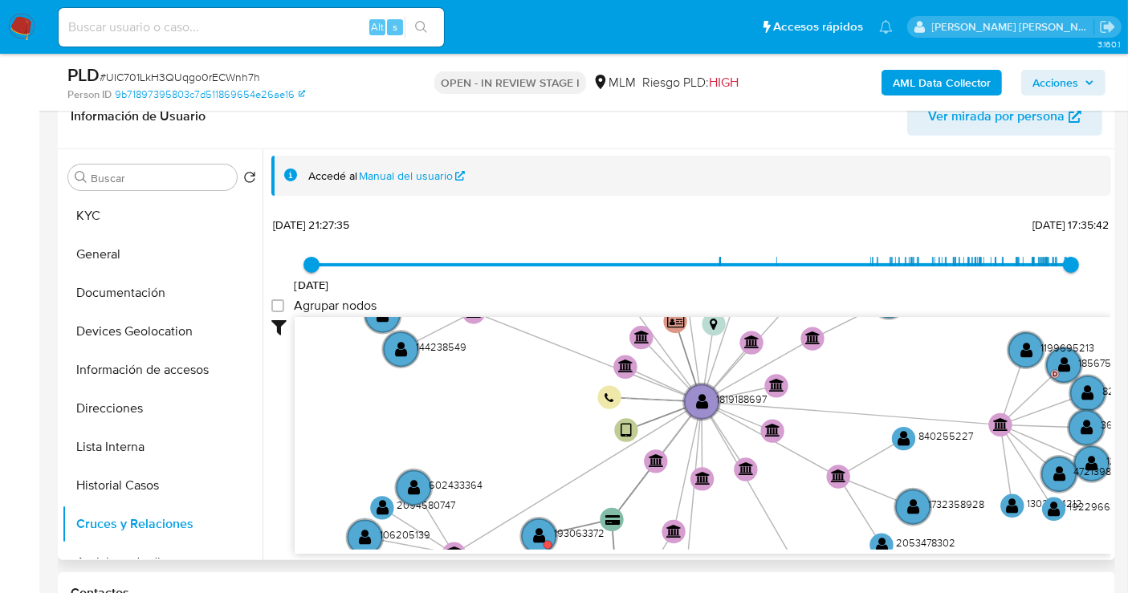
drag, startPoint x: 860, startPoint y: 368, endPoint x: 815, endPoint y: 529, distance: 167.2
click at [815, 529] on icon "user-1819188697  1819188697 device-664aab7b479e2825ded8c25c  user-193063372 …" at bounding box center [703, 433] width 816 height 233
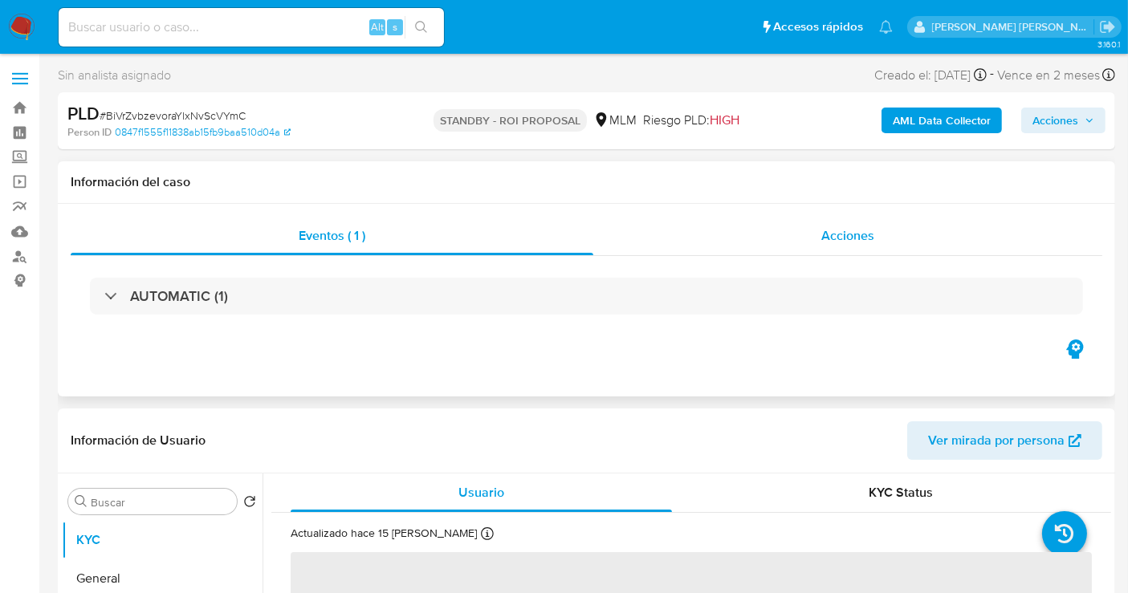
click at [842, 237] on span "Acciones" at bounding box center [847, 235] width 53 height 18
select select "10"
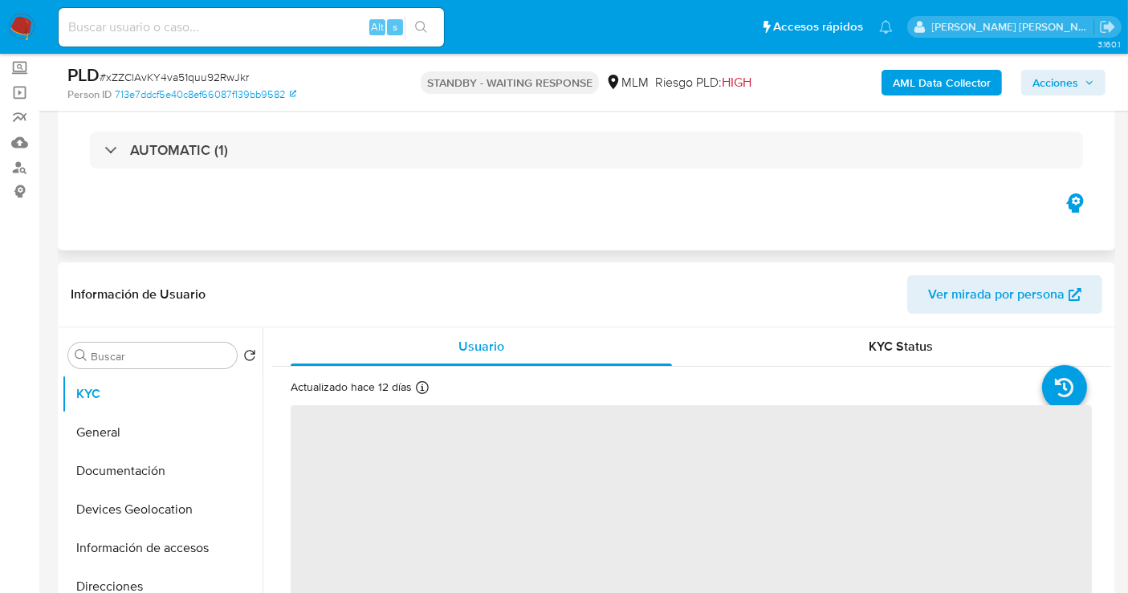
scroll to position [27, 0]
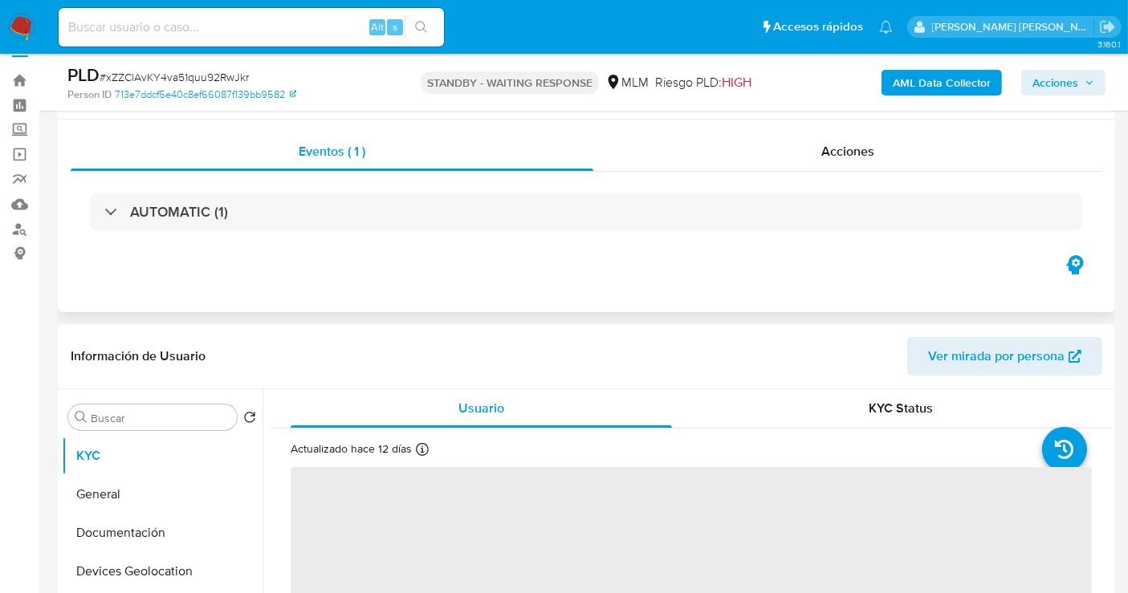
select select "10"
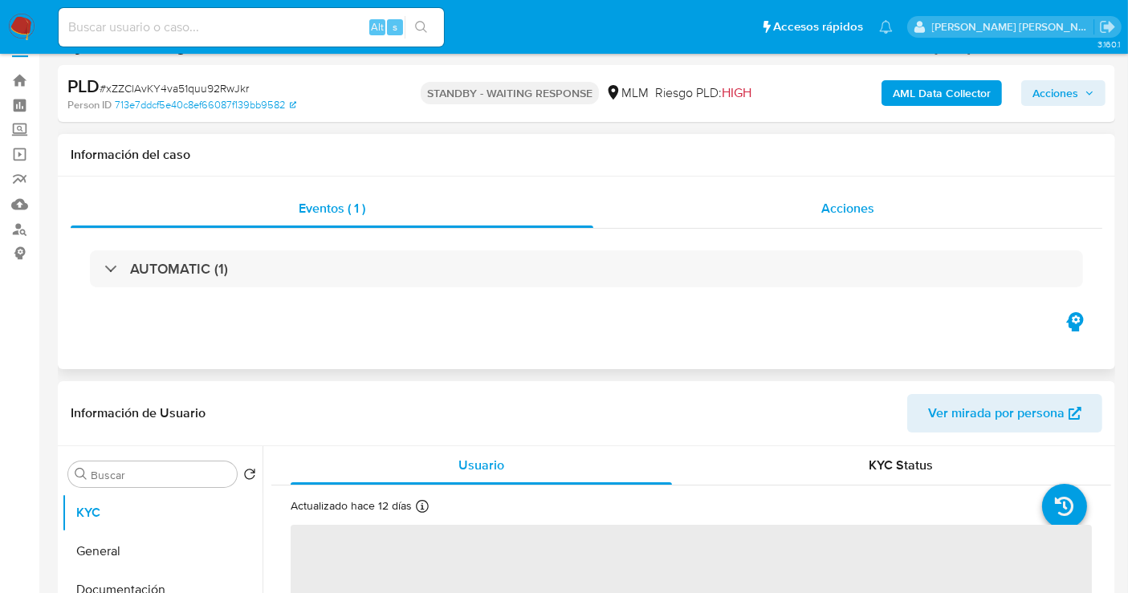
scroll to position [0, 0]
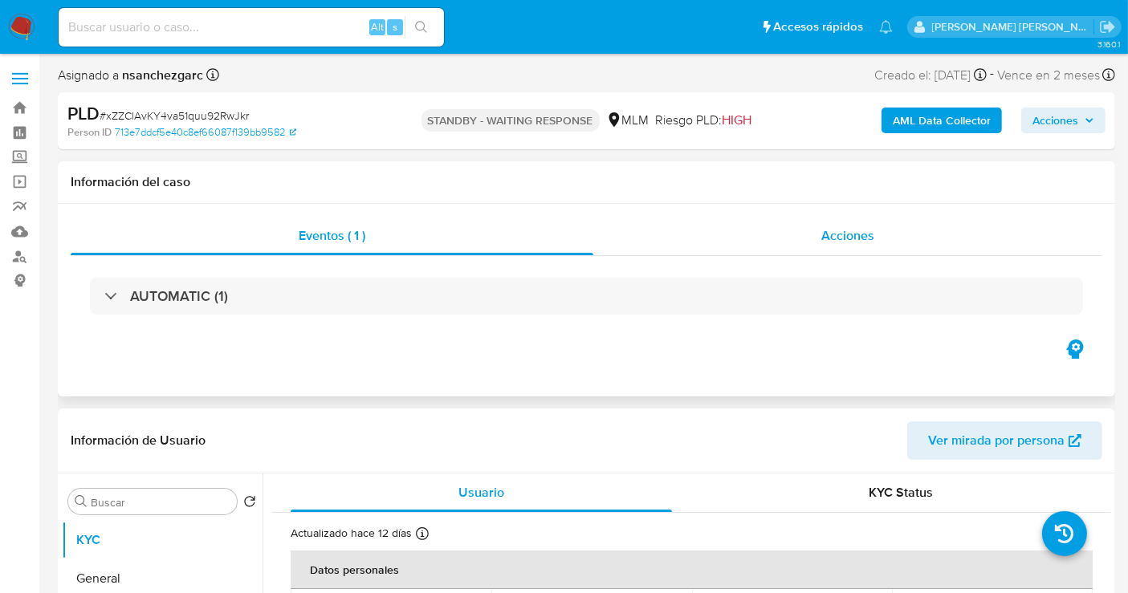
click at [826, 246] on div "Acciones" at bounding box center [847, 236] width 509 height 39
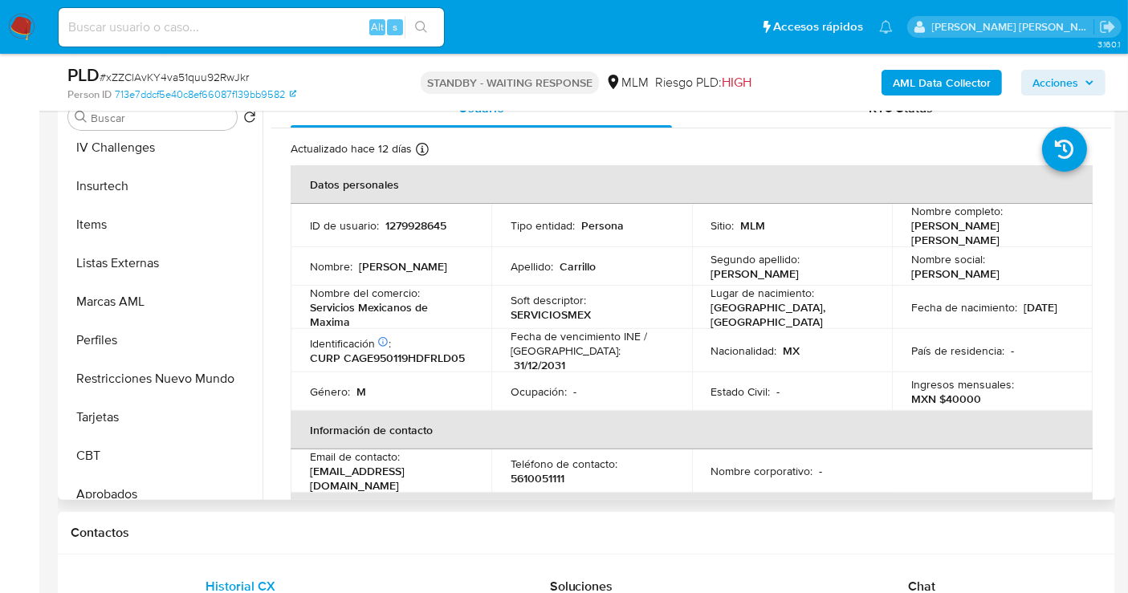
scroll to position [754, 0]
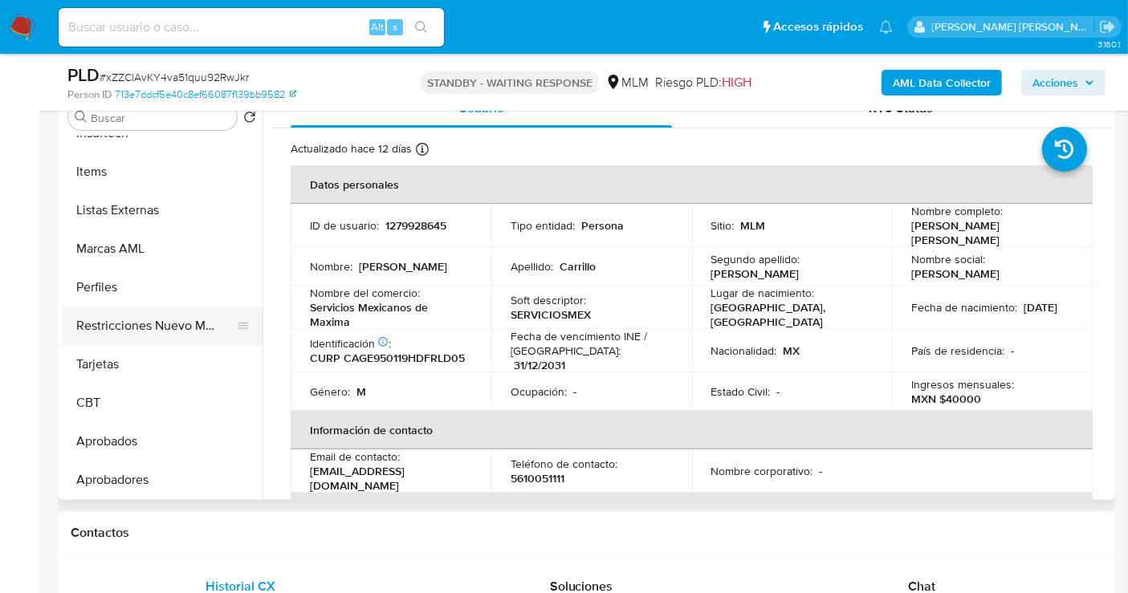
click at [142, 319] on button "Restricciones Nuevo Mundo" at bounding box center [156, 326] width 188 height 39
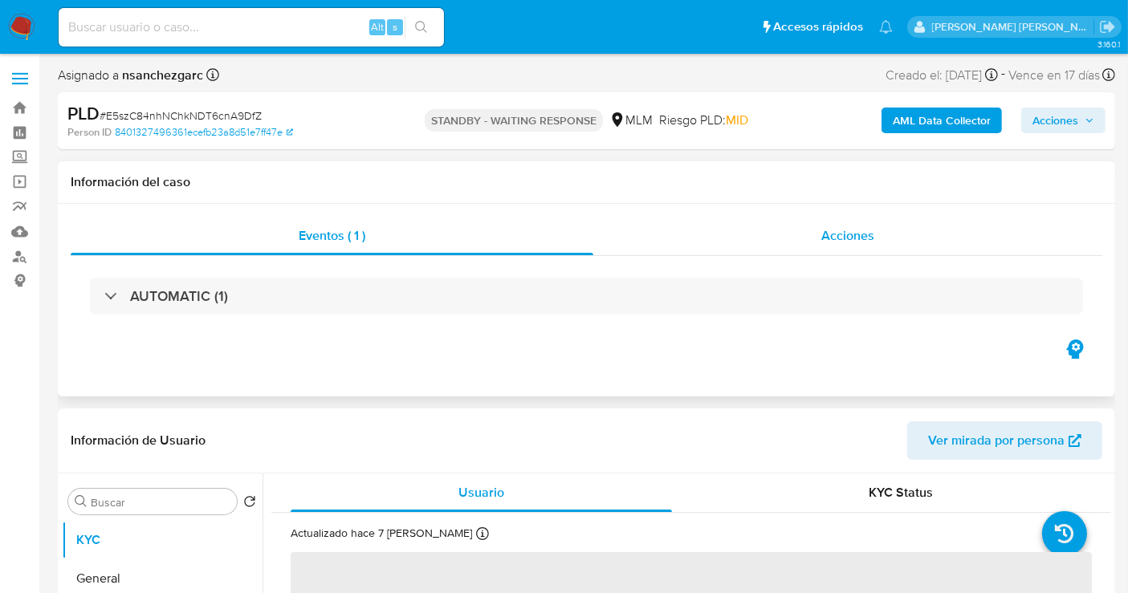
click at [860, 239] on span "Acciones" at bounding box center [847, 235] width 53 height 18
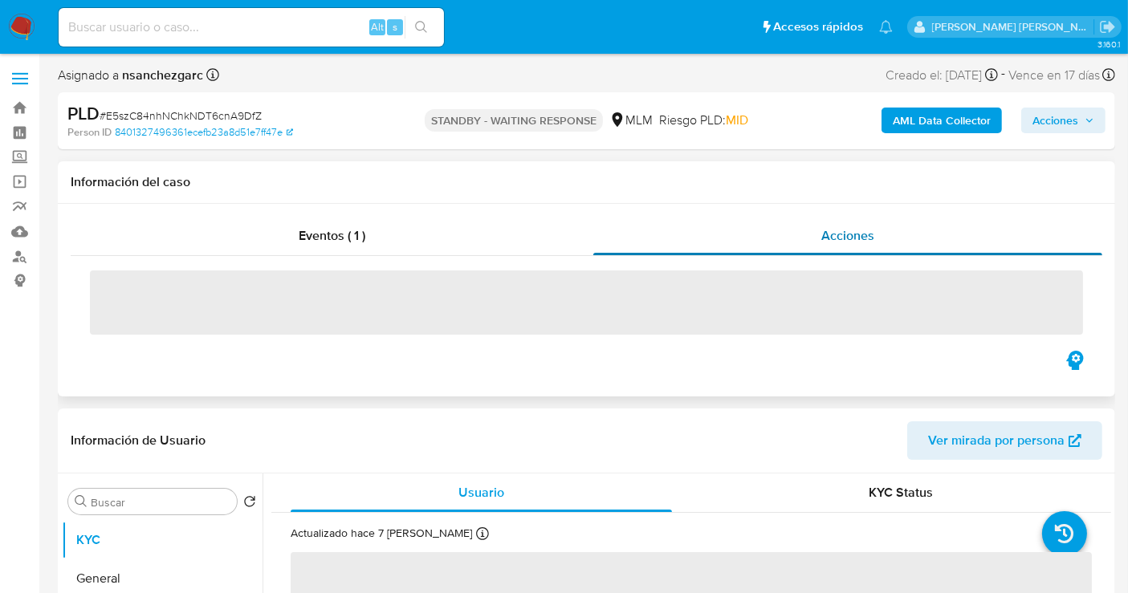
select select "10"
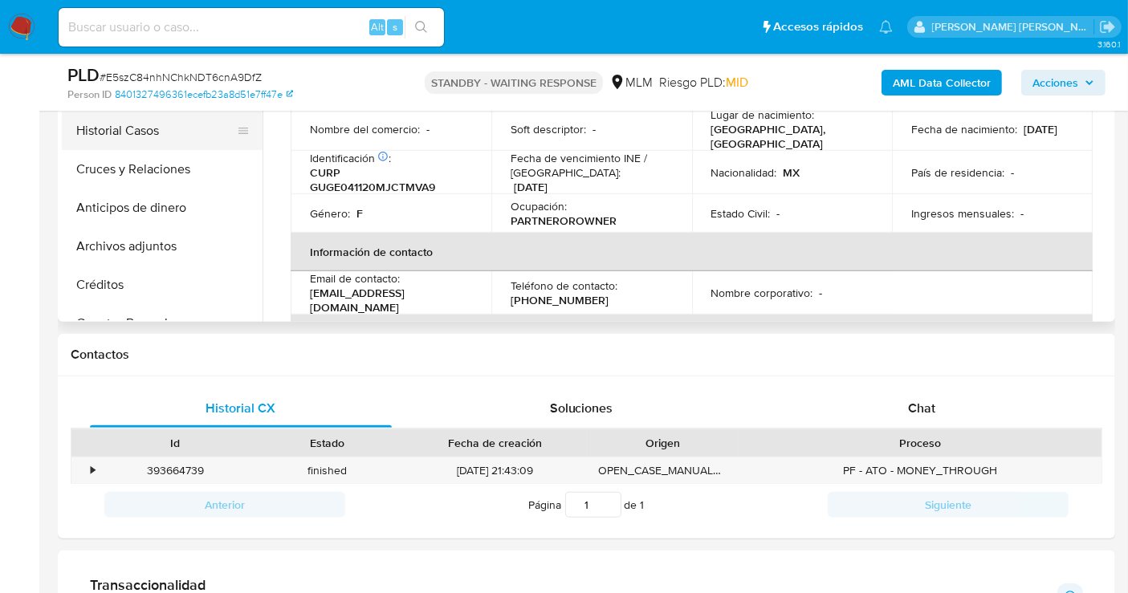
scroll to position [89, 0]
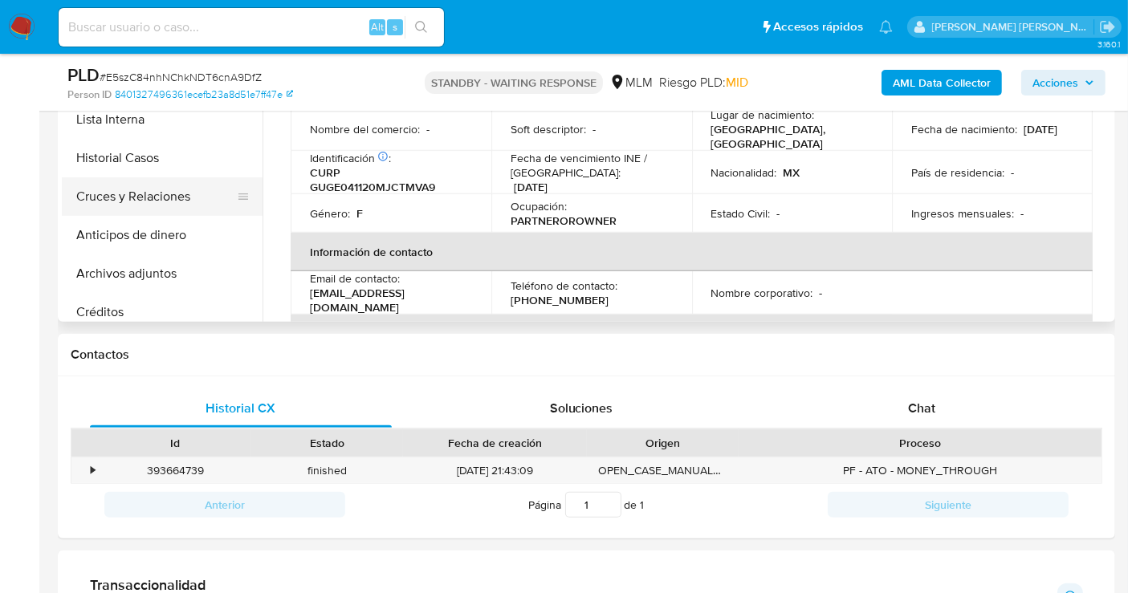
click at [148, 202] on button "Cruces y Relaciones" at bounding box center [156, 196] width 188 height 39
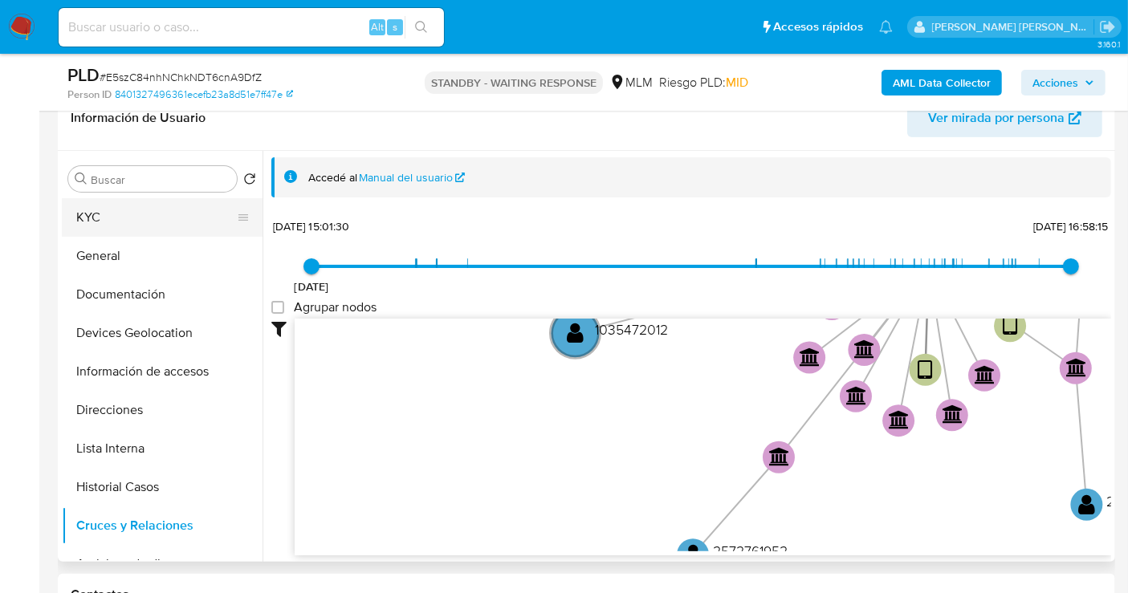
scroll to position [356, 0]
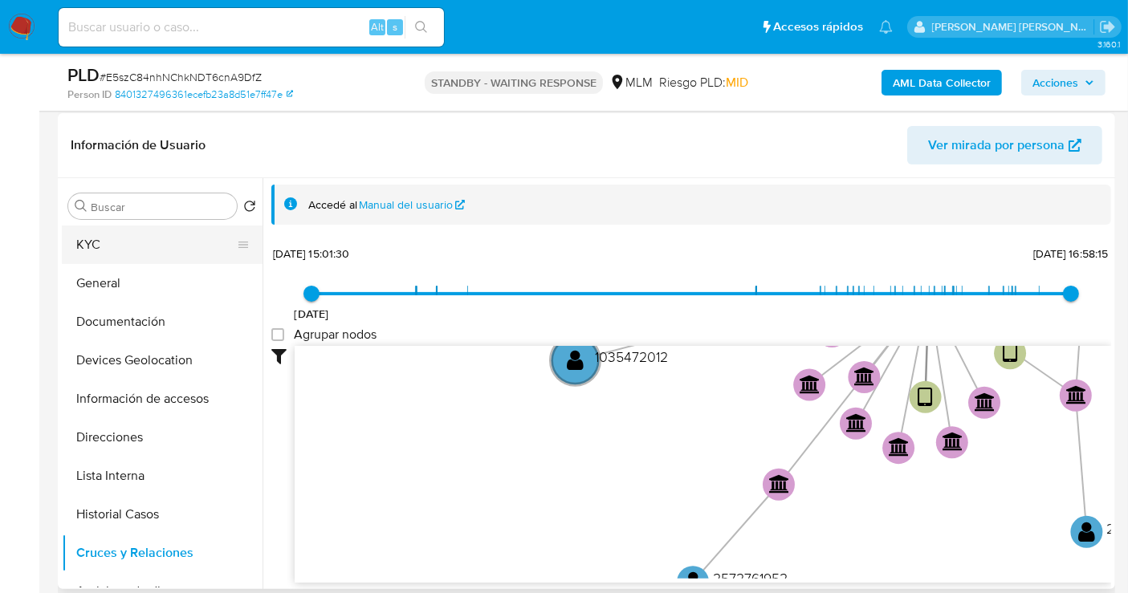
click at [89, 252] on button "KYC" at bounding box center [156, 245] width 188 height 39
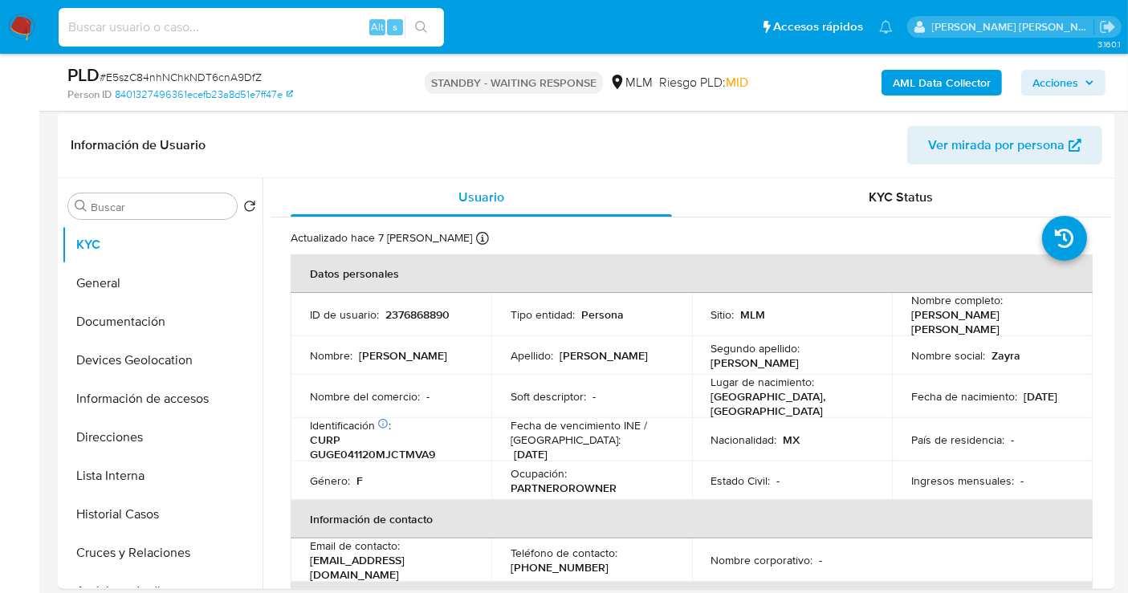
click at [185, 30] on input at bounding box center [251, 27] width 385 height 21
paste input "1819188697_TANIA [PERSON_NAME] MARTINEZ_SEP25"
type input "1819188697_TANIA [PERSON_NAME] MARTINEZ_SEP25"
